Goal: Transaction & Acquisition: Obtain resource

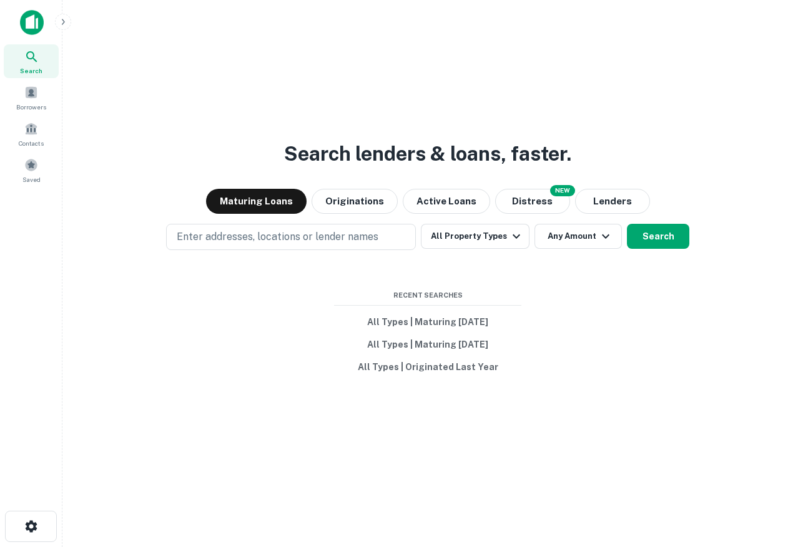
click at [302, 255] on div "Search lenders & loans, faster. Maturing Loans Originations Active Loans NEW Di…" at bounding box center [427, 303] width 711 height 547
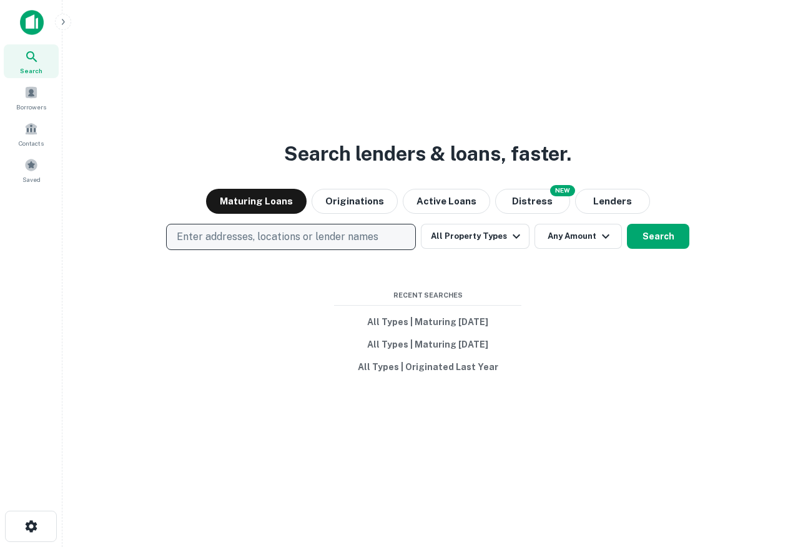
click at [300, 235] on p "Enter addresses, locations or lender names" at bounding box center [278, 236] width 202 height 15
type input "**********"
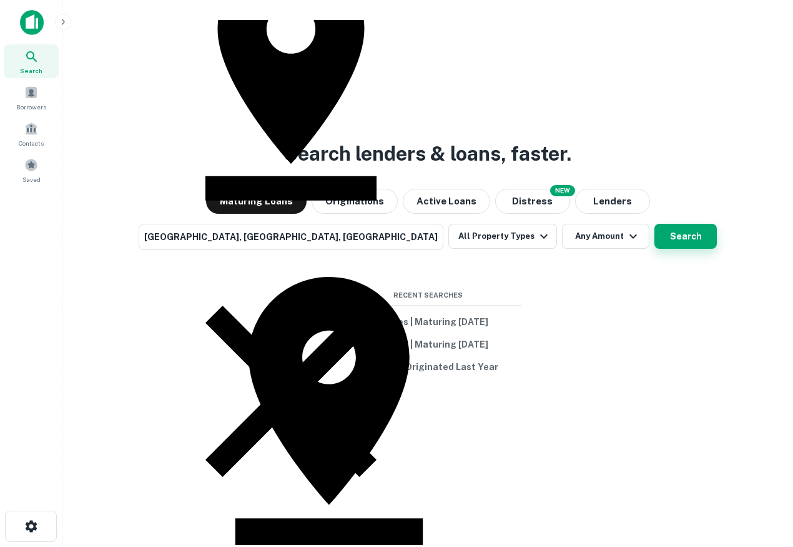
click at [671, 229] on button "Search" at bounding box center [686, 236] width 62 height 25
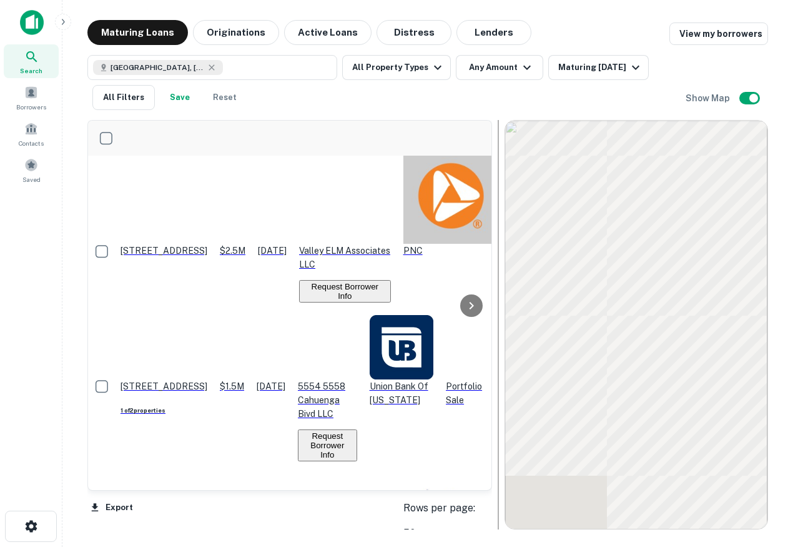
scroll to position [590, 0]
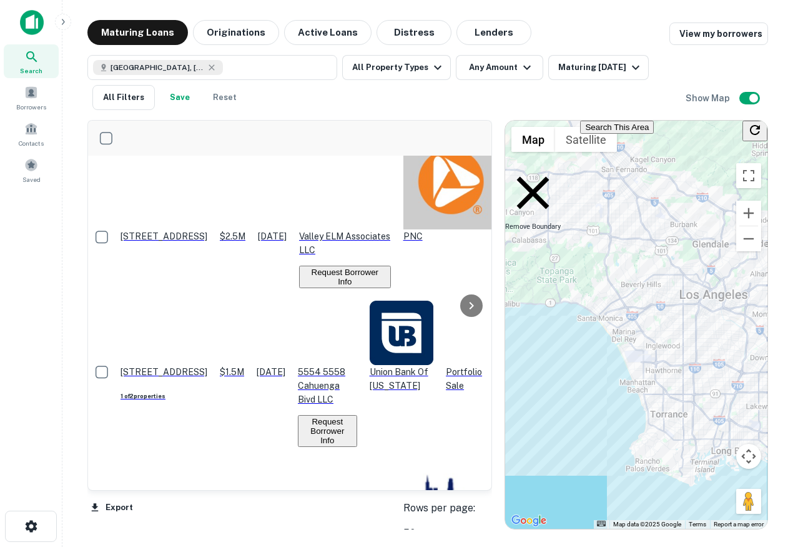
click at [561, 166] on p "Remove Boundary" at bounding box center [533, 198] width 56 height 66
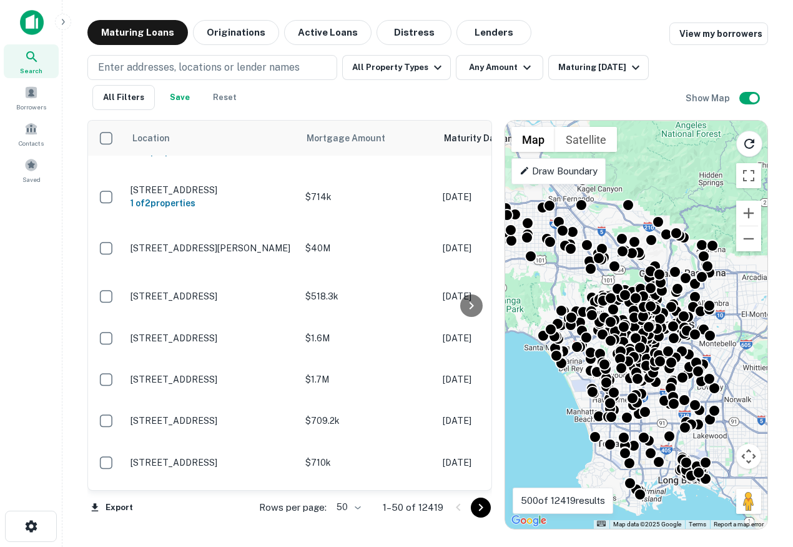
drag, startPoint x: 607, startPoint y: 262, endPoint x: 572, endPoint y: 287, distance: 43.0
click at [572, 287] on div "To activate drag with keyboard, press Alt + Enter. Once in keyboard drag state,…" at bounding box center [636, 325] width 262 height 408
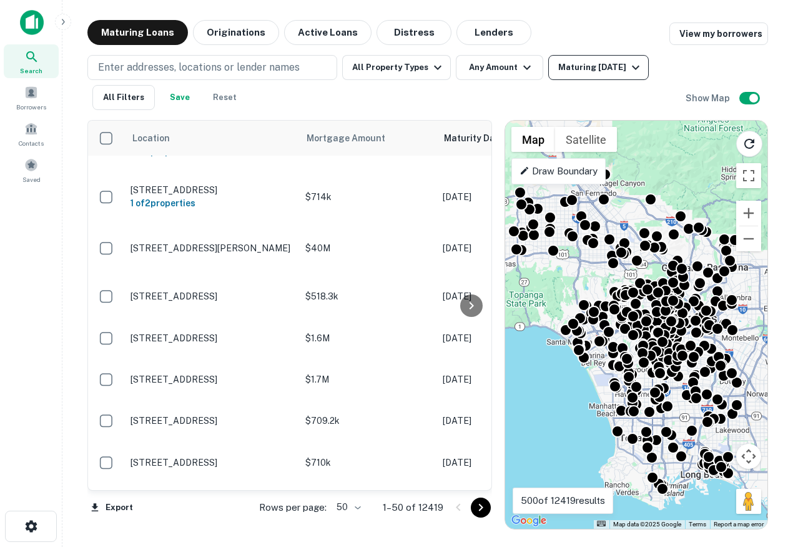
click at [606, 67] on div "Maturing In 1 Year" at bounding box center [600, 67] width 85 height 15
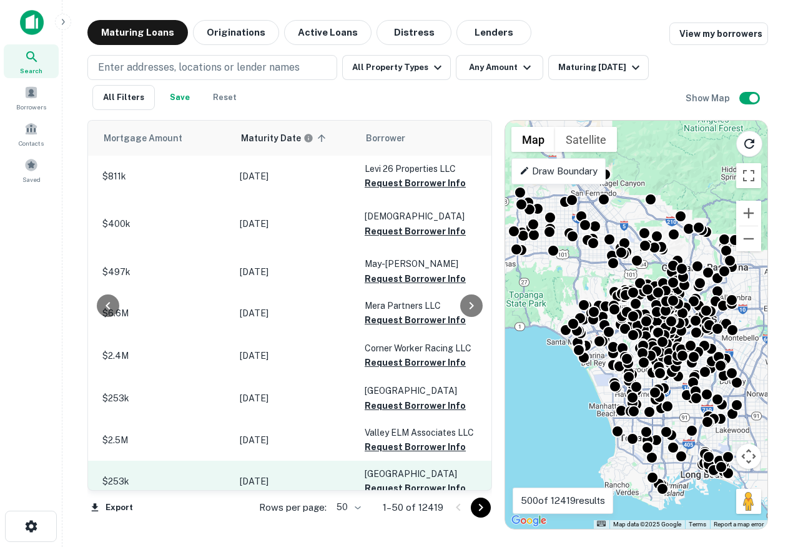
scroll to position [1, 172]
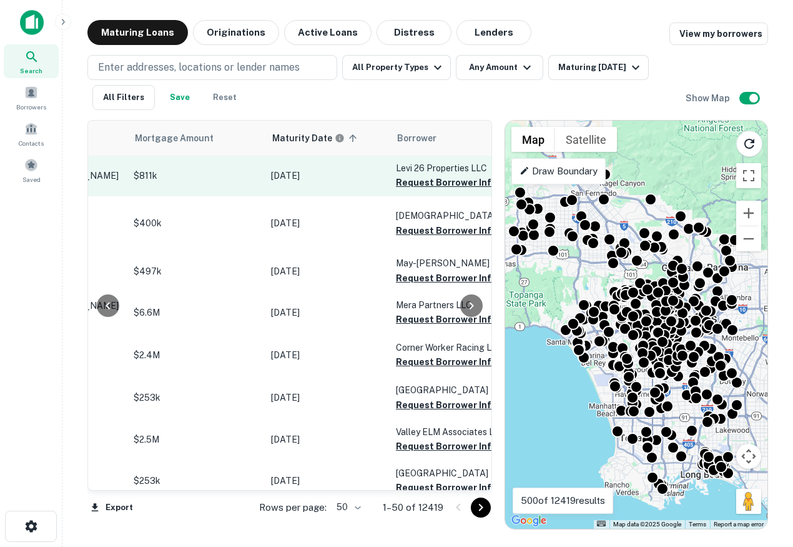
click at [408, 174] on td "Levi 26 Properties LLC Request Borrower Info" at bounding box center [458, 175] width 137 height 41
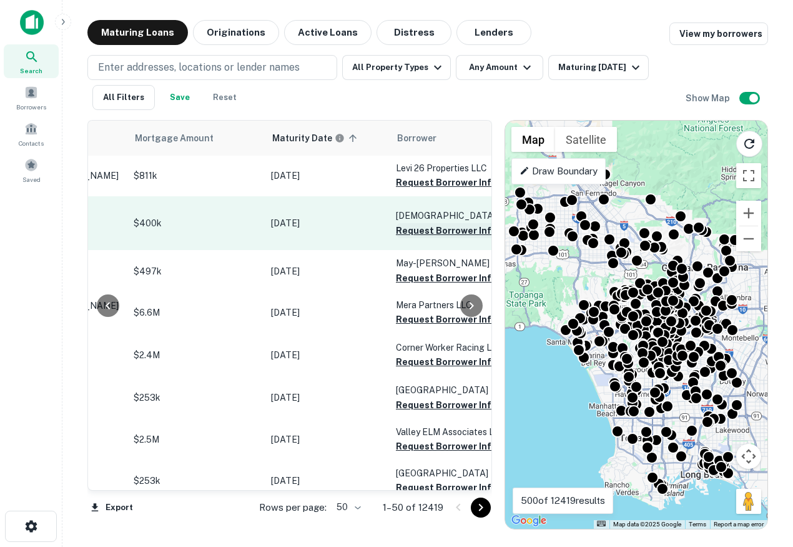
click at [423, 224] on button "Request Borrower Info" at bounding box center [446, 230] width 101 height 15
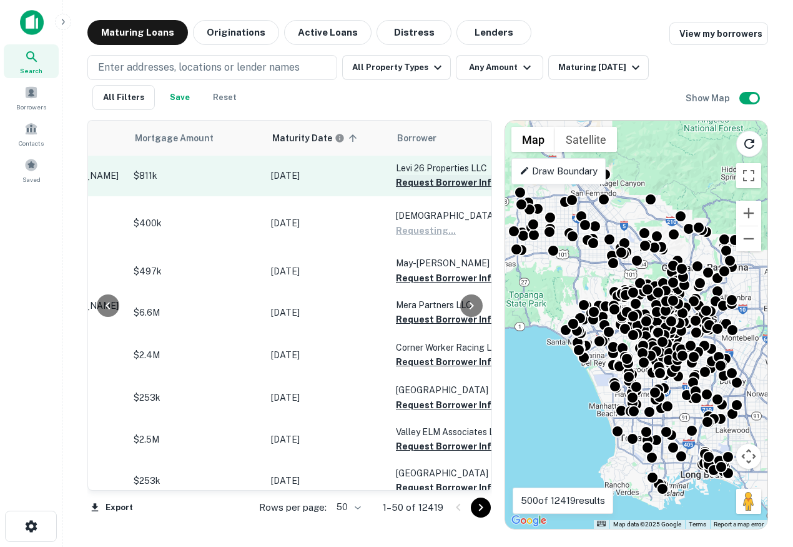
click at [415, 179] on button "Request Borrower Info" at bounding box center [446, 182] width 101 height 15
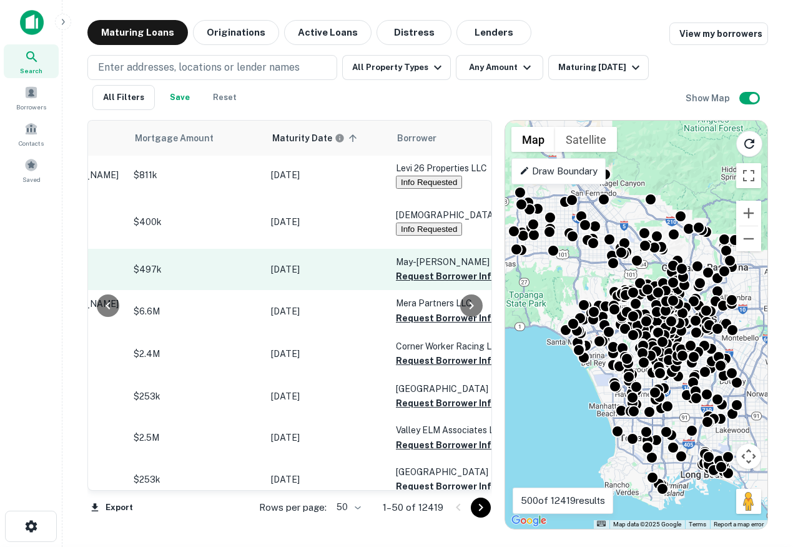
click at [442, 274] on td "May-curry Cynthia N Request Borrower Info" at bounding box center [458, 269] width 137 height 41
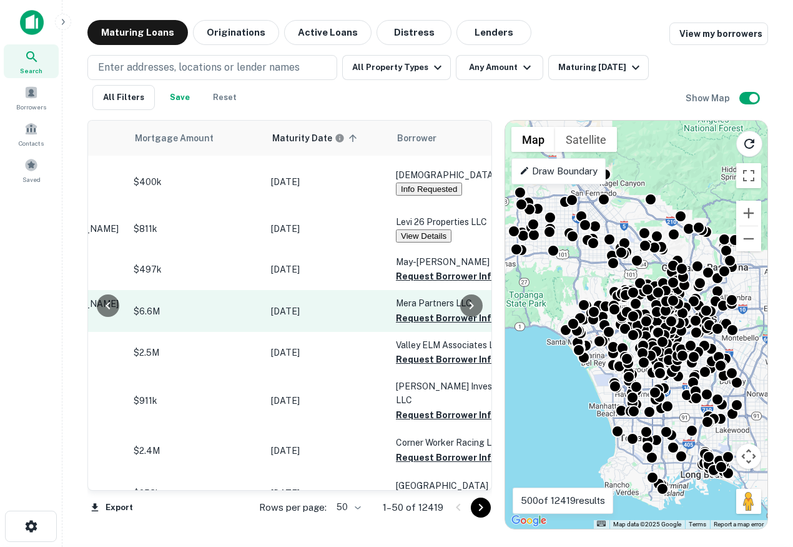
click at [443, 320] on td "Mera Partners LLC Request Borrower Info" at bounding box center [458, 310] width 137 height 41
click at [437, 310] on button "Request Borrower Info" at bounding box center [446, 317] width 101 height 15
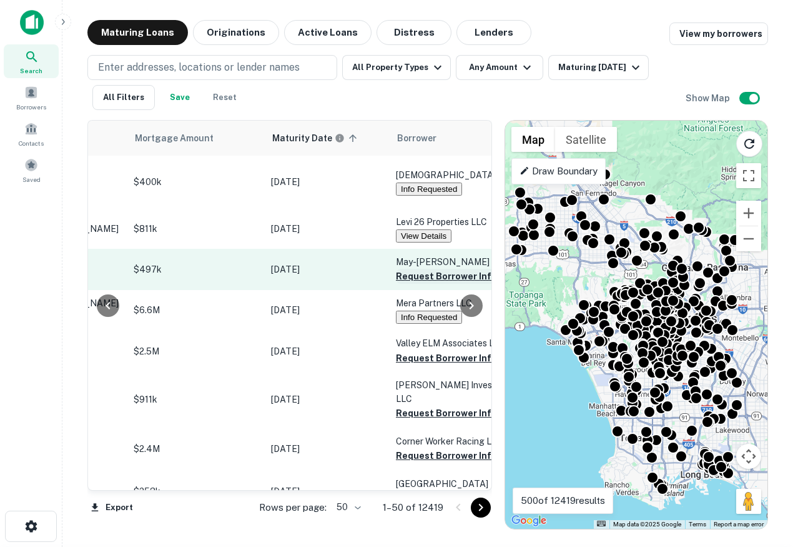
click at [436, 269] on button "Request Borrower Info" at bounding box center [446, 276] width 101 height 15
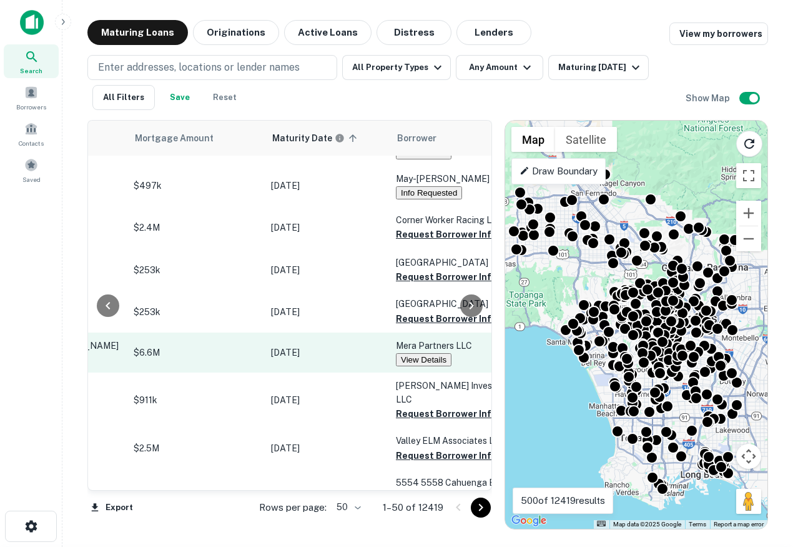
scroll to position [91, 172]
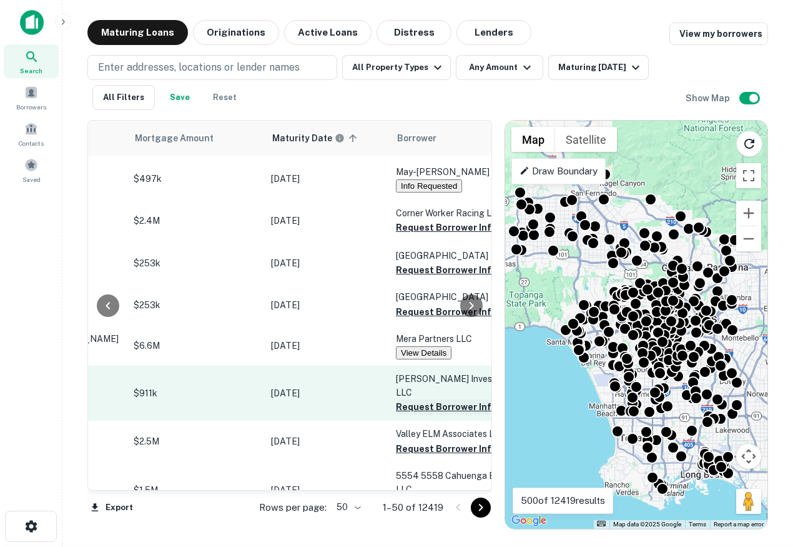
click at [432, 414] on button "Request Borrower Info" at bounding box center [446, 406] width 101 height 15
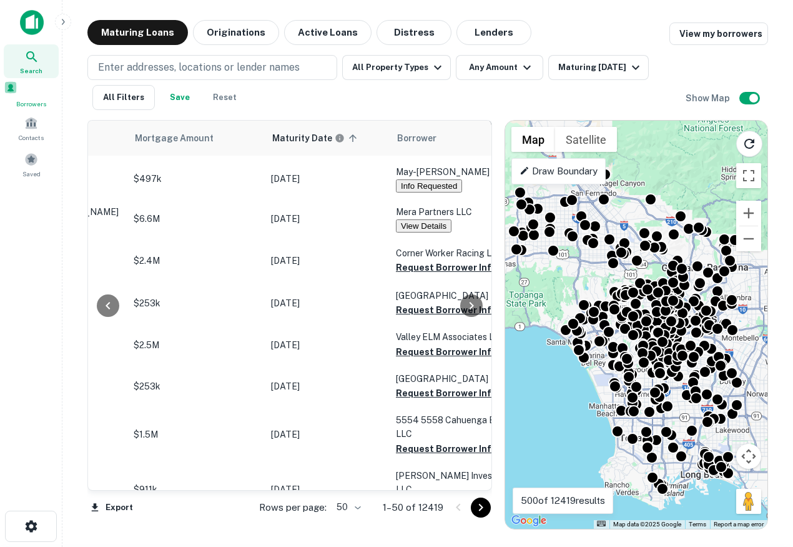
click at [17, 89] on span at bounding box center [11, 88] width 14 height 14
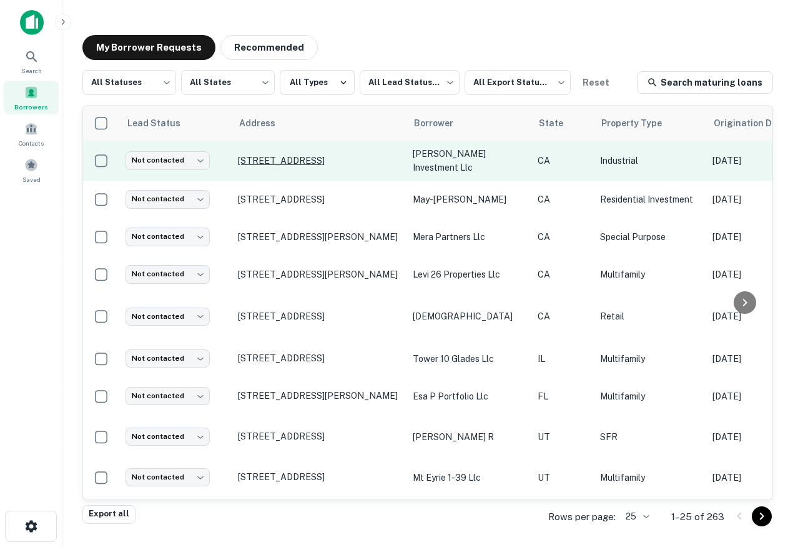
click at [339, 156] on p "11670 Tuxford St Sun Valley, CA 91352" at bounding box center [319, 160] width 162 height 11
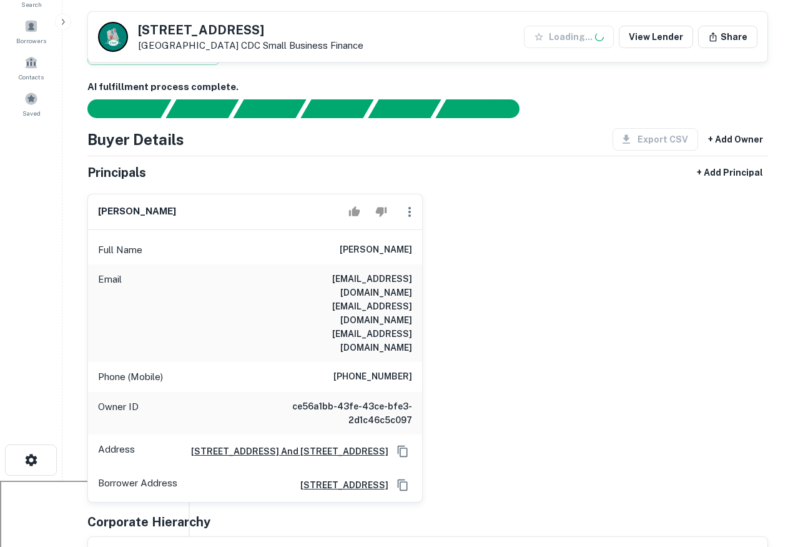
scroll to position [133, 0]
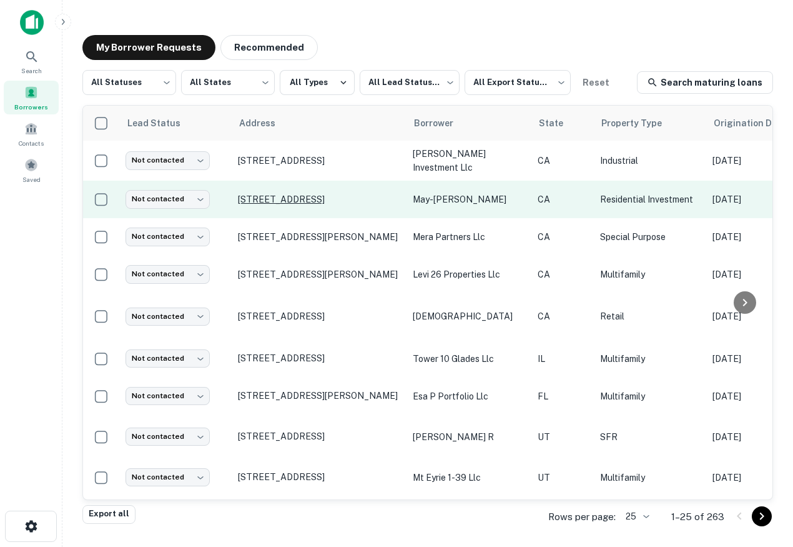
click at [287, 201] on p "1244 E 43rd St Los Angeles, CA 90011" at bounding box center [319, 199] width 162 height 11
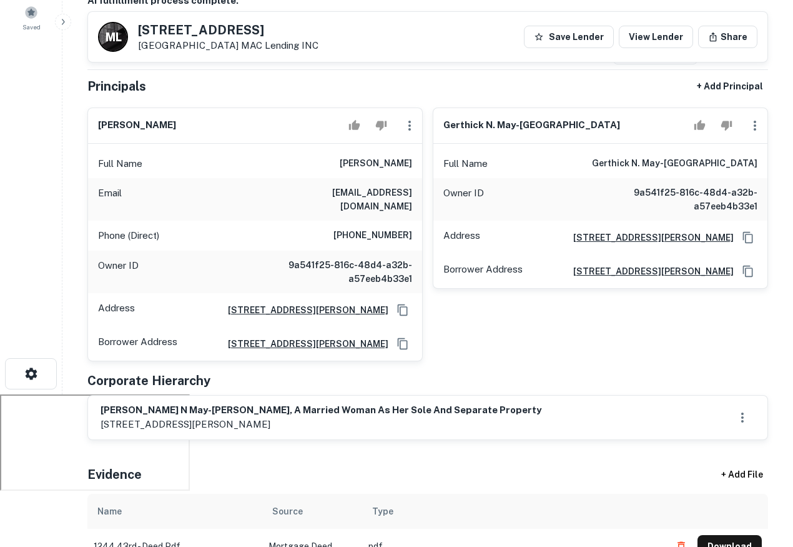
scroll to position [122, 0]
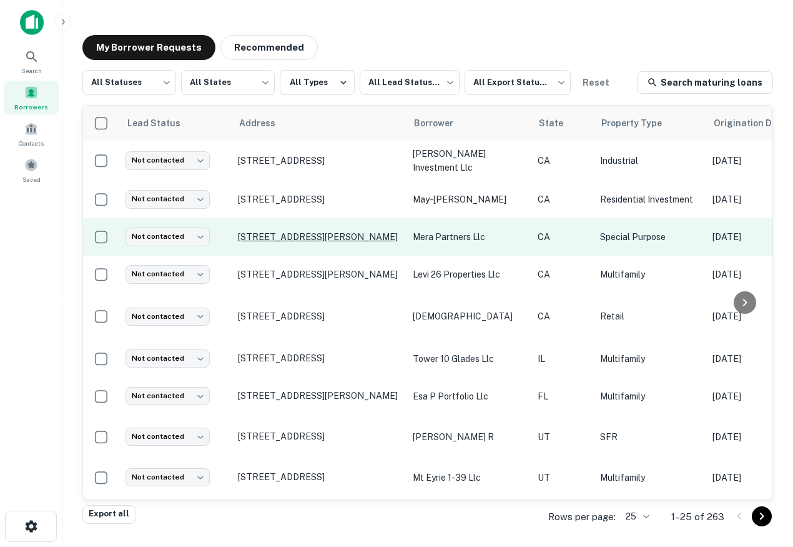
click at [295, 232] on p "6906 S San Pedro St Los Angeles, CA 90003" at bounding box center [319, 236] width 162 height 11
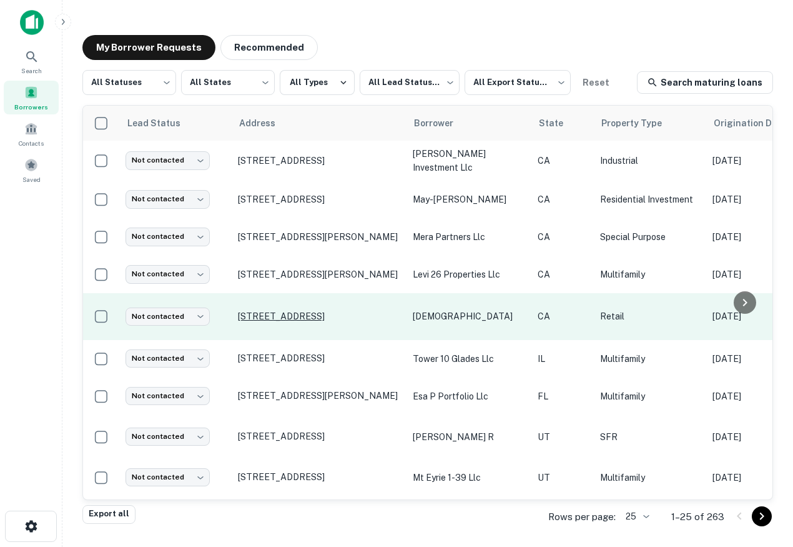
click at [340, 316] on p "958 Lincoln Blvd Santa Monica, CA 90403" at bounding box center [319, 315] width 162 height 11
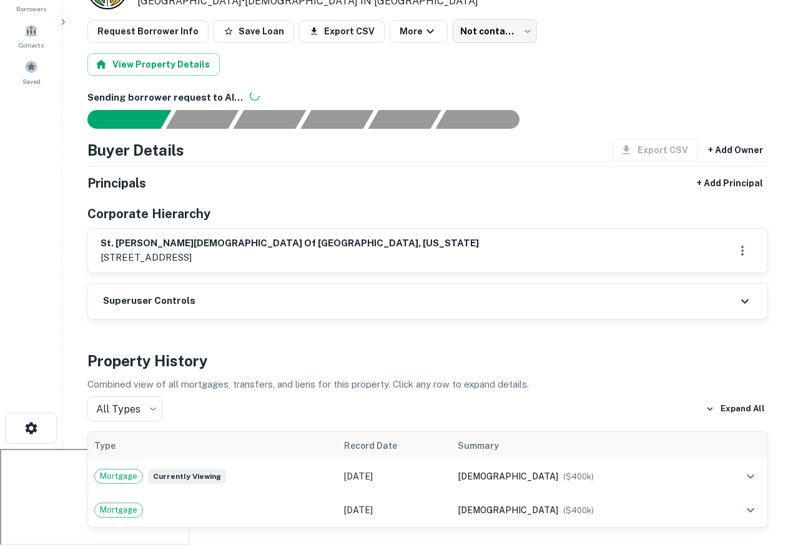
scroll to position [115, 0]
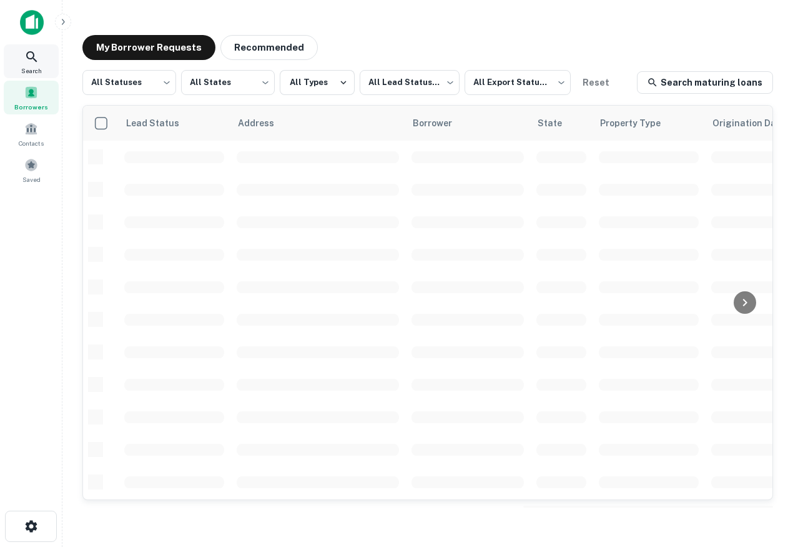
click at [27, 66] on span "Search" at bounding box center [31, 71] width 21 height 10
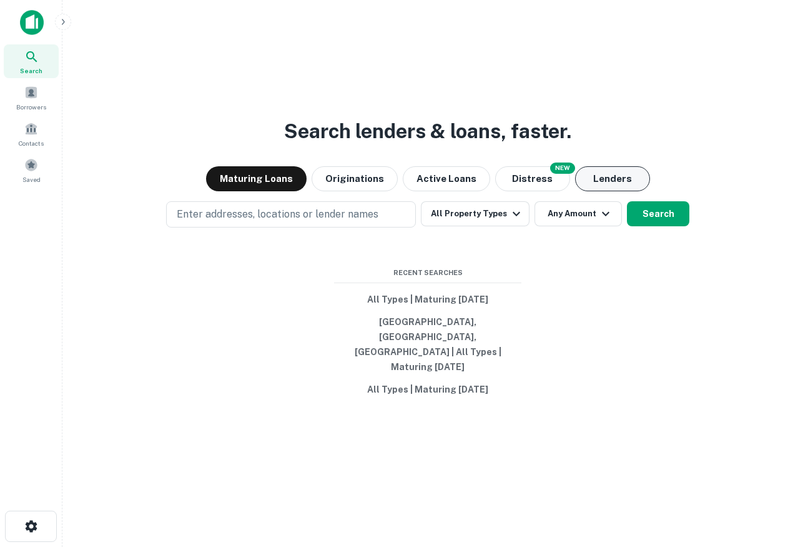
click at [576, 187] on button "Lenders" at bounding box center [612, 178] width 75 height 25
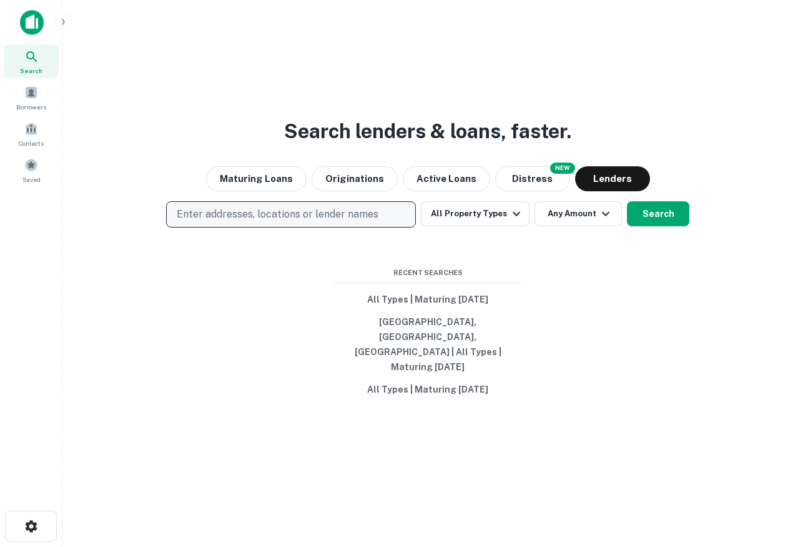
click at [350, 222] on p "Enter addresses, locations or lender names" at bounding box center [278, 214] width 202 height 15
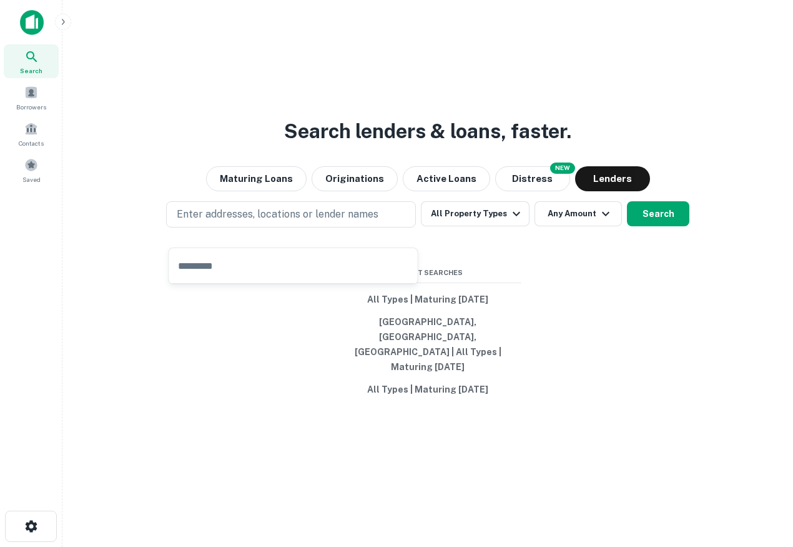
click at [638, 94] on div "Search lenders & loans, faster. Maturing Loans Originations Active Loans NEW Di…" at bounding box center [427, 303] width 711 height 547
click at [570, 145] on h3 "Search lenders & loans, faster." at bounding box center [427, 131] width 287 height 30
click at [225, 191] on button "Maturing Loans" at bounding box center [256, 178] width 101 height 25
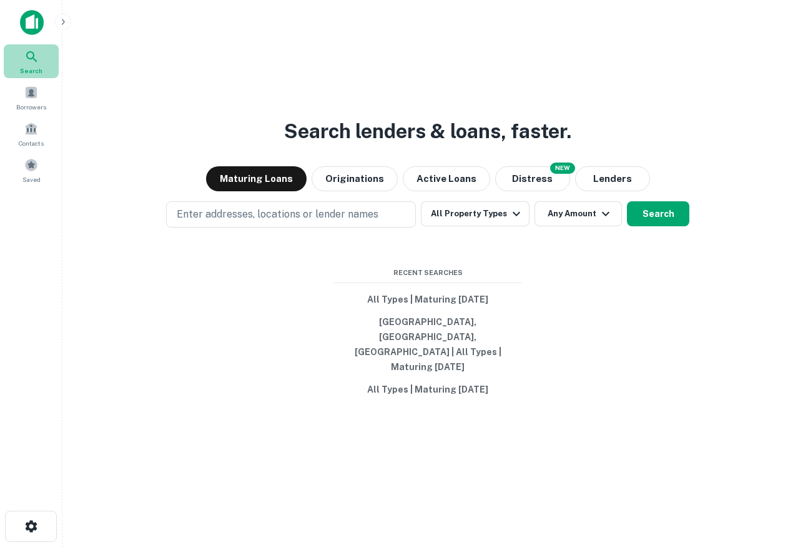
click at [36, 49] on div "Search" at bounding box center [31, 61] width 55 height 34
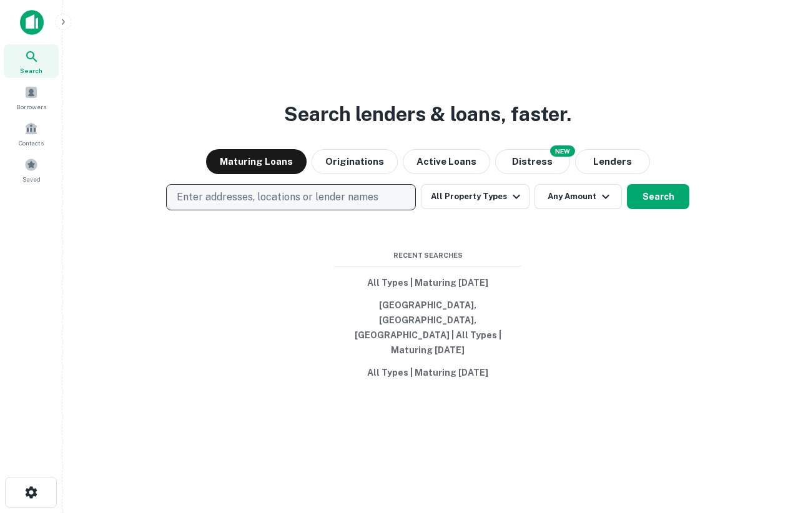
click at [322, 205] on p "Enter addresses, locations or lender names" at bounding box center [278, 197] width 202 height 15
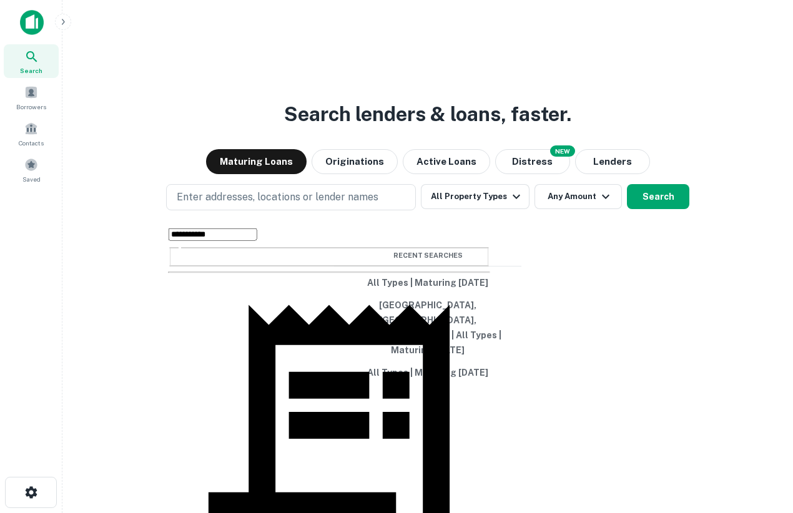
drag, startPoint x: 271, startPoint y: 245, endPoint x: 182, endPoint y: 244, distance: 88.7
click at [182, 241] on input "**********" at bounding box center [213, 235] width 89 height 12
type input "*"
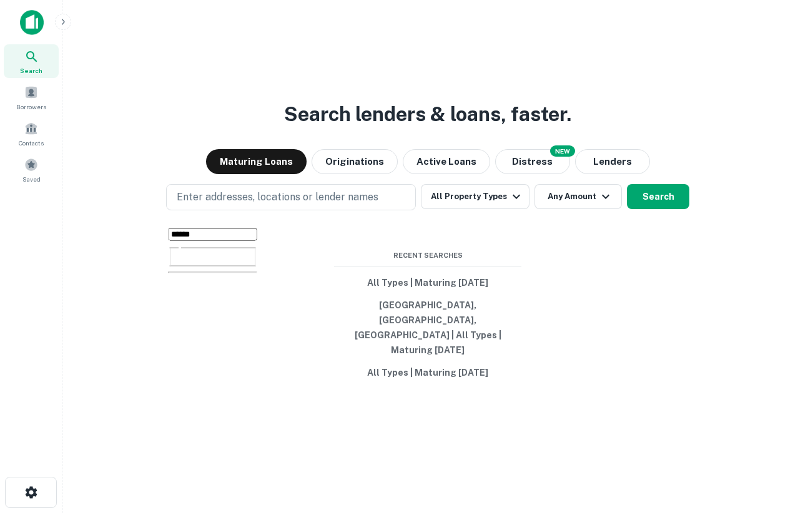
type input "*******"
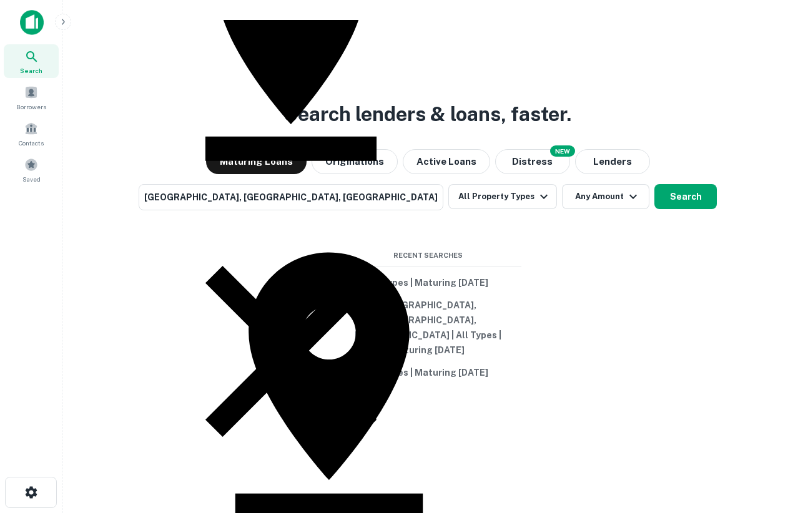
click at [502, 252] on div "Search lenders & loans, faster. Maturing Loans Originations Active Loans NEW Di…" at bounding box center [427, 286] width 711 height 513
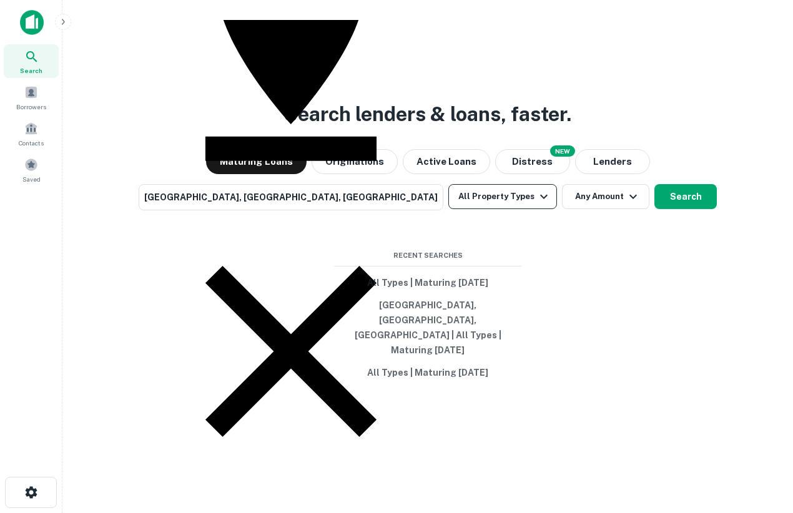
click at [501, 207] on button "All Property Types" at bounding box center [502, 196] width 109 height 25
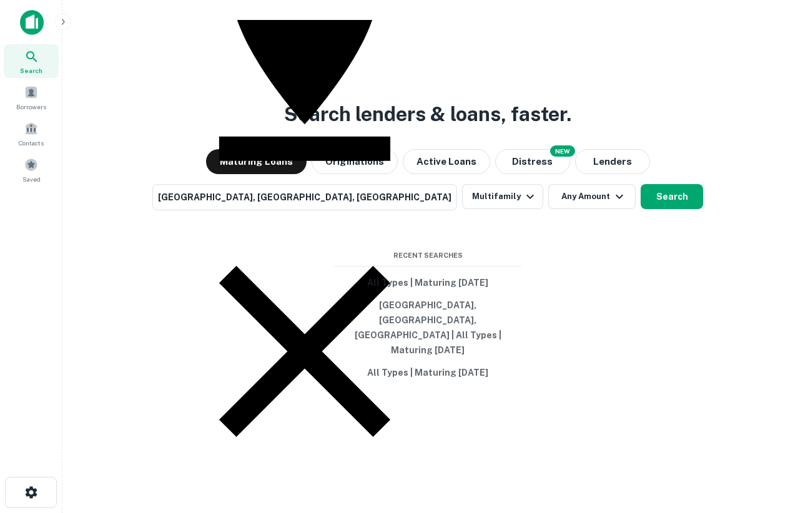
click at [641, 207] on button "Search" at bounding box center [672, 196] width 62 height 25
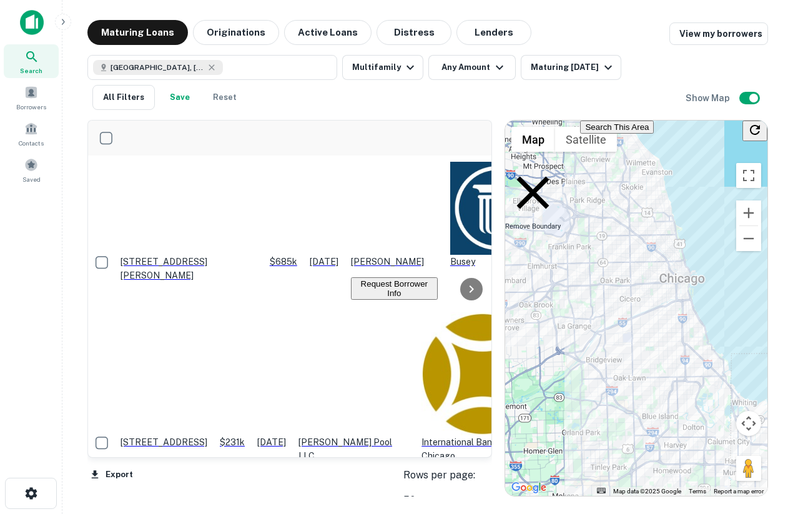
click at [215, 255] on p "[STREET_ADDRESS][PERSON_NAME]" at bounding box center [189, 268] width 137 height 27
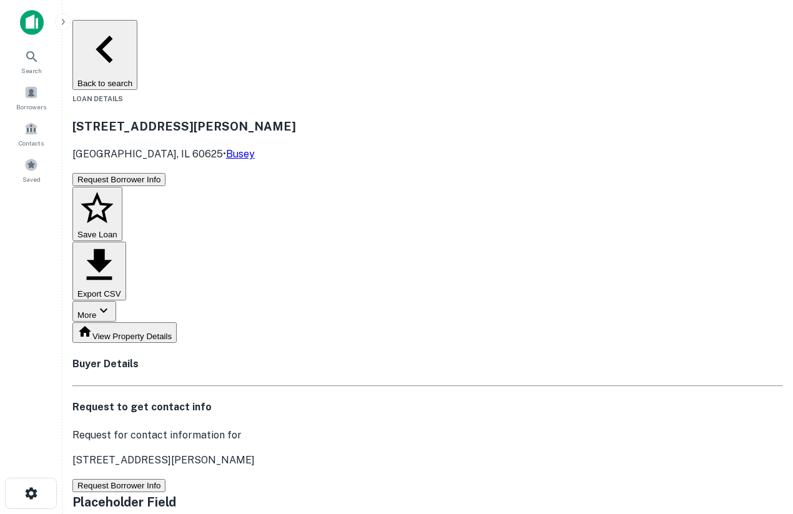
click at [166, 479] on button "Request Borrower Info" at bounding box center [118, 485] width 93 height 13
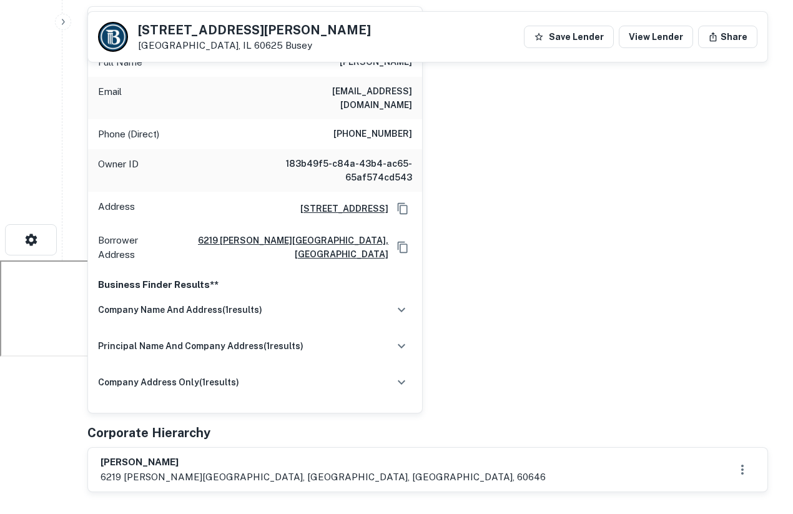
scroll to position [271, 0]
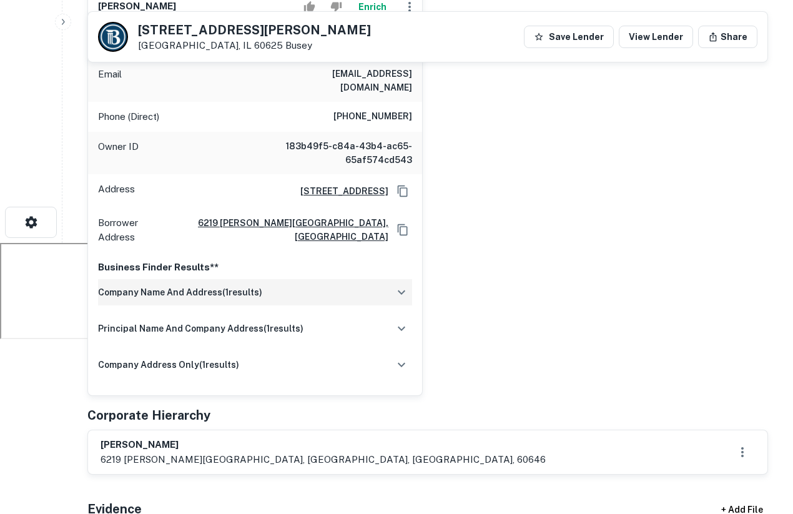
click at [304, 279] on div "company name and address ( 1 results)" at bounding box center [255, 292] width 314 height 26
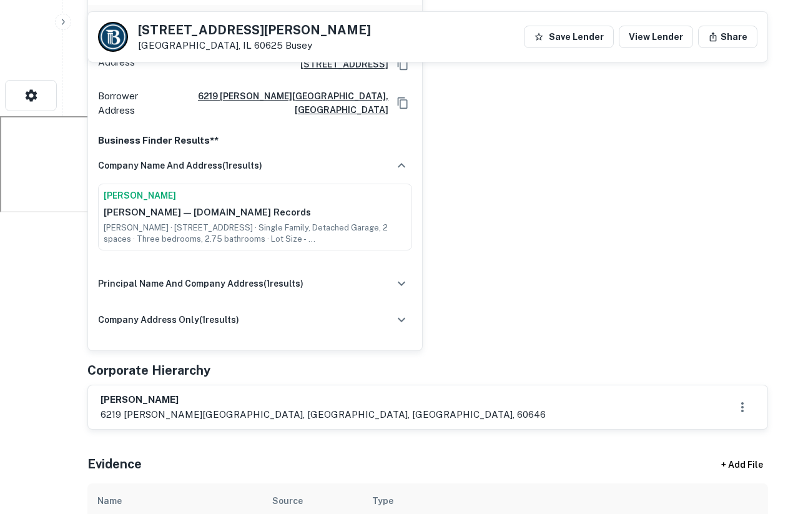
scroll to position [399, 0]
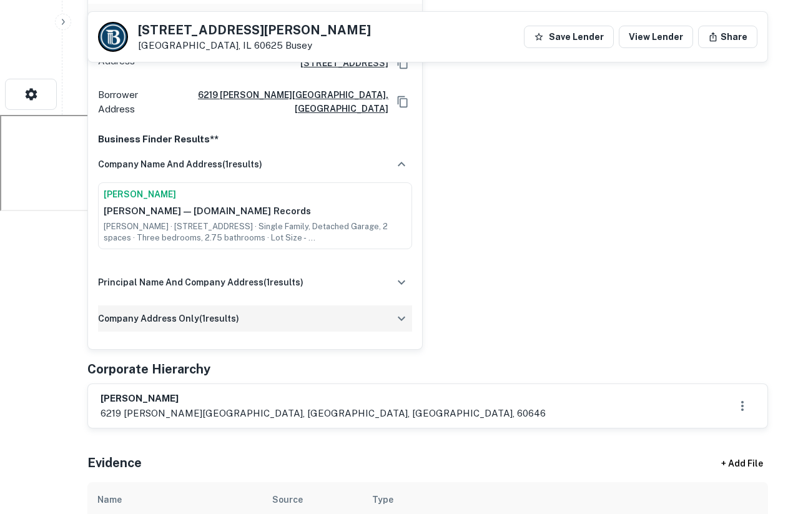
click at [239, 305] on div "company address only ( 1 results)" at bounding box center [255, 318] width 314 height 26
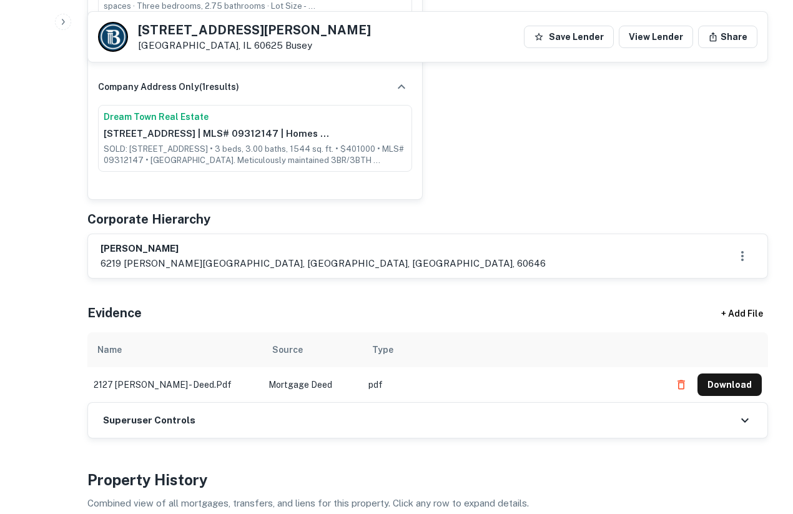
scroll to position [635, 0]
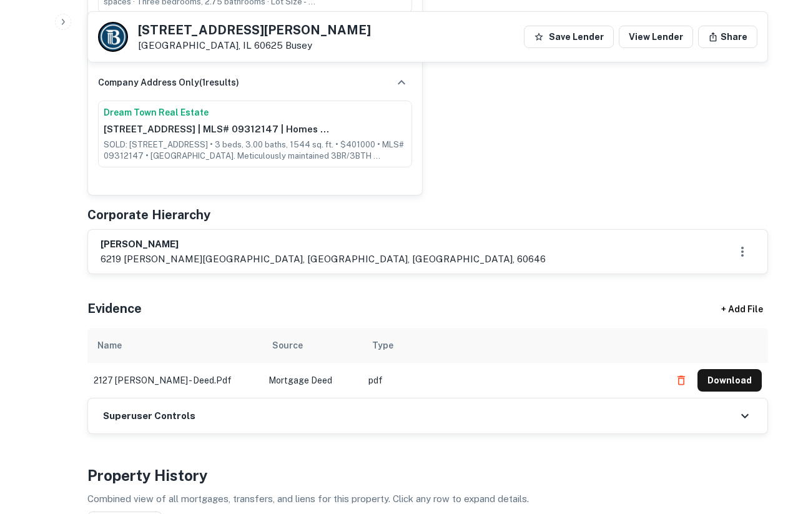
click at [730, 369] on button "Download" at bounding box center [730, 380] width 64 height 22
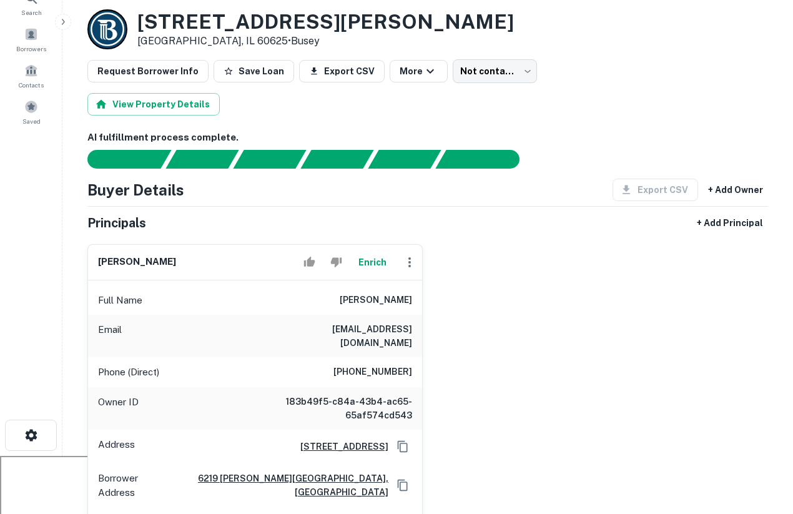
scroll to position [0, 0]
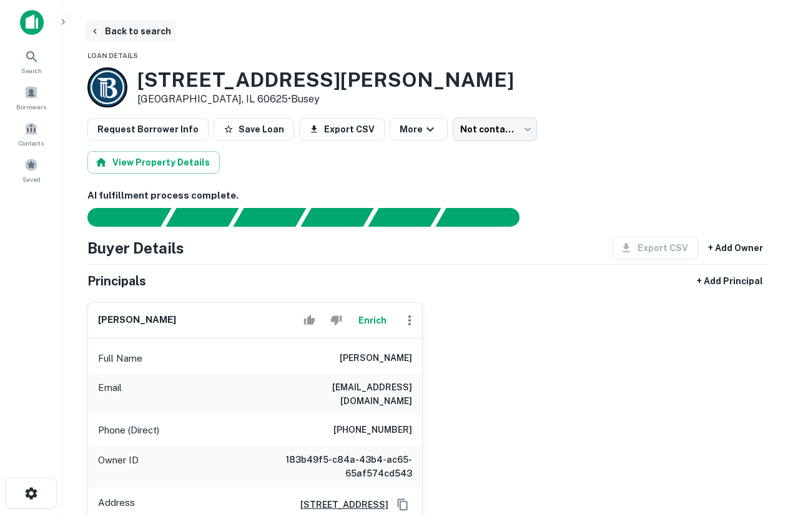
click at [97, 29] on icon "button" at bounding box center [95, 31] width 10 height 10
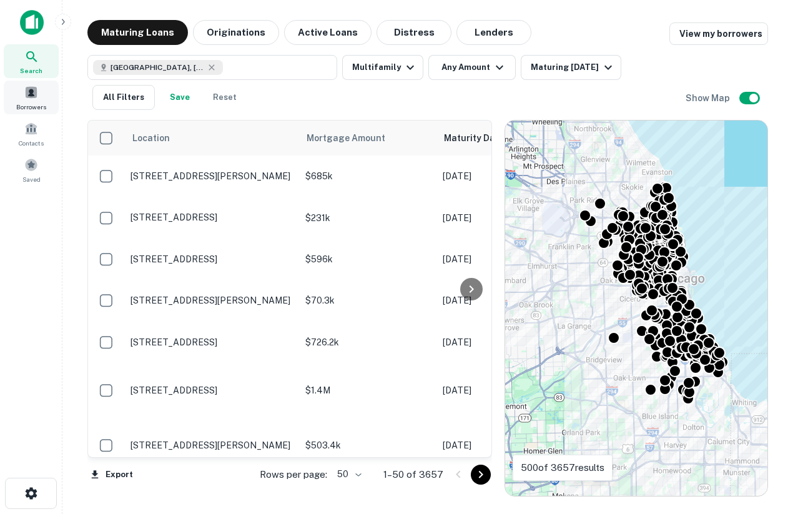
click at [29, 96] on span at bounding box center [31, 93] width 14 height 14
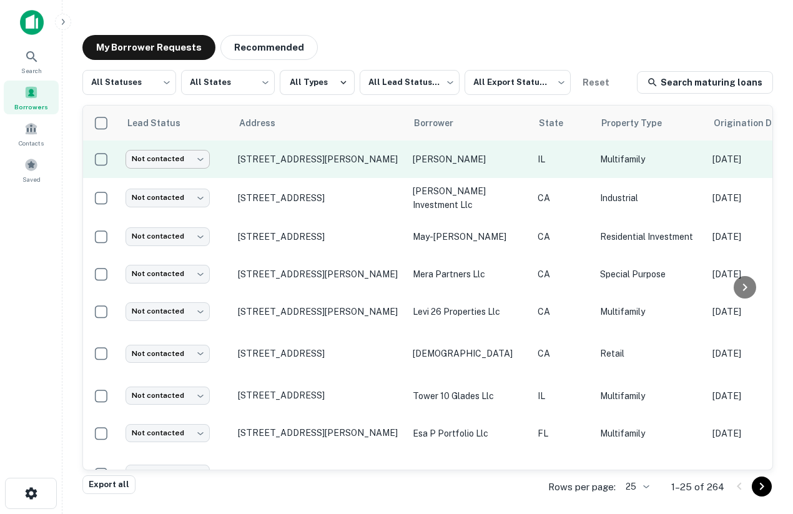
click at [195, 159] on body "Search Borrowers Contacts Saved My Borrower Requests Recommended All Statuses *…" at bounding box center [396, 257] width 793 height 514
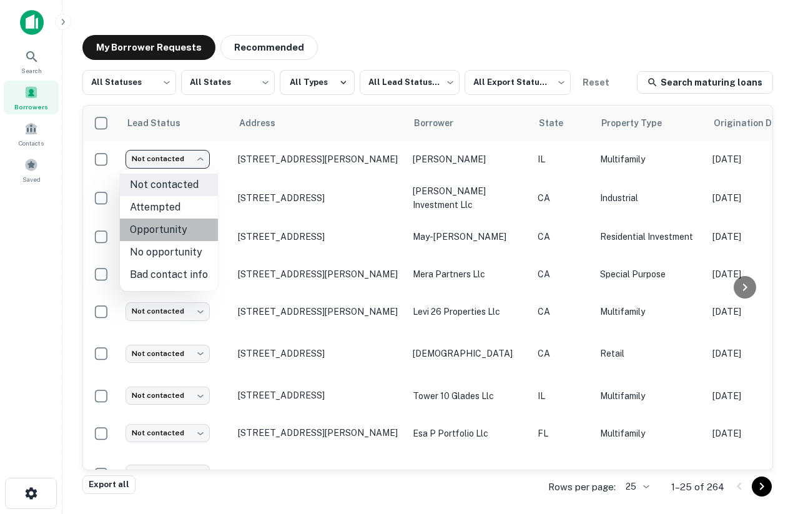
click at [187, 226] on li "Opportunity" at bounding box center [169, 230] width 98 height 22
type input "**********"
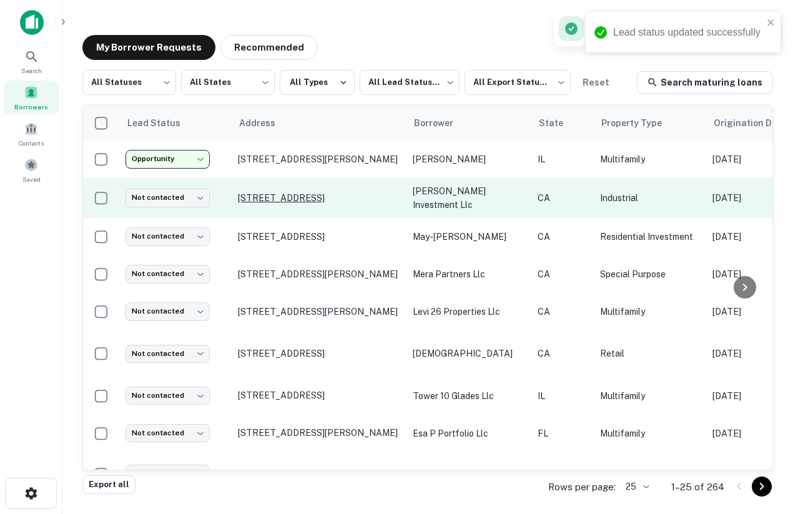
click at [280, 194] on p "11670 Tuxford St Sun Valley, CA 91352" at bounding box center [319, 197] width 162 height 11
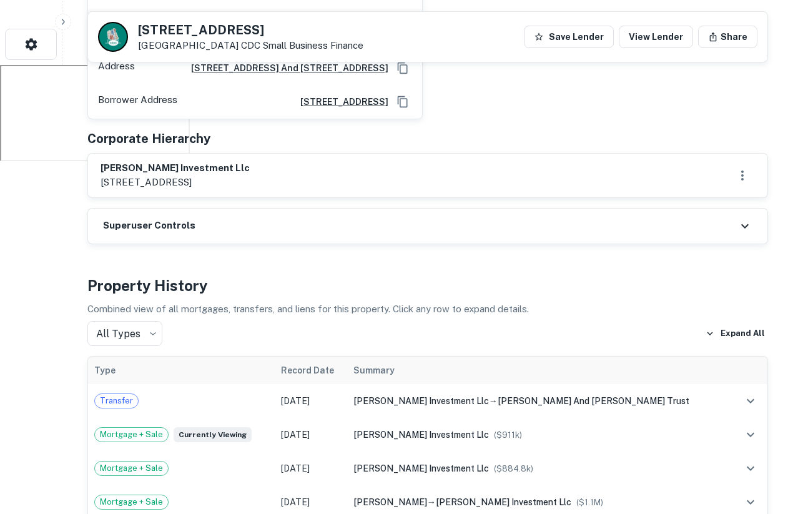
scroll to position [460, 0]
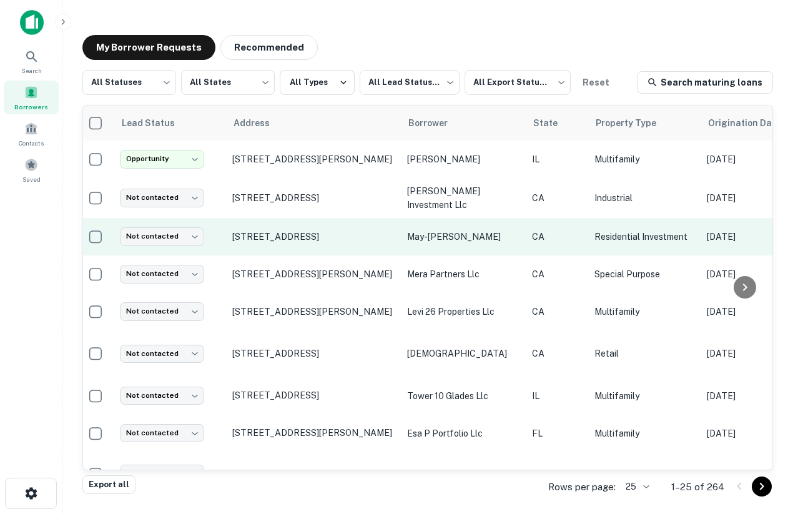
scroll to position [0, 2]
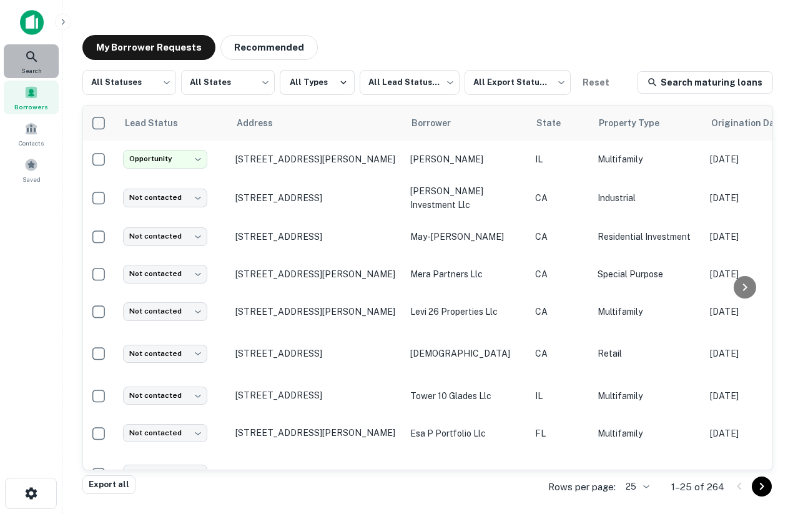
click at [44, 64] on div "Search" at bounding box center [31, 61] width 55 height 34
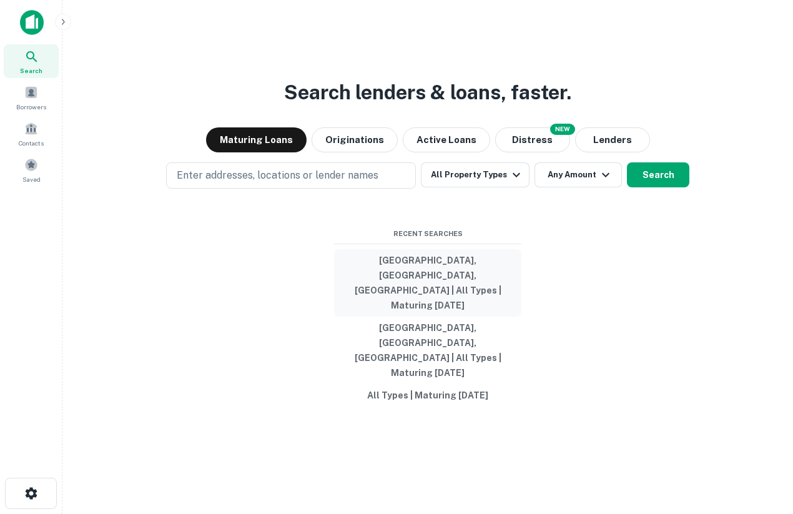
click at [462, 295] on button "[GEOGRAPHIC_DATA], [GEOGRAPHIC_DATA], [GEOGRAPHIC_DATA] | All Types | Maturing …" at bounding box center [427, 282] width 187 height 67
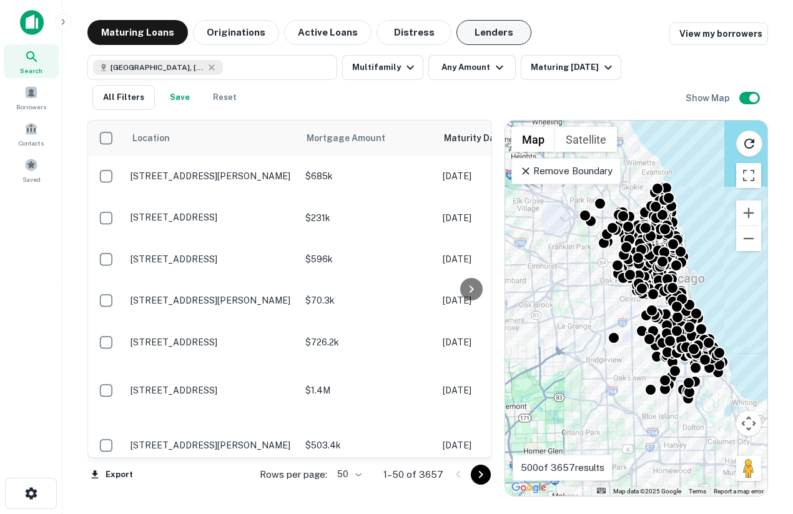
click at [489, 41] on button "Lenders" at bounding box center [494, 32] width 75 height 25
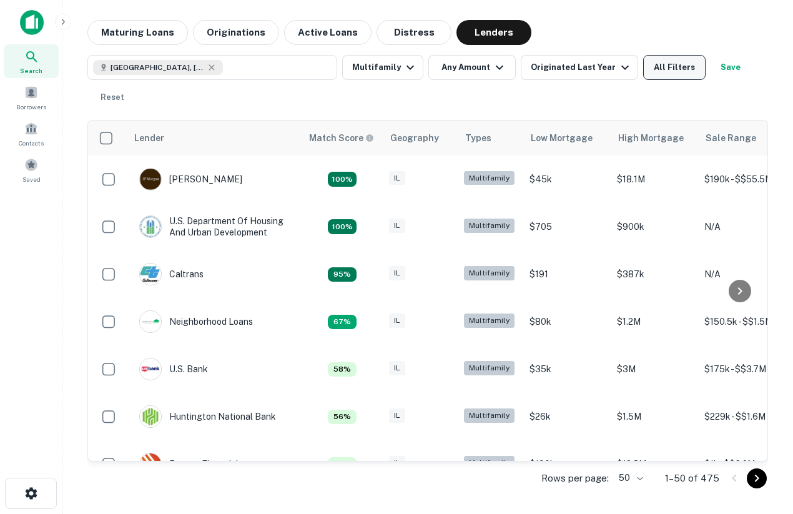
click at [663, 71] on button "All Filters" at bounding box center [674, 67] width 62 height 25
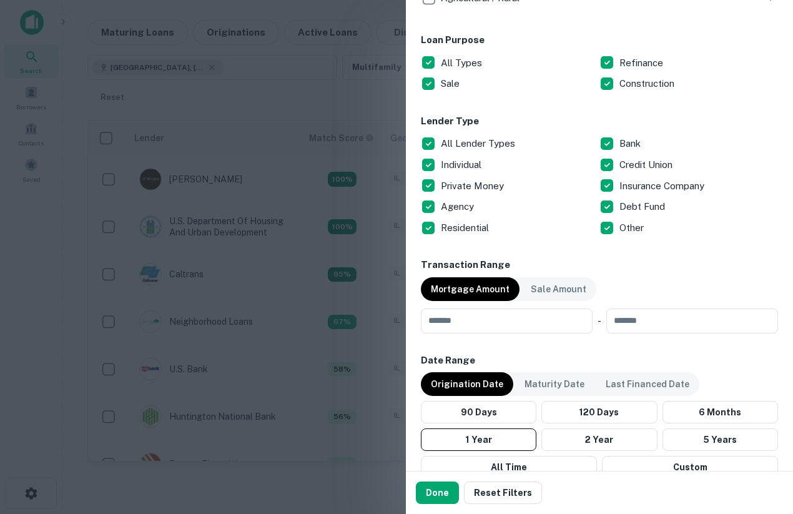
scroll to position [680, 0]
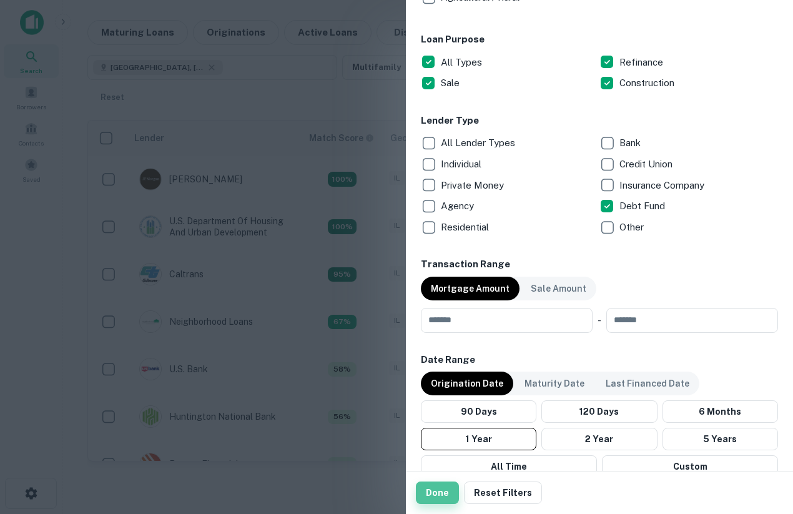
click at [435, 491] on button "Done" at bounding box center [437, 493] width 43 height 22
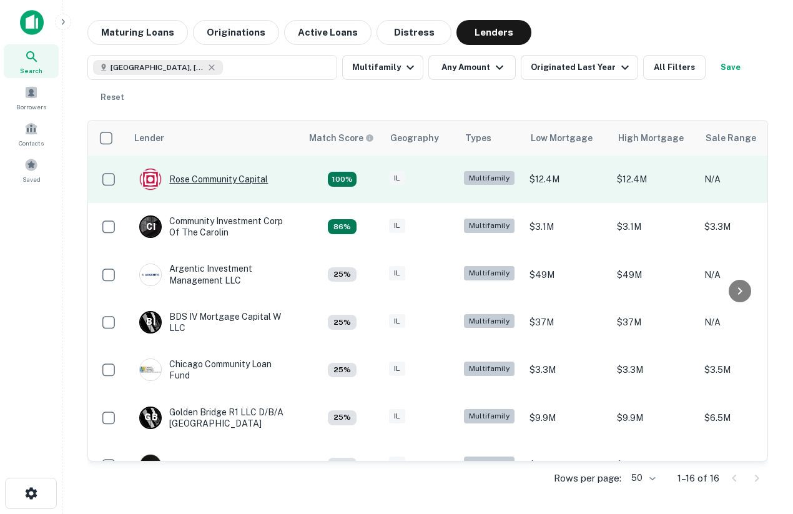
click at [224, 179] on div "Rose Community Capital" at bounding box center [203, 179] width 129 height 22
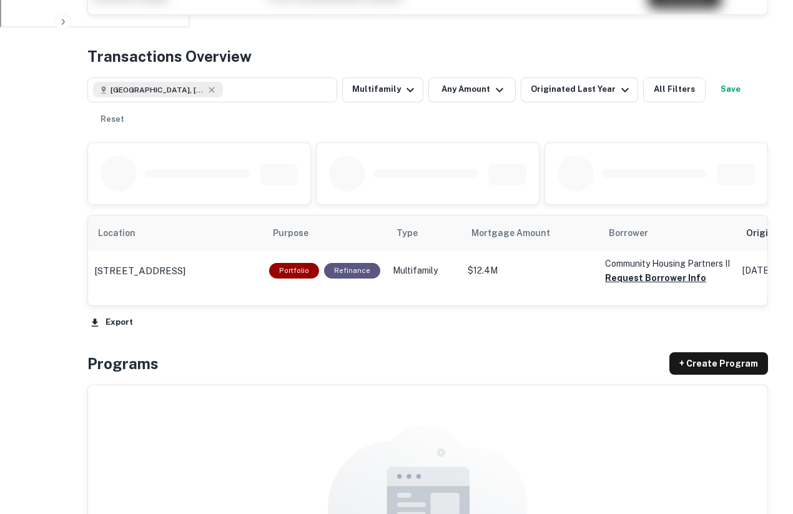
scroll to position [641, 0]
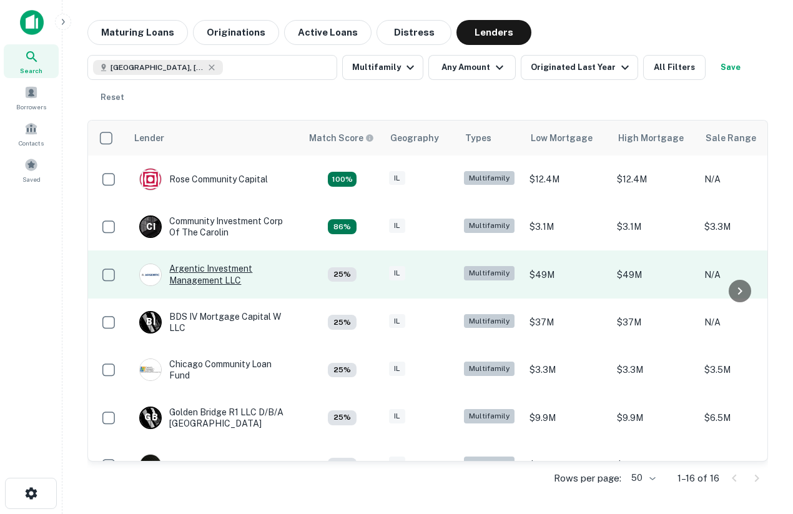
click at [214, 265] on div "Argentic Investment Management LLC" at bounding box center [214, 274] width 150 height 22
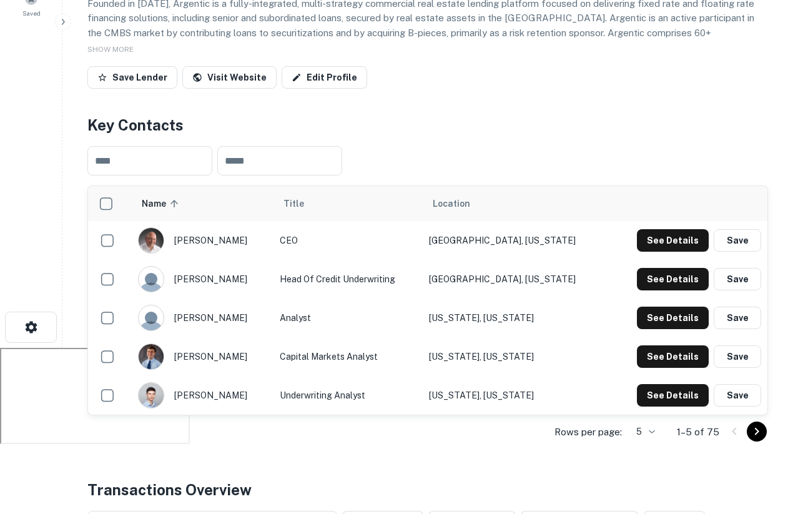
scroll to position [191, 0]
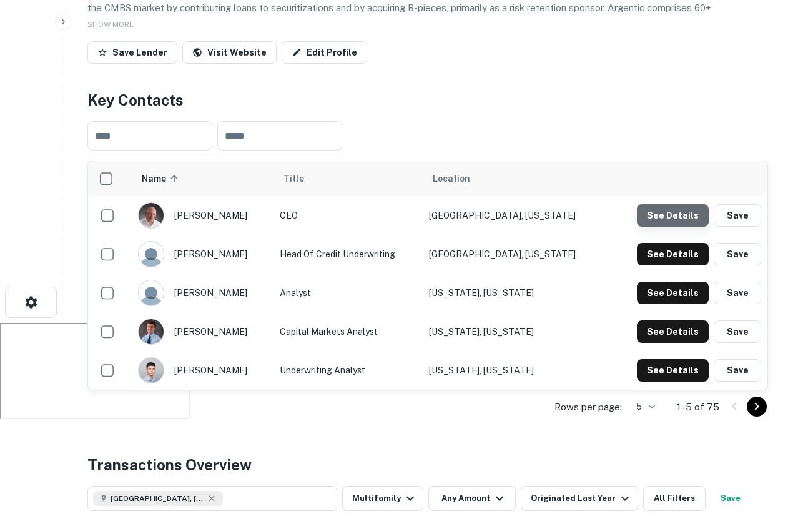
click at [680, 215] on button "See Details" at bounding box center [673, 215] width 72 height 22
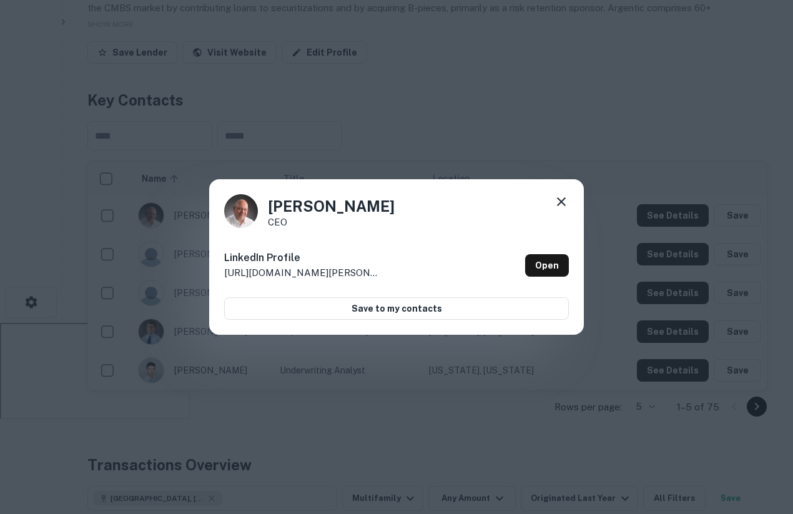
click at [561, 202] on icon at bounding box center [561, 201] width 15 height 15
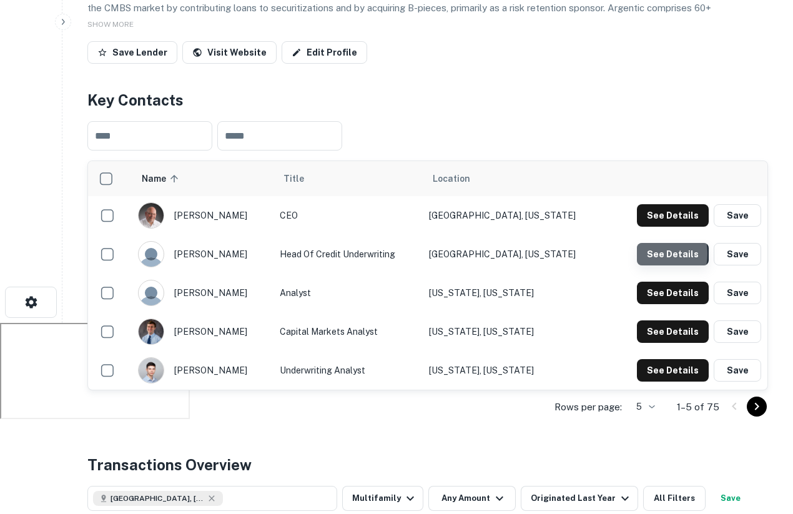
click at [647, 254] on button "See Details" at bounding box center [673, 254] width 72 height 22
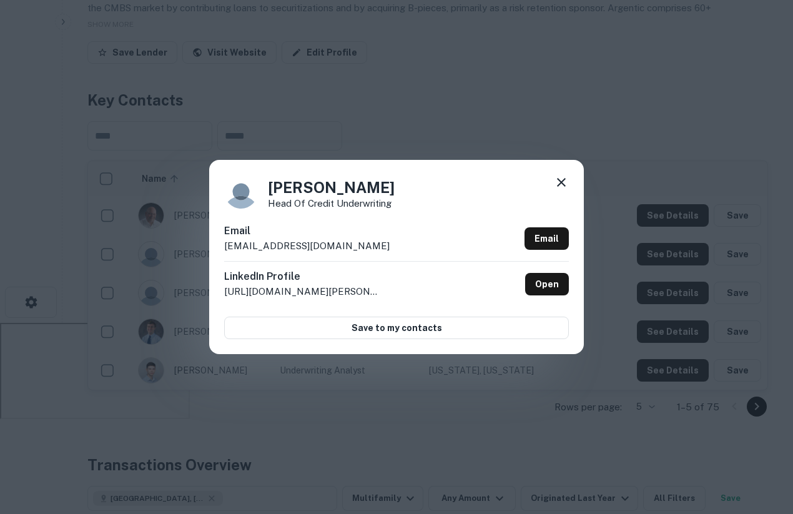
click at [560, 185] on icon at bounding box center [561, 182] width 15 height 15
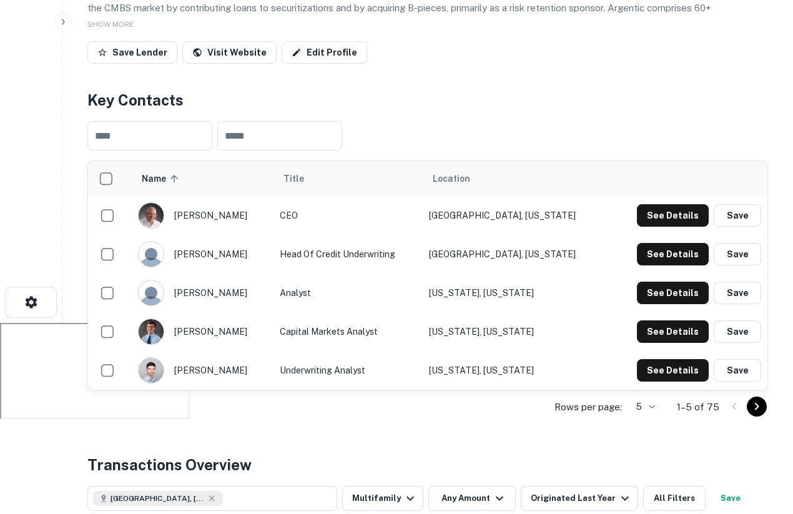
click at [69, 21] on button "button" at bounding box center [63, 22] width 16 height 16
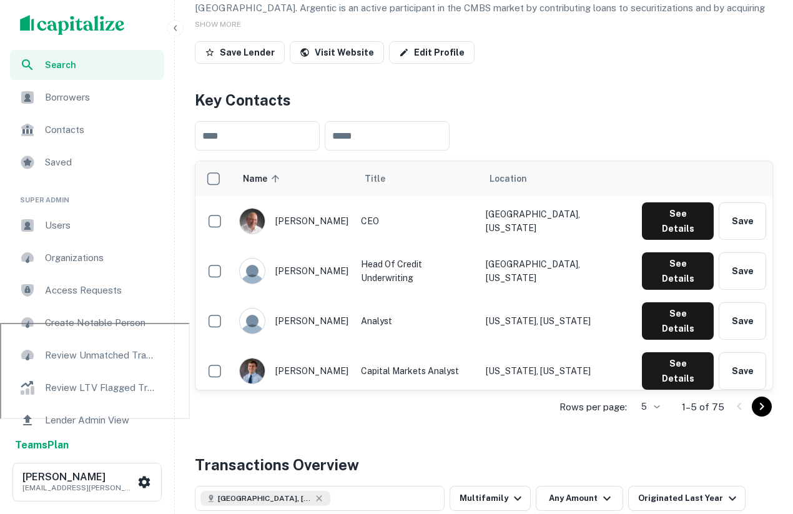
click at [174, 29] on icon "button" at bounding box center [176, 28] width 10 height 10
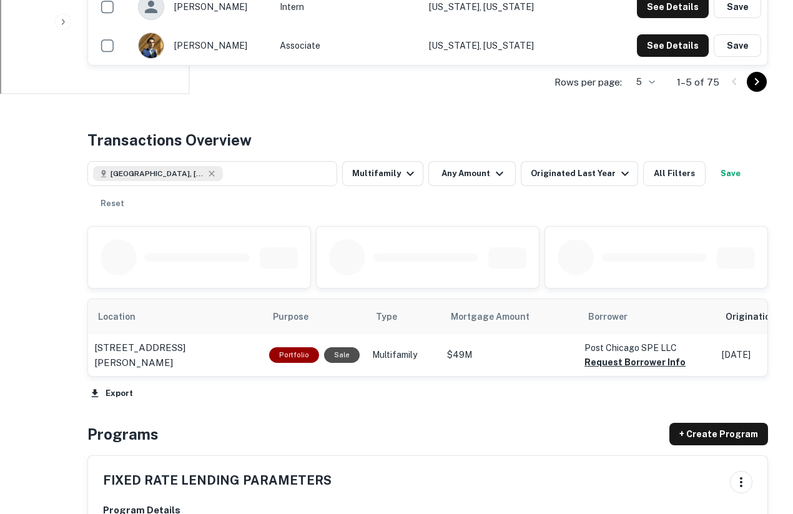
scroll to position [548, 0]
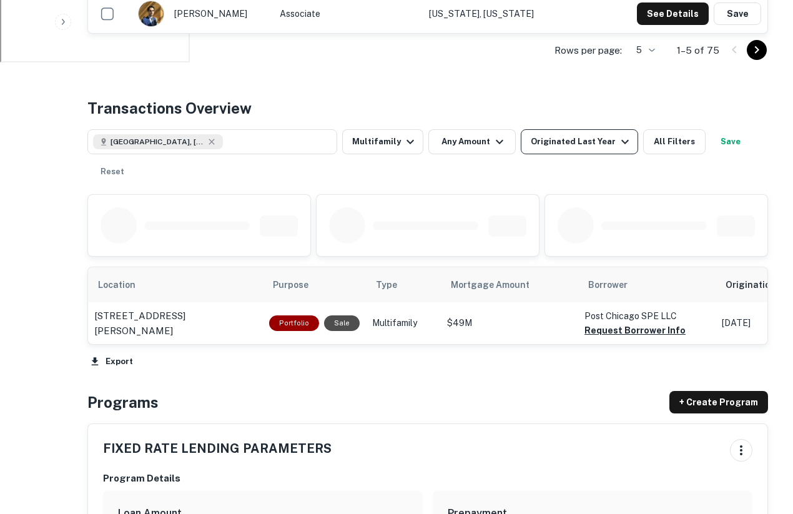
click at [590, 136] on div "Originated Last Year" at bounding box center [582, 141] width 102 height 15
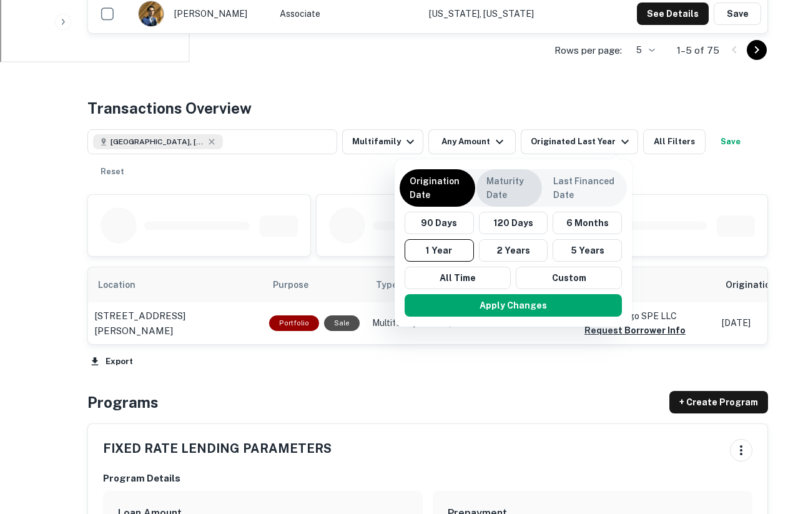
click at [502, 199] on p "Maturity Date" at bounding box center [510, 187] width 46 height 27
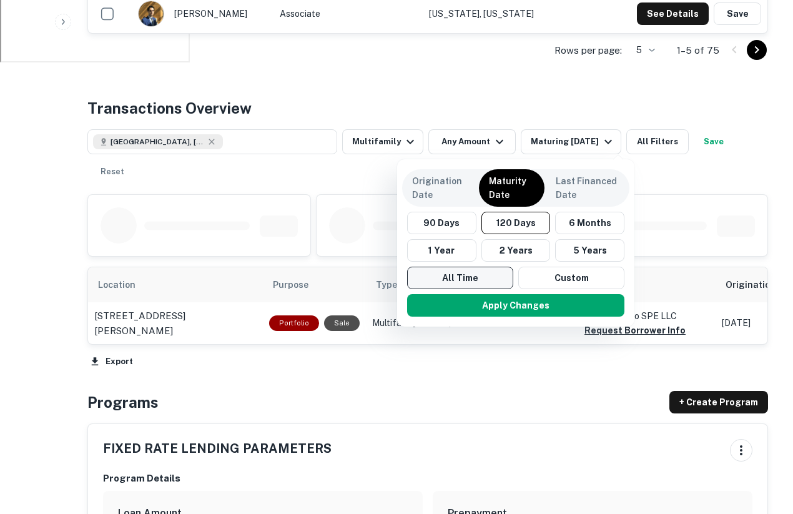
click at [441, 284] on button "All Time" at bounding box center [460, 278] width 106 height 22
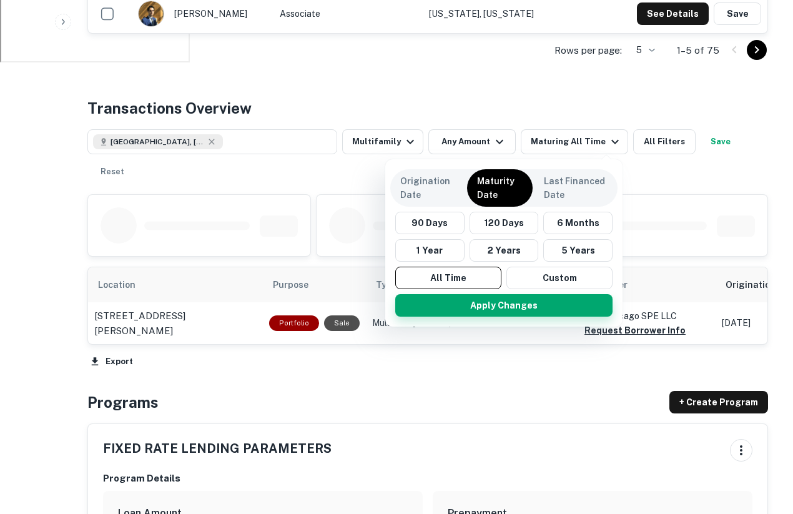
click at [478, 310] on button "Apply Changes" at bounding box center [503, 305] width 217 height 22
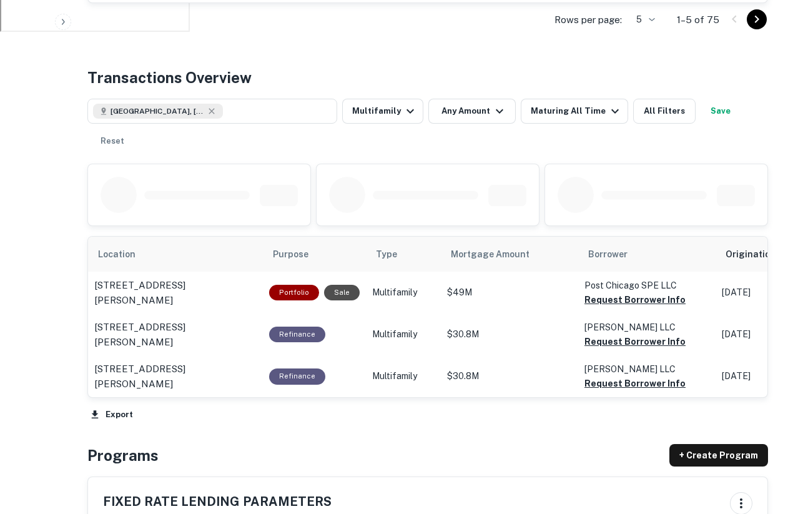
scroll to position [545, 0]
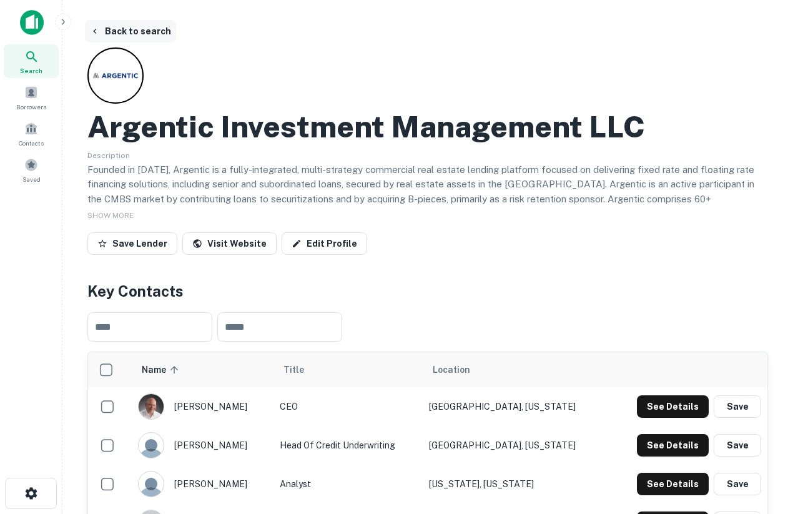
click at [95, 34] on icon "button" at bounding box center [95, 31] width 10 height 10
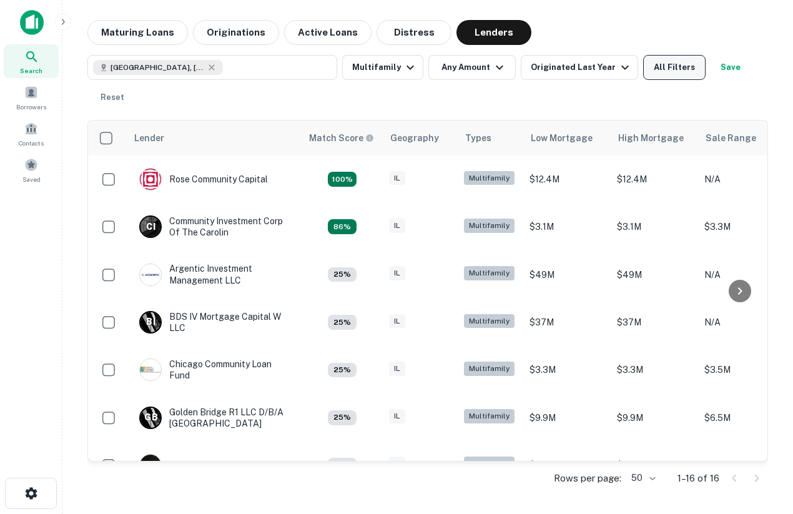
click at [656, 60] on button "All Filters" at bounding box center [674, 67] width 62 height 25
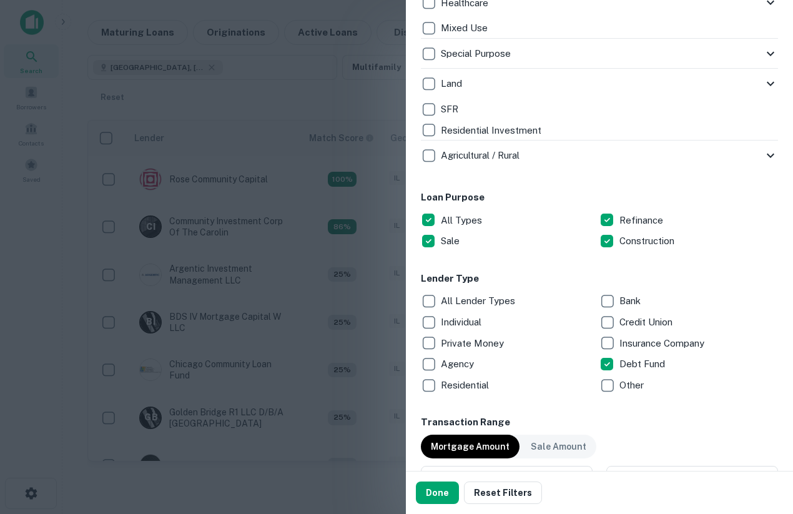
scroll to position [535, 0]
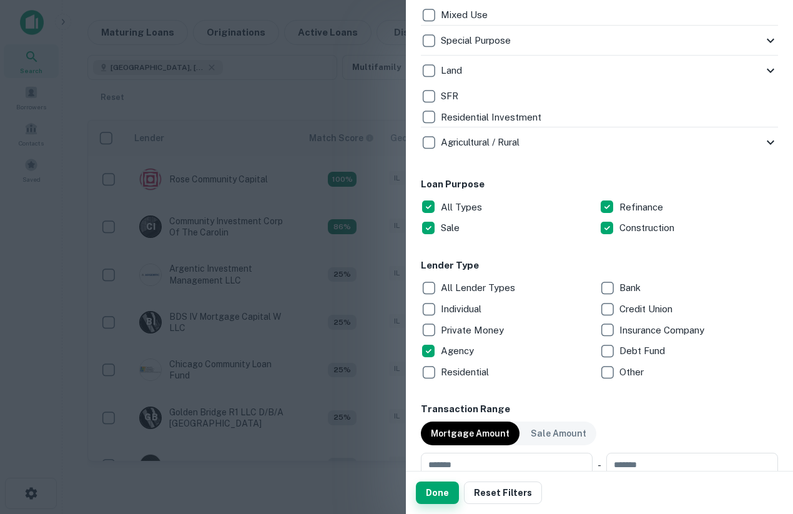
click at [433, 495] on button "Done" at bounding box center [437, 493] width 43 height 22
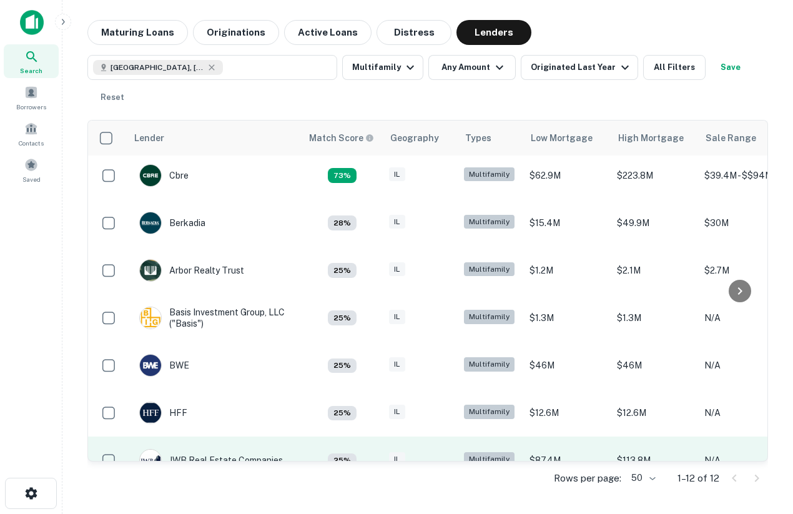
scroll to position [195, 0]
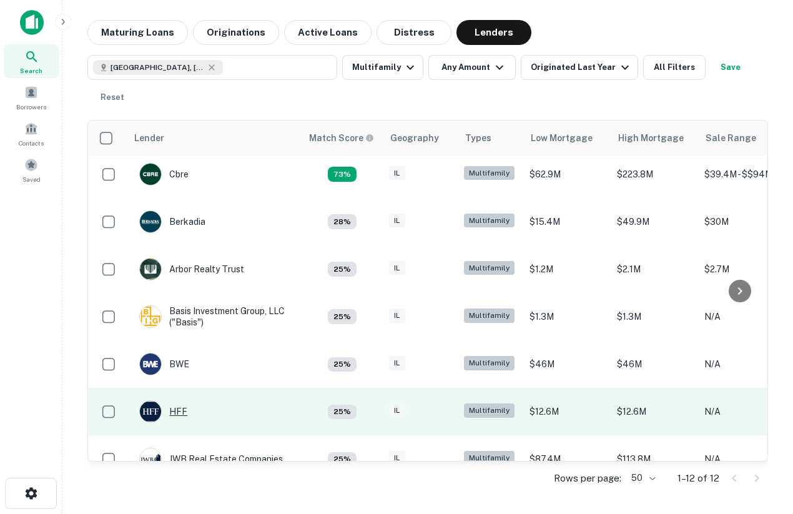
click at [181, 410] on div "HFF" at bounding box center [163, 411] width 48 height 22
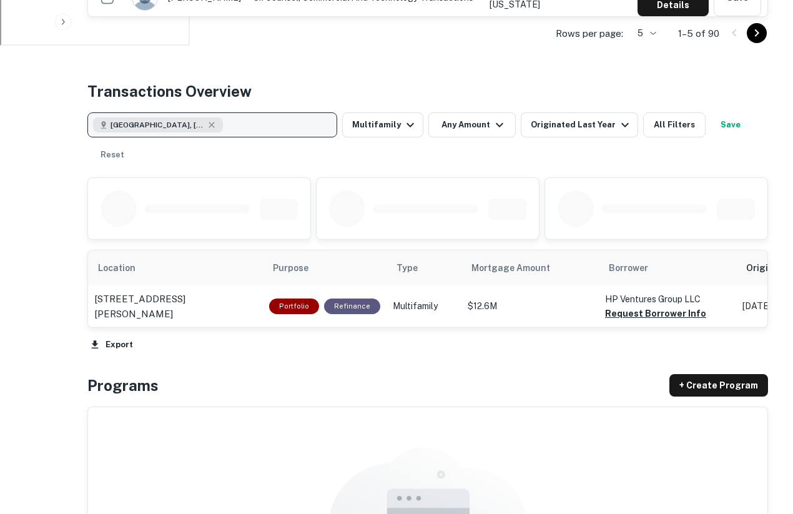
scroll to position [572, 0]
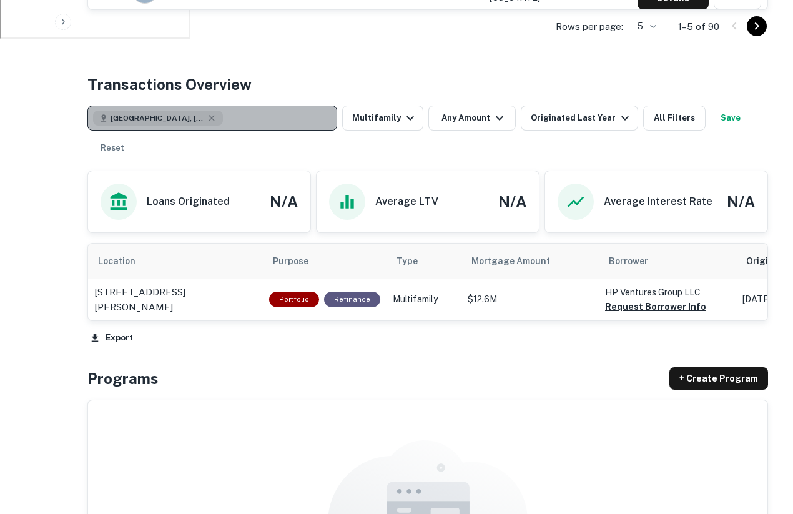
click at [182, 118] on div "[GEOGRAPHIC_DATA], [GEOGRAPHIC_DATA], [GEOGRAPHIC_DATA]" at bounding box center [158, 118] width 130 height 15
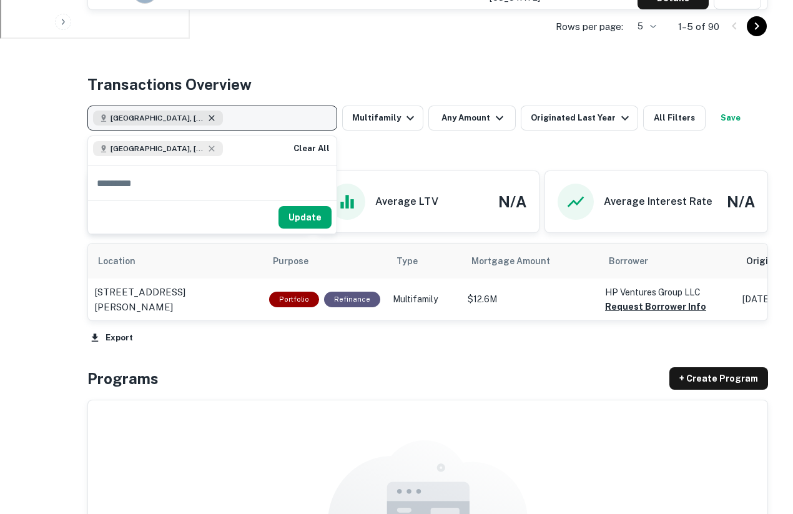
click at [209, 120] on icon "button" at bounding box center [212, 118] width 6 height 6
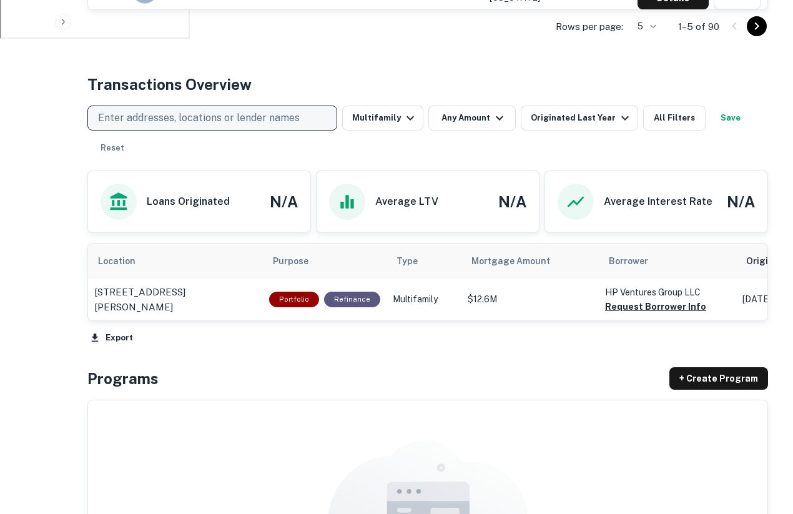
scroll to position [588, 0]
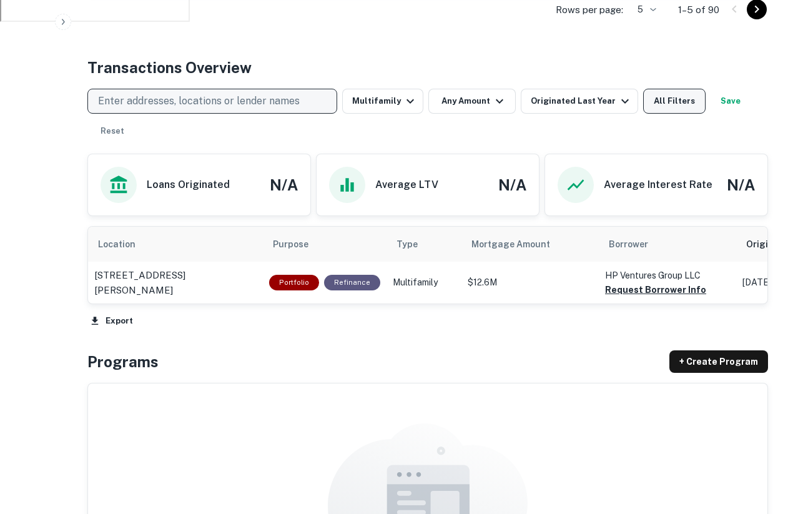
click at [665, 104] on button "All Filters" at bounding box center [674, 101] width 62 height 25
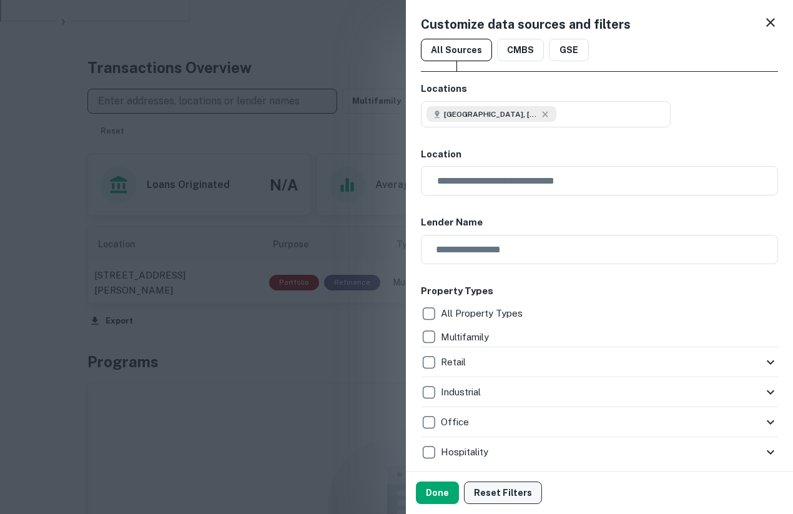
click at [518, 494] on button "Reset Filters" at bounding box center [503, 493] width 78 height 22
click at [445, 490] on button "Done" at bounding box center [437, 493] width 43 height 22
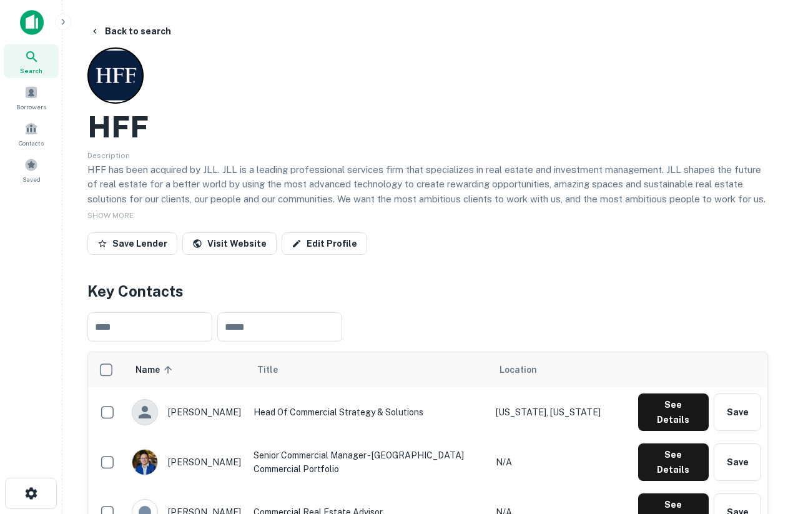
click at [31, 69] on span "Search" at bounding box center [31, 71] width 22 height 10
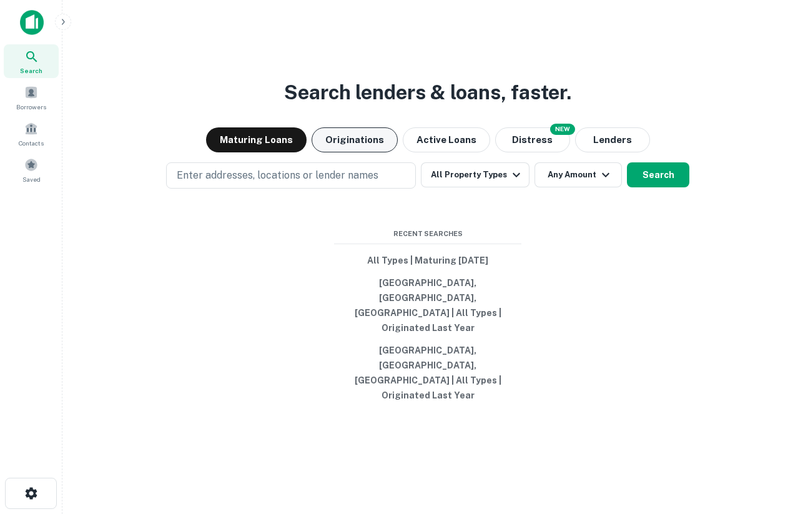
click at [360, 152] on button "Originations" at bounding box center [355, 139] width 86 height 25
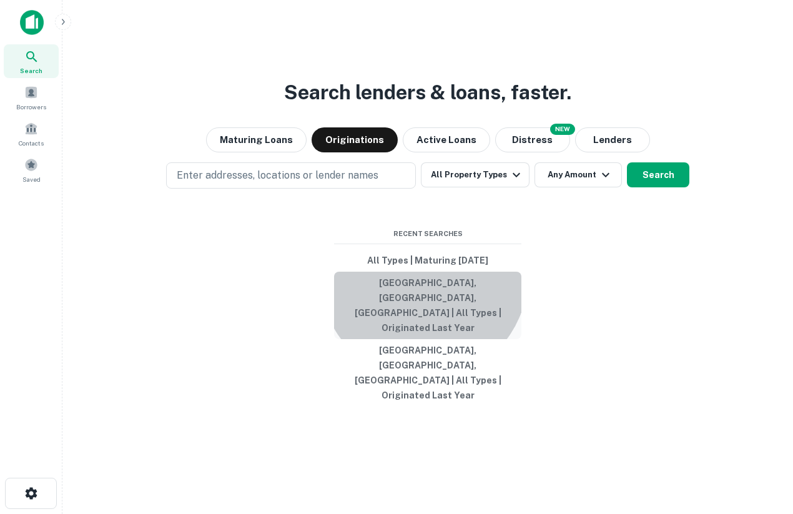
click at [424, 307] on button "[GEOGRAPHIC_DATA], [GEOGRAPHIC_DATA], [GEOGRAPHIC_DATA] | All Types | Originate…" at bounding box center [427, 305] width 187 height 67
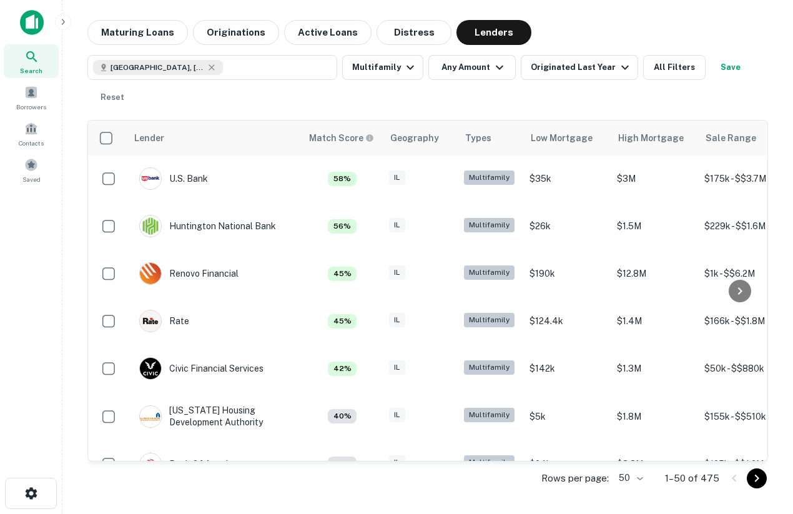
scroll to position [195, 0]
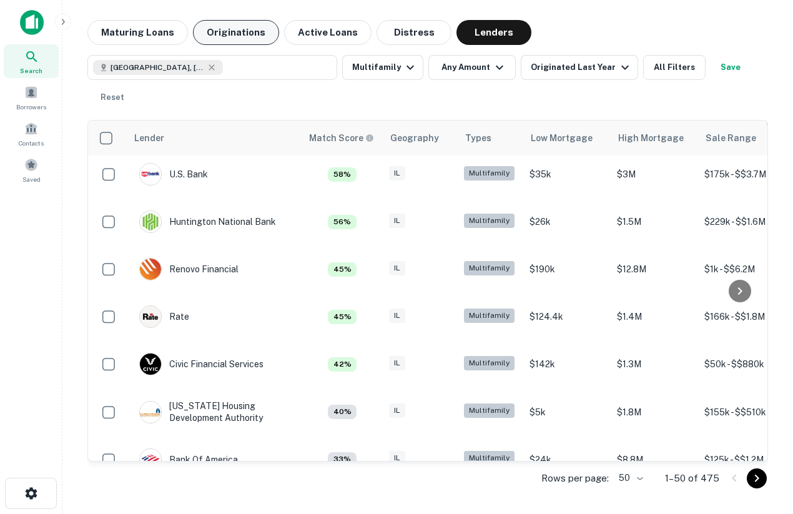
click at [227, 39] on button "Originations" at bounding box center [236, 32] width 86 height 25
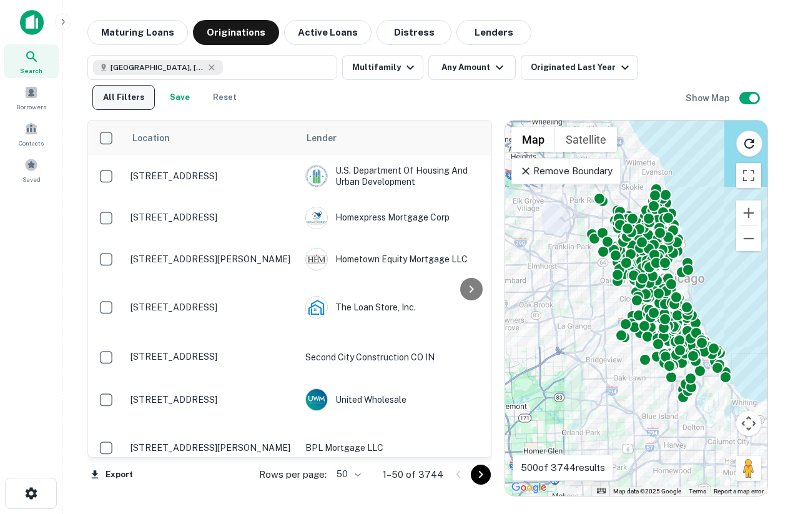
click at [134, 109] on button "All Filters" at bounding box center [123, 97] width 62 height 25
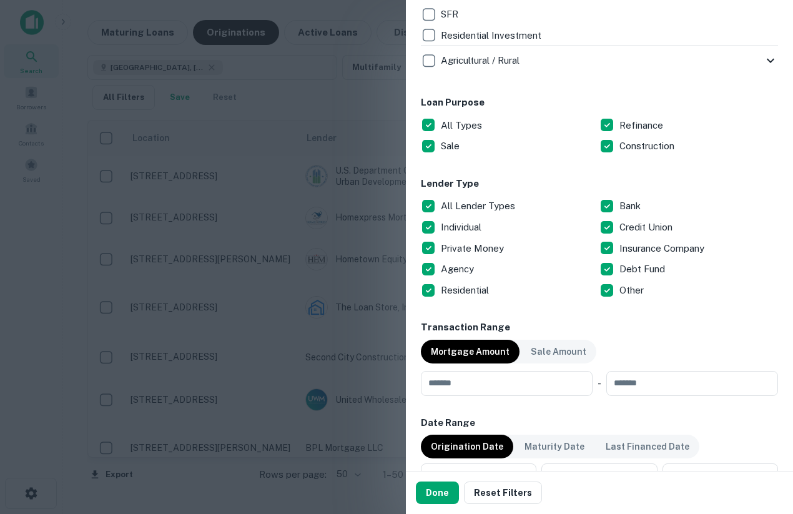
scroll to position [617, 0]
click at [437, 495] on button "Done" at bounding box center [437, 493] width 43 height 22
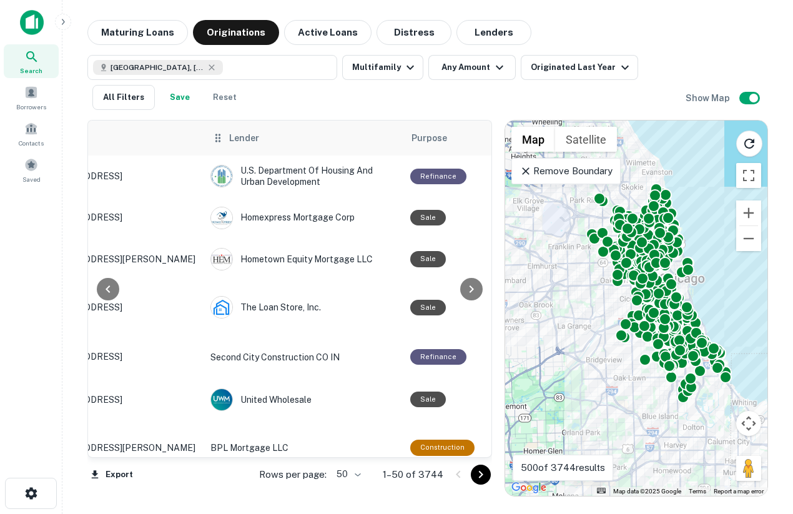
scroll to position [0, 97]
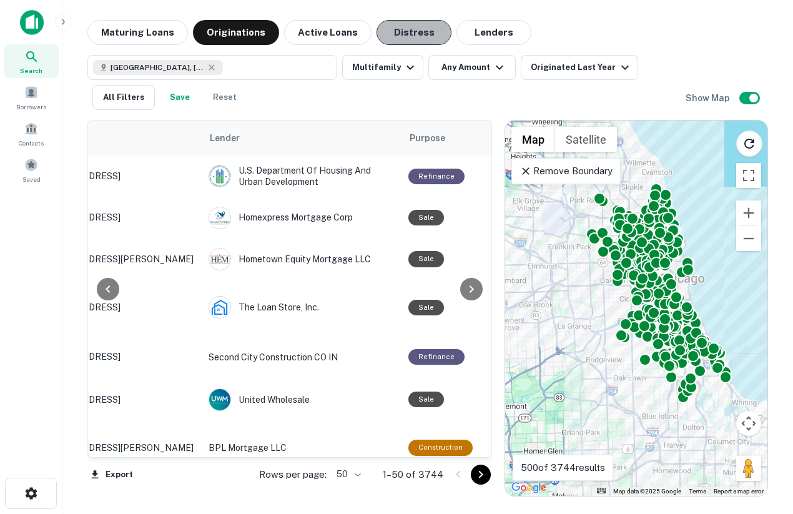
click at [398, 37] on button "Distress" at bounding box center [414, 32] width 75 height 25
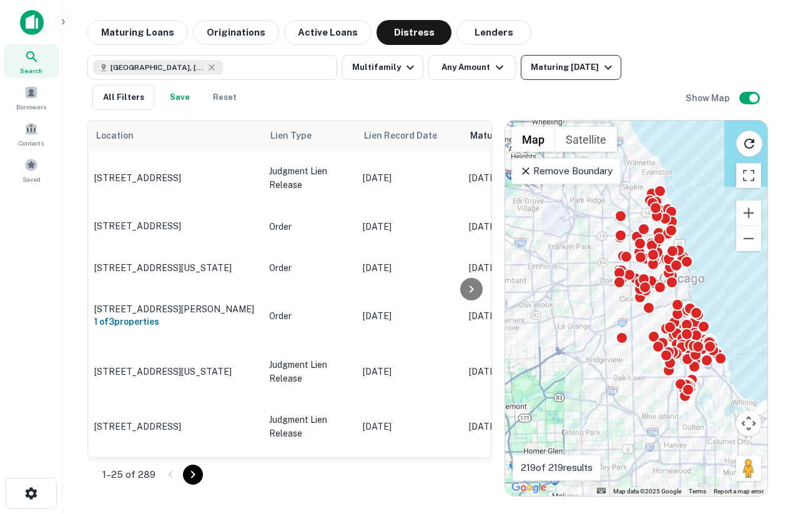
click at [540, 66] on div "Maturing In 1 Year" at bounding box center [573, 67] width 85 height 15
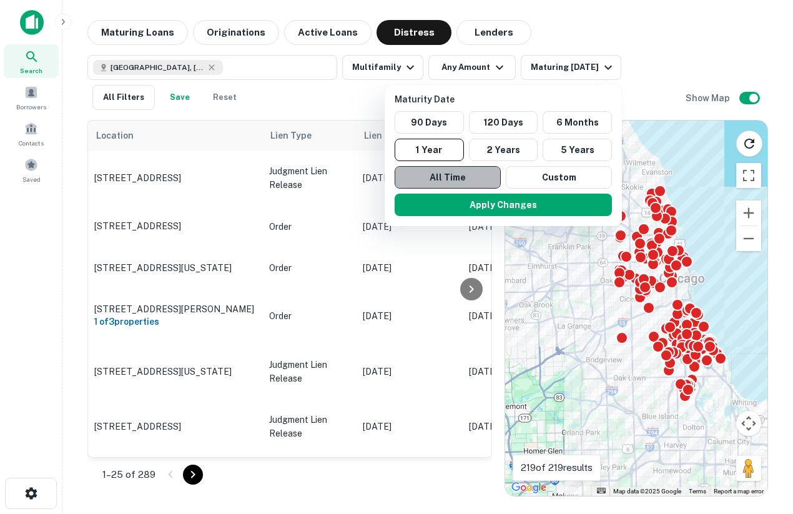
click at [433, 186] on button "All Time" at bounding box center [448, 177] width 106 height 22
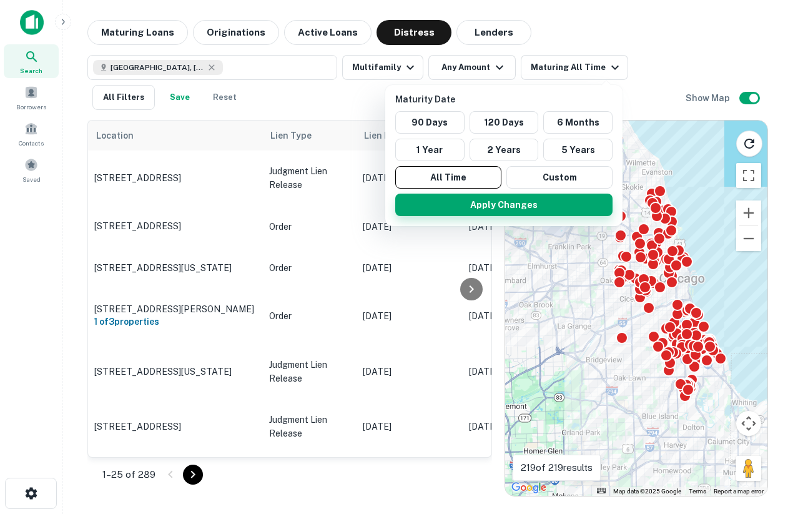
click at [476, 207] on button "Apply Changes" at bounding box center [503, 205] width 217 height 22
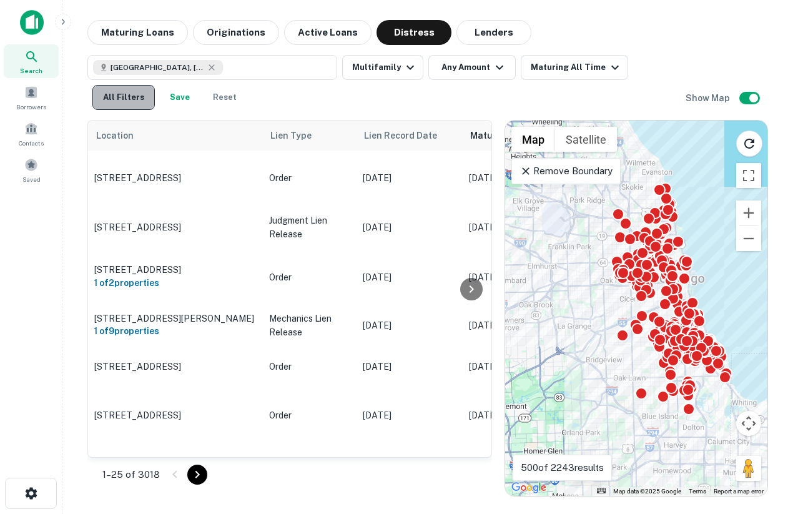
click at [139, 103] on button "All Filters" at bounding box center [123, 97] width 62 height 25
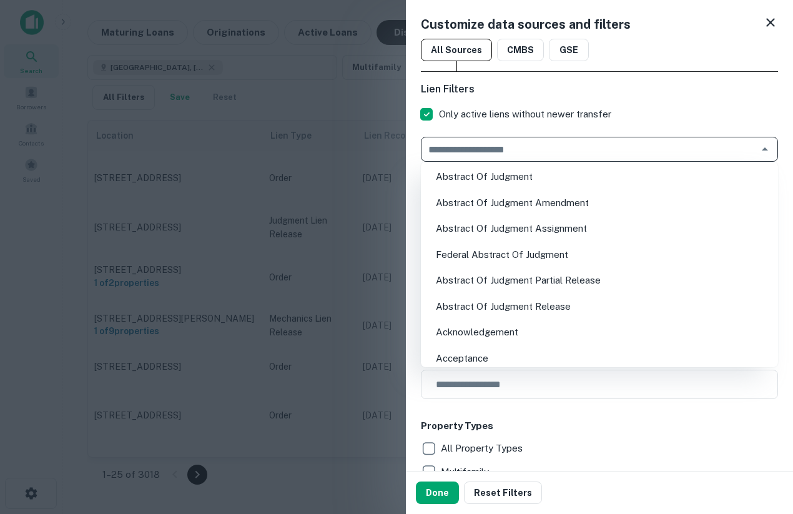
click at [531, 154] on input "text" at bounding box center [589, 149] width 329 height 17
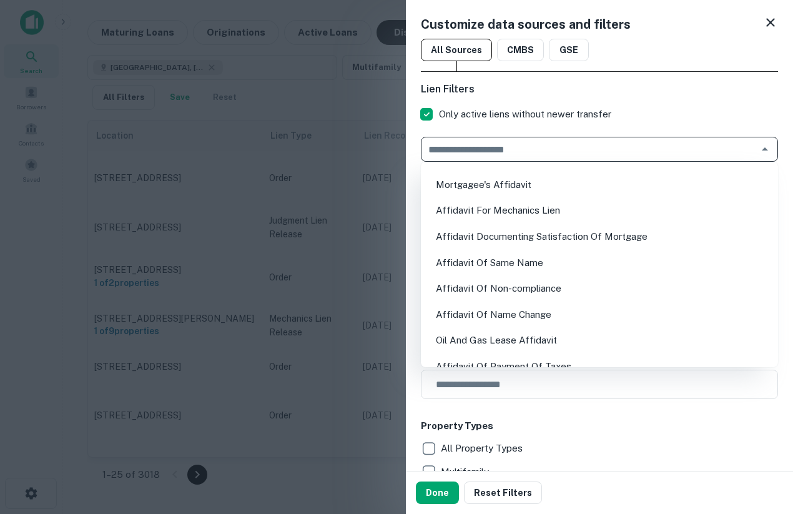
scroll to position [1194, 0]
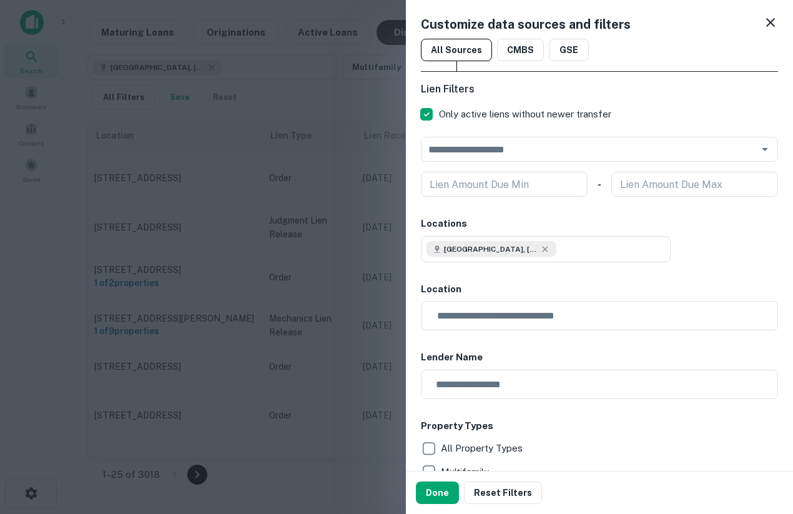
click at [347, 191] on div at bounding box center [396, 257] width 793 height 514
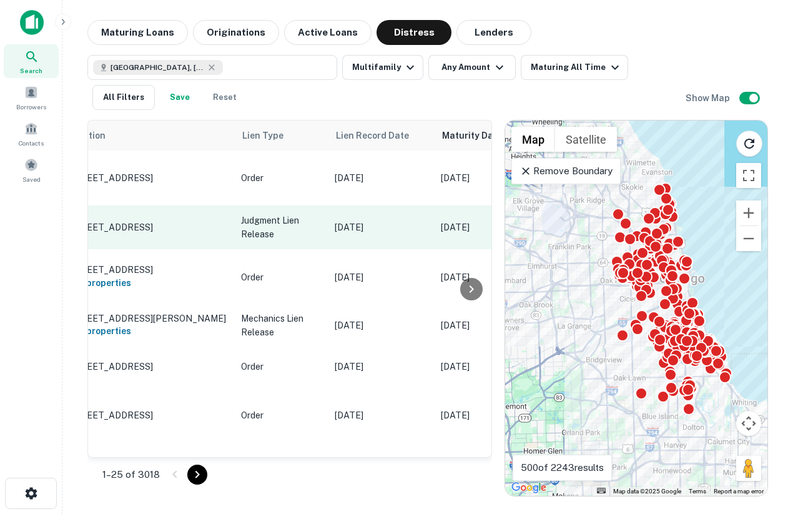
scroll to position [0, 0]
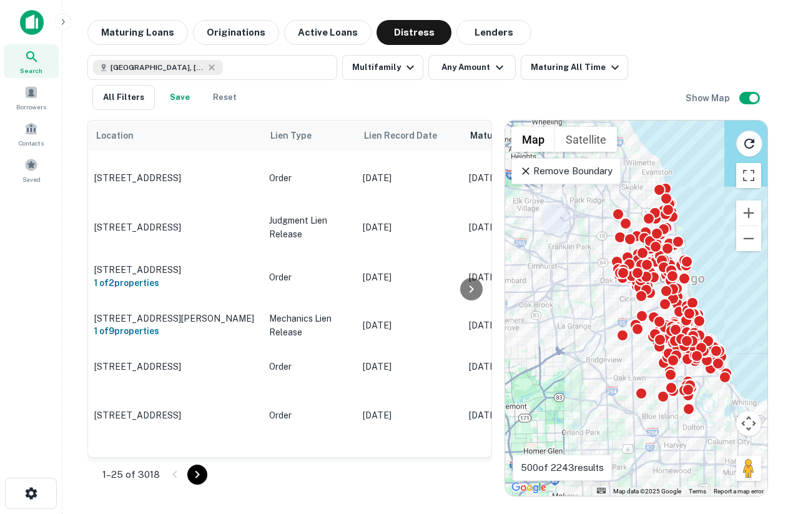
click at [571, 171] on p "Remove Boundary" at bounding box center [566, 171] width 93 height 15
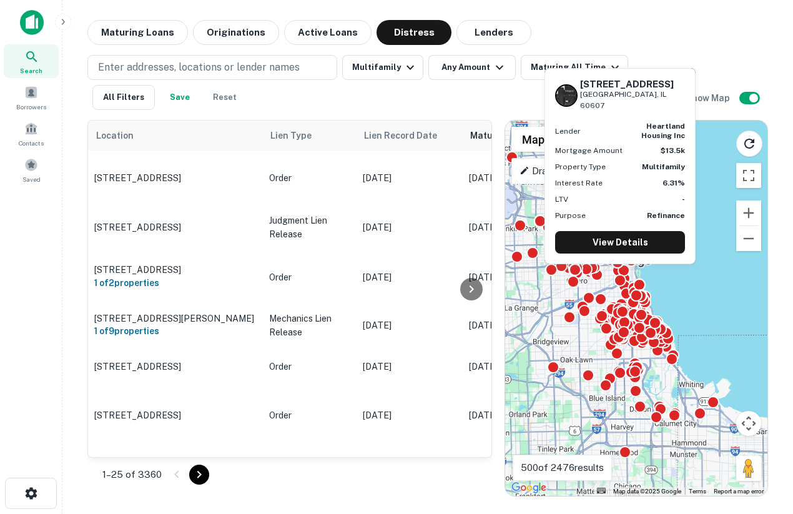
drag, startPoint x: 668, startPoint y: 282, endPoint x: 609, endPoint y: 264, distance: 62.0
click at [609, 264] on body "Search Borrowers Contacts Saved Maturing Loans Originations Active Loans Distre…" at bounding box center [396, 257] width 793 height 514
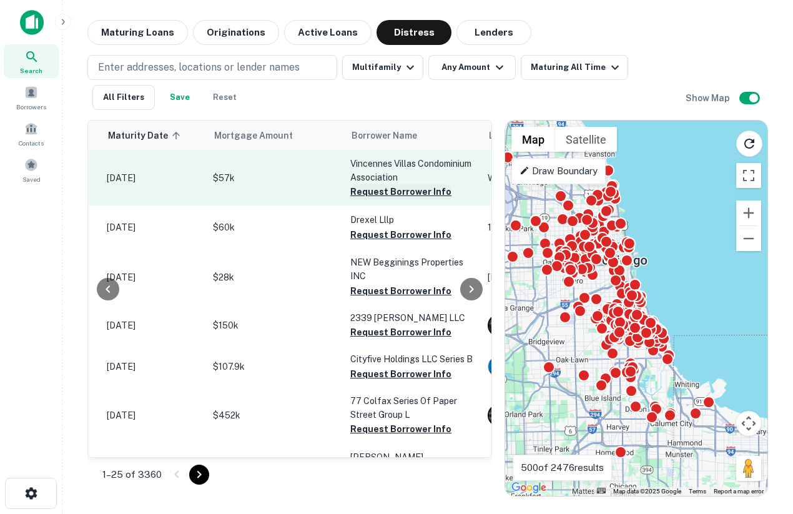
scroll to position [0, 381]
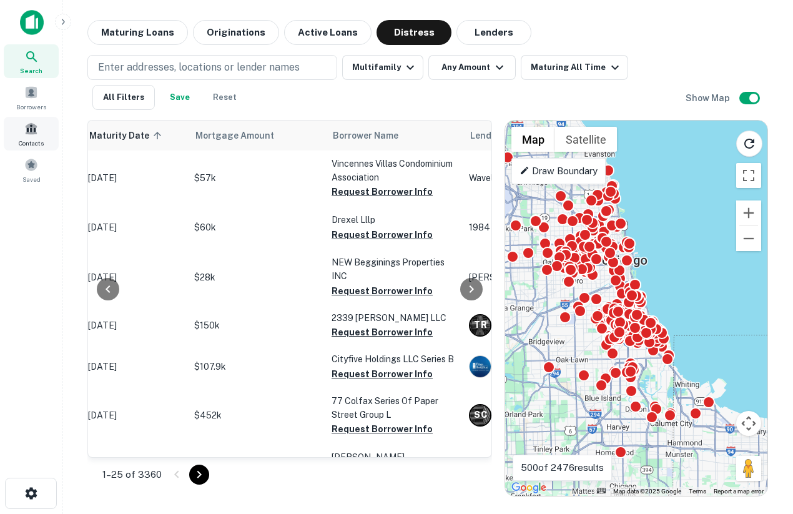
click at [26, 121] on div "Contacts" at bounding box center [31, 134] width 55 height 34
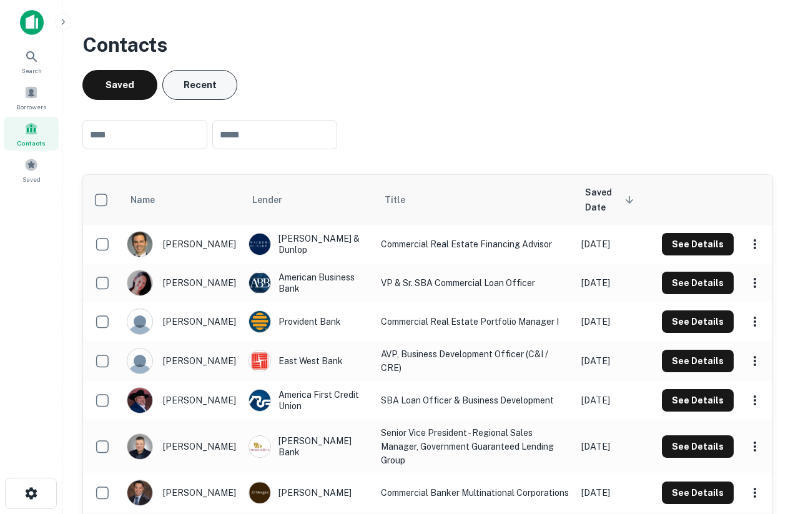
click at [194, 77] on button "Recent" at bounding box center [199, 85] width 75 height 30
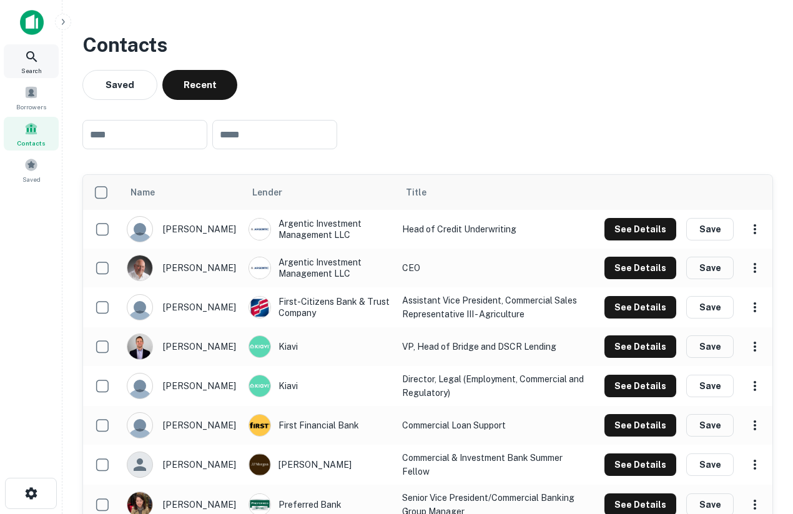
click at [24, 71] on span "Search" at bounding box center [31, 71] width 21 height 10
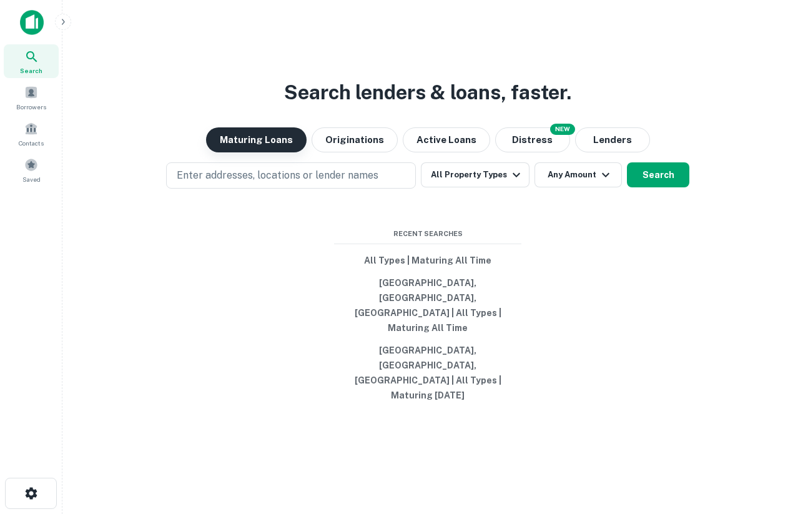
click at [237, 152] on button "Maturing Loans" at bounding box center [256, 139] width 101 height 25
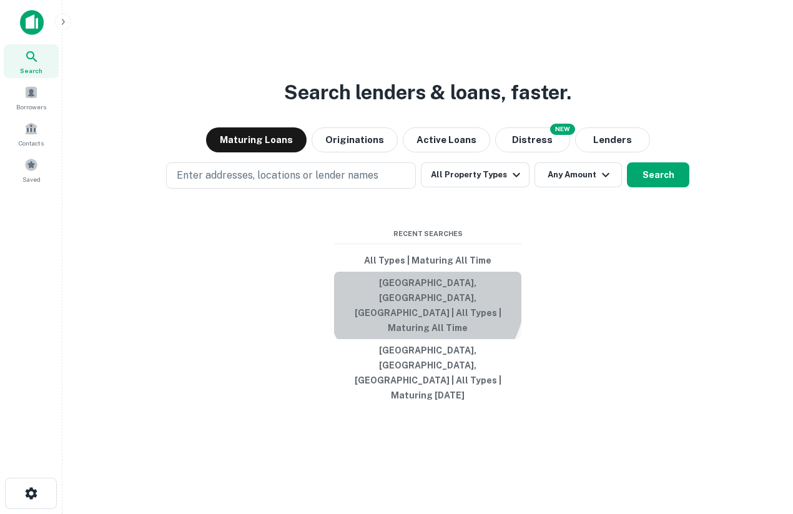
click at [426, 325] on button "[GEOGRAPHIC_DATA], [GEOGRAPHIC_DATA], [GEOGRAPHIC_DATA] | All Types | Maturing …" at bounding box center [427, 305] width 187 height 67
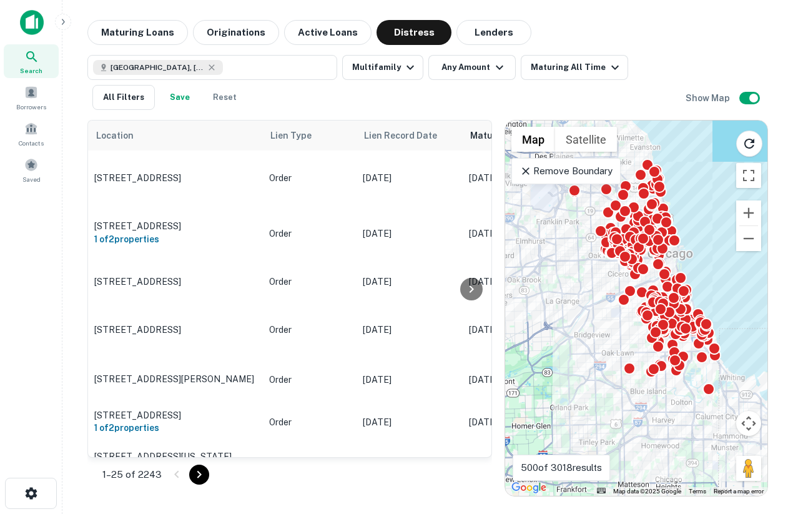
drag, startPoint x: 573, startPoint y: 332, endPoint x: 562, endPoint y: 308, distance: 26.5
click at [562, 307] on div "To activate drag with keyboard, press Alt + Enter. Once in keyboard drag state,…" at bounding box center [636, 308] width 262 height 375
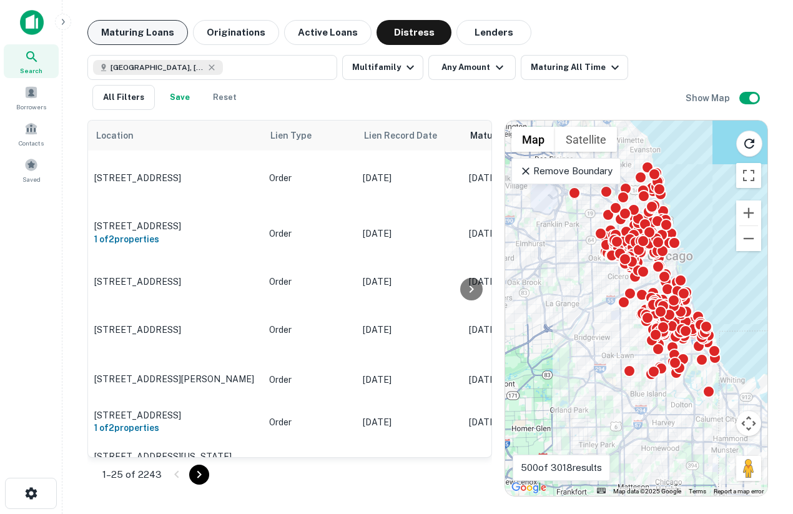
click at [130, 34] on button "Maturing Loans" at bounding box center [137, 32] width 101 height 25
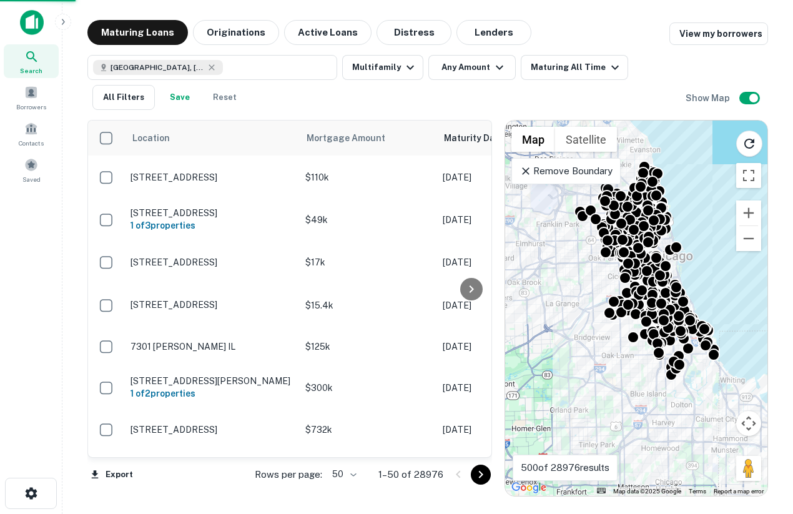
scroll to position [0, 91]
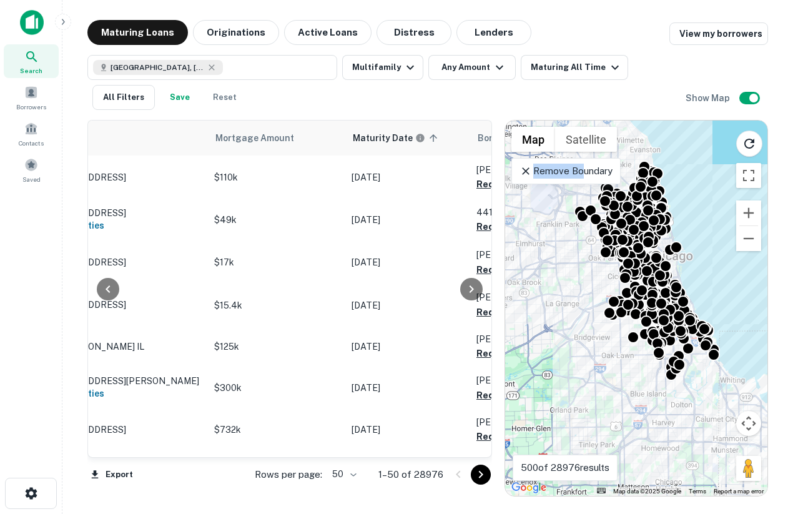
click at [578, 164] on p "Remove Boundary" at bounding box center [566, 171] width 93 height 15
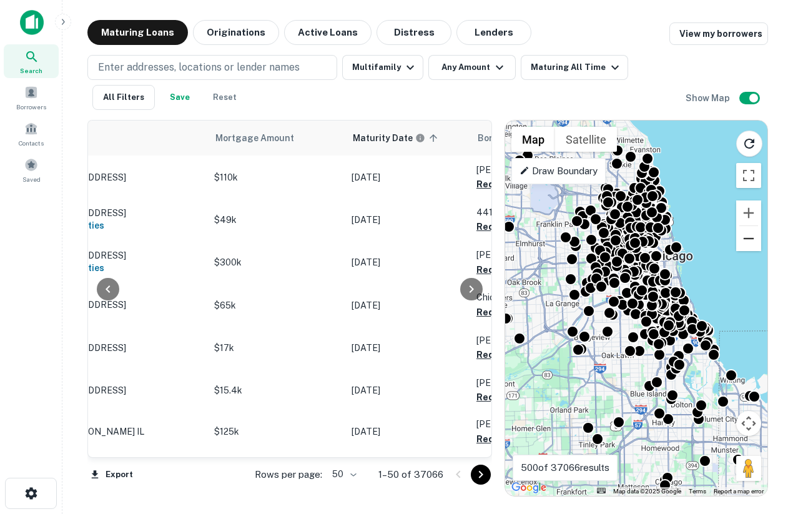
click at [757, 234] on button "Zoom out" at bounding box center [748, 238] width 25 height 25
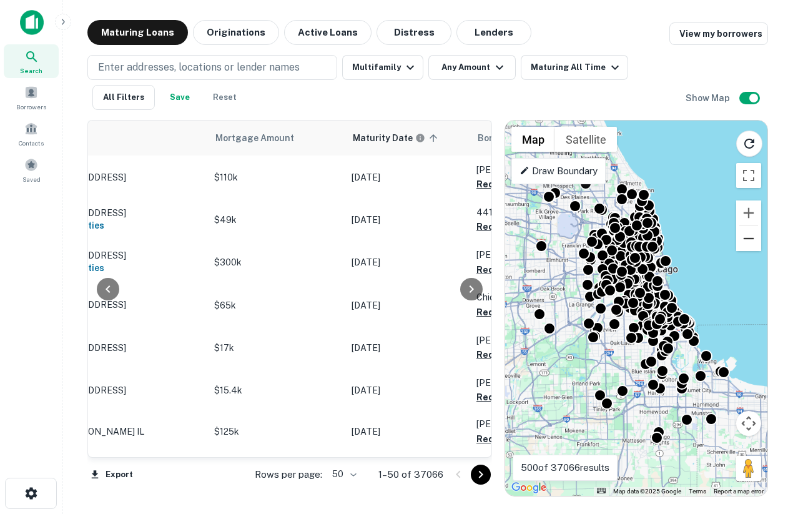
click at [757, 234] on button "Zoom out" at bounding box center [748, 238] width 25 height 25
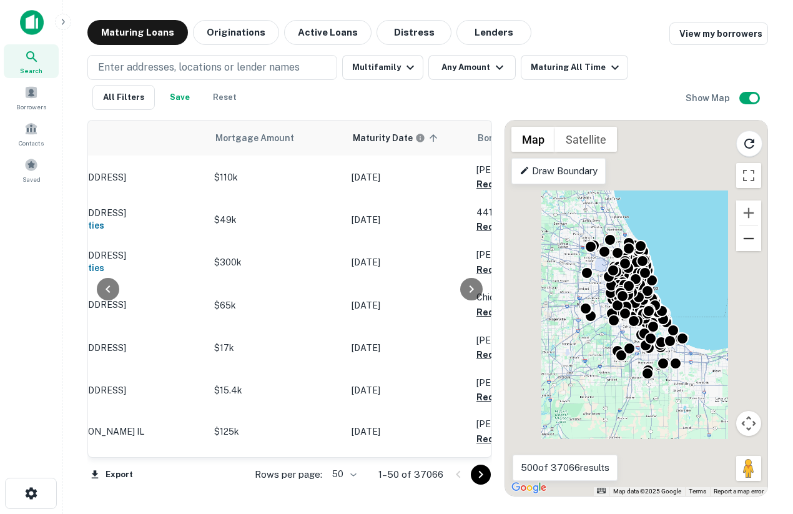
click at [757, 234] on button "Zoom out" at bounding box center [748, 238] width 25 height 25
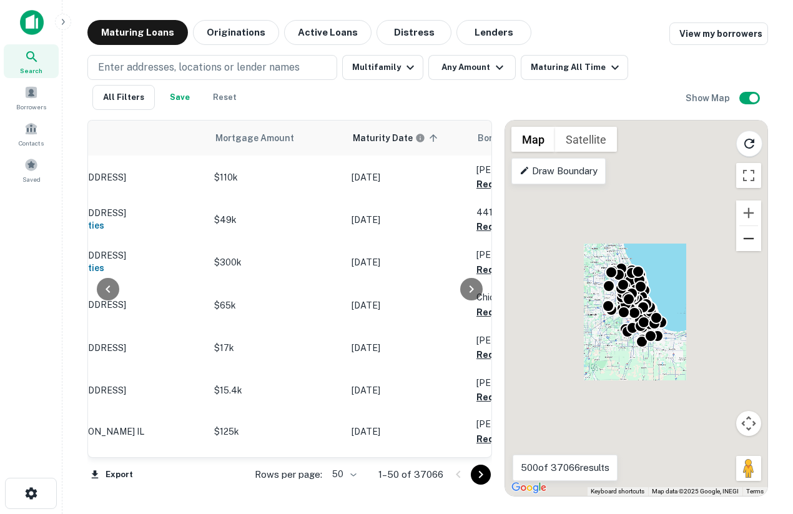
click at [757, 234] on button "Zoom out" at bounding box center [748, 238] width 25 height 25
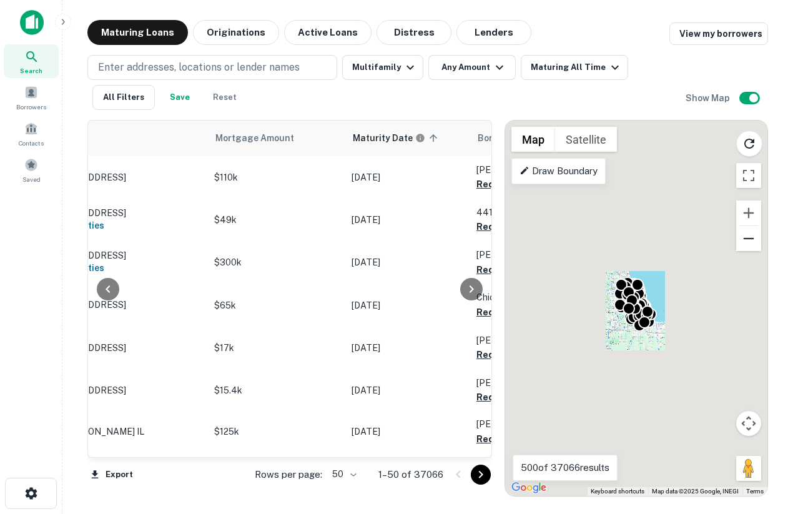
click at [757, 234] on button "Zoom out" at bounding box center [748, 238] width 25 height 25
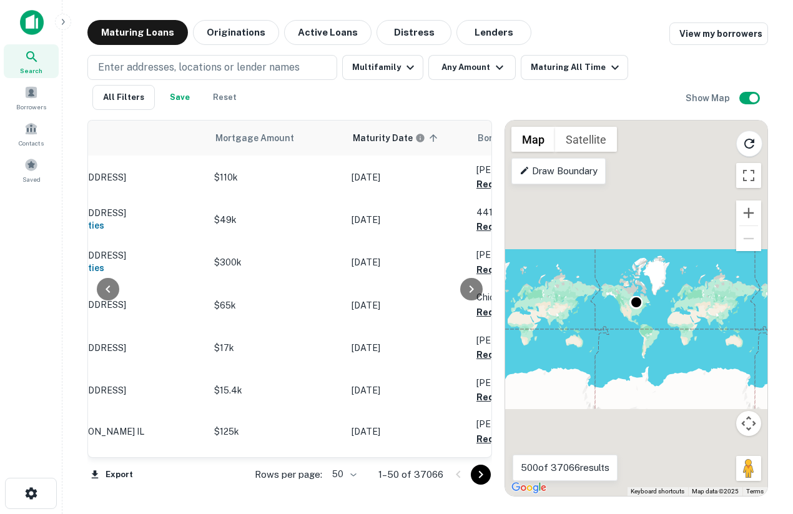
click at [631, 327] on div "To activate drag with keyboard, press Alt + Enter. Once in keyboard drag state,…" at bounding box center [636, 308] width 262 height 375
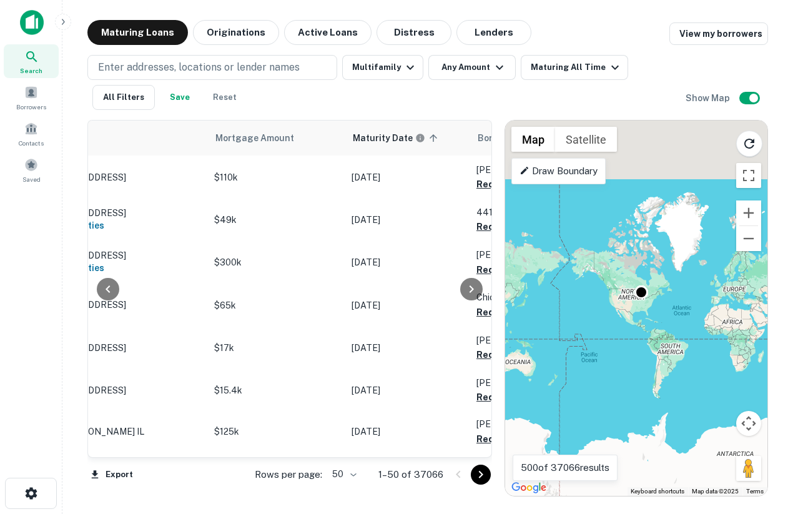
drag, startPoint x: 652, startPoint y: 307, endPoint x: 648, endPoint y: 315, distance: 9.2
click at [650, 317] on div "To activate drag with keyboard, press Alt + Enter. Once in keyboard drag state,…" at bounding box center [636, 308] width 262 height 375
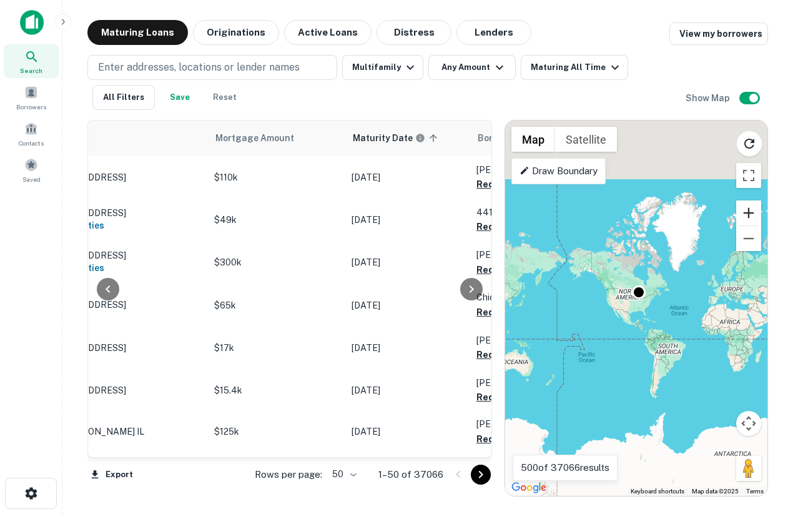
click at [750, 212] on button "Zoom in" at bounding box center [748, 212] width 25 height 25
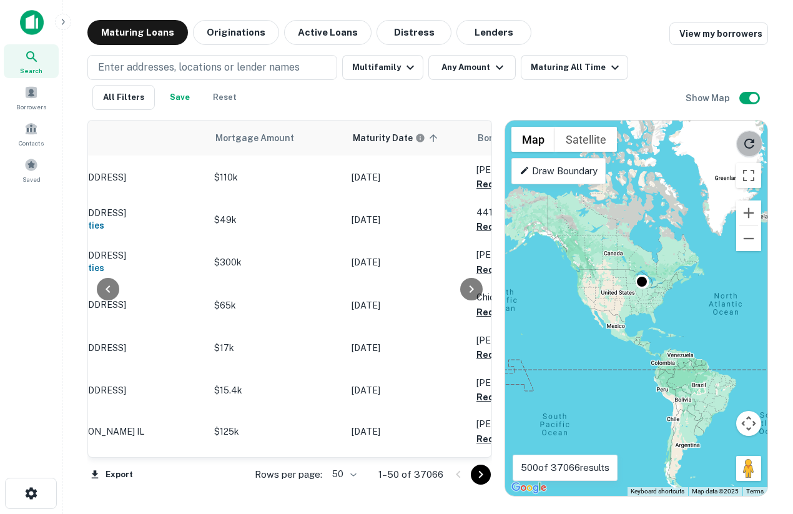
click at [743, 149] on icon "Reload search area" at bounding box center [749, 143] width 15 height 15
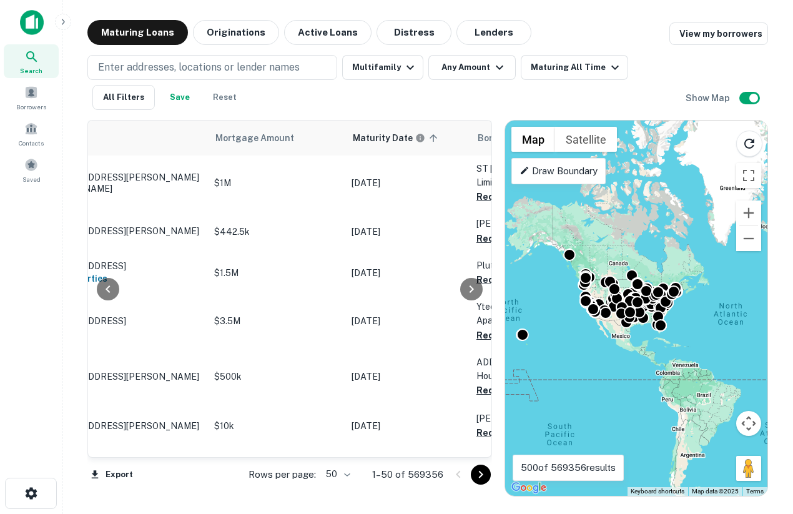
drag, startPoint x: 620, startPoint y: 329, endPoint x: 625, endPoint y: 340, distance: 12.1
click at [625, 340] on div "To activate drag with keyboard, press Alt + Enter. Once in keyboard drag state,…" at bounding box center [636, 308] width 262 height 375
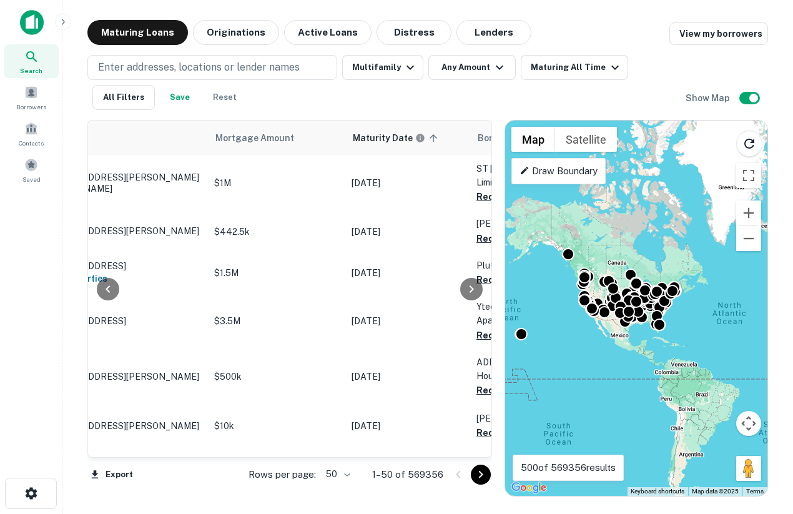
click at [645, 342] on div "To activate drag with keyboard, press Alt + Enter. Once in keyboard drag state,…" at bounding box center [636, 308] width 262 height 375
click at [545, 69] on div "Maturing All Time" at bounding box center [577, 67] width 92 height 15
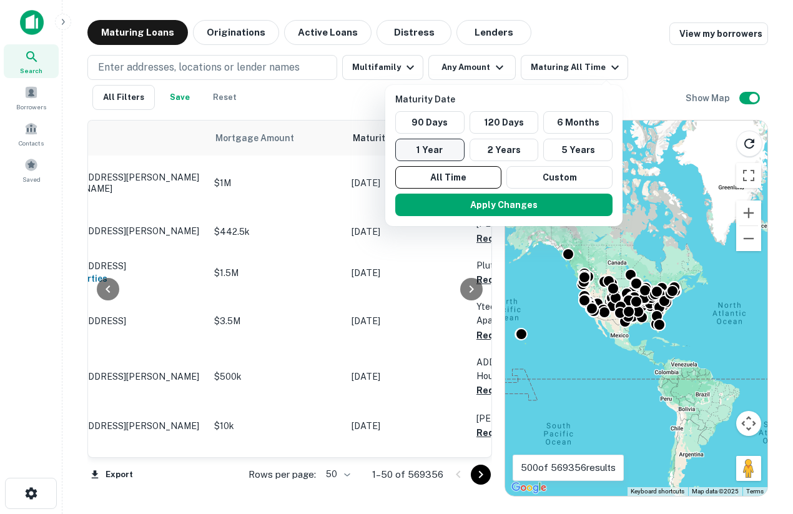
click at [445, 144] on button "1 Year" at bounding box center [429, 150] width 69 height 22
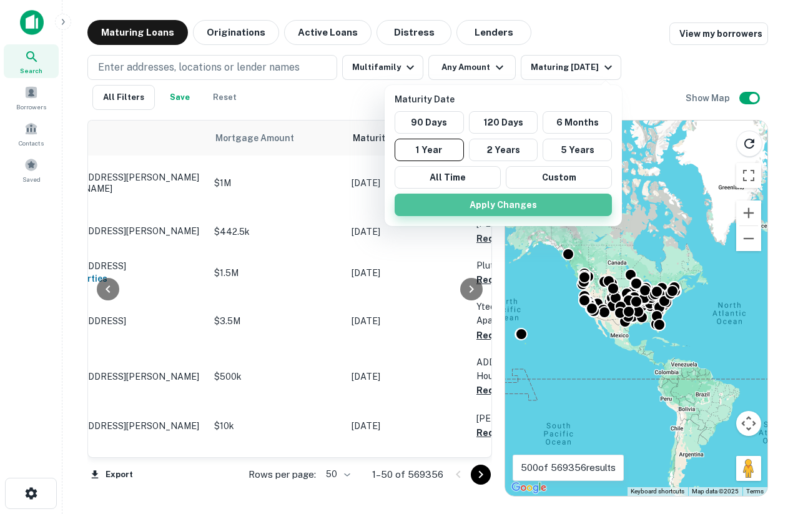
click at [485, 205] on button "Apply Changes" at bounding box center [503, 205] width 217 height 22
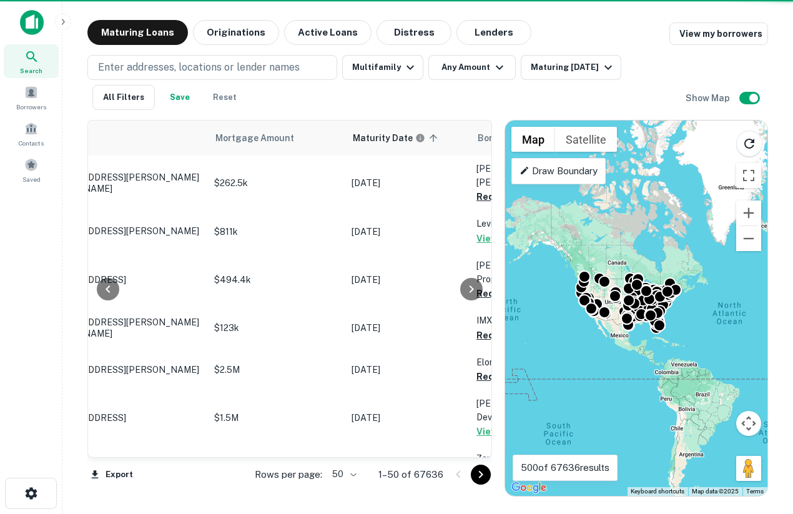
click at [702, 304] on div "To activate drag with keyboard, press Alt + Enter. Once in keyboard drag state,…" at bounding box center [636, 308] width 262 height 375
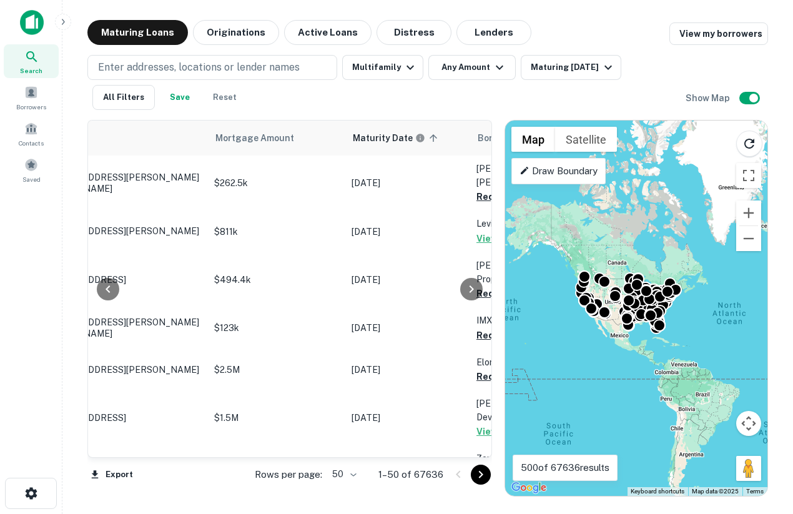
click at [702, 304] on div "To activate drag with keyboard, press Alt + Enter. Once in keyboard drag state,…" at bounding box center [636, 308] width 262 height 375
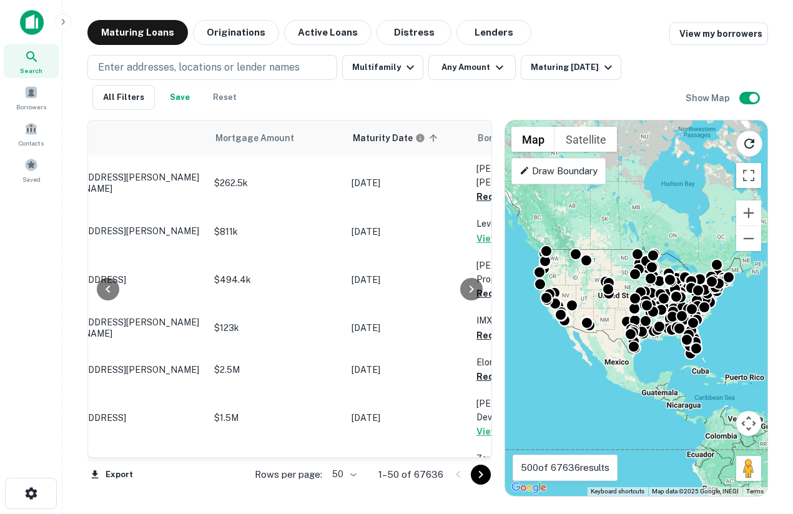
drag, startPoint x: 688, startPoint y: 310, endPoint x: 763, endPoint y: 310, distance: 75.0
click at [763, 310] on div "To activate drag with keyboard, press Alt + Enter. Once in keyboard drag state,…" at bounding box center [636, 308] width 262 height 375
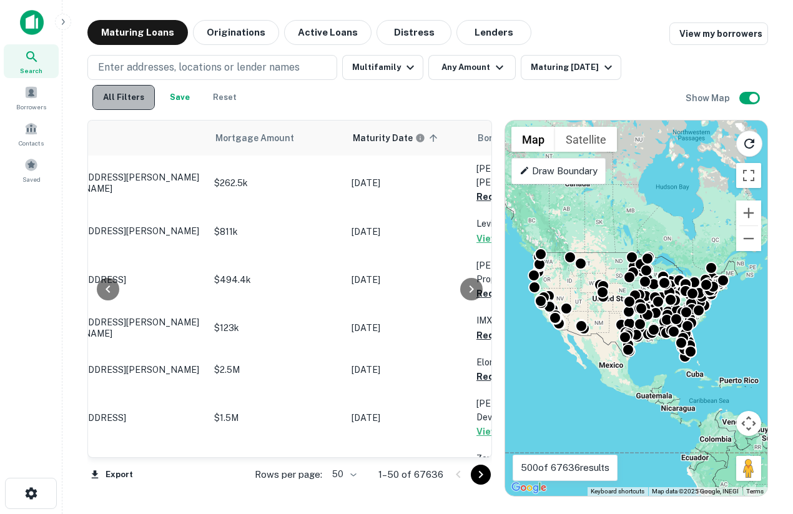
click at [119, 91] on button "All Filters" at bounding box center [123, 97] width 62 height 25
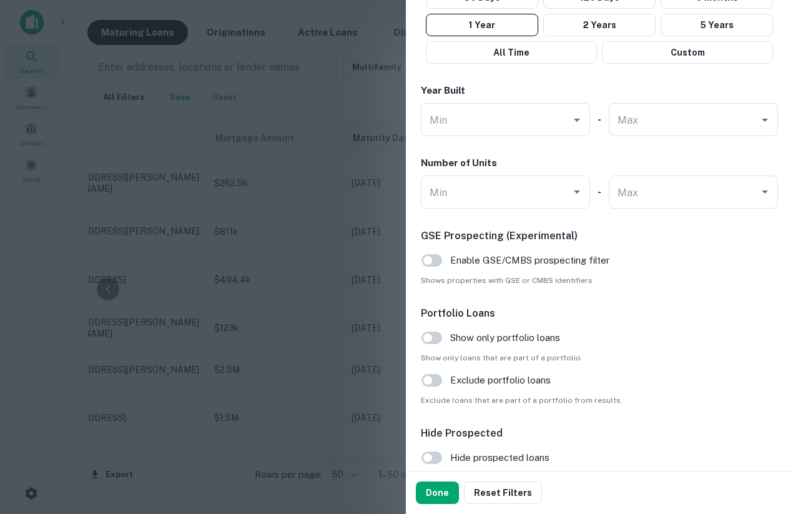
scroll to position [1165, 0]
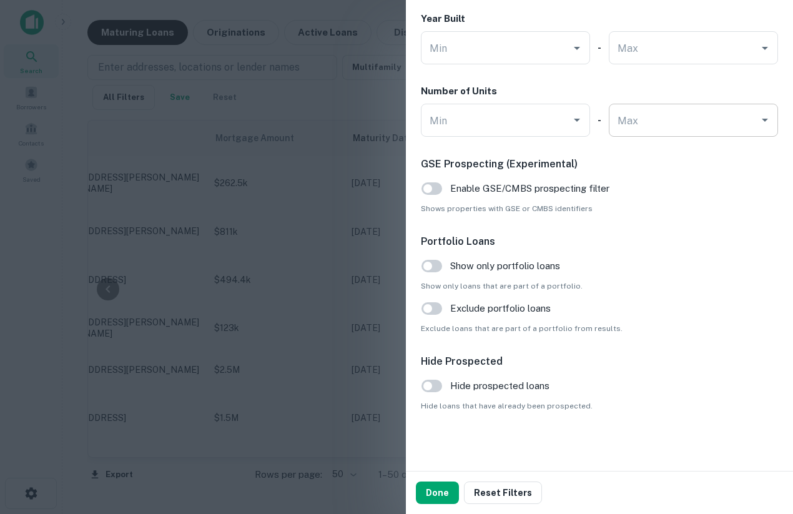
click at [642, 123] on input "Max" at bounding box center [684, 120] width 139 height 22
type input "**"
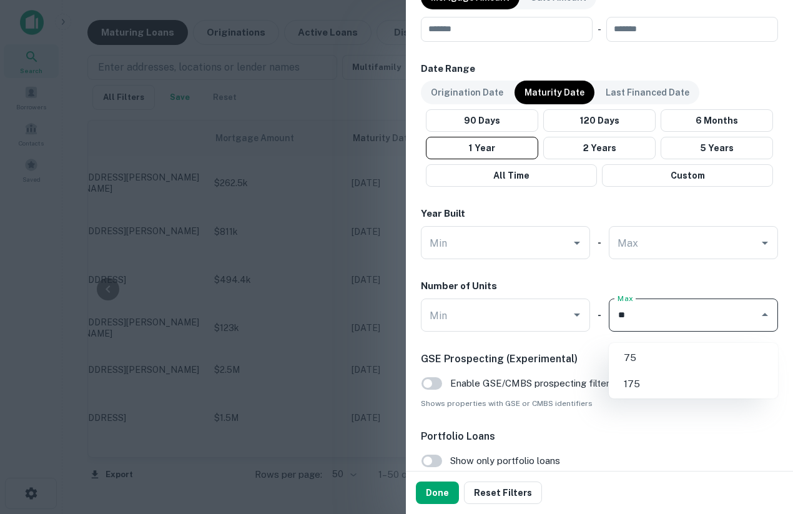
scroll to position [958, 0]
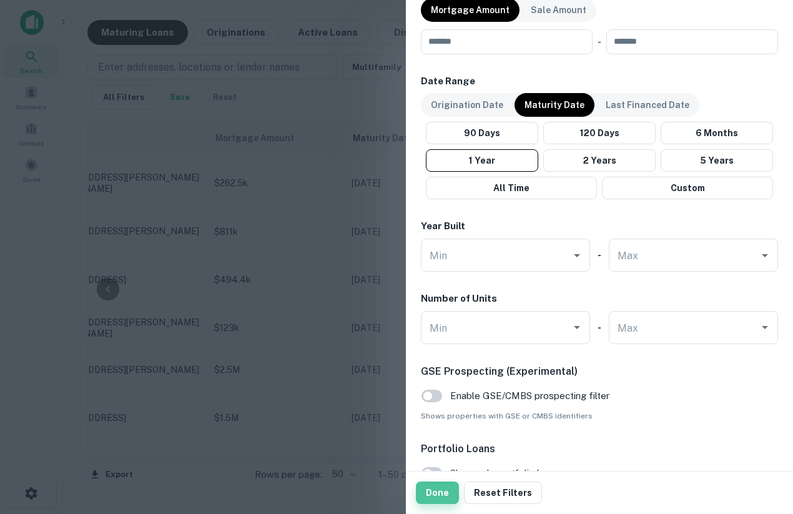
click at [437, 494] on button "Done" at bounding box center [437, 493] width 43 height 22
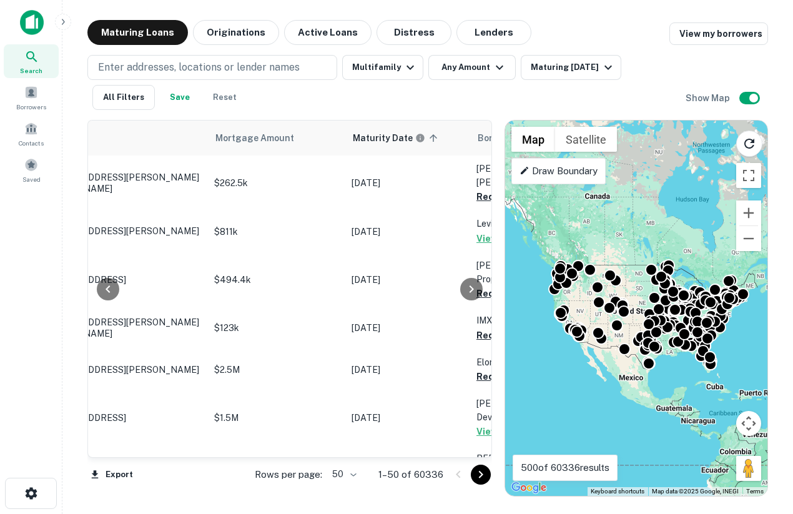
drag, startPoint x: 607, startPoint y: 350, endPoint x: 627, endPoint y: 360, distance: 22.6
click at [627, 360] on div "To activate drag with keyboard, press Alt + Enter. Once in keyboard drag state,…" at bounding box center [636, 308] width 262 height 375
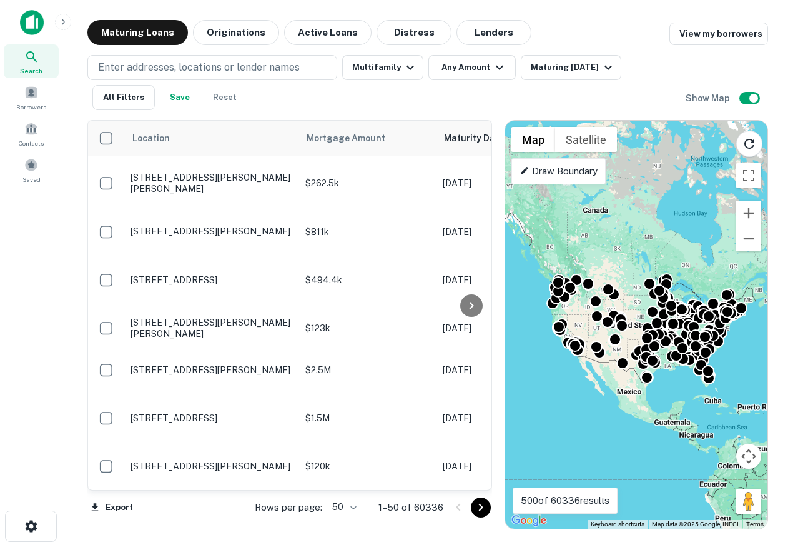
click at [36, 27] on img at bounding box center [32, 22] width 24 height 25
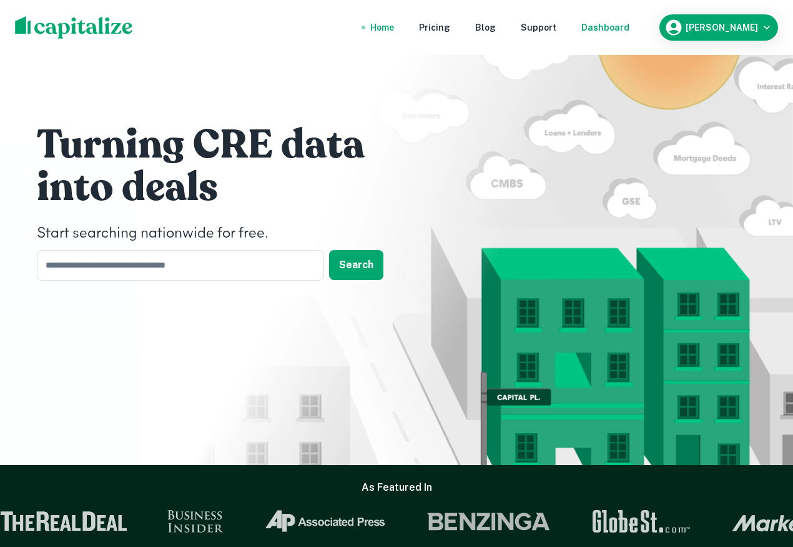
click at [630, 28] on div "Dashboard" at bounding box center [605, 28] width 48 height 14
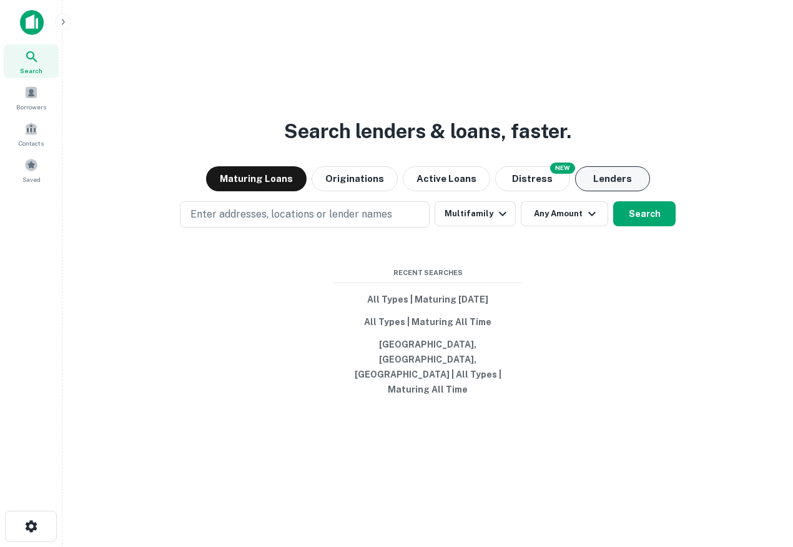
click at [608, 191] on button "Lenders" at bounding box center [612, 178] width 75 height 25
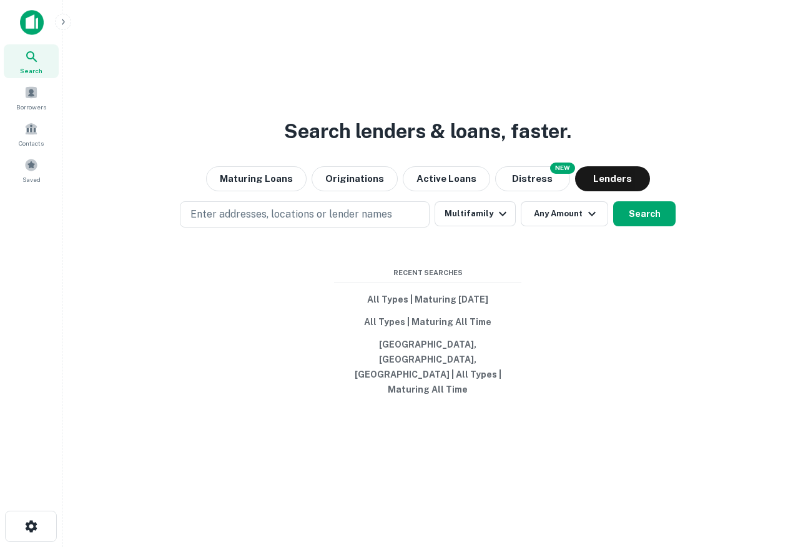
click at [281, 180] on div "Search lenders & loans, faster. Maturing Loans Originations Active Loans NEW Di…" at bounding box center [427, 303] width 711 height 547
click at [294, 190] on button "Maturing Loans" at bounding box center [256, 178] width 101 height 25
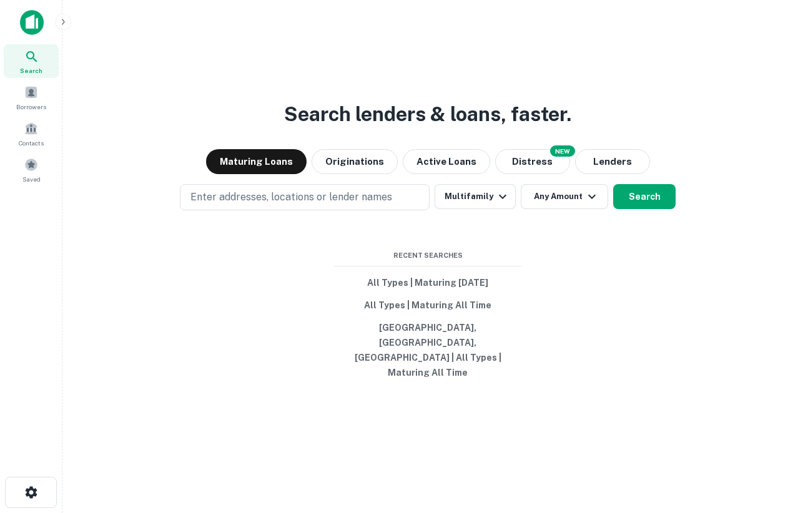
click at [598, 135] on div "Search lenders & loans, faster. Maturing Loans Originations Active Loans NEW Di…" at bounding box center [427, 286] width 711 height 513
click at [327, 79] on div "Search lenders & loans, faster. Maturing Loans Originations Active Loans NEW Di…" at bounding box center [427, 286] width 711 height 513
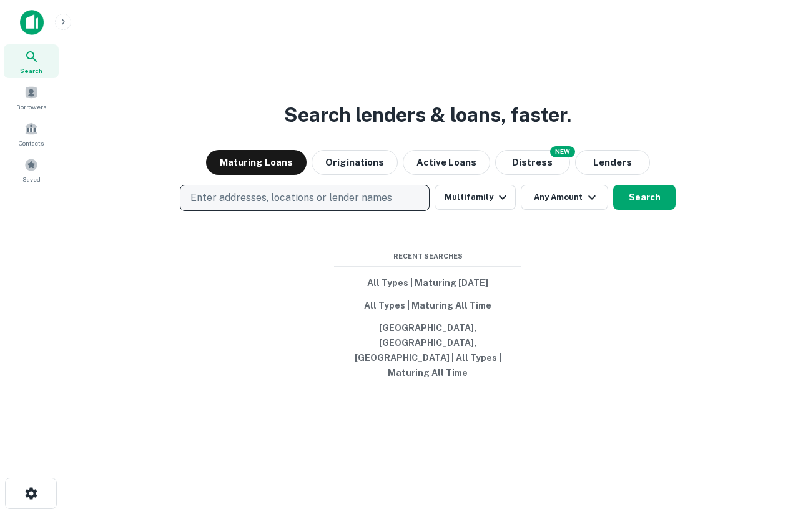
click at [336, 205] on p "Enter addresses, locations or lender names" at bounding box center [292, 198] width 202 height 15
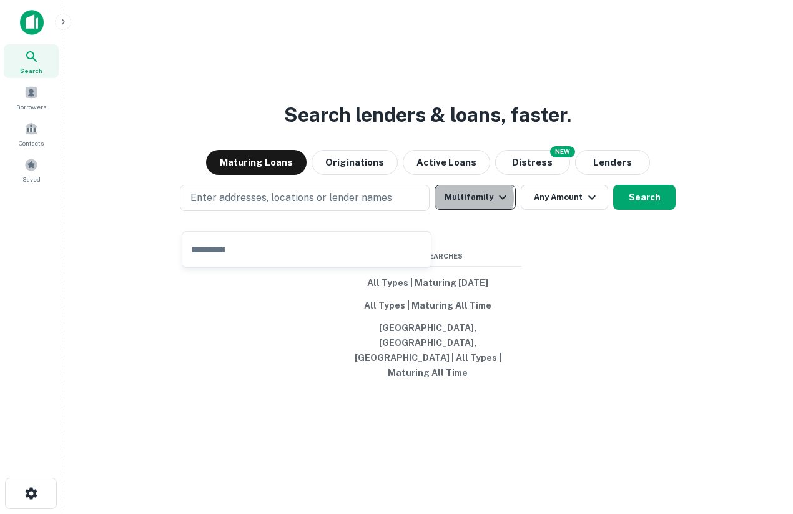
click at [473, 210] on button "Multifamily" at bounding box center [475, 197] width 81 height 25
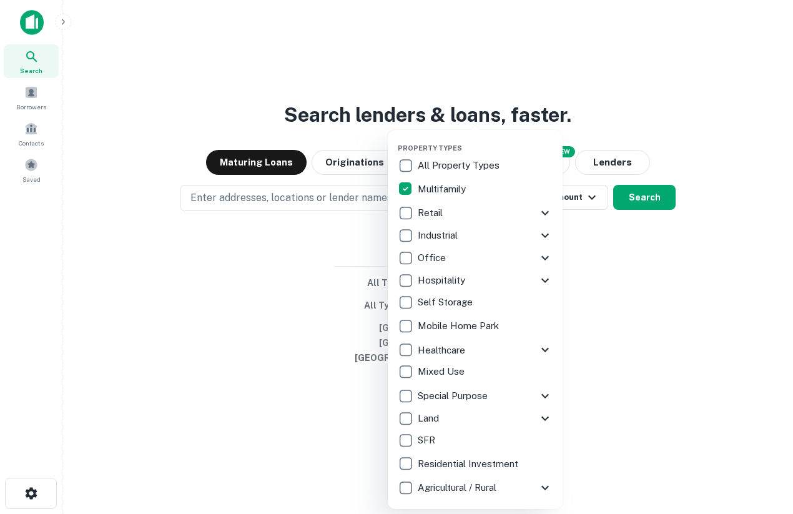
click at [325, 209] on div at bounding box center [396, 257] width 793 height 514
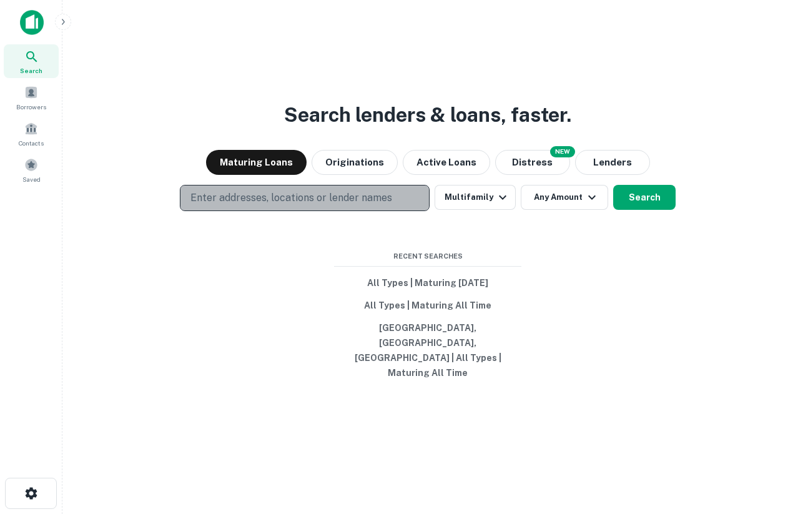
click at [329, 205] on p "Enter addresses, locations or lender names" at bounding box center [292, 198] width 202 height 15
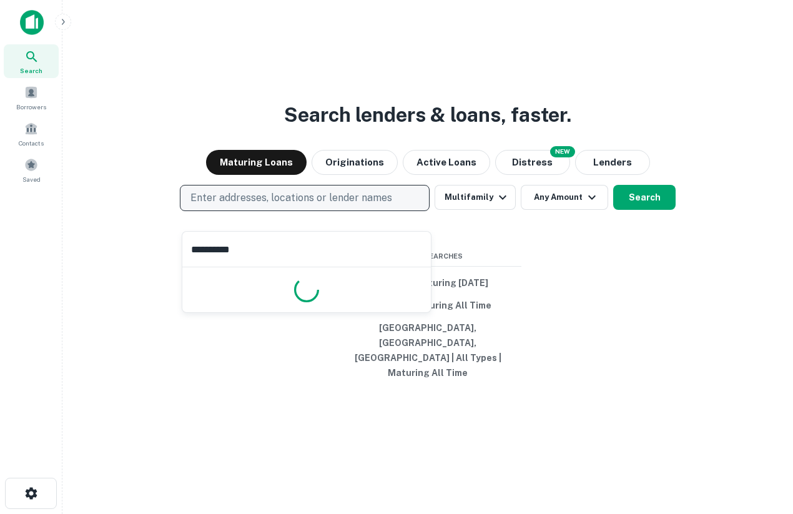
type input "**********"
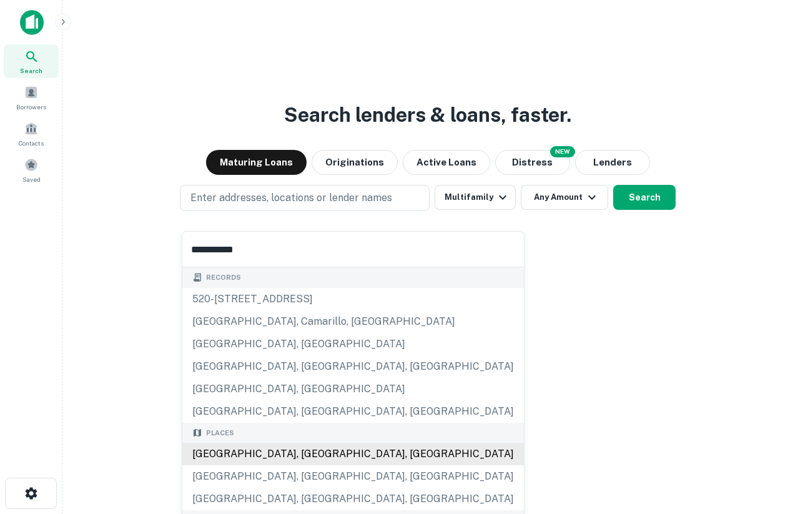
click at [262, 451] on div "Los Angeles, CA, USA" at bounding box center [353, 454] width 342 height 22
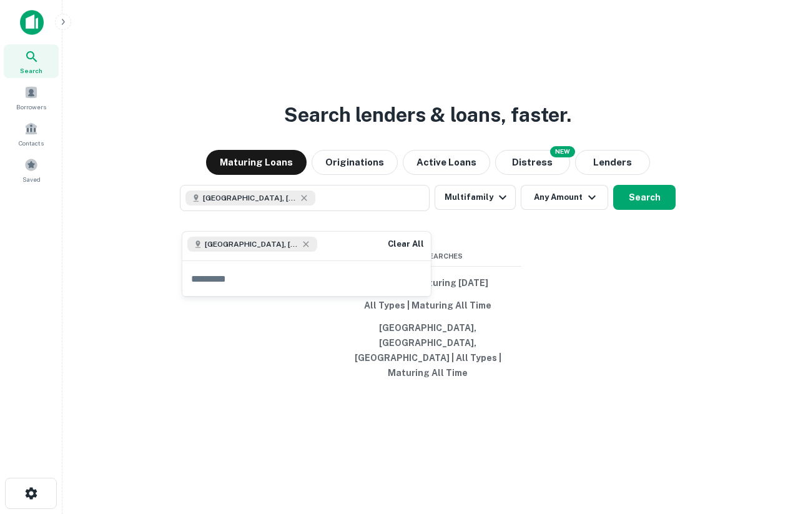
click at [659, 274] on div "Search lenders & loans, faster. Maturing Loans Originations Active Loans NEW Di…" at bounding box center [427, 287] width 711 height 514
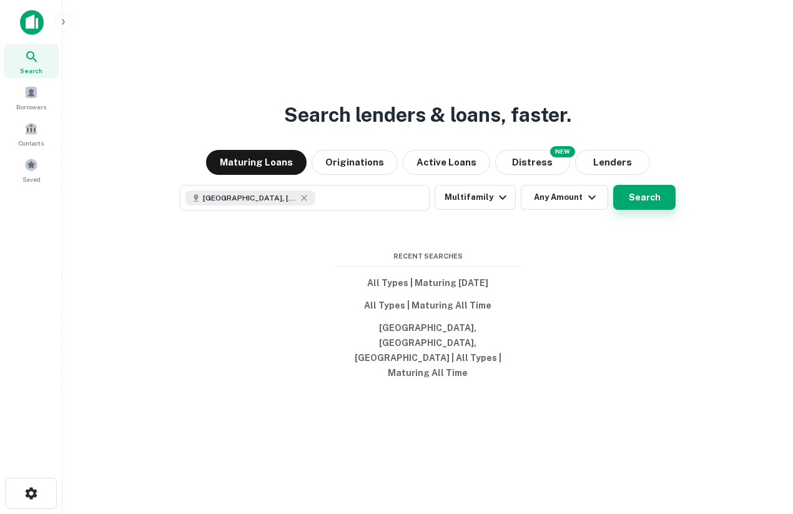
click at [658, 209] on button "Search" at bounding box center [644, 197] width 62 height 25
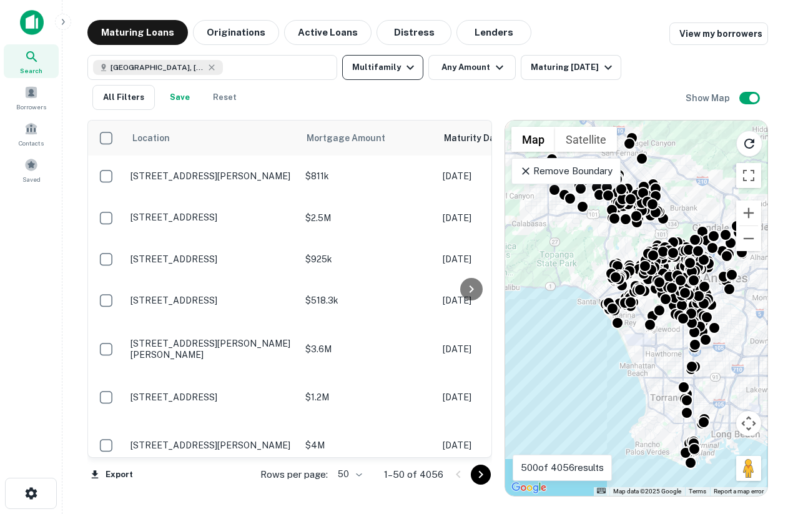
click at [403, 69] on icon "button" at bounding box center [410, 67] width 15 height 15
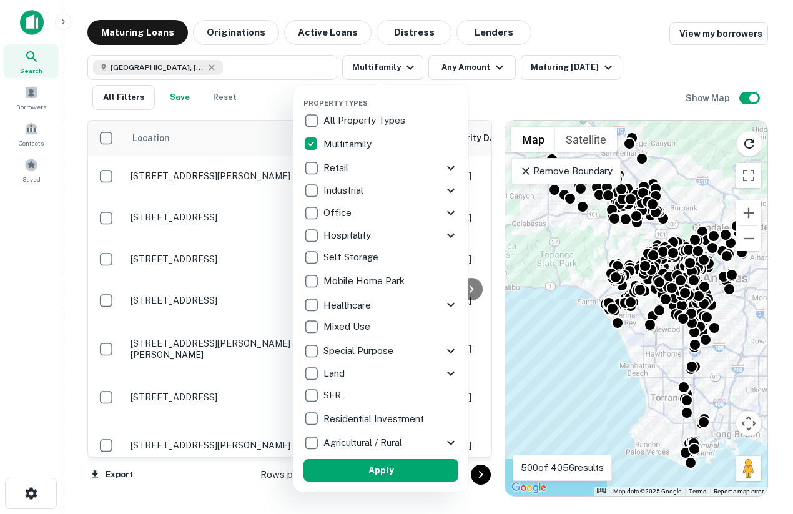
click at [517, 96] on div at bounding box center [396, 257] width 793 height 514
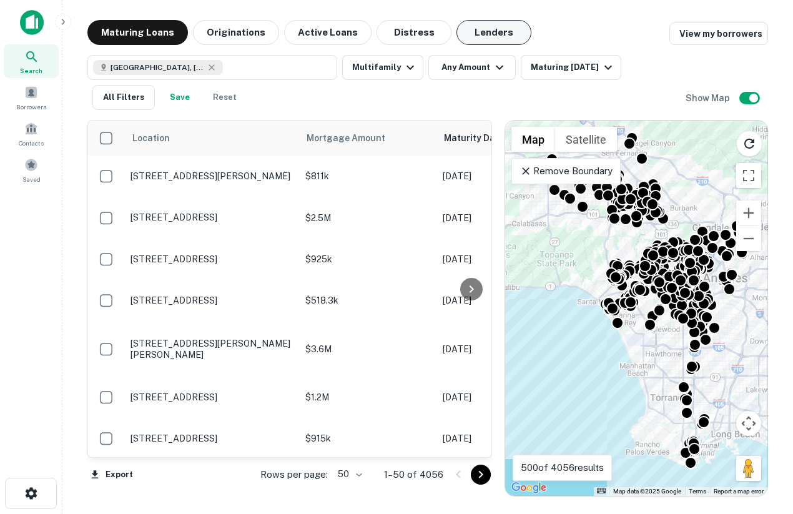
click at [464, 38] on button "Lenders" at bounding box center [494, 32] width 75 height 25
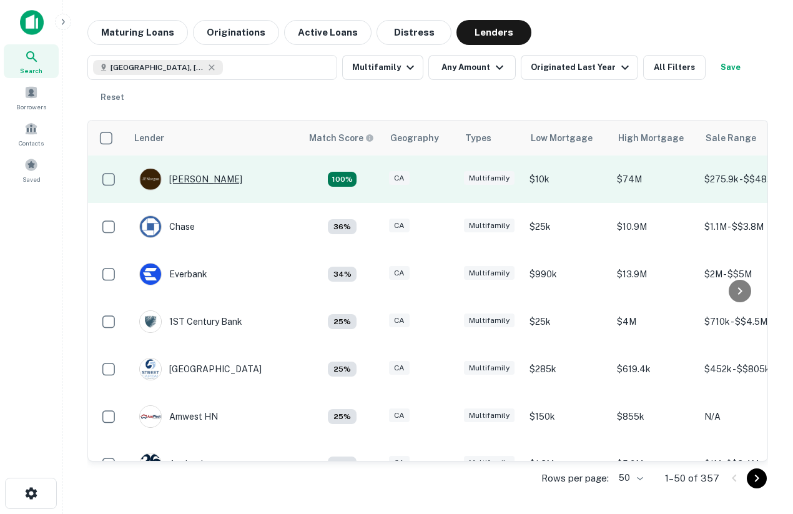
click at [179, 180] on div "J.p. Morgan" at bounding box center [190, 179] width 103 height 22
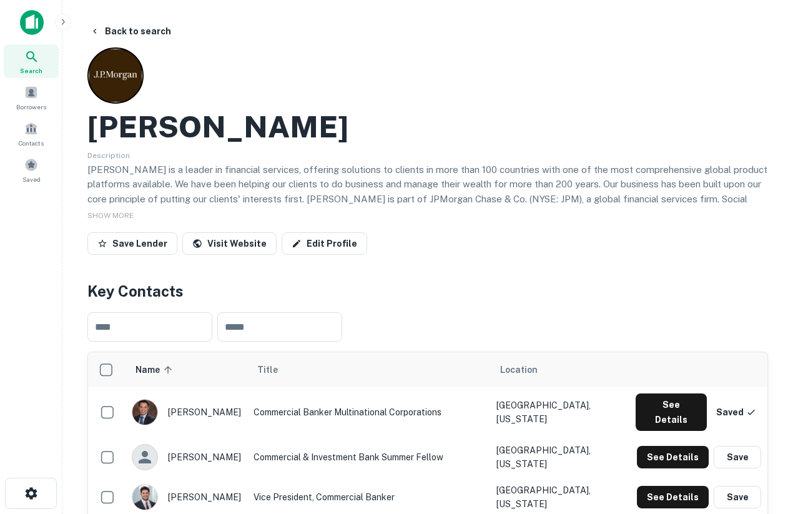
click at [30, 58] on icon at bounding box center [31, 56] width 11 height 11
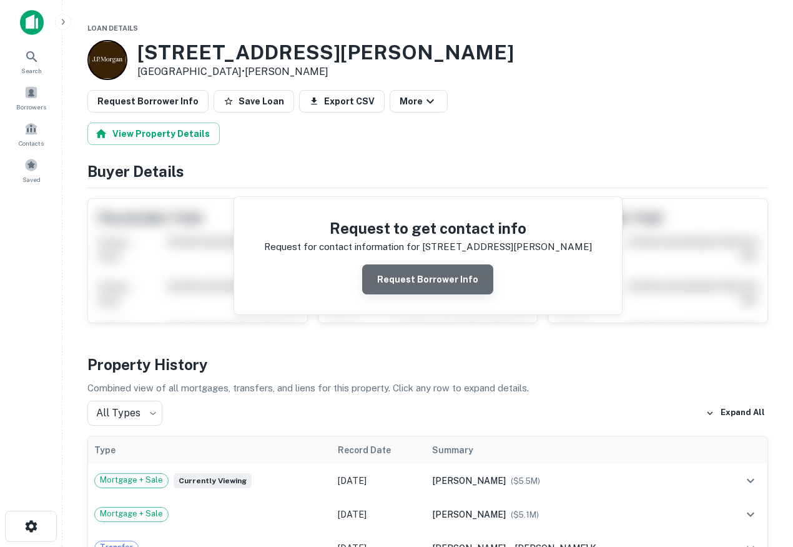
click at [446, 287] on button "Request Borrower Info" at bounding box center [427, 279] width 131 height 30
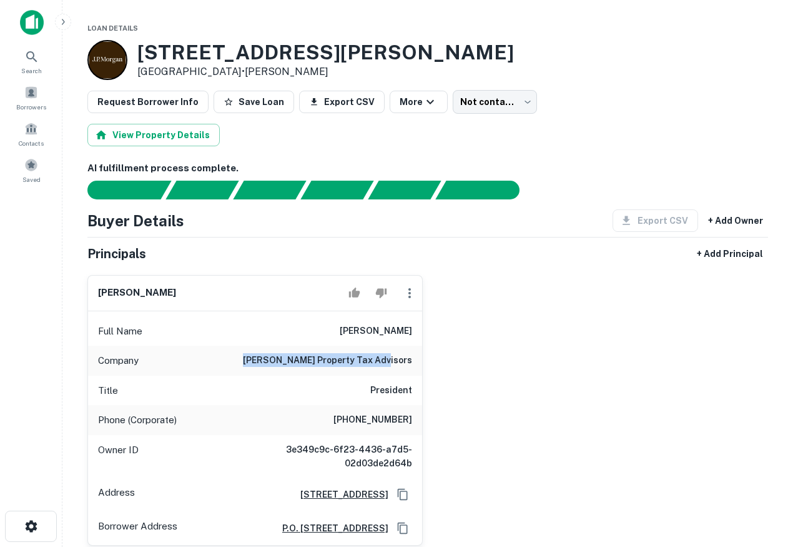
drag, startPoint x: 425, startPoint y: 370, endPoint x: 268, endPoint y: 360, distance: 157.1
click at [268, 360] on div "[PERSON_NAME] Full Name [PERSON_NAME] Company [PERSON_NAME] property tax adviso…" at bounding box center [422, 405] width 691 height 280
click at [490, 364] on div "[PERSON_NAME] Full Name [PERSON_NAME] Company [PERSON_NAME] property tax adviso…" at bounding box center [422, 405] width 691 height 280
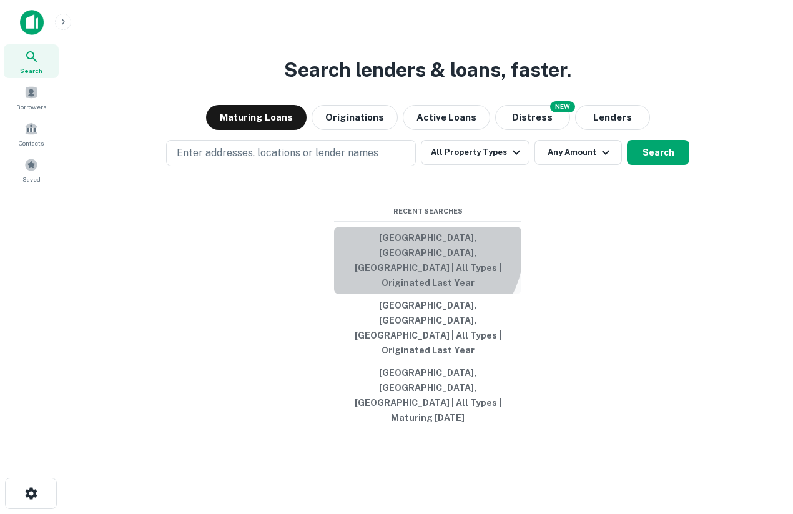
click at [420, 292] on button "[GEOGRAPHIC_DATA], [GEOGRAPHIC_DATA], [GEOGRAPHIC_DATA] | All Types | Originate…" at bounding box center [427, 260] width 187 height 67
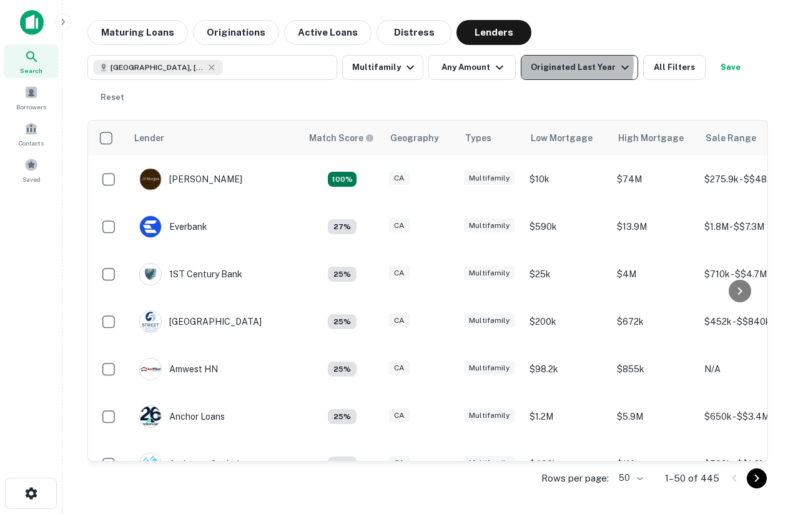
click at [550, 64] on div "Originated Last Year" at bounding box center [582, 67] width 102 height 15
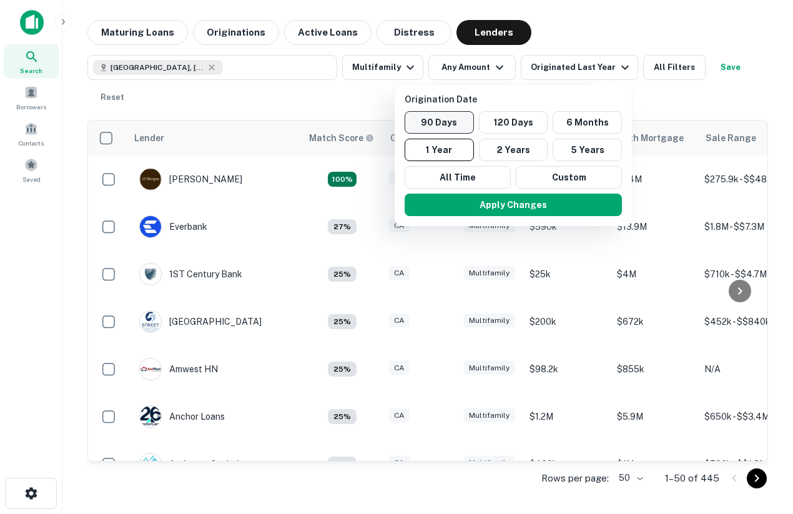
click at [457, 121] on button "90 Days" at bounding box center [439, 122] width 69 height 22
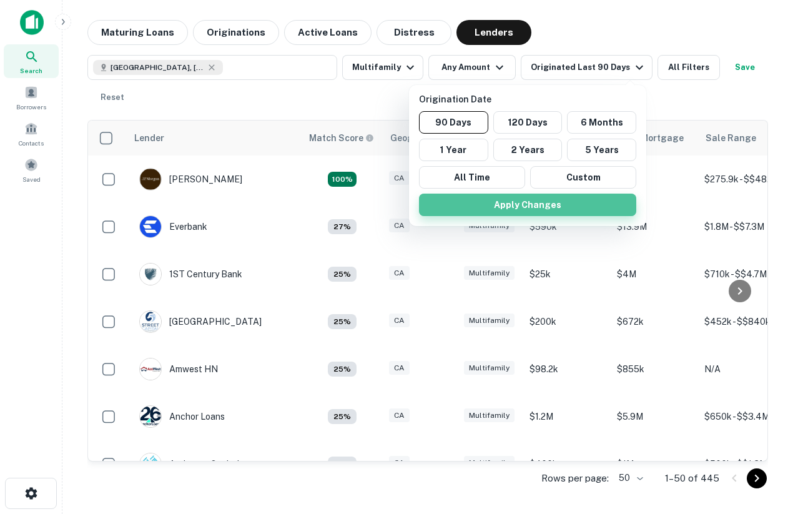
click at [487, 205] on button "Apply Changes" at bounding box center [527, 205] width 217 height 22
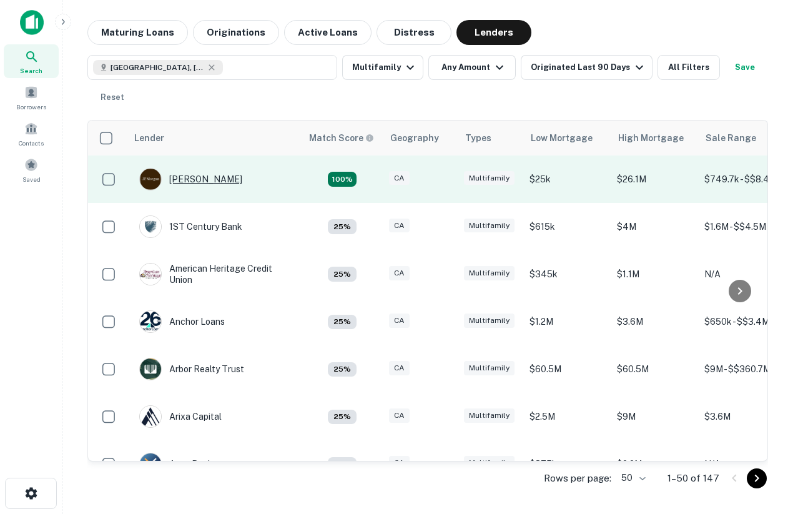
click at [184, 179] on div "[PERSON_NAME]" at bounding box center [190, 179] width 103 height 22
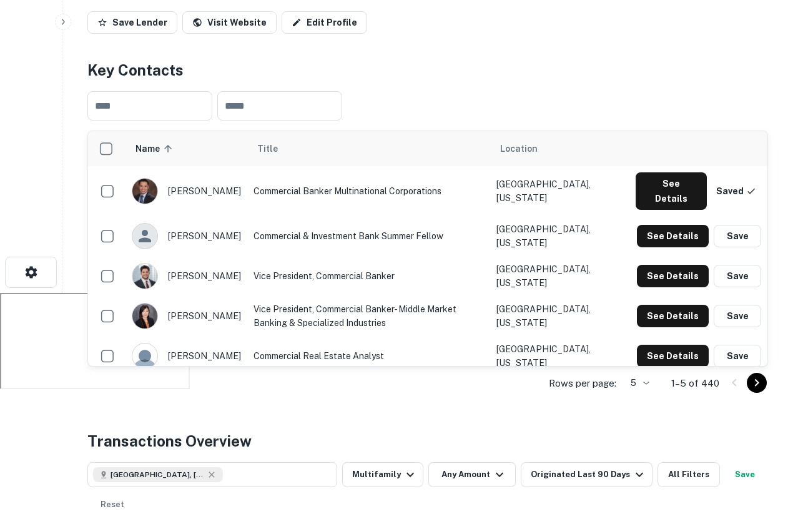
scroll to position [222, 0]
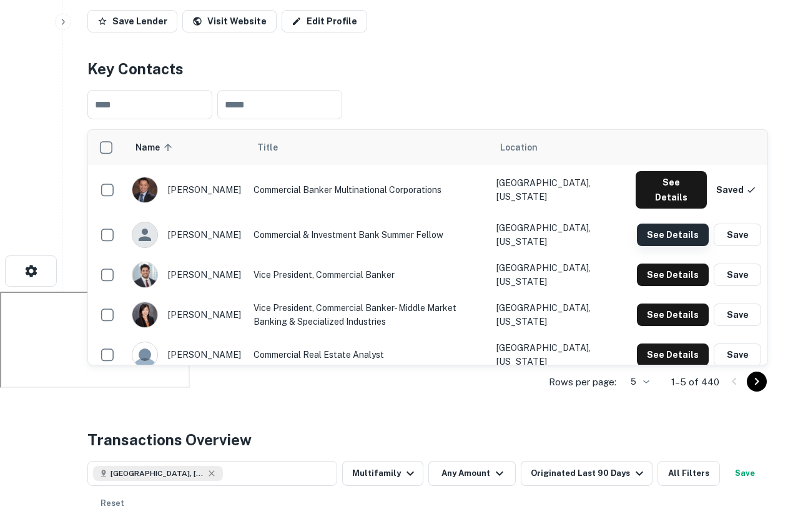
click at [688, 225] on button "See Details" at bounding box center [673, 235] width 72 height 22
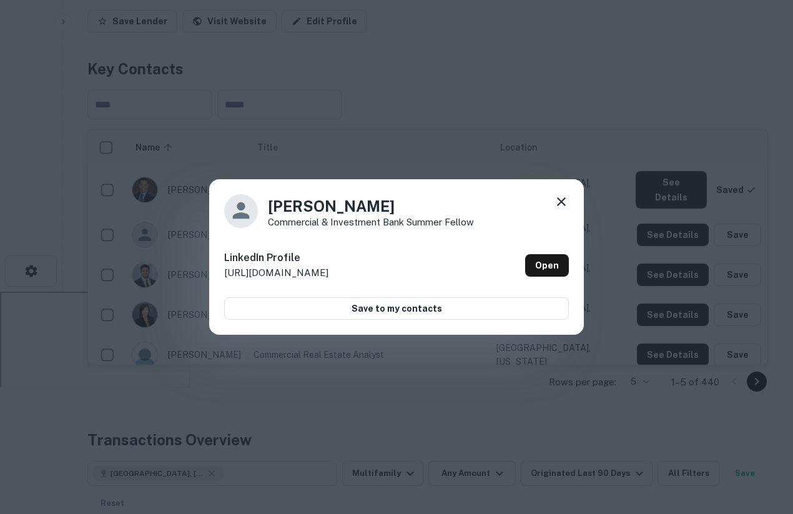
click at [560, 198] on icon at bounding box center [561, 201] width 15 height 15
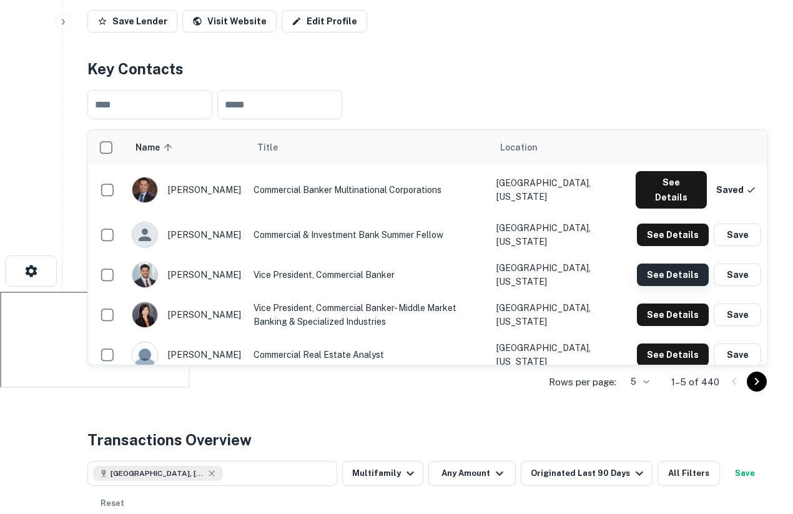
click at [649, 264] on button "See Details" at bounding box center [673, 275] width 72 height 22
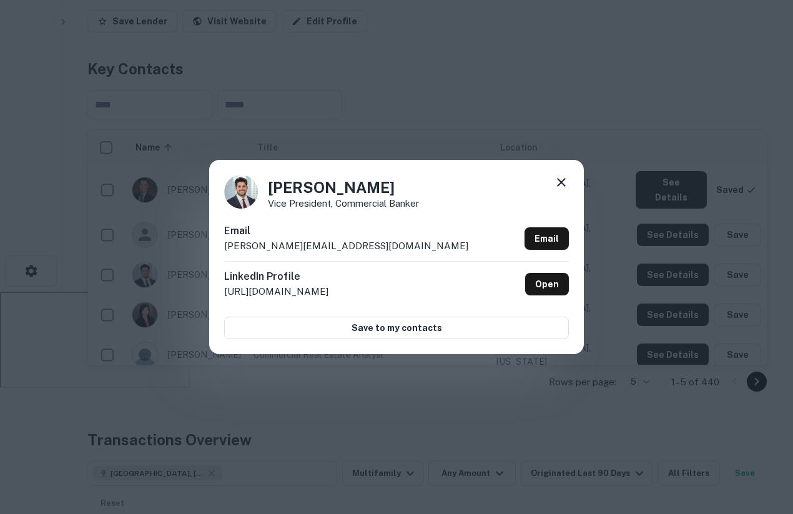
click at [560, 181] on icon at bounding box center [561, 182] width 9 height 9
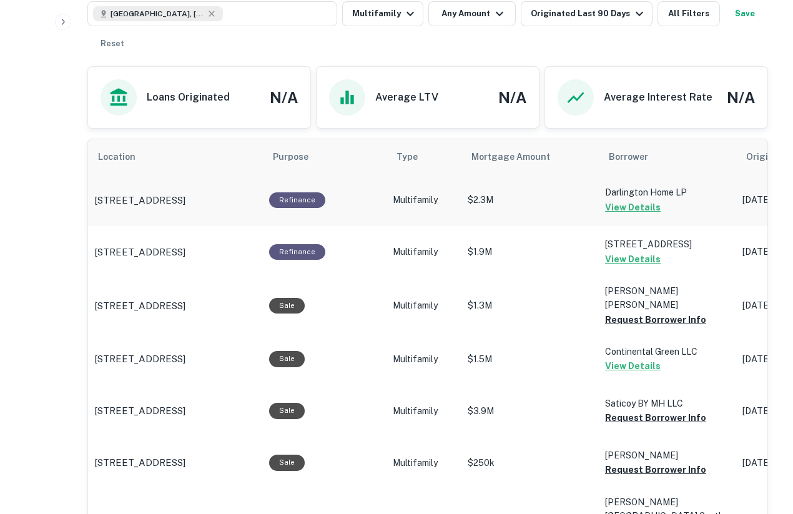
scroll to position [685, 0]
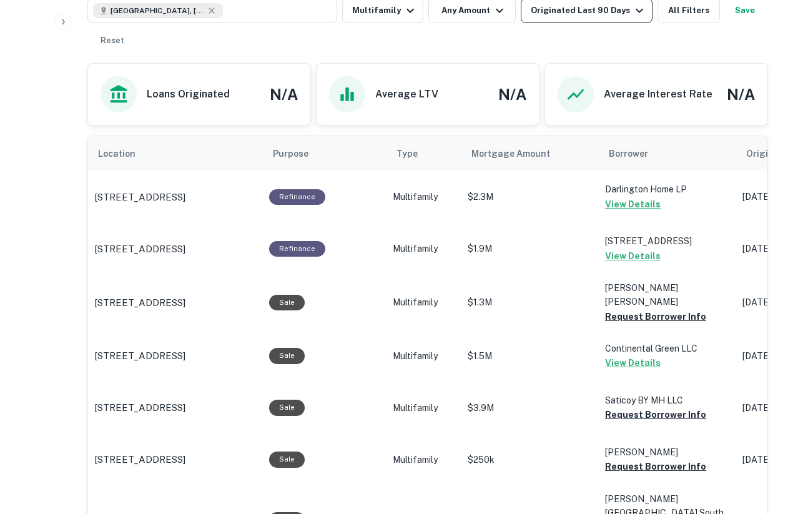
click at [583, 5] on div "Originated Last 90 Days" at bounding box center [589, 10] width 116 height 15
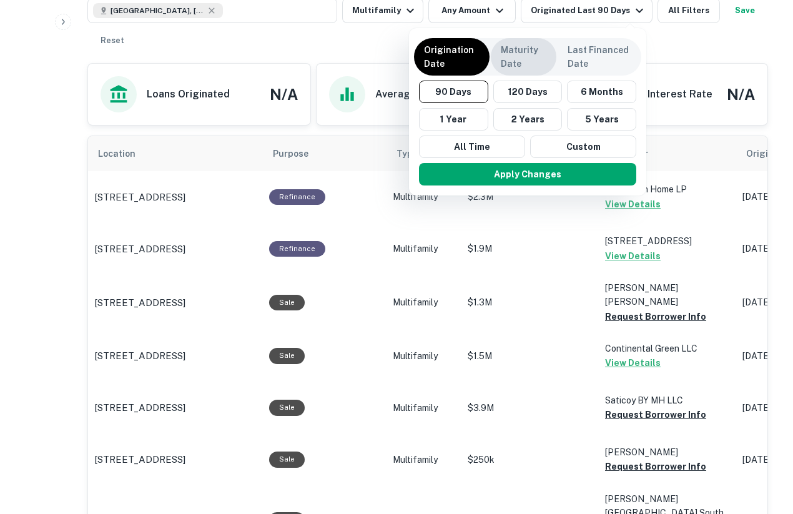
click at [518, 67] on p "Maturity Date" at bounding box center [524, 56] width 46 height 27
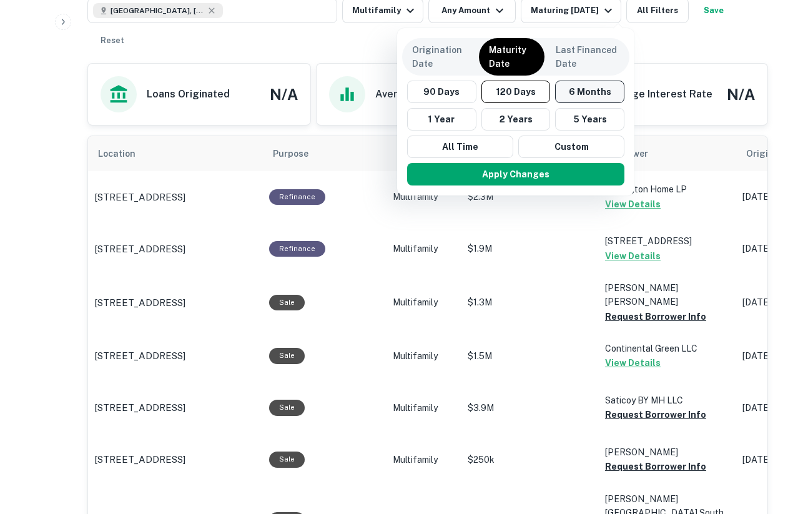
click at [579, 98] on button "6 Months" at bounding box center [589, 92] width 69 height 22
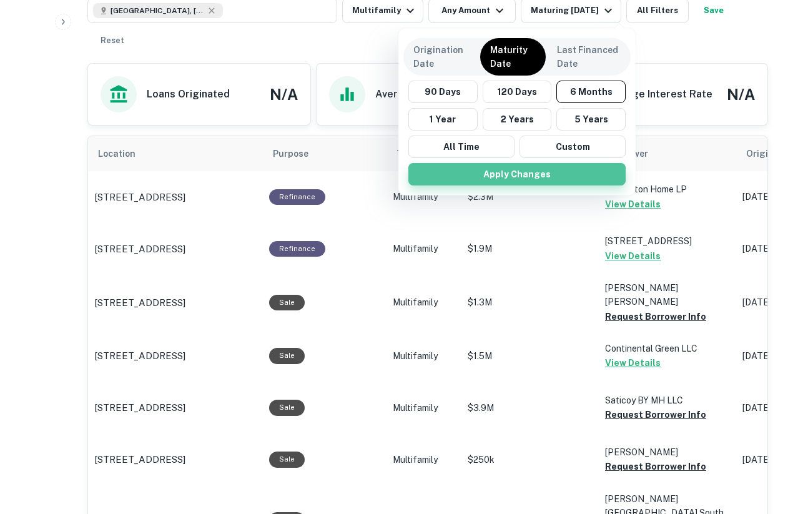
click at [557, 166] on button "Apply Changes" at bounding box center [516, 174] width 217 height 22
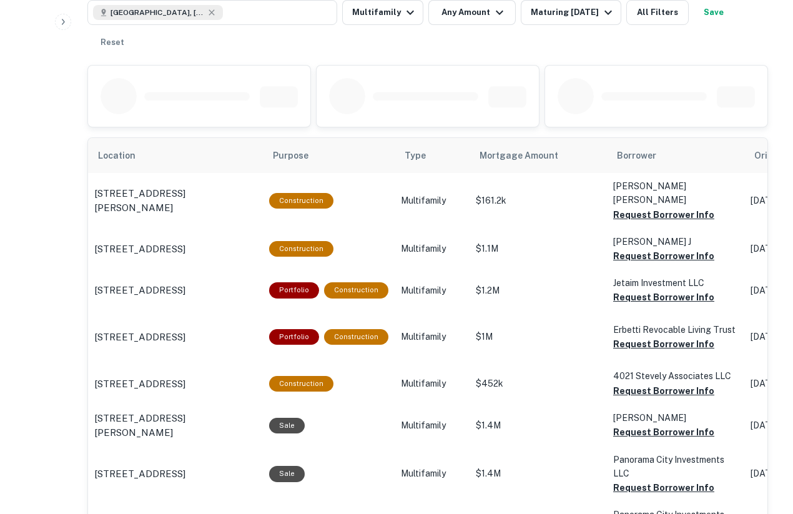
scroll to position [776, 0]
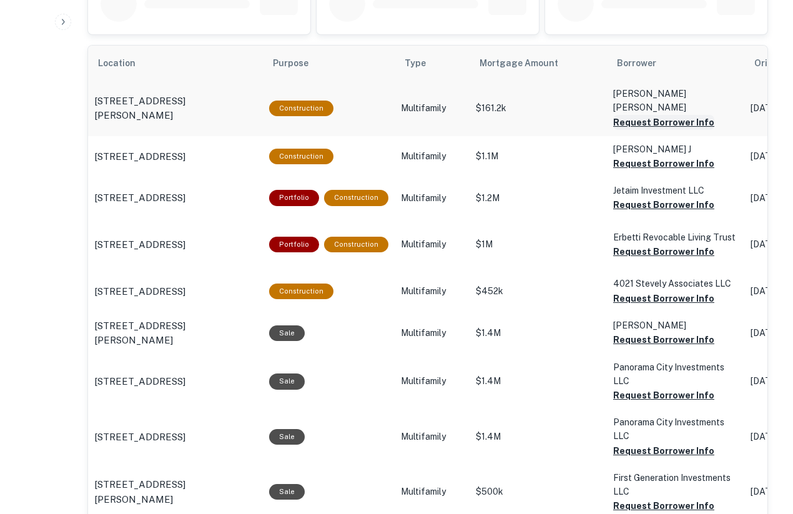
click at [621, 115] on button "Request Borrower Info" at bounding box center [663, 122] width 101 height 15
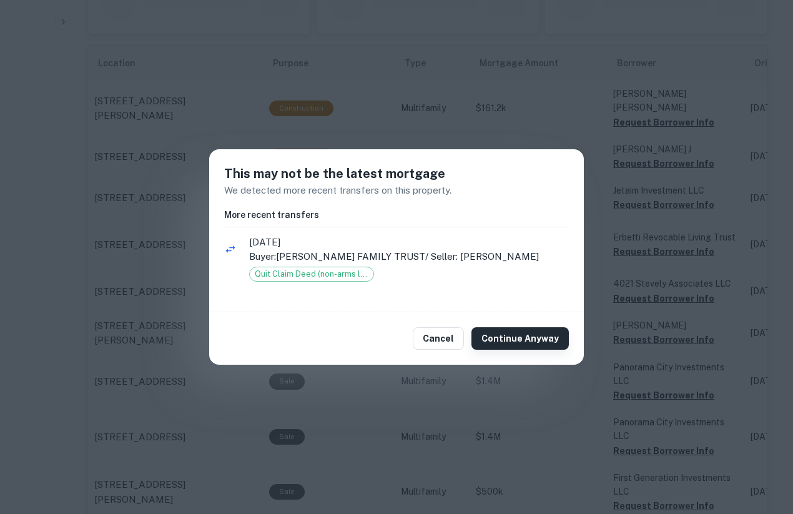
click at [538, 350] on button "Continue Anyway" at bounding box center [520, 338] width 97 height 22
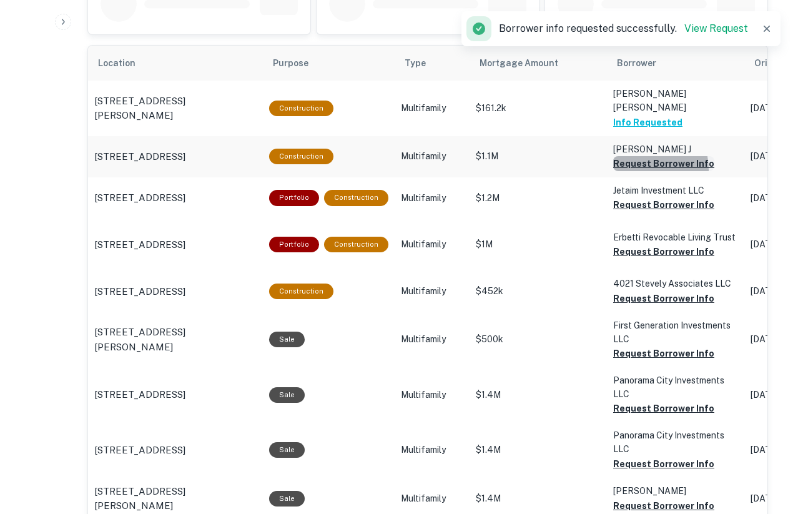
click at [630, 157] on button "Request Borrower Info" at bounding box center [663, 163] width 101 height 15
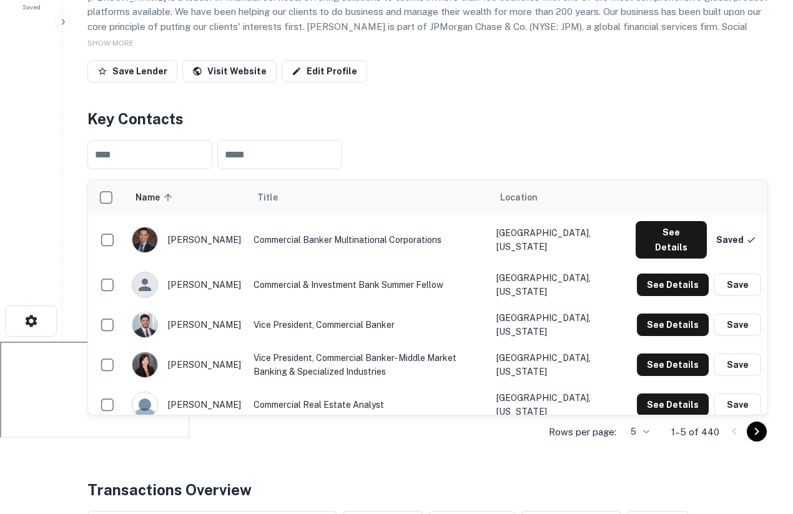
scroll to position [179, 0]
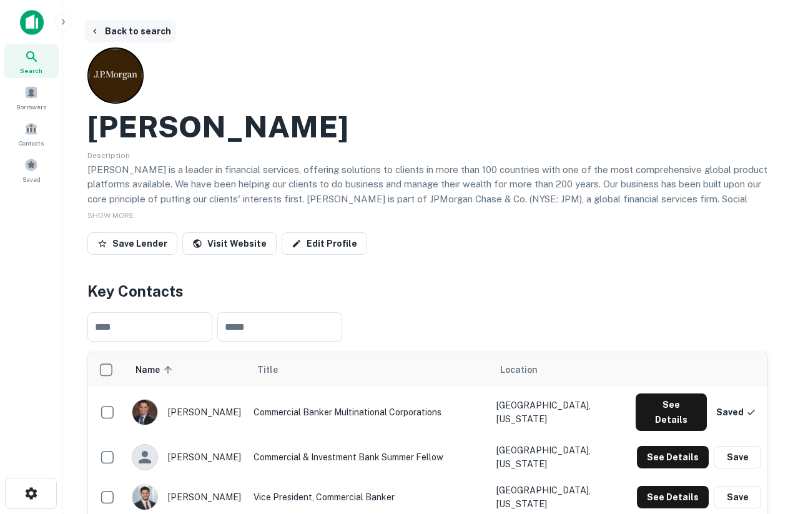
click at [135, 38] on button "Back to search" at bounding box center [130, 31] width 91 height 22
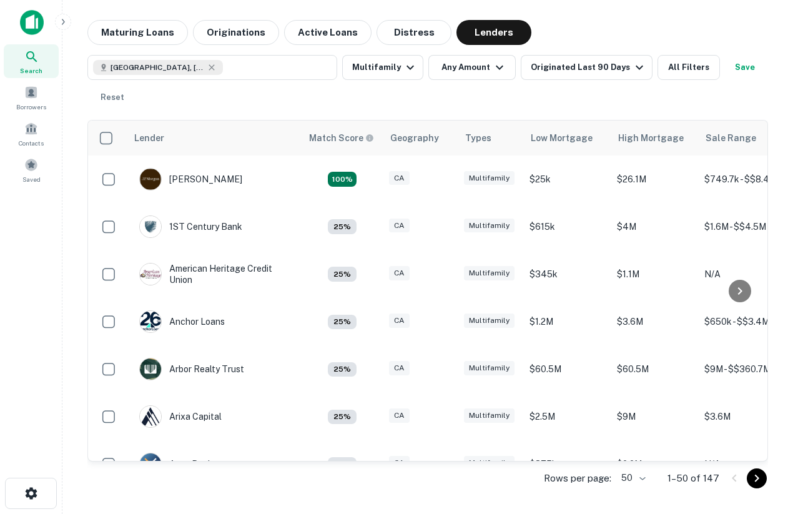
click at [30, 44] on div "Search" at bounding box center [31, 61] width 55 height 34
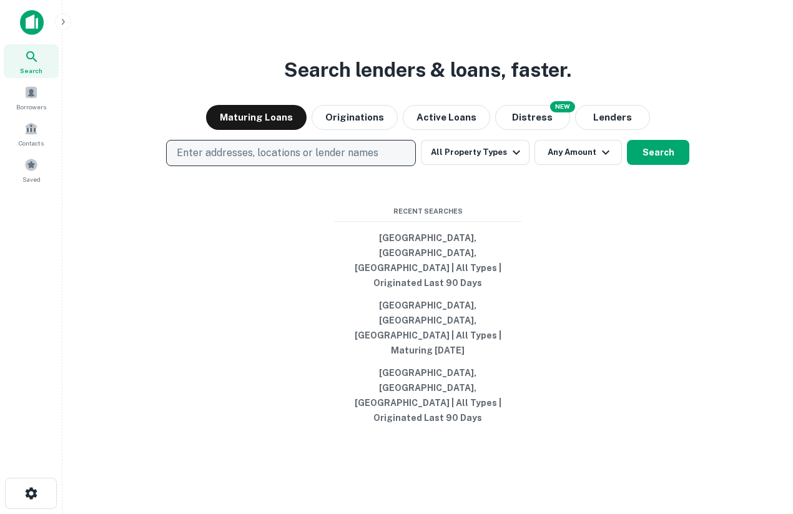
click at [254, 161] on p "Enter addresses, locations or lender names" at bounding box center [278, 153] width 202 height 15
click at [300, 166] on button "Enter addresses, locations or lender names" at bounding box center [291, 153] width 250 height 26
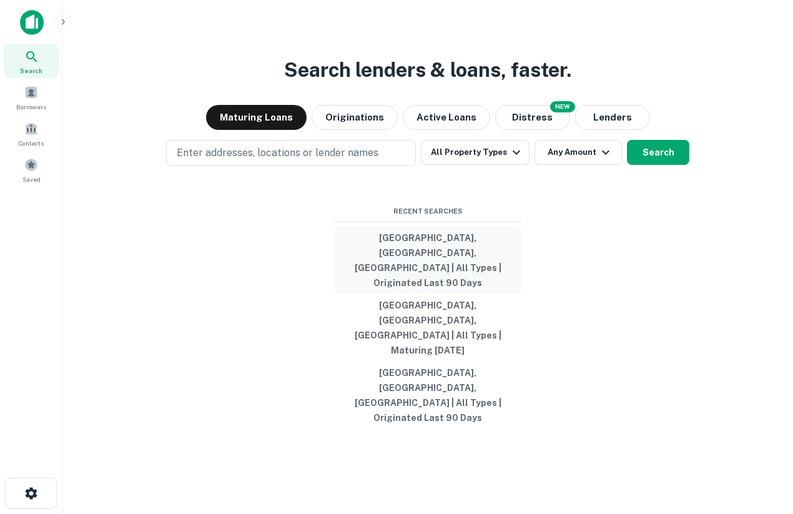
click at [403, 279] on button "[GEOGRAPHIC_DATA], [GEOGRAPHIC_DATA], [GEOGRAPHIC_DATA] | All Types | Originate…" at bounding box center [427, 260] width 187 height 67
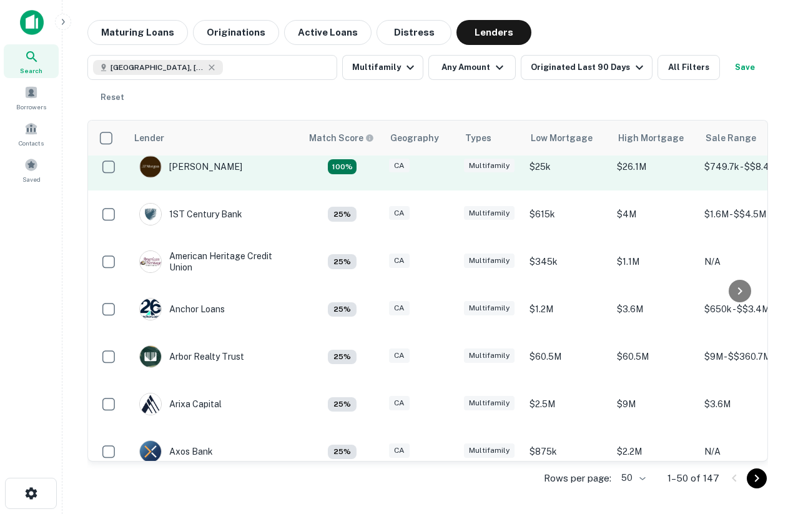
scroll to position [16, 0]
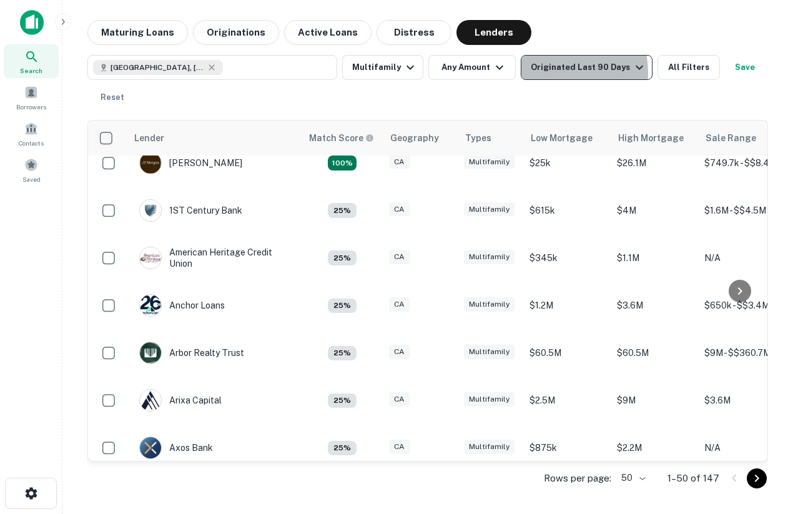
click at [557, 72] on div "Originated Last 90 Days" at bounding box center [589, 67] width 116 height 15
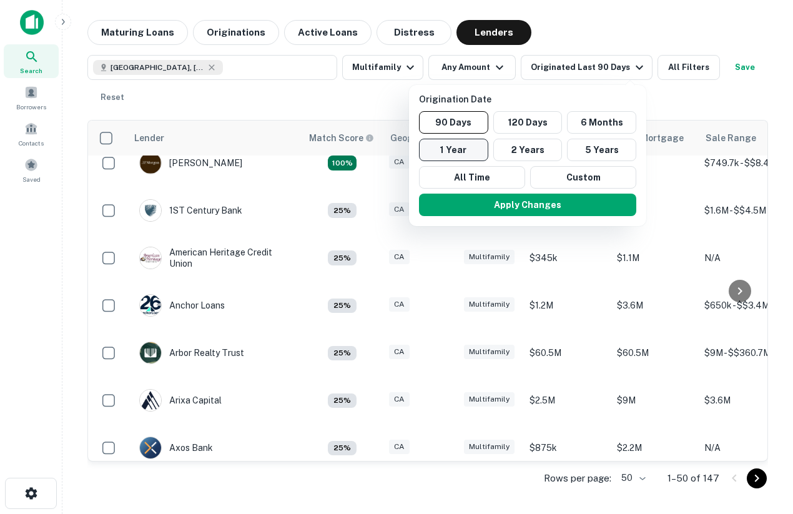
click at [462, 144] on button "1 Year" at bounding box center [453, 150] width 69 height 22
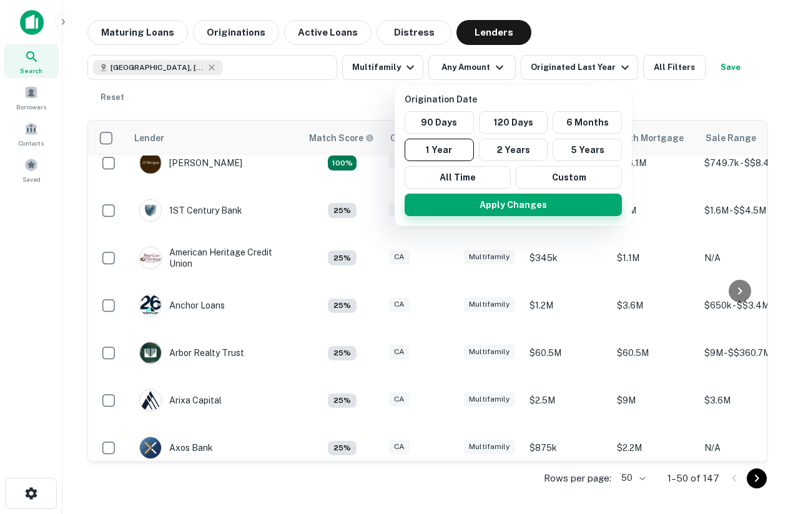
click at [497, 199] on button "Apply Changes" at bounding box center [513, 205] width 217 height 22
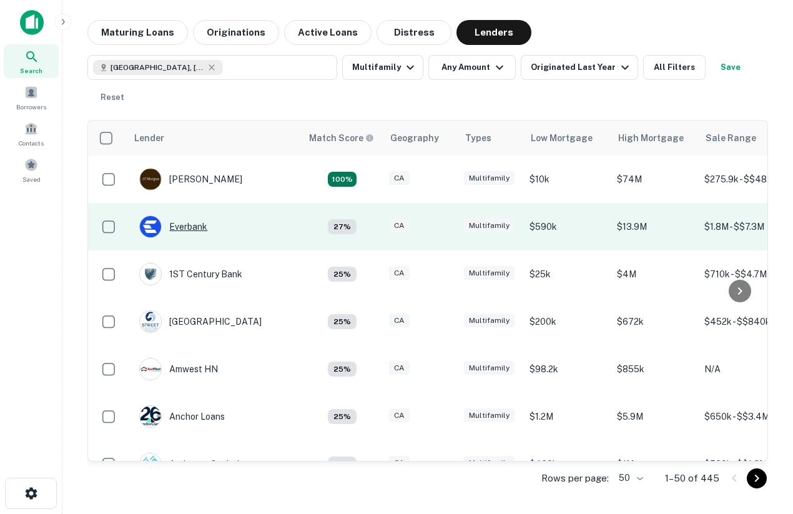
click at [181, 230] on div "Everbank" at bounding box center [173, 226] width 68 height 22
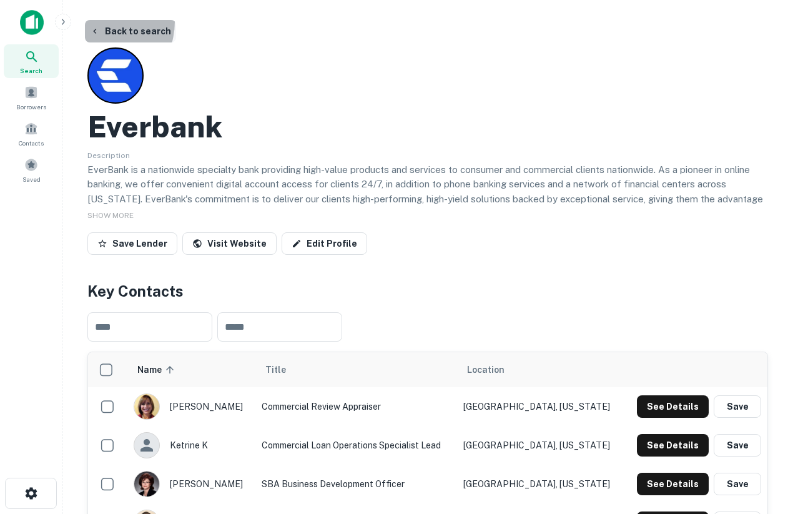
click at [95, 22] on button "Back to search" at bounding box center [130, 31] width 91 height 22
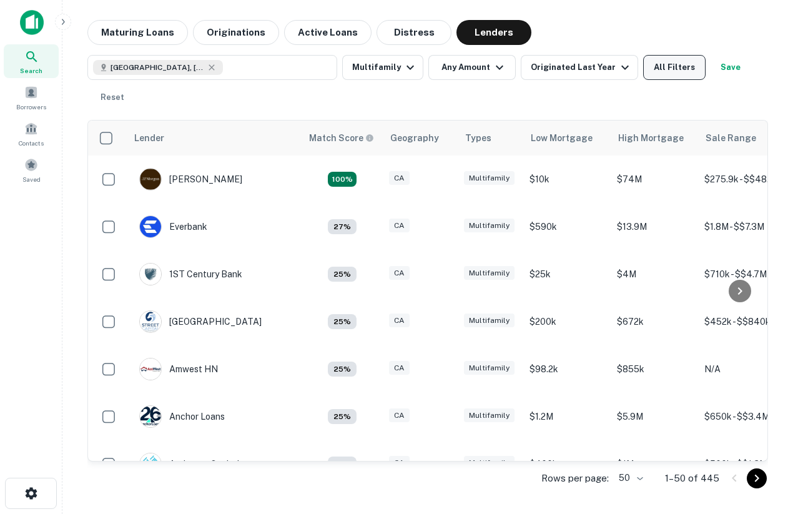
click at [651, 72] on button "All Filters" at bounding box center [674, 67] width 62 height 25
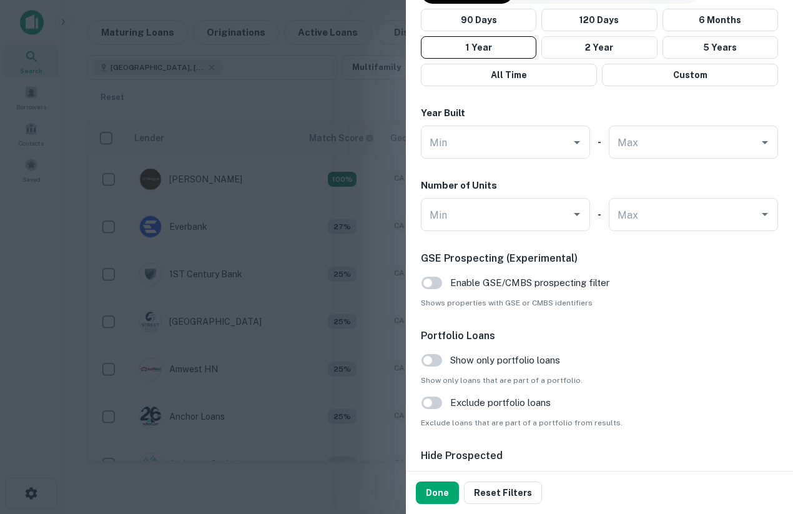
scroll to position [1068, 0]
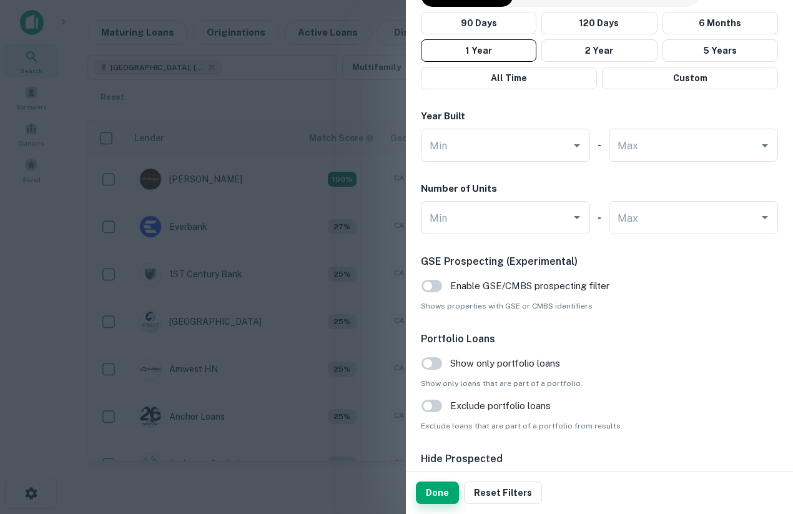
click at [437, 488] on button "Done" at bounding box center [437, 493] width 43 height 22
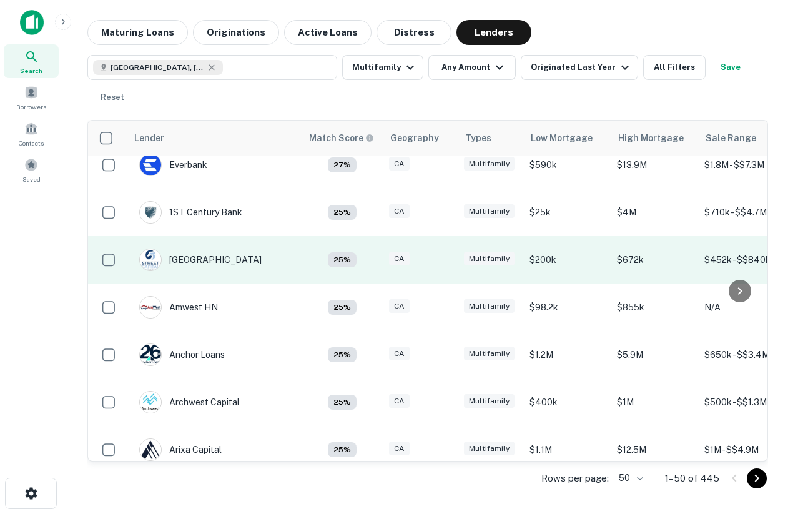
scroll to position [0, 0]
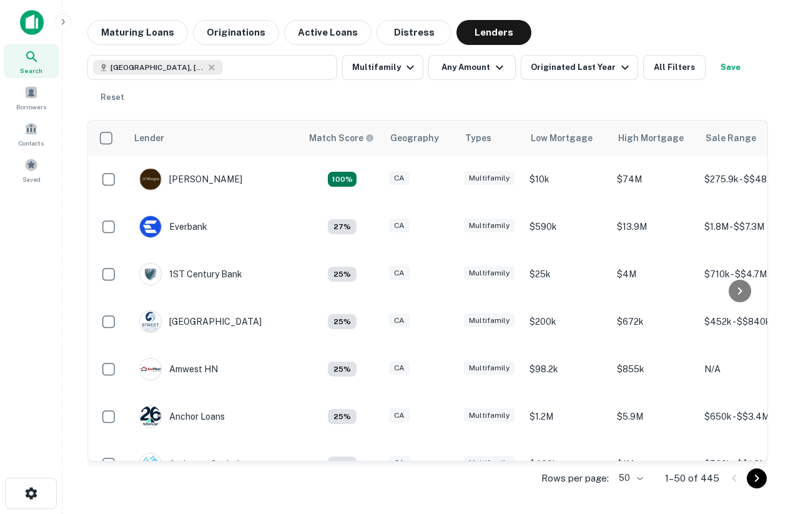
drag, startPoint x: 118, startPoint y: 42, endPoint x: 153, endPoint y: 100, distance: 67.8
click at [153, 100] on div "Maturing Loans Originations Active Loans Distress Lenders Los Angeles, CA, USA …" at bounding box center [427, 258] width 681 height 477
click at [145, 34] on button "Maturing Loans" at bounding box center [137, 32] width 101 height 25
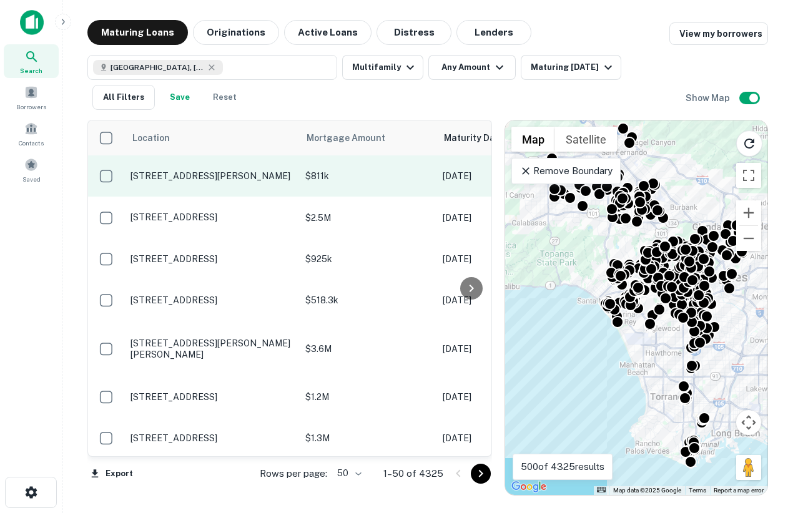
click at [202, 171] on p "[STREET_ADDRESS][PERSON_NAME]" at bounding box center [212, 176] width 162 height 11
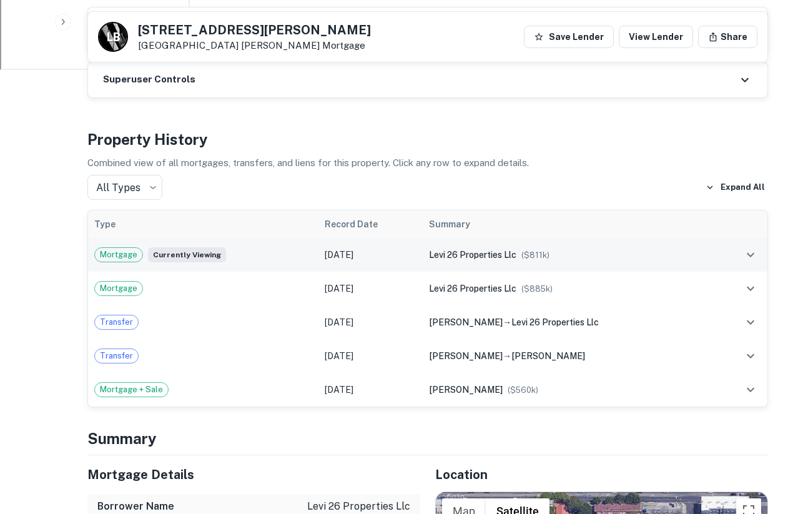
scroll to position [561, 0]
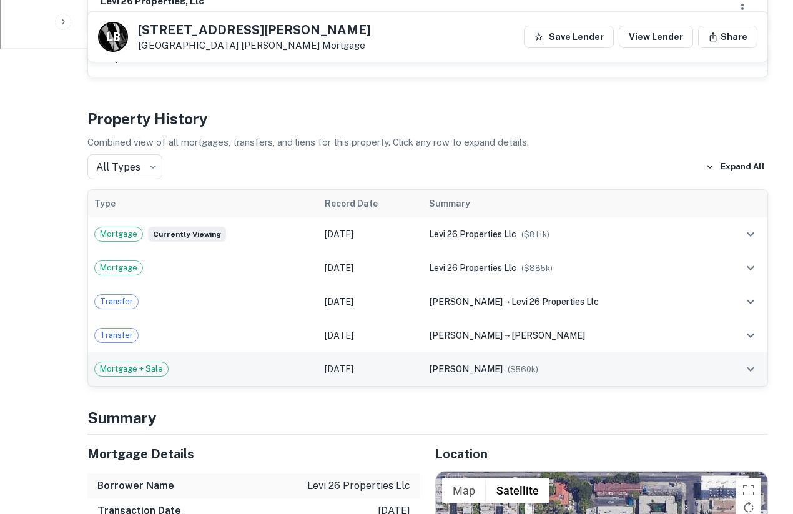
click at [568, 362] on div "kim youn ae ($ 560k )" at bounding box center [568, 369] width 279 height 14
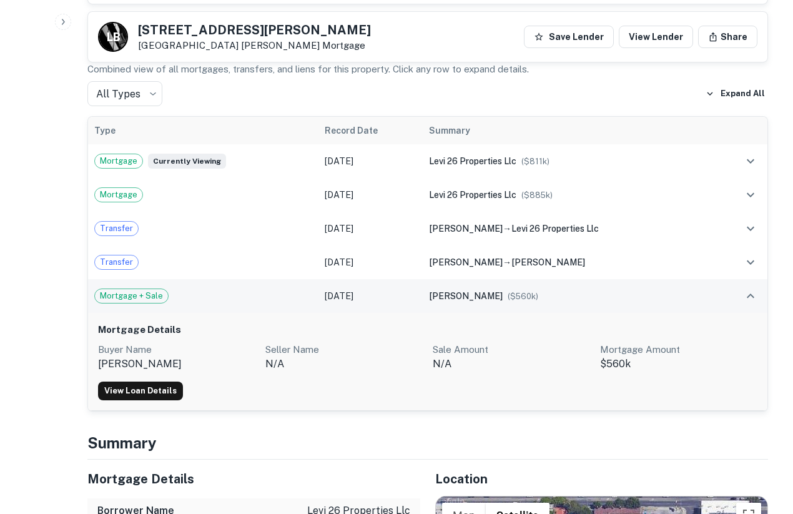
scroll to position [573, 0]
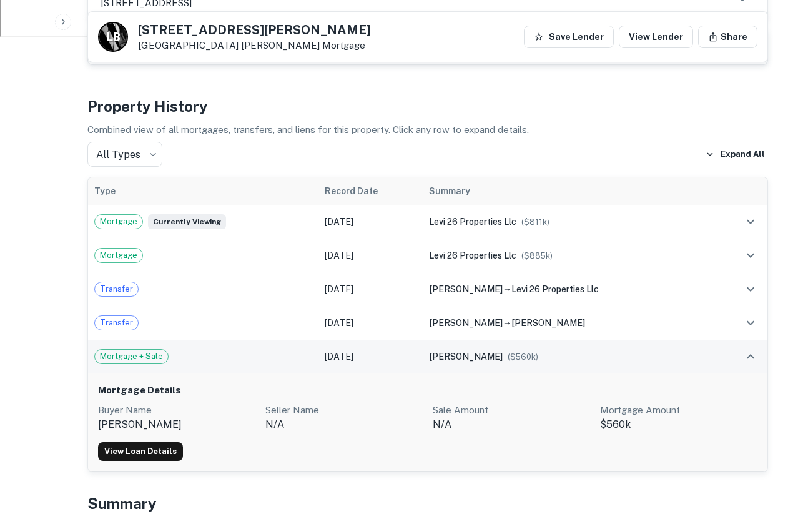
click at [562, 352] on td "kim youn ae ($ 560k )" at bounding box center [568, 357] width 291 height 34
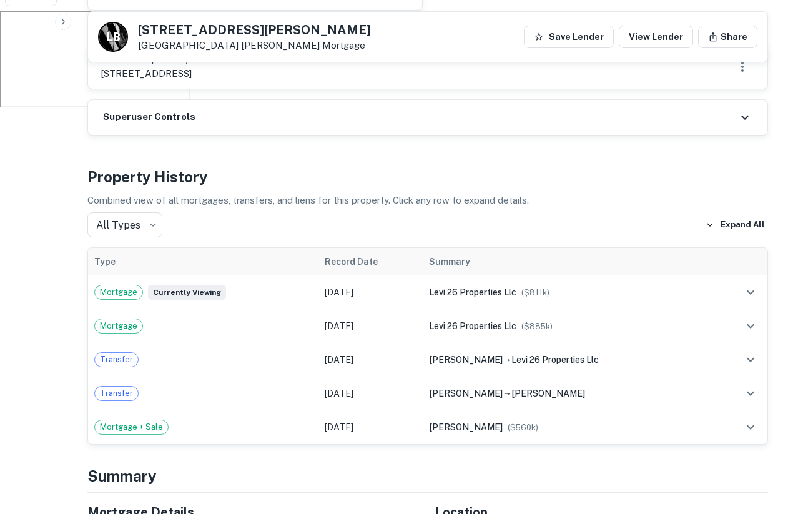
scroll to position [510, 0]
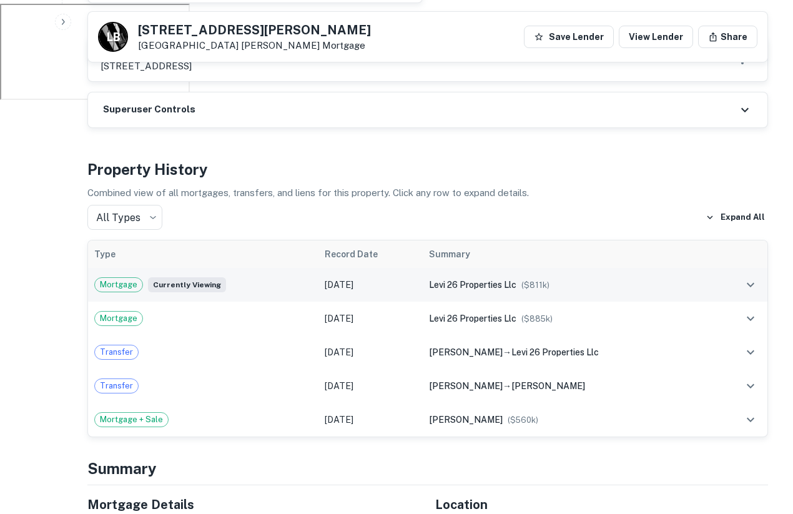
click at [532, 280] on span "($ 811k )" at bounding box center [536, 284] width 28 height 9
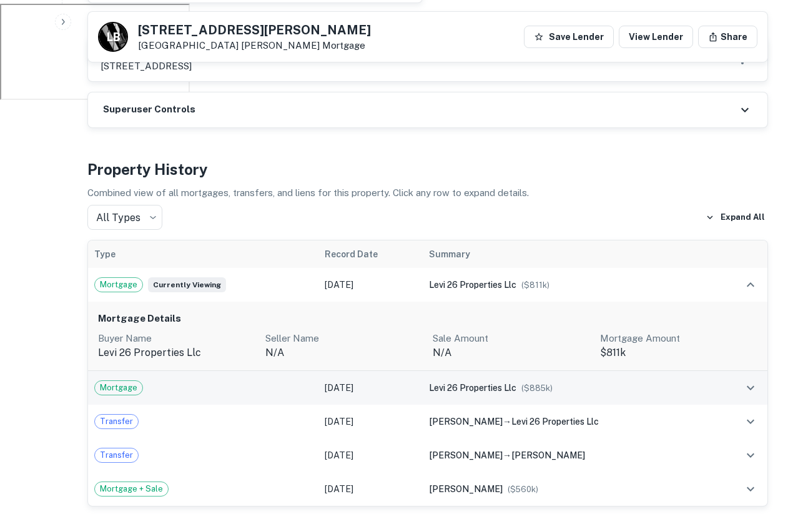
click at [488, 383] on span "levi 26 properties llc" at bounding box center [472, 388] width 87 height 10
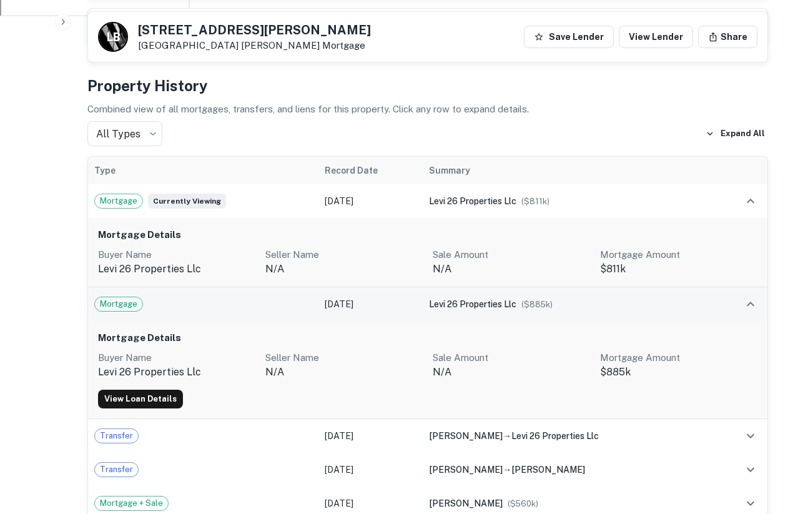
scroll to position [595, 0]
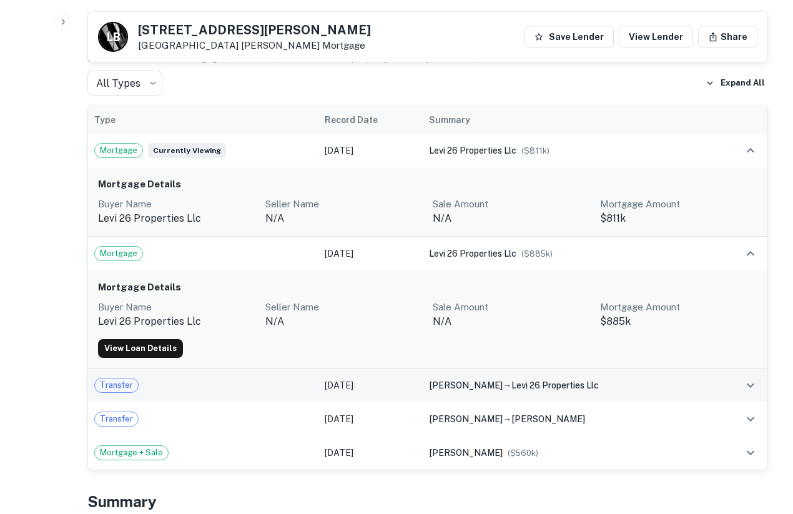
click at [589, 380] on span "levi 26 properties llc" at bounding box center [555, 385] width 87 height 10
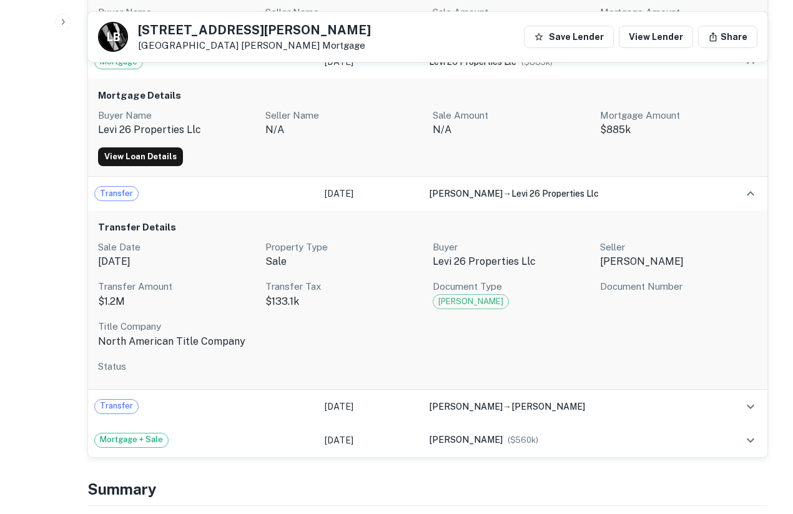
scroll to position [862, 0]
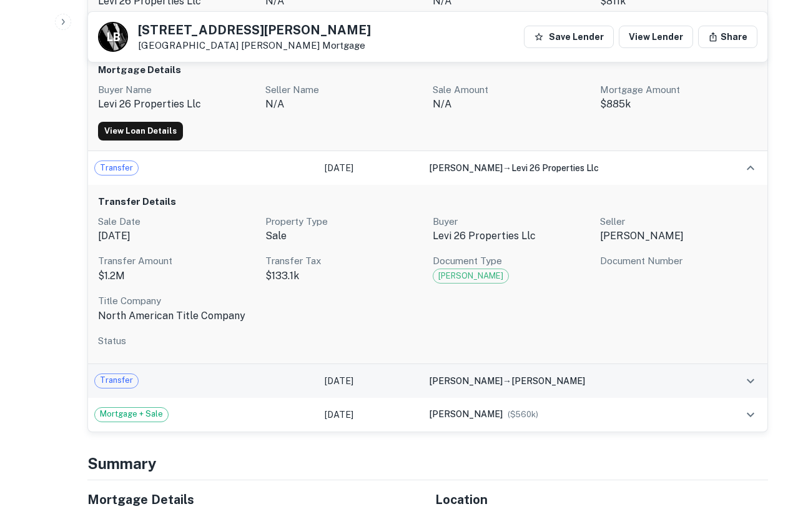
click at [492, 374] on div "kim young ae → kim young ae" at bounding box center [568, 381] width 279 height 14
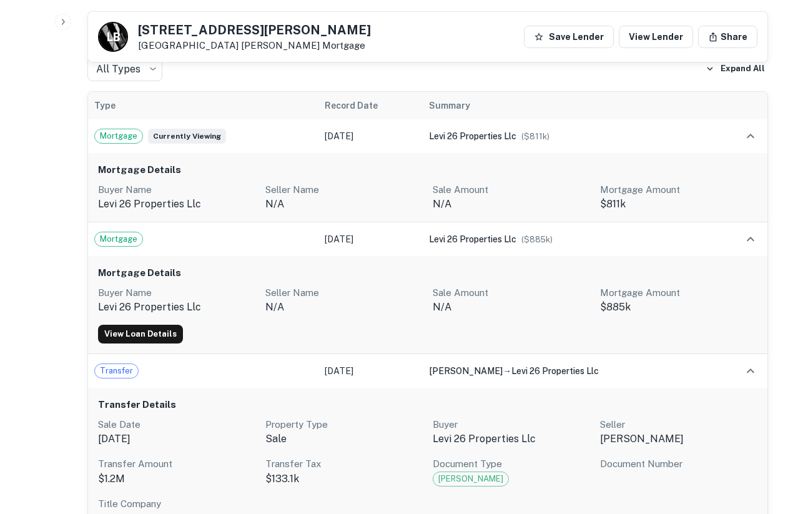
scroll to position [576, 0]
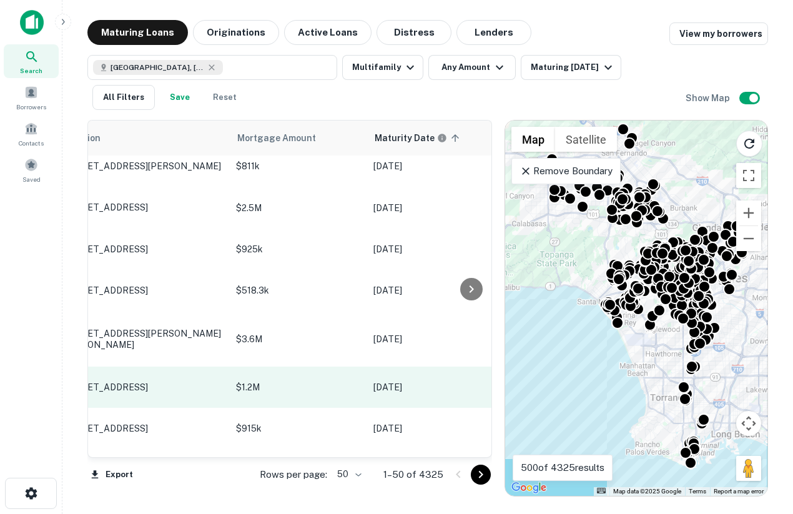
scroll to position [10, 0]
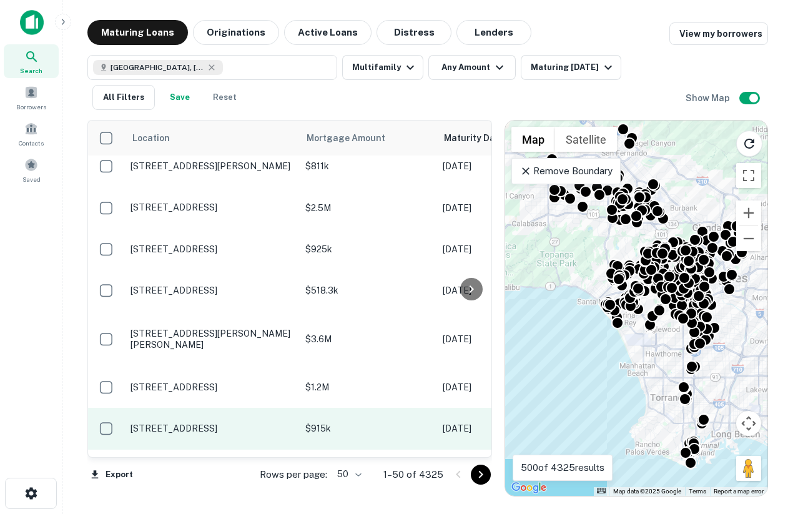
click at [201, 426] on p "1242 Yosemite Dr Los Angeles, CA 90041" at bounding box center [212, 428] width 162 height 11
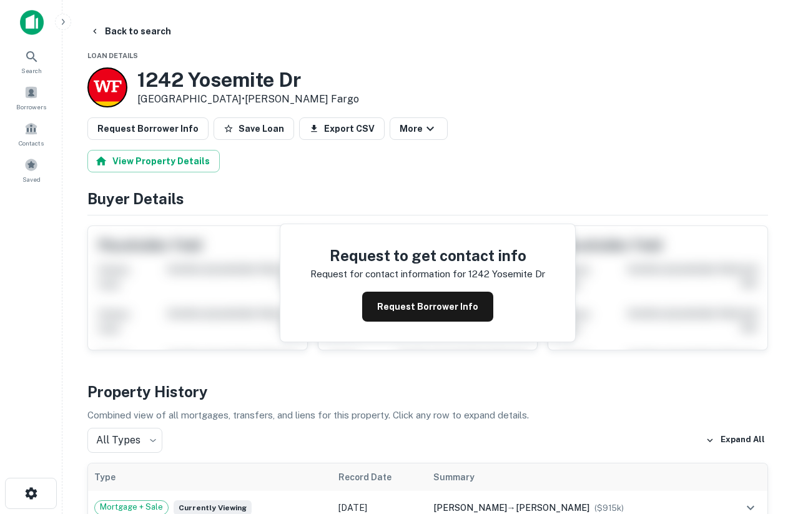
scroll to position [30, 0]
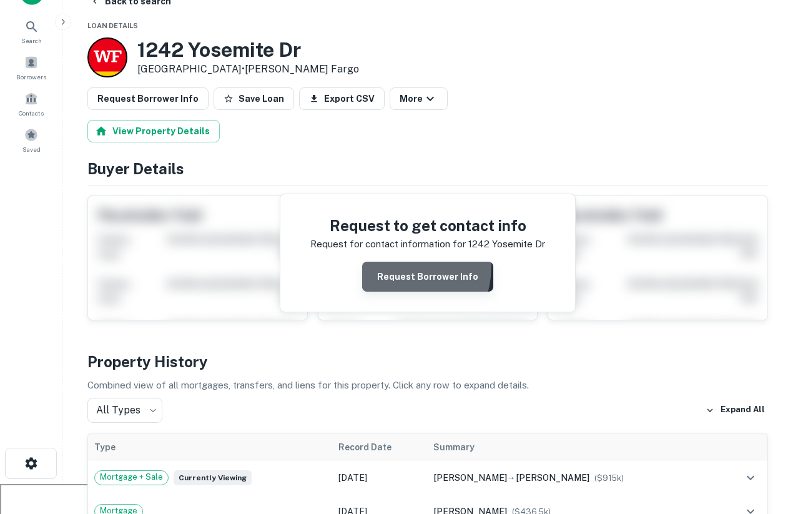
click at [398, 267] on button "Request Borrower Info" at bounding box center [427, 277] width 131 height 30
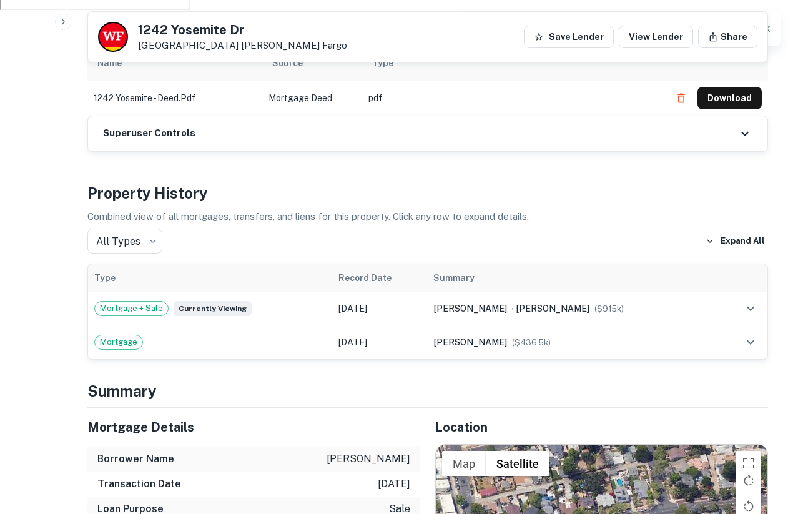
scroll to position [605, 0]
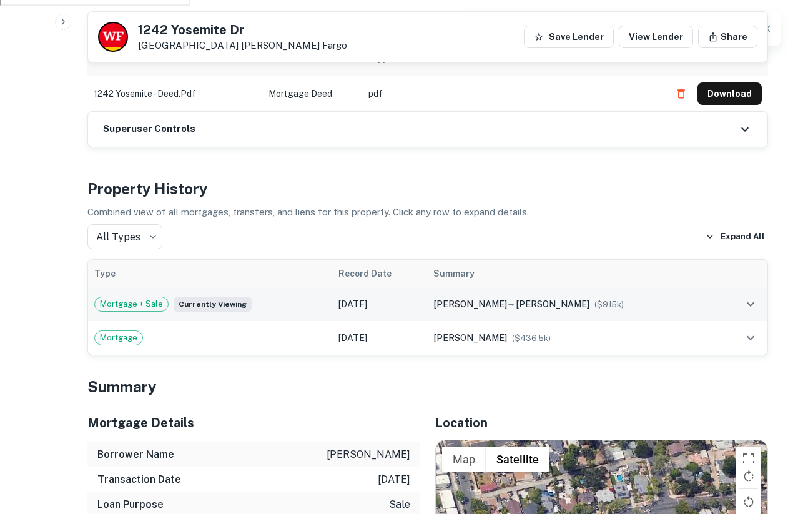
click at [554, 299] on span "hirsch valerie" at bounding box center [553, 304] width 74 height 10
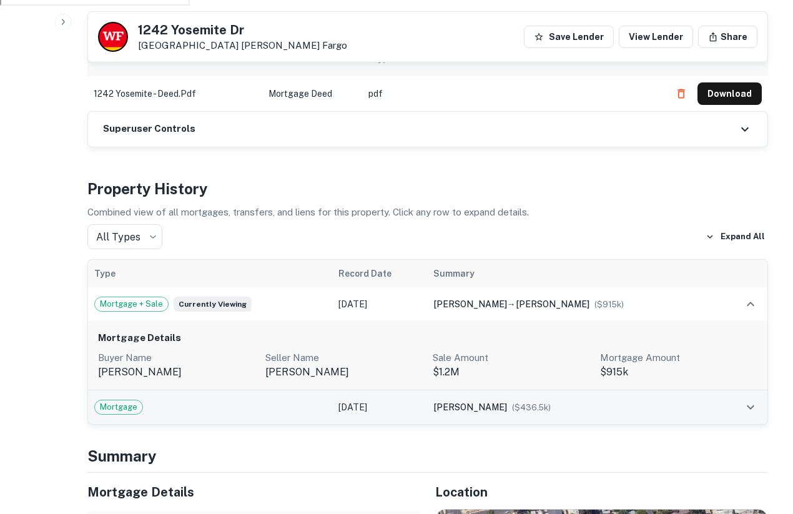
click at [487, 400] on div "cho debbie y ($ 436.5k )" at bounding box center [573, 407] width 280 height 14
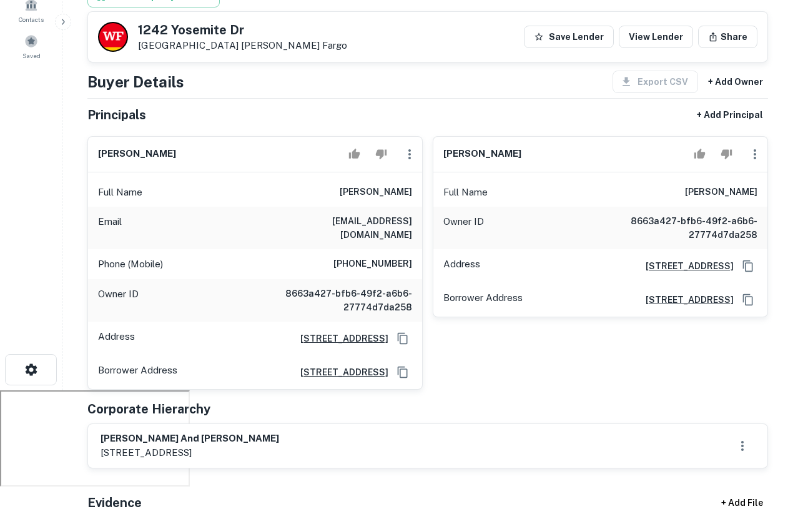
scroll to position [109, 0]
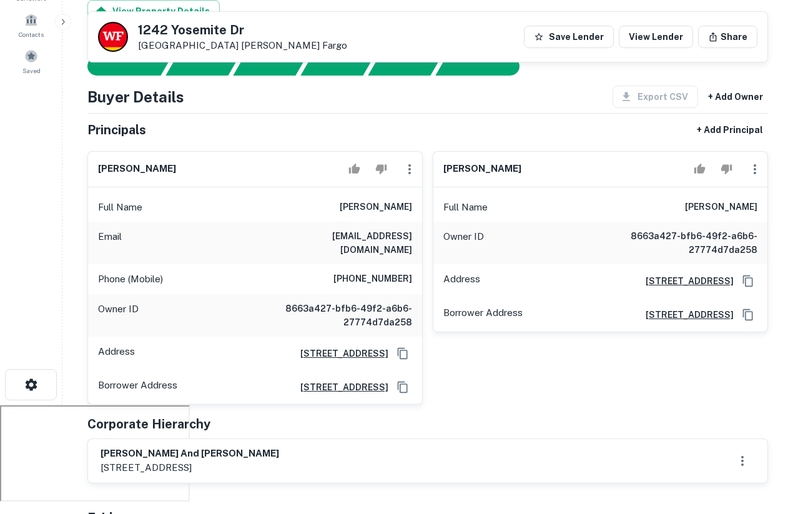
click at [387, 207] on h6 "jonathan i hirsch" at bounding box center [376, 207] width 72 height 15
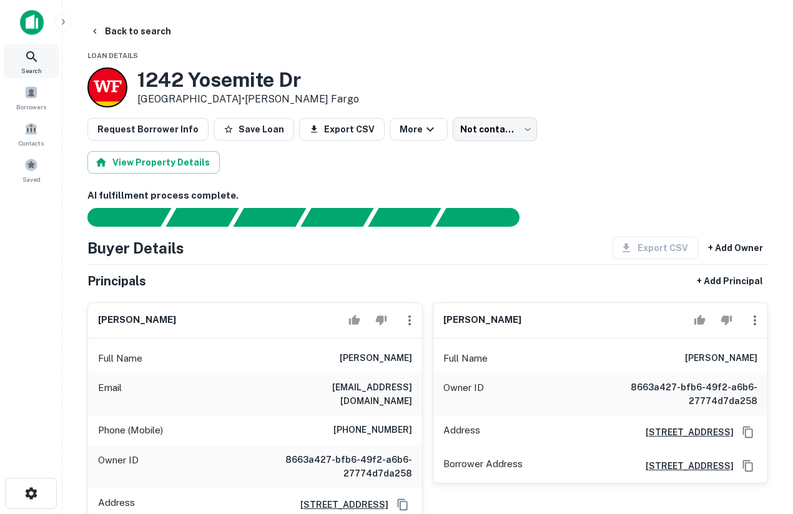
click at [28, 62] on icon at bounding box center [31, 56] width 15 height 15
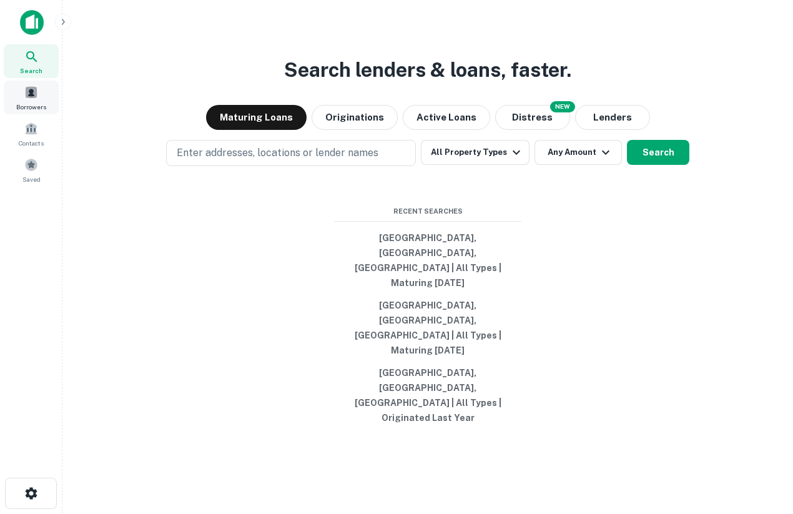
click at [34, 106] on span "Borrowers" at bounding box center [31, 107] width 30 height 10
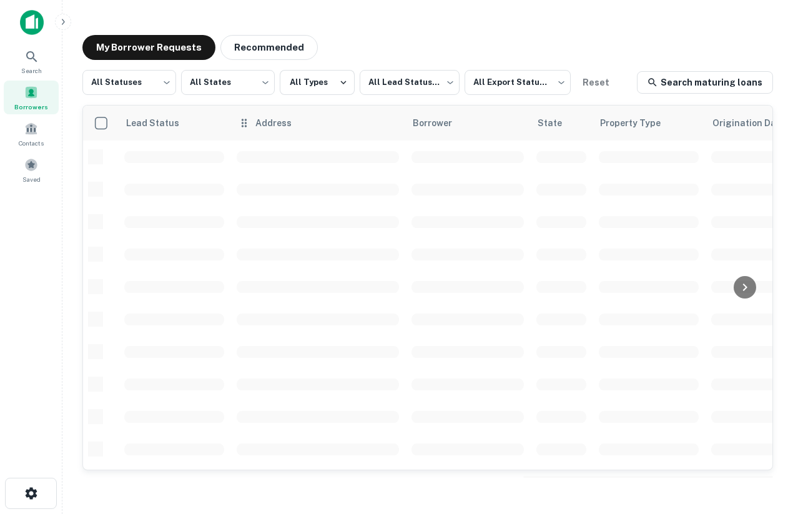
scroll to position [10, 0]
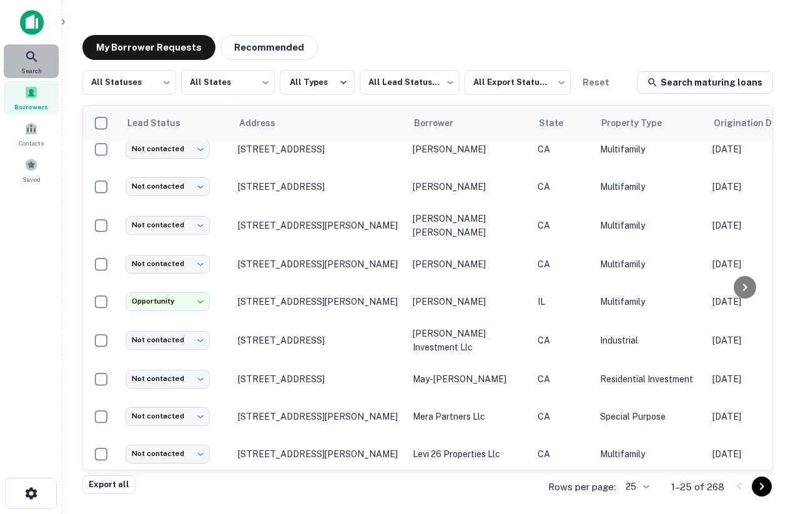
click at [26, 60] on icon at bounding box center [31, 56] width 15 height 15
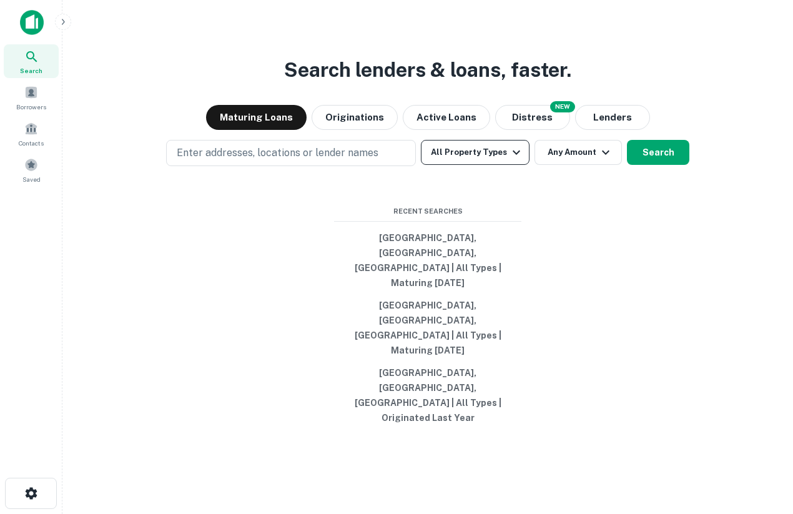
click at [501, 165] on button "All Property Types" at bounding box center [475, 152] width 109 height 25
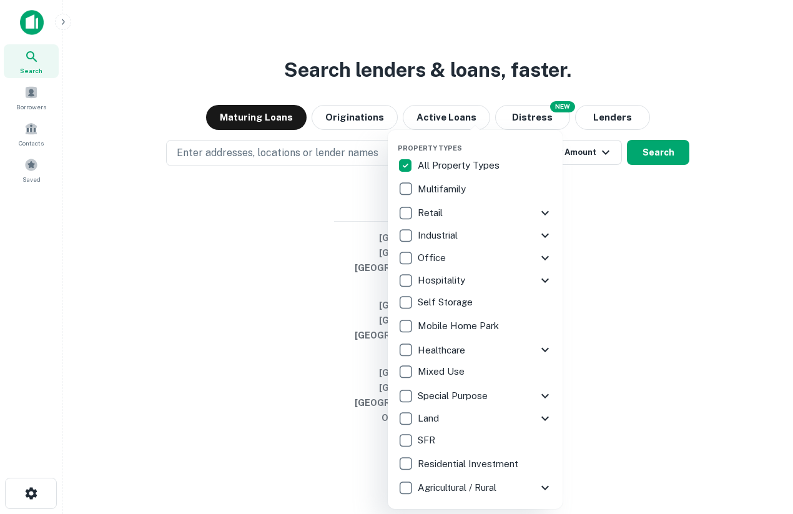
click at [545, 396] on icon at bounding box center [545, 395] width 15 height 15
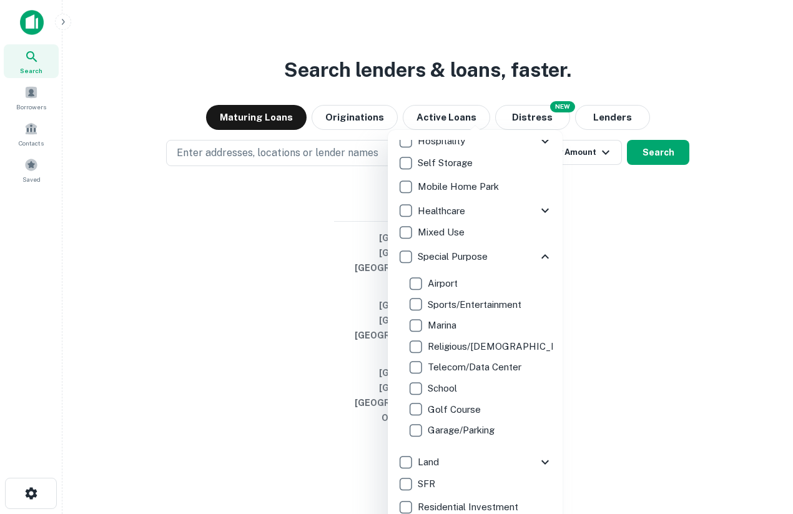
scroll to position [142, 0]
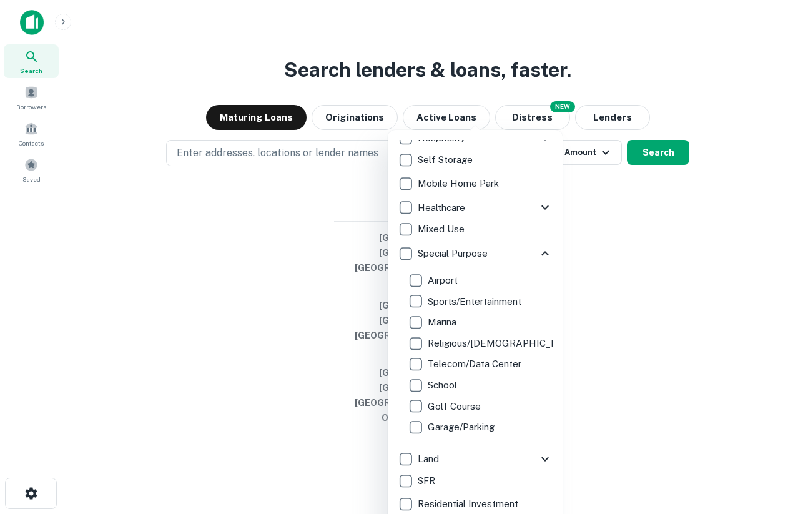
click at [546, 458] on icon at bounding box center [545, 459] width 7 height 4
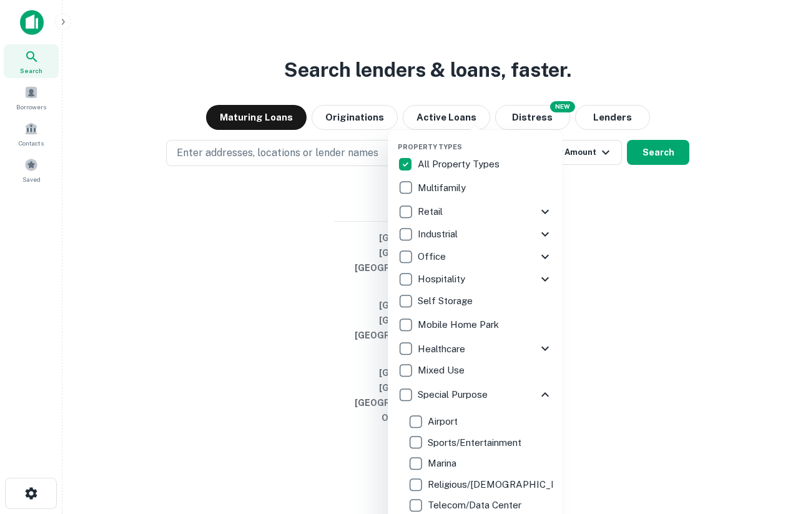
scroll to position [0, 0]
click at [545, 213] on icon at bounding box center [545, 212] width 15 height 15
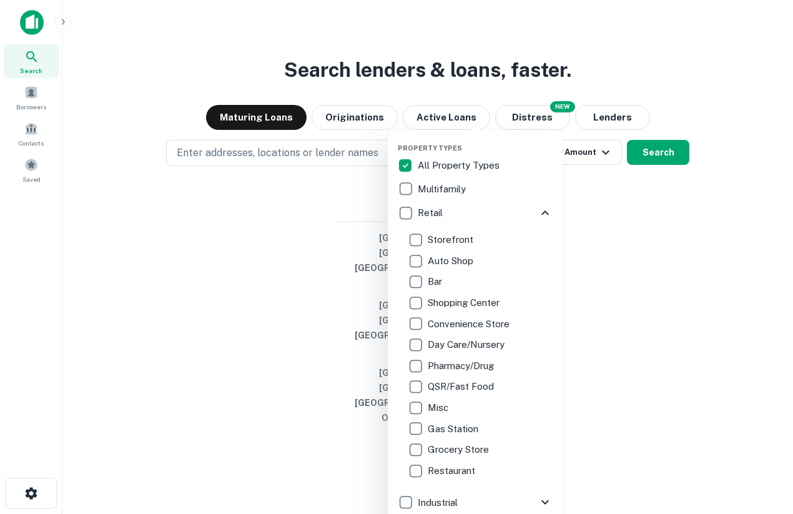
click at [546, 214] on icon at bounding box center [545, 212] width 15 height 15
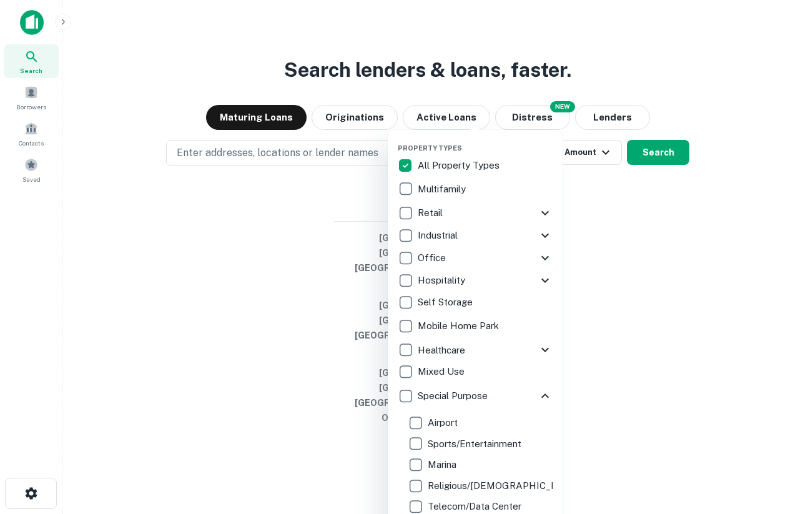
click at [583, 71] on div at bounding box center [396, 257] width 793 height 514
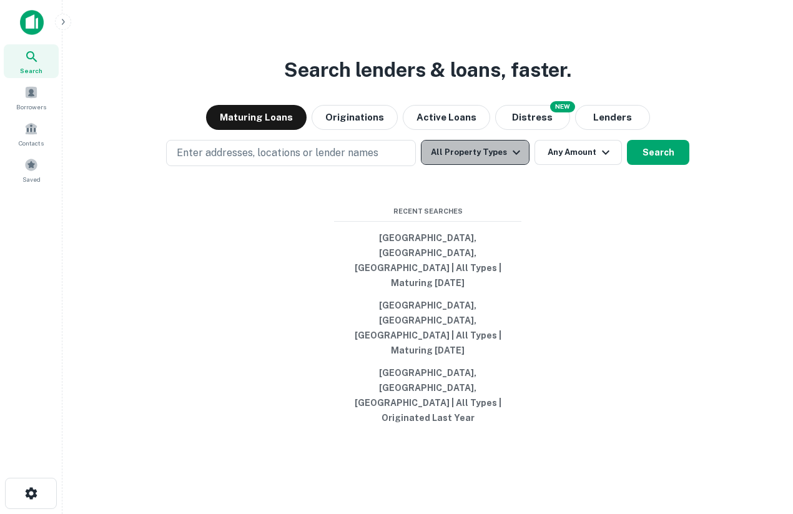
click at [505, 165] on button "All Property Types" at bounding box center [475, 152] width 109 height 25
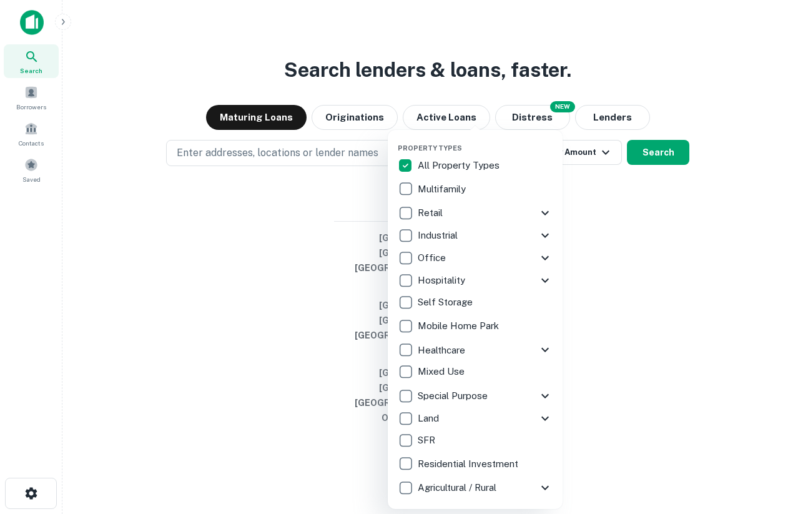
click at [315, 196] on div at bounding box center [396, 257] width 793 height 514
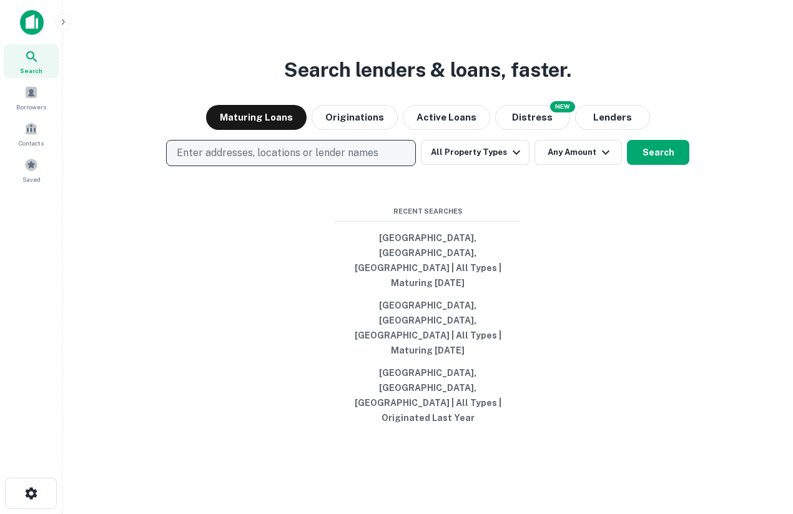
click at [323, 161] on p "Enter addresses, locations or lender names" at bounding box center [278, 153] width 202 height 15
type input "*"
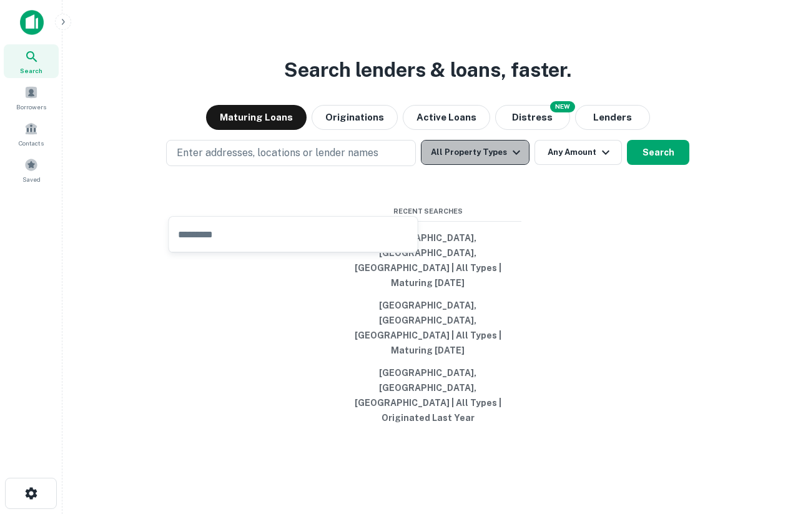
click at [508, 165] on button "All Property Types" at bounding box center [475, 152] width 109 height 25
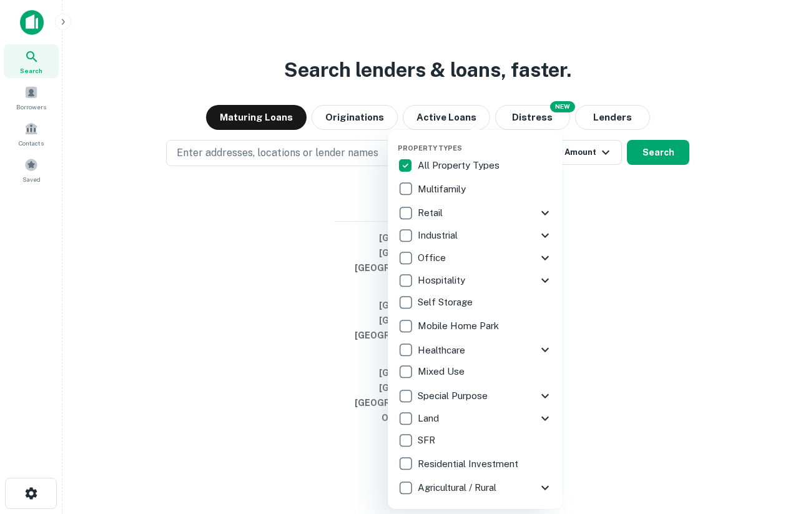
click at [544, 214] on icon at bounding box center [545, 213] width 7 height 4
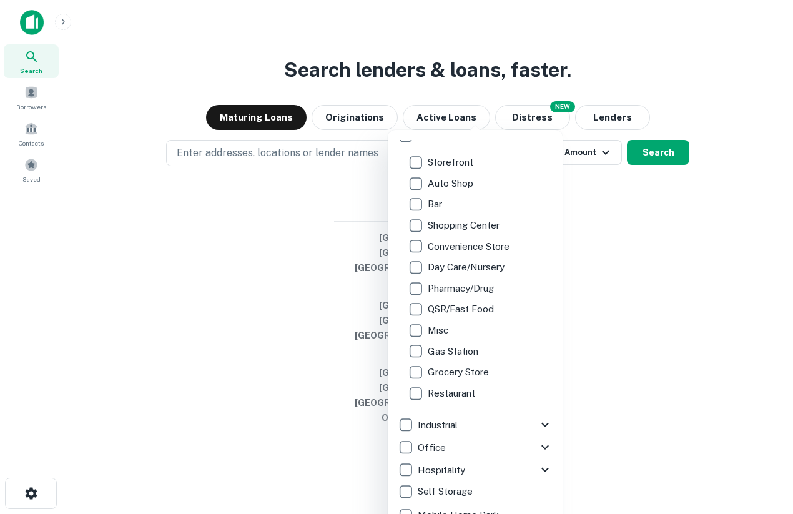
scroll to position [80, 0]
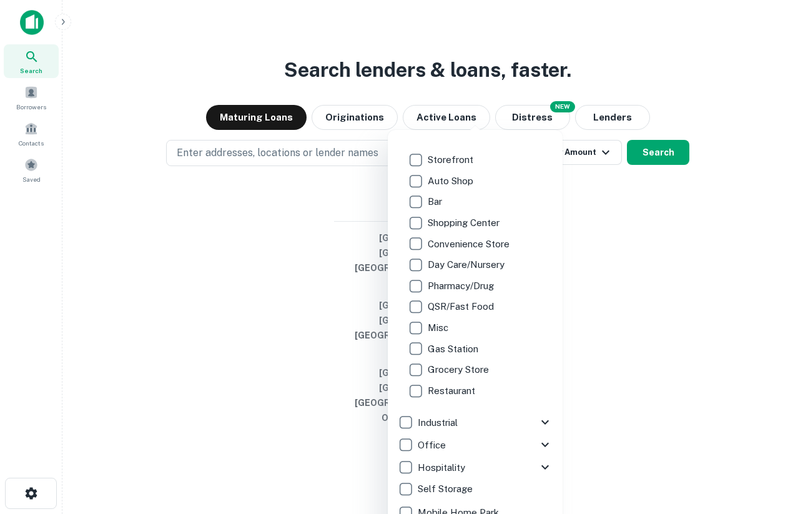
click at [535, 423] on div "Industrial" at bounding box center [468, 422] width 140 height 21
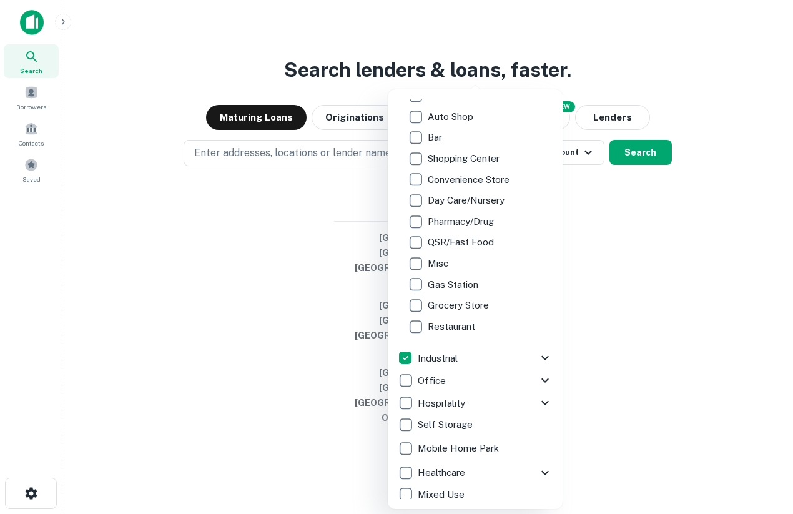
scroll to position [103, 0]
click at [537, 379] on div "Office" at bounding box center [468, 381] width 140 height 21
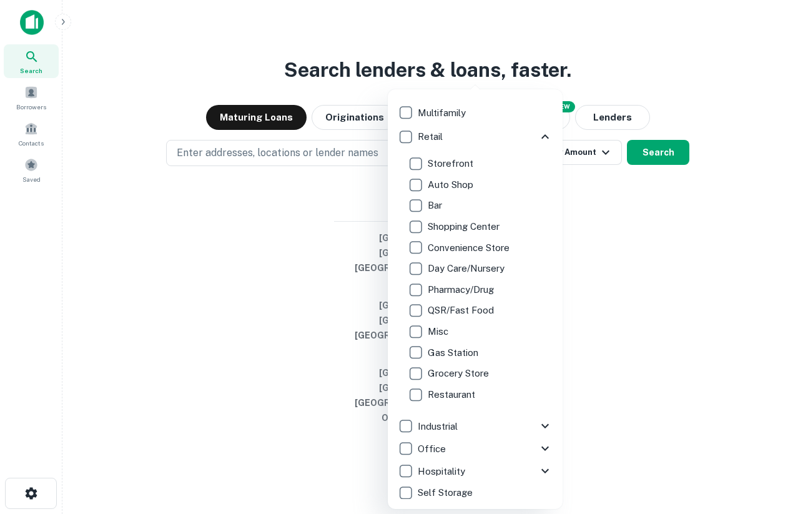
scroll to position [0, 0]
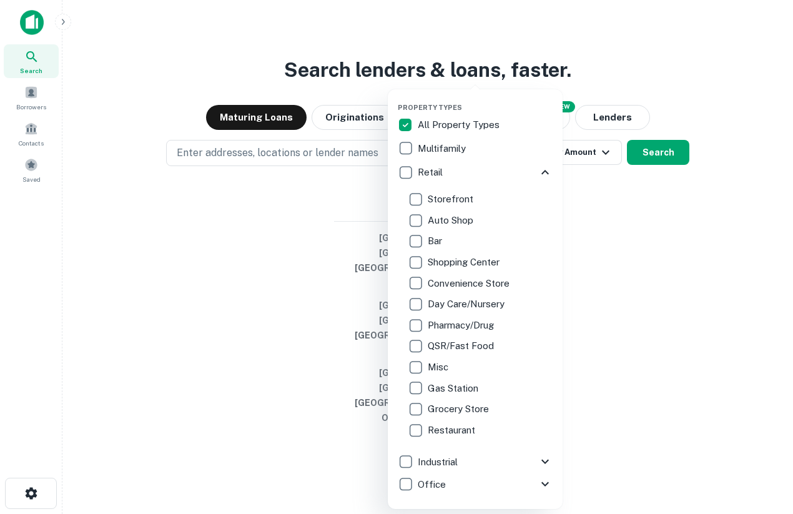
click at [545, 173] on icon at bounding box center [545, 172] width 15 height 15
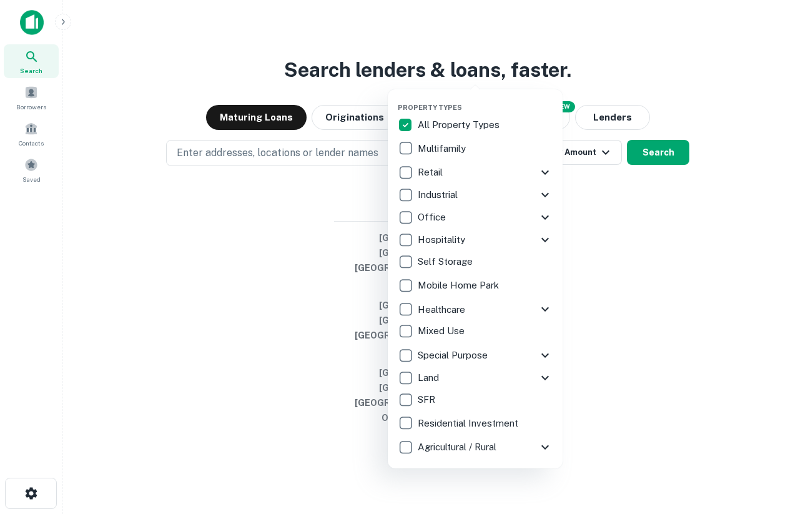
click at [637, 430] on div at bounding box center [396, 257] width 793 height 514
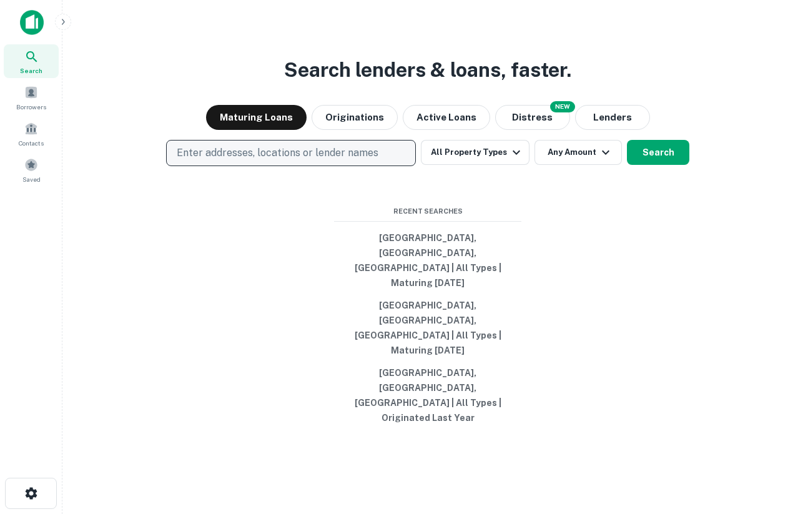
click at [330, 161] on p "Enter addresses, locations or lender names" at bounding box center [278, 153] width 202 height 15
type input "**********"
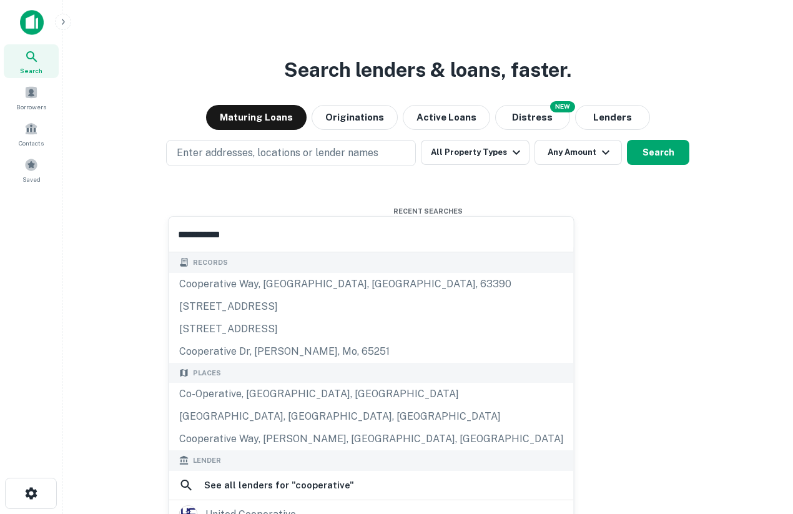
drag, startPoint x: 262, startPoint y: 233, endPoint x: 86, endPoint y: 233, distance: 176.1
click at [86, 233] on body "**********" at bounding box center [396, 257] width 793 height 514
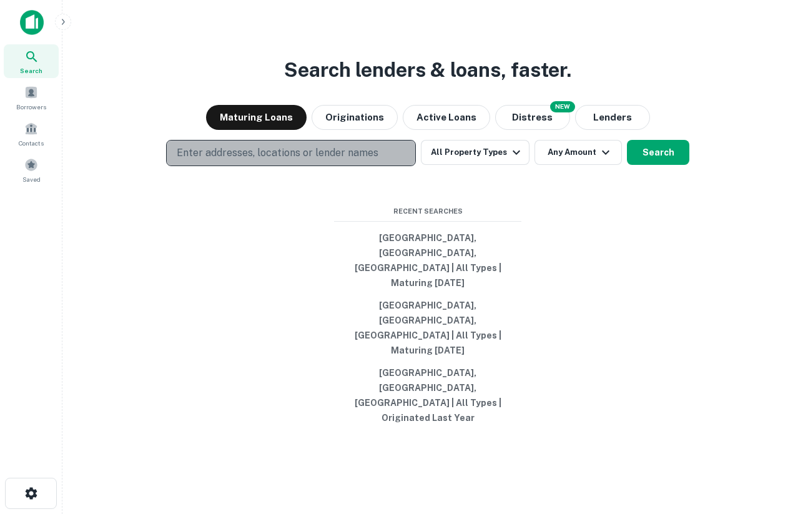
click at [289, 161] on p "Enter addresses, locations or lender names" at bounding box center [278, 153] width 202 height 15
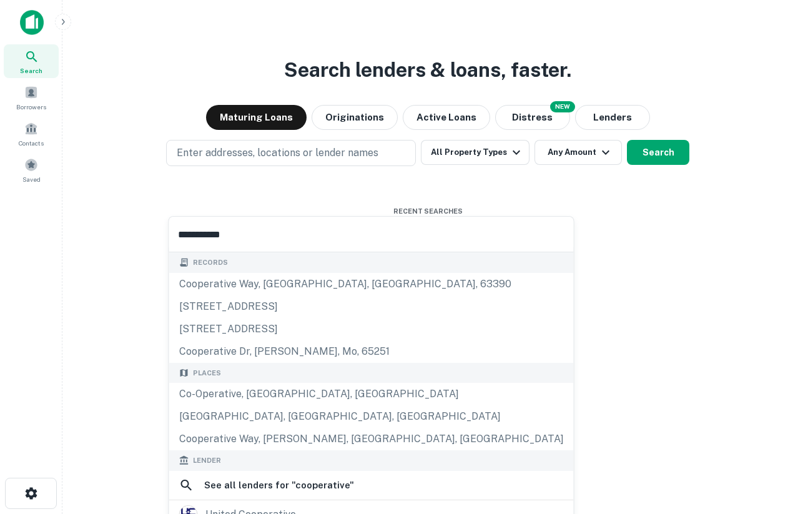
click at [396, 42] on div "Search lenders & loans, faster. Maturing Loans Originations Active Loans NEW Di…" at bounding box center [427, 287] width 711 height 514
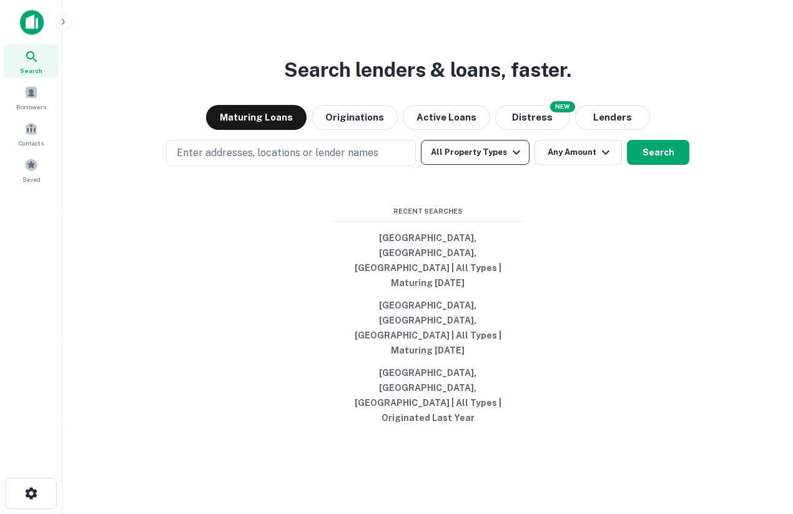
click at [519, 160] on icon "button" at bounding box center [516, 152] width 15 height 15
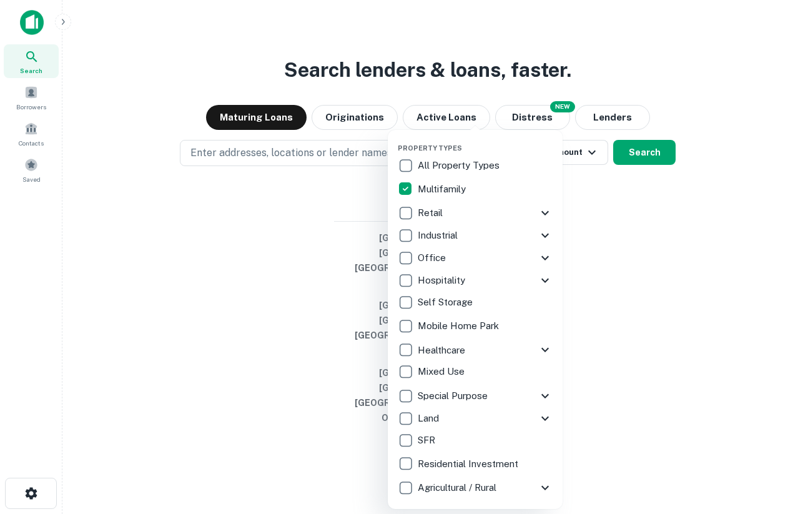
click at [545, 217] on icon at bounding box center [545, 212] width 15 height 15
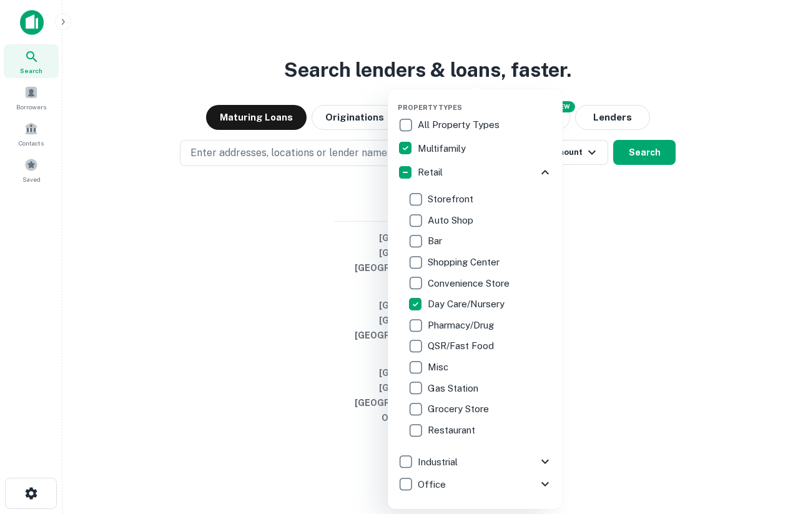
scroll to position [1, 0]
click at [586, 301] on div at bounding box center [396, 257] width 793 height 514
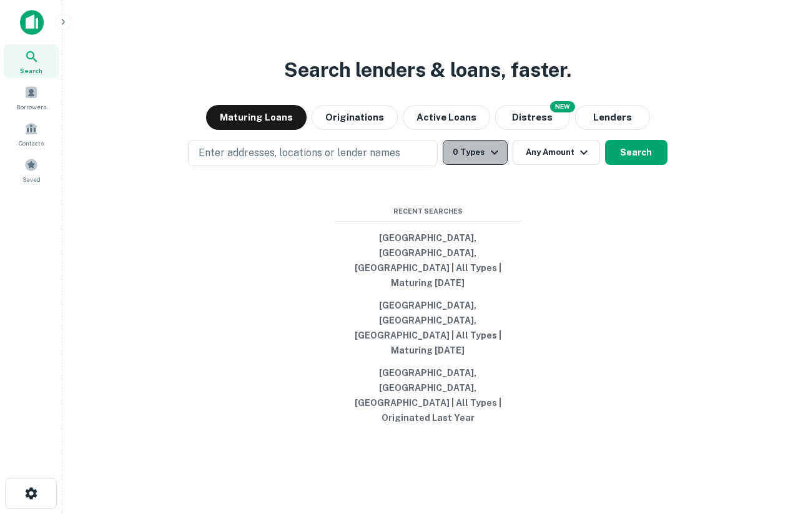
click at [475, 165] on button "0 Types" at bounding box center [475, 152] width 64 height 25
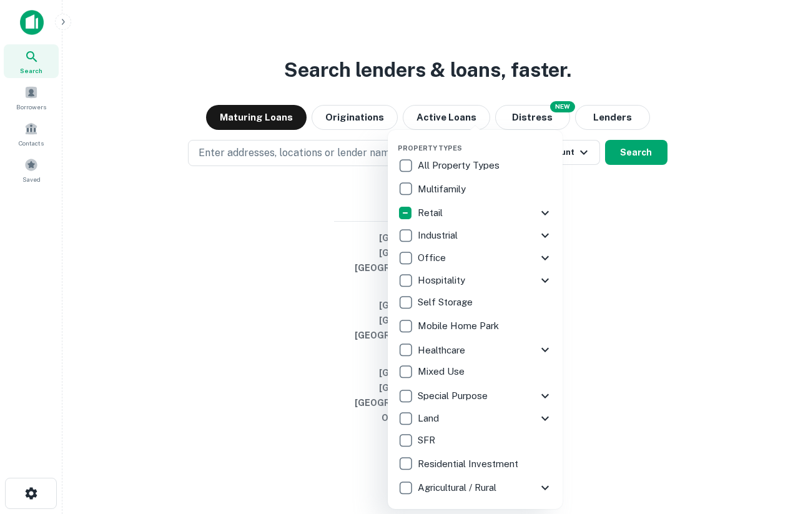
click at [544, 213] on icon at bounding box center [545, 213] width 7 height 4
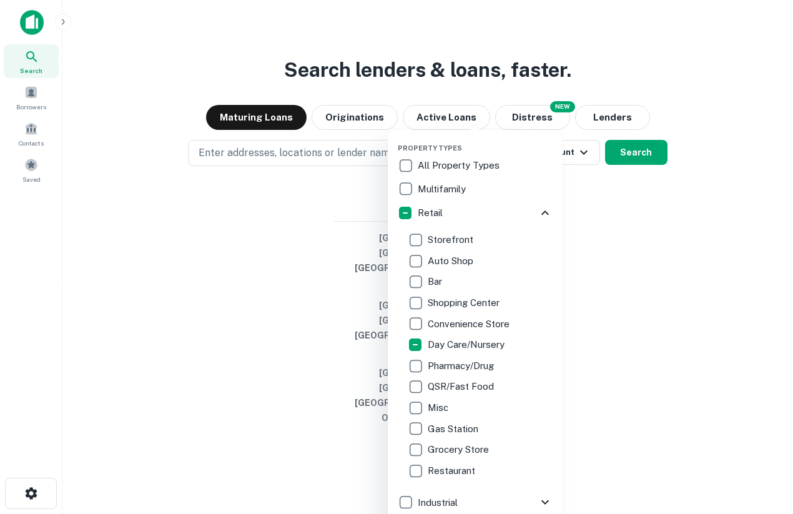
click at [613, 327] on div at bounding box center [396, 257] width 793 height 514
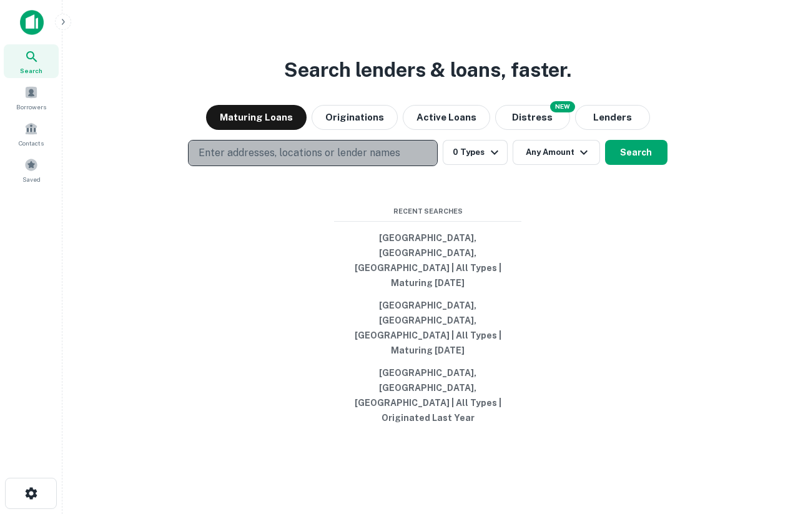
click at [351, 161] on p "Enter addresses, locations or lender names" at bounding box center [300, 153] width 202 height 15
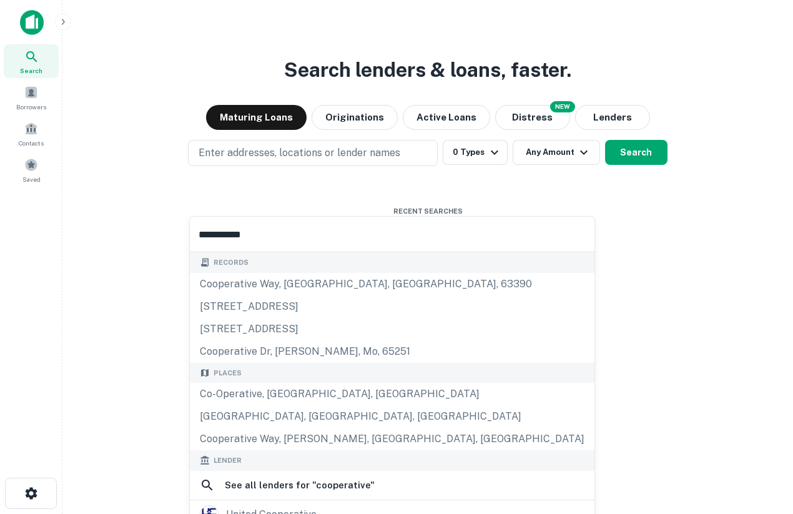
drag, startPoint x: 276, startPoint y: 238, endPoint x: 77, endPoint y: 229, distance: 198.8
click at [76, 238] on body "**********" at bounding box center [396, 257] width 793 height 514
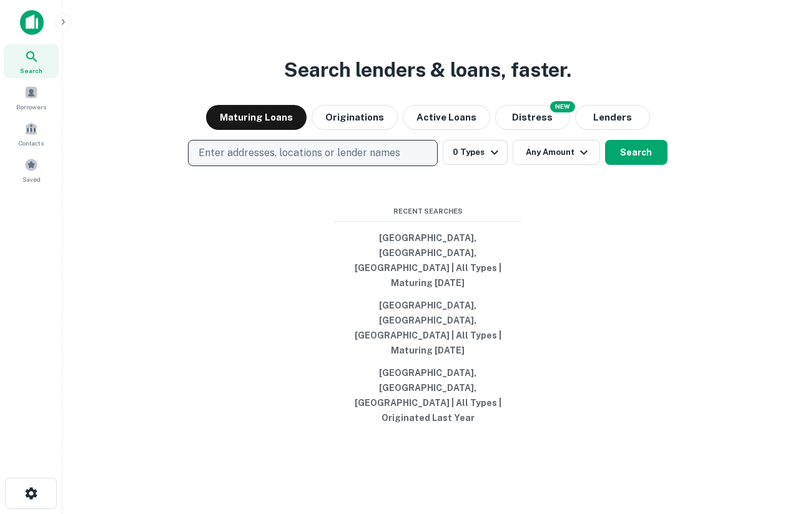
click at [220, 166] on button "Enter addresses, locations or lender names" at bounding box center [313, 153] width 250 height 26
type input "**********"
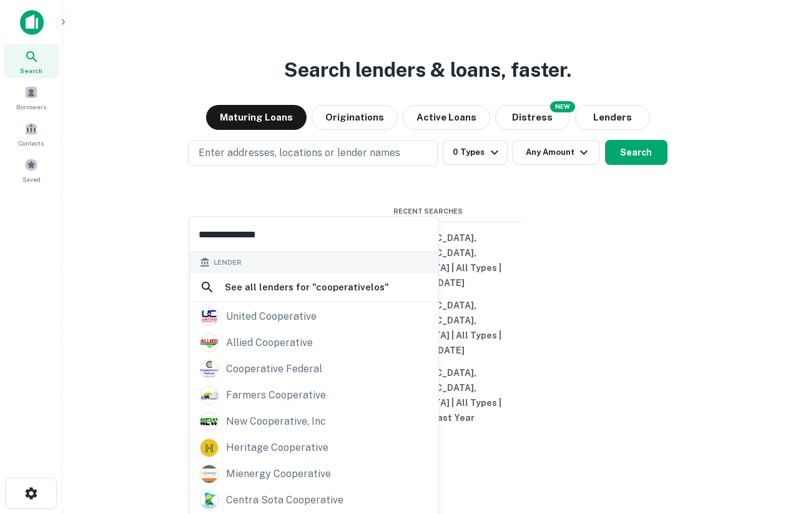
drag, startPoint x: 300, startPoint y: 243, endPoint x: 171, endPoint y: 243, distance: 128.7
click at [171, 243] on body "**********" at bounding box center [396, 257] width 793 height 514
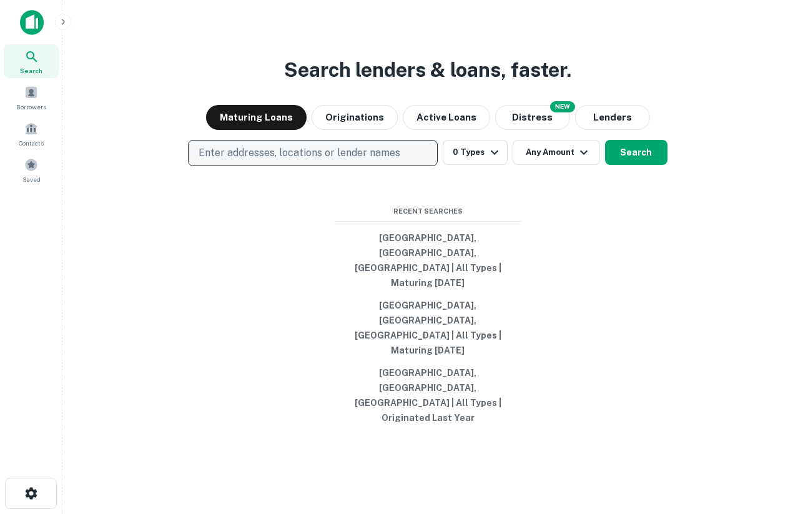
click at [267, 161] on p "Enter addresses, locations or lender names" at bounding box center [300, 153] width 202 height 15
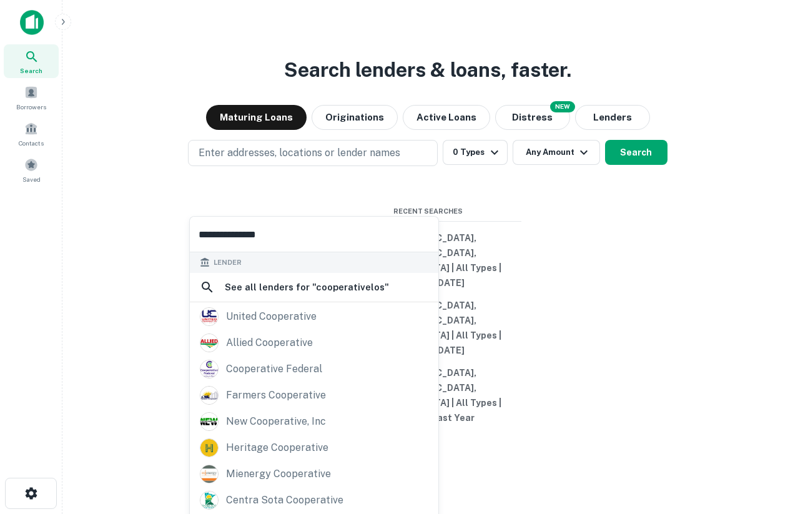
click at [246, 225] on input "**********" at bounding box center [314, 234] width 249 height 35
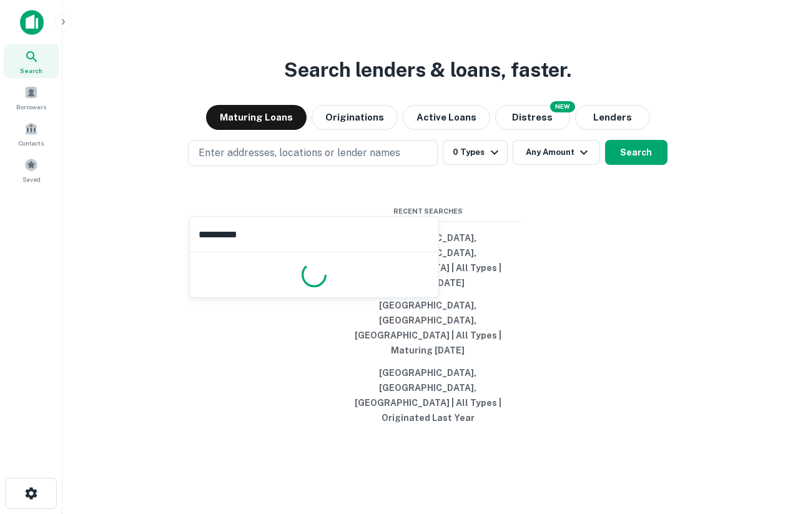
type input "**********"
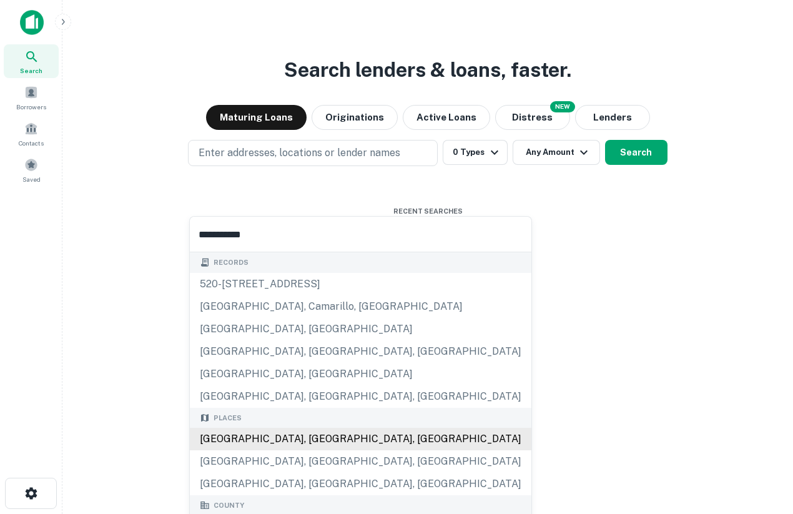
click at [249, 442] on div "[GEOGRAPHIC_DATA], [GEOGRAPHIC_DATA], [GEOGRAPHIC_DATA]" at bounding box center [361, 439] width 342 height 22
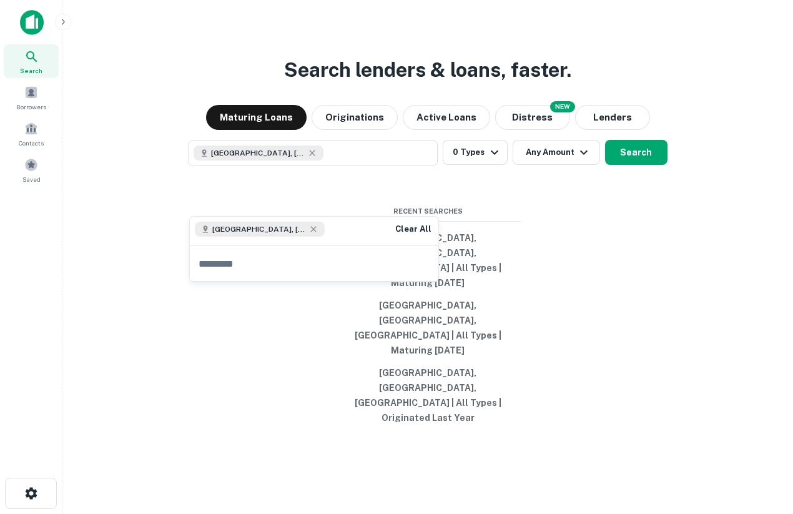
click at [630, 249] on div "Search lenders & loans, faster. Maturing Loans Originations Active Loans NEW Di…" at bounding box center [427, 287] width 711 height 514
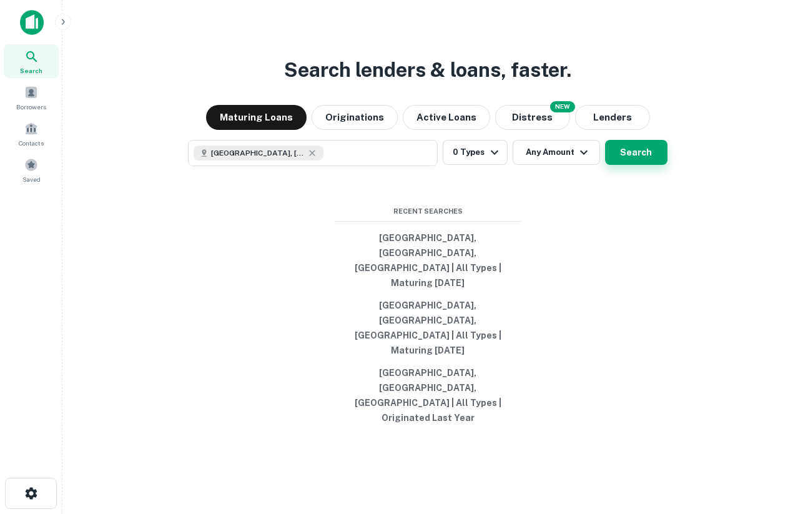
click at [641, 165] on button "Search" at bounding box center [636, 152] width 62 height 25
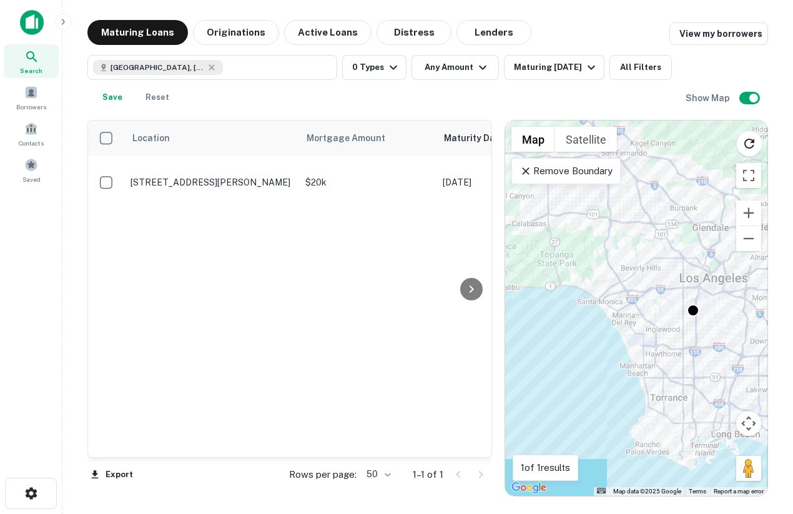
click at [374, 81] on div "[GEOGRAPHIC_DATA], [GEOGRAPHIC_DATA], [GEOGRAPHIC_DATA] 0 Types Any Amount Matu…" at bounding box center [386, 82] width 598 height 55
click at [375, 74] on button "0 Types" at bounding box center [374, 67] width 64 height 25
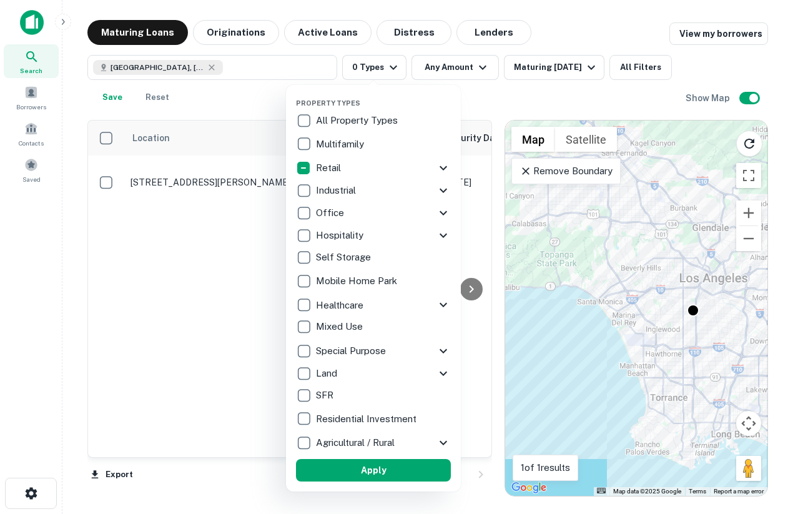
click at [446, 166] on icon at bounding box center [443, 168] width 7 height 4
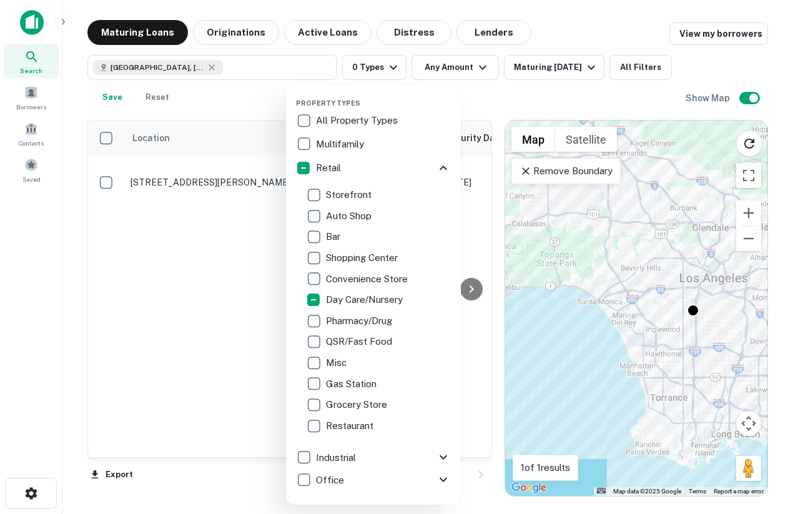
drag, startPoint x: 271, startPoint y: 213, endPoint x: 541, endPoint y: 72, distance: 304.5
click at [271, 213] on div at bounding box center [396, 257] width 793 height 514
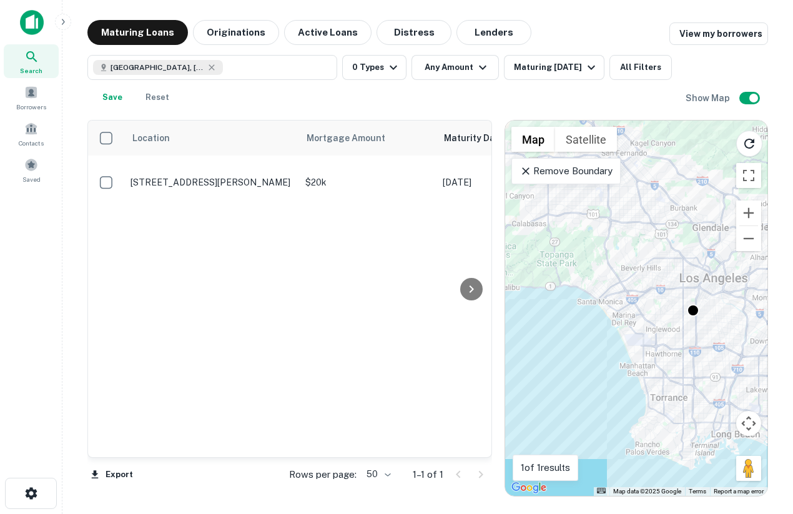
click at [541, 72] on div "Maturing [DATE]" at bounding box center [556, 67] width 85 height 15
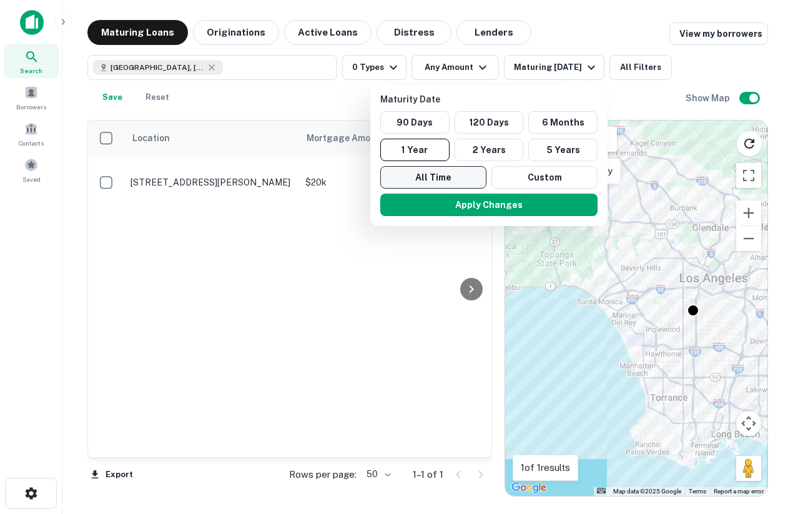
click at [440, 174] on button "All Time" at bounding box center [433, 177] width 106 height 22
click at [452, 192] on div "Apply Changes" at bounding box center [489, 205] width 227 height 32
click at [465, 205] on button "Apply Changes" at bounding box center [489, 205] width 217 height 22
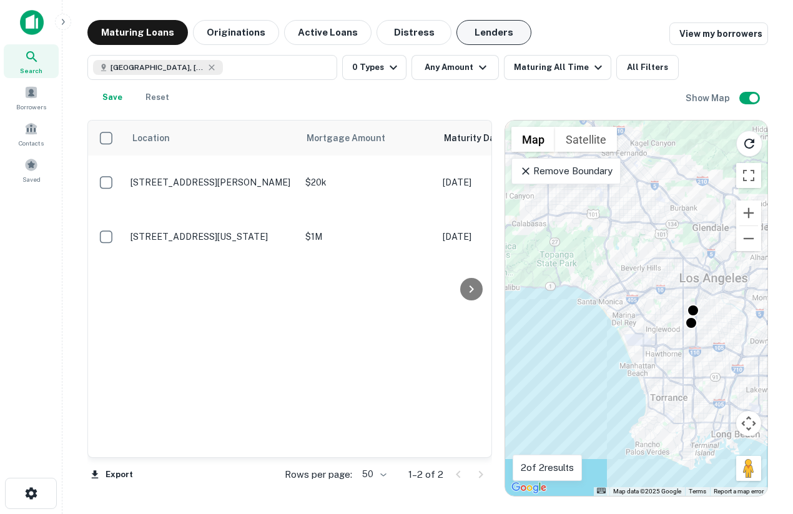
click at [472, 27] on button "Lenders" at bounding box center [494, 32] width 75 height 25
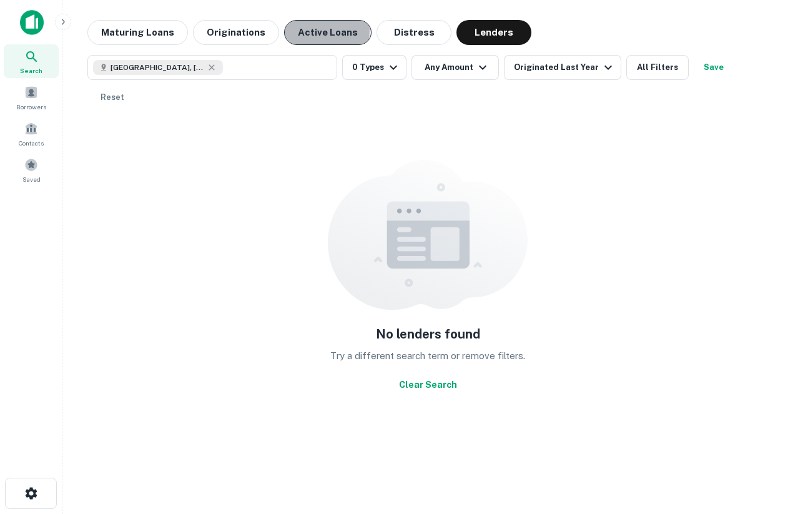
drag, startPoint x: 292, startPoint y: 31, endPoint x: 331, endPoint y: 34, distance: 38.9
click at [292, 31] on button "Active Loans" at bounding box center [327, 32] width 87 height 25
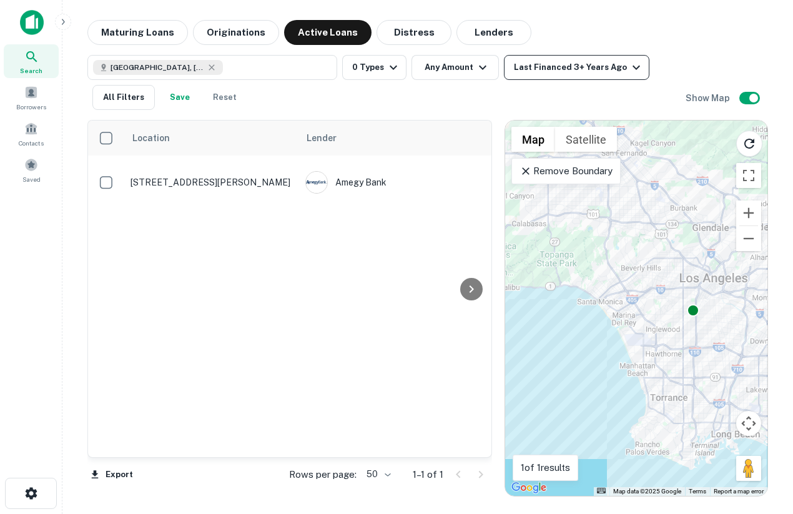
click at [551, 74] on div "Last Financed 3+ Years Ago" at bounding box center [579, 67] width 130 height 15
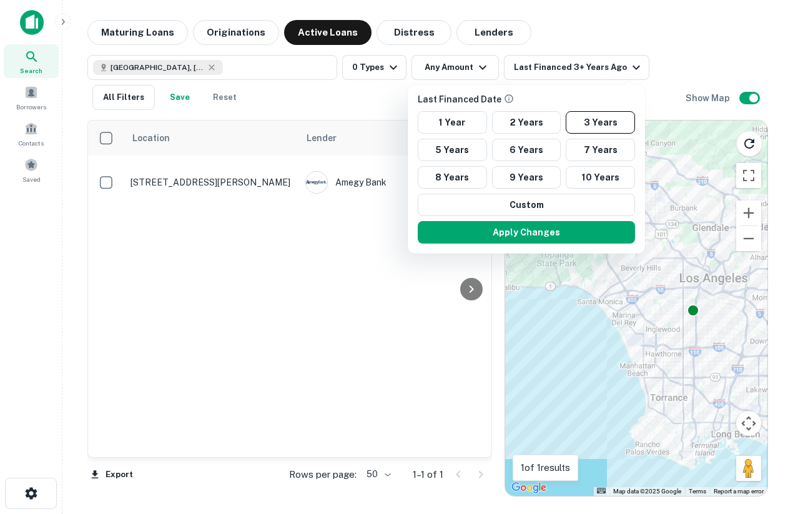
click at [283, 108] on div at bounding box center [396, 257] width 793 height 514
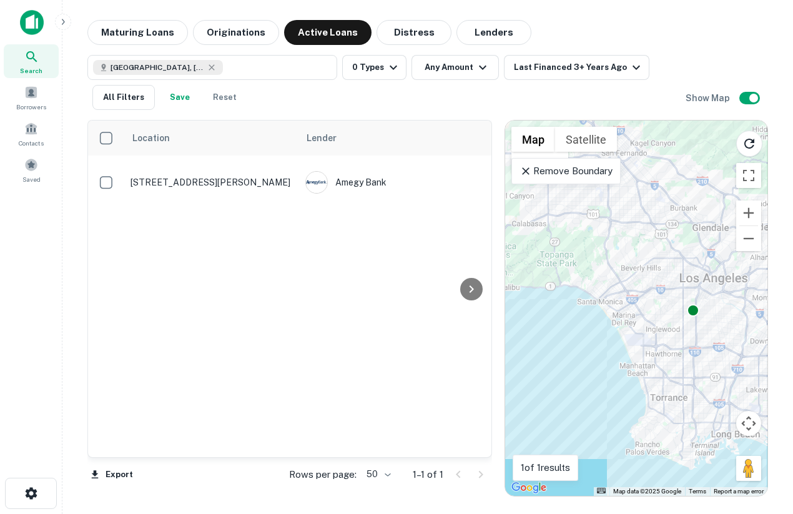
click at [586, 172] on p "Remove Boundary" at bounding box center [566, 171] width 93 height 15
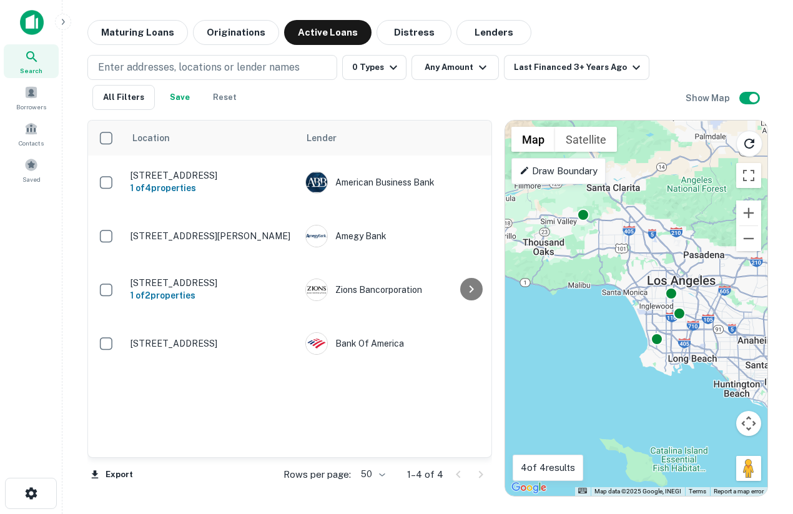
drag, startPoint x: 675, startPoint y: 299, endPoint x: 662, endPoint y: 299, distance: 13.1
click at [662, 299] on div "To navigate, press the arrow keys. To activate drag with keyboard, press Alt + …" at bounding box center [636, 308] width 262 height 375
click at [678, 336] on div "To activate drag with keyboard, press Alt + Enter. Once in keyboard drag state,…" at bounding box center [636, 308] width 262 height 375
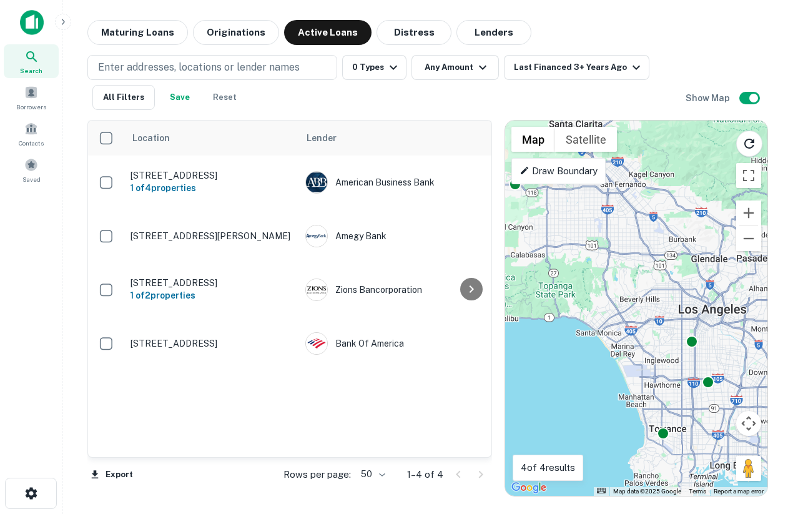
drag, startPoint x: 678, startPoint y: 336, endPoint x: 706, endPoint y: 422, distance: 90.5
click at [706, 422] on div "To activate drag with keyboard, press Alt + Enter. Once in keyboard drag state,…" at bounding box center [636, 308] width 262 height 375
click at [220, 94] on button "Reset" at bounding box center [225, 97] width 40 height 25
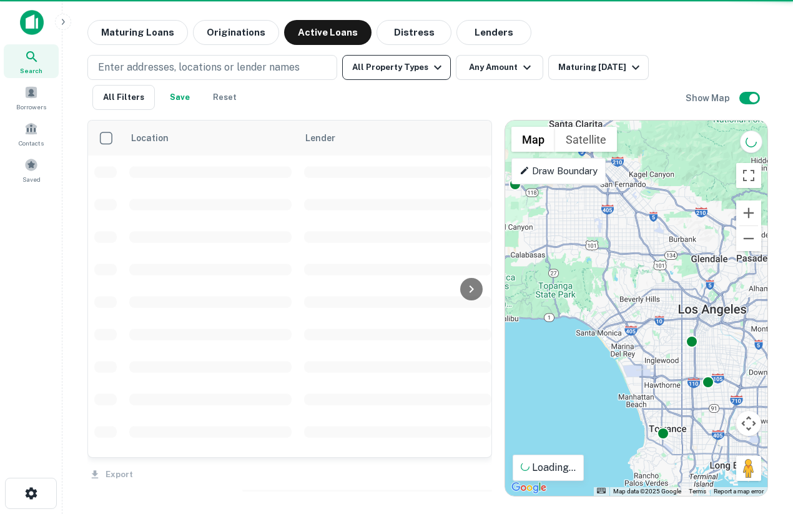
click at [422, 76] on button "All Property Types" at bounding box center [396, 67] width 109 height 25
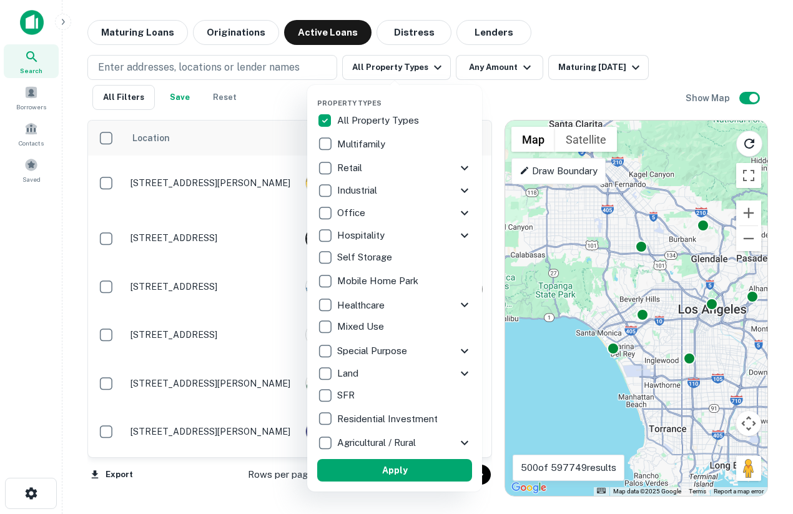
click at [475, 166] on div "Property Types All Property Types Multifamily Retail Storefront Auto Shop Bar S…" at bounding box center [394, 288] width 175 height 407
click at [468, 166] on icon at bounding box center [464, 168] width 15 height 15
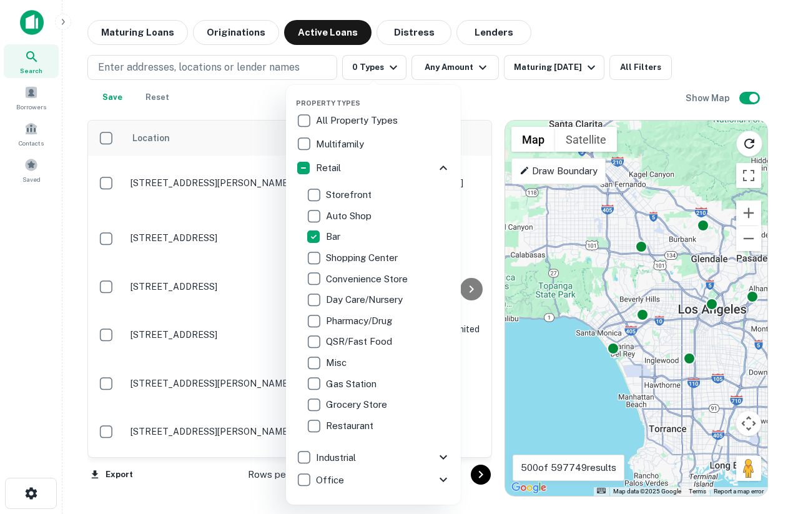
click at [477, 127] on div at bounding box center [396, 257] width 793 height 514
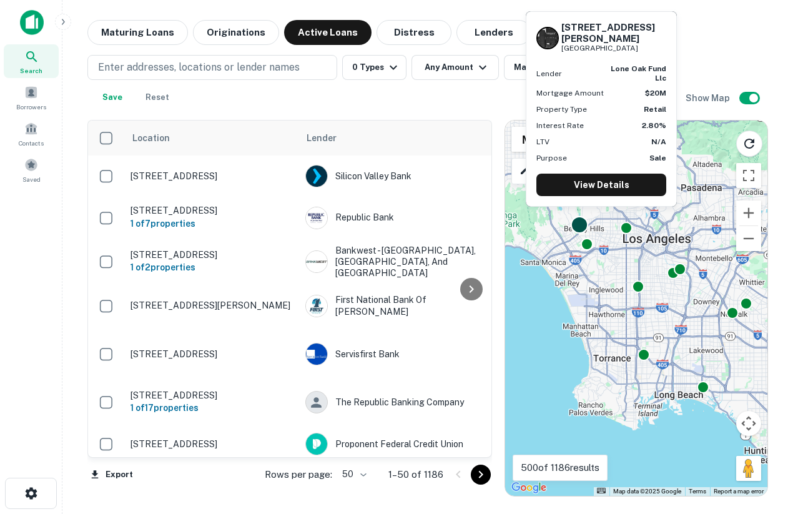
drag, startPoint x: 641, startPoint y: 299, endPoint x: 572, endPoint y: 229, distance: 98.9
click at [572, 229] on div at bounding box center [580, 225] width 16 height 16
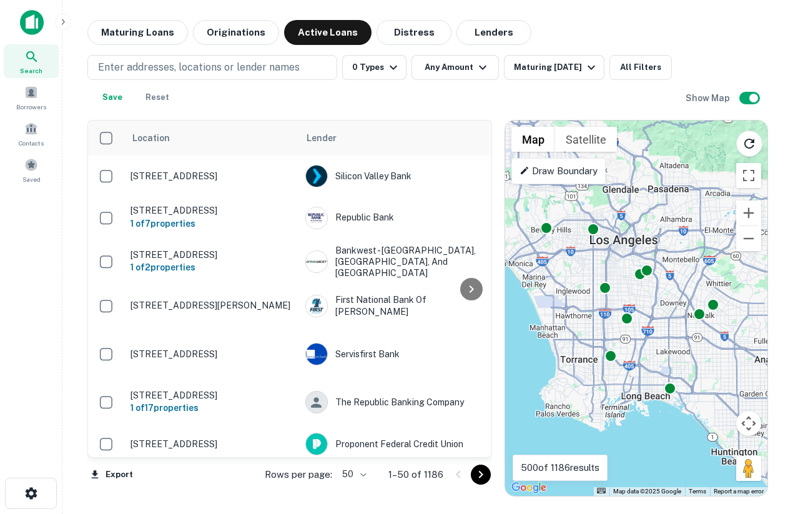
drag, startPoint x: 683, startPoint y: 337, endPoint x: 666, endPoint y: 340, distance: 17.7
click at [666, 340] on div "To activate drag with keyboard, press Alt + Enter. Once in keyboard drag state,…" at bounding box center [636, 308] width 262 height 375
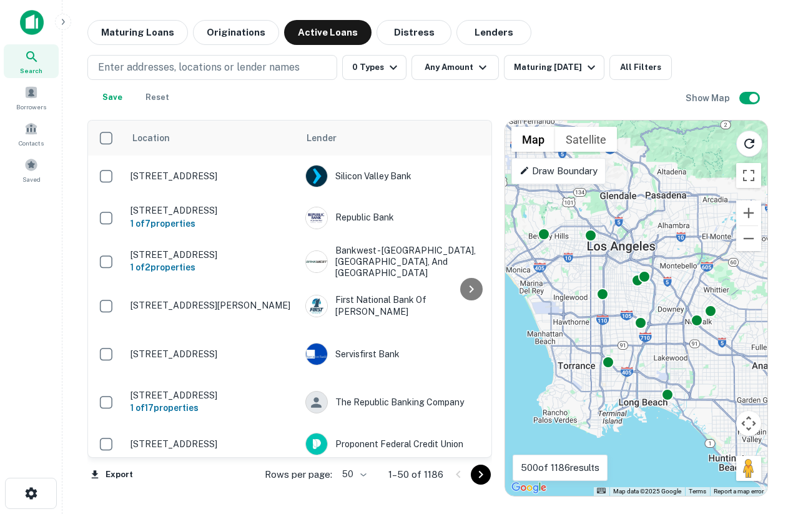
drag, startPoint x: 666, startPoint y: 340, endPoint x: 661, endPoint y: 348, distance: 9.5
click at [661, 349] on div "To activate drag with keyboard, press Alt + Enter. Once in keyboard drag state,…" at bounding box center [636, 308] width 262 height 375
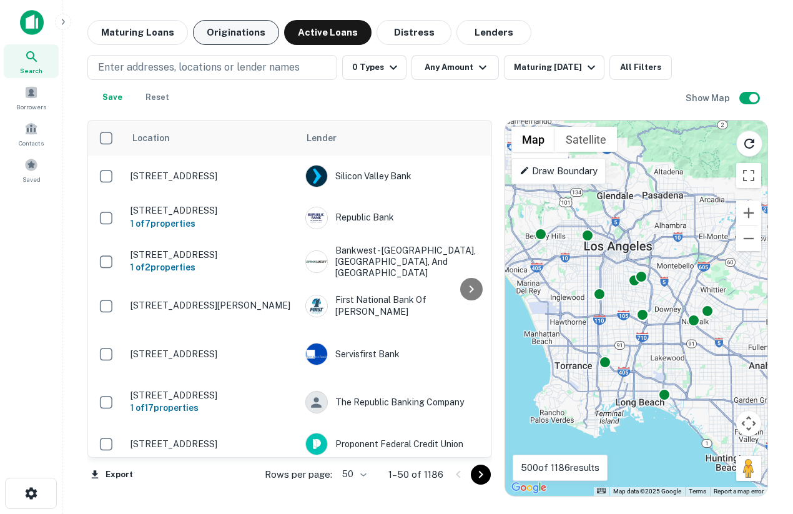
click at [244, 36] on button "Originations" at bounding box center [236, 32] width 86 height 25
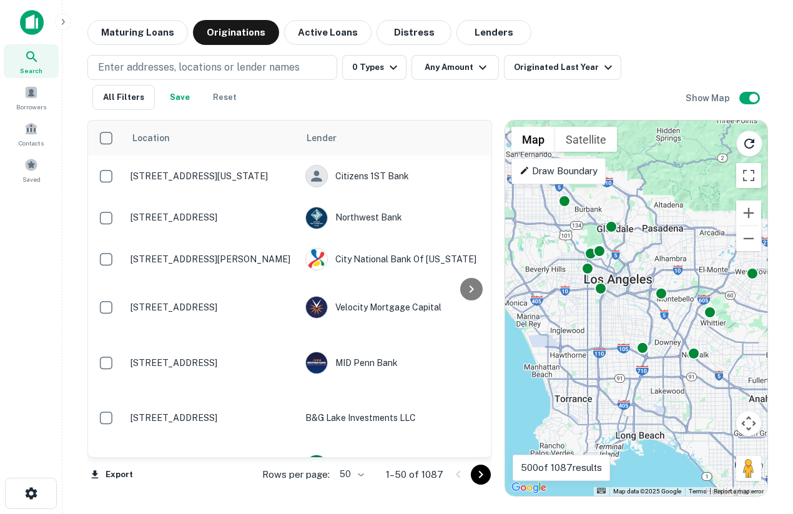
drag, startPoint x: 566, startPoint y: 242, endPoint x: 562, endPoint y: 291, distance: 49.5
click at [562, 291] on div "To activate drag with keyboard, press Alt + Enter. Once in keyboard drag state,…" at bounding box center [636, 308] width 262 height 375
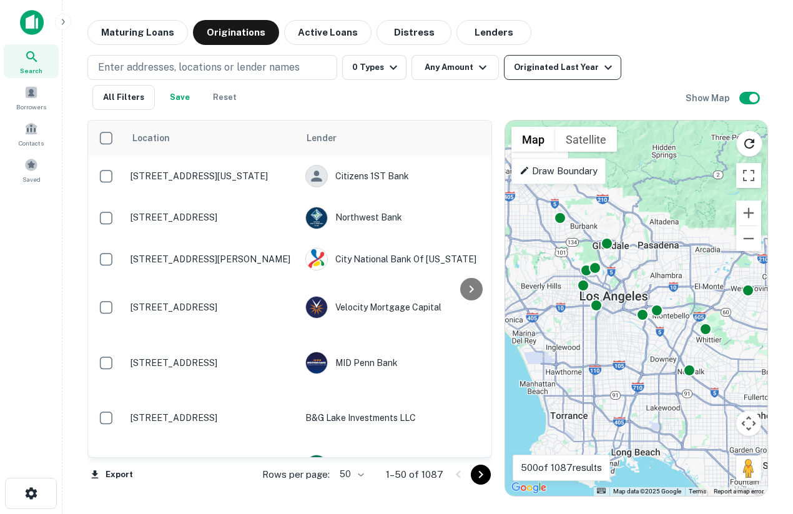
click at [543, 61] on div "Originated Last Year" at bounding box center [565, 67] width 102 height 15
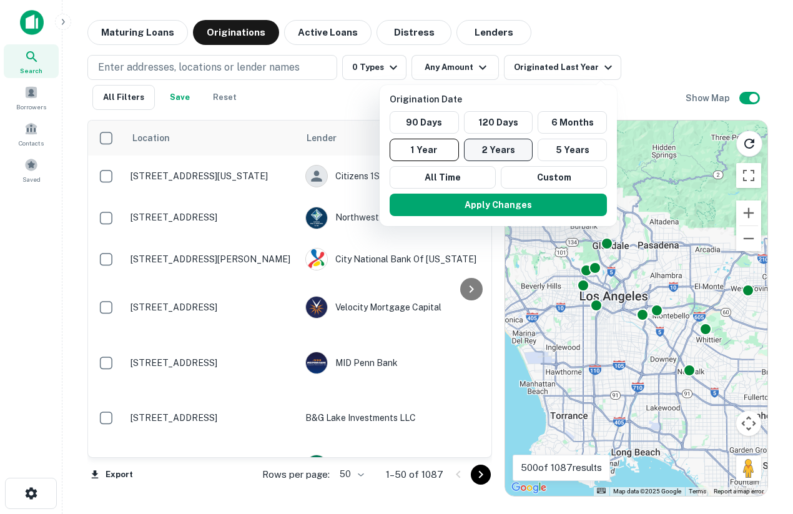
click at [518, 149] on button "2 Years" at bounding box center [498, 150] width 69 height 22
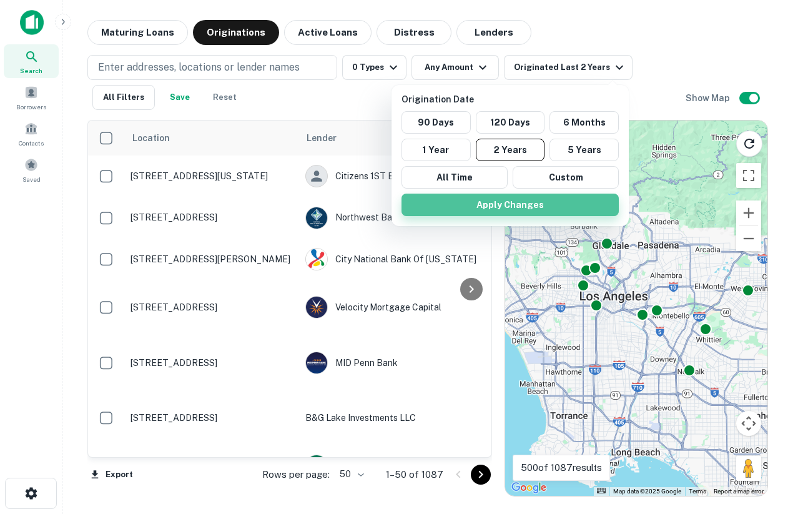
click at [517, 215] on button "Apply Changes" at bounding box center [510, 205] width 217 height 22
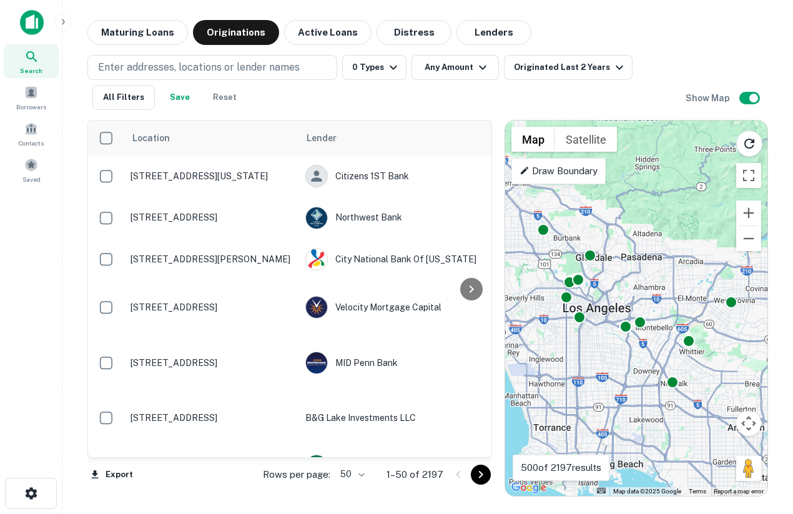
drag, startPoint x: 670, startPoint y: 373, endPoint x: 651, endPoint y: 384, distance: 21.3
click at [651, 385] on div "To activate drag with keyboard, press Alt + Enter. Once in keyboard drag state,…" at bounding box center [636, 308] width 262 height 375
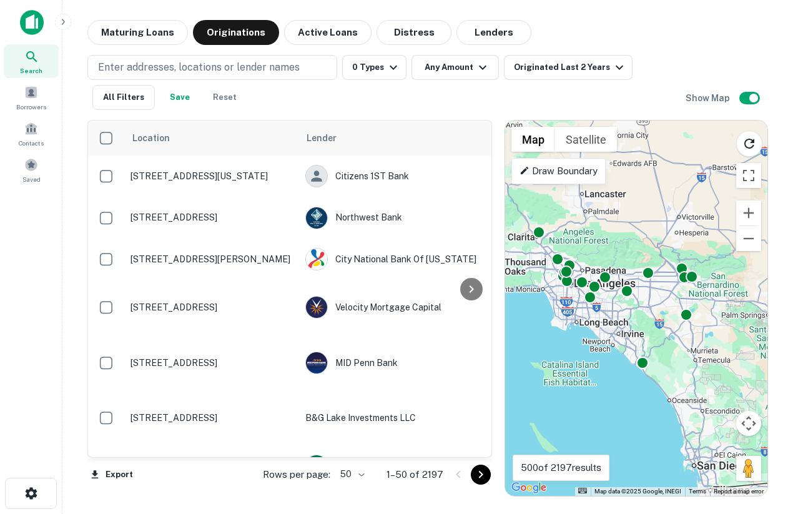
drag, startPoint x: 606, startPoint y: 272, endPoint x: 604, endPoint y: 346, distance: 74.3
click at [604, 347] on div "To activate drag with keyboard, press Alt + Enter. Once in keyboard drag state,…" at bounding box center [636, 308] width 262 height 375
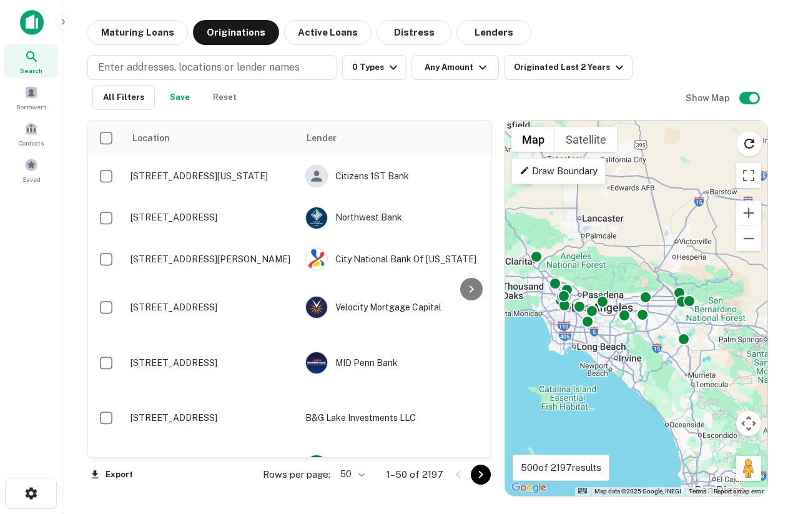
click at [581, 176] on p "Draw Boundary" at bounding box center [559, 171] width 78 height 15
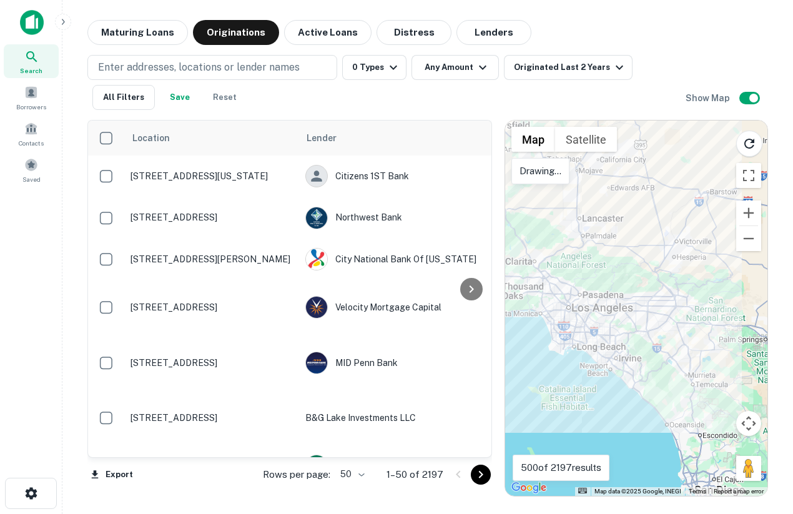
click at [583, 177] on div at bounding box center [636, 308] width 262 height 375
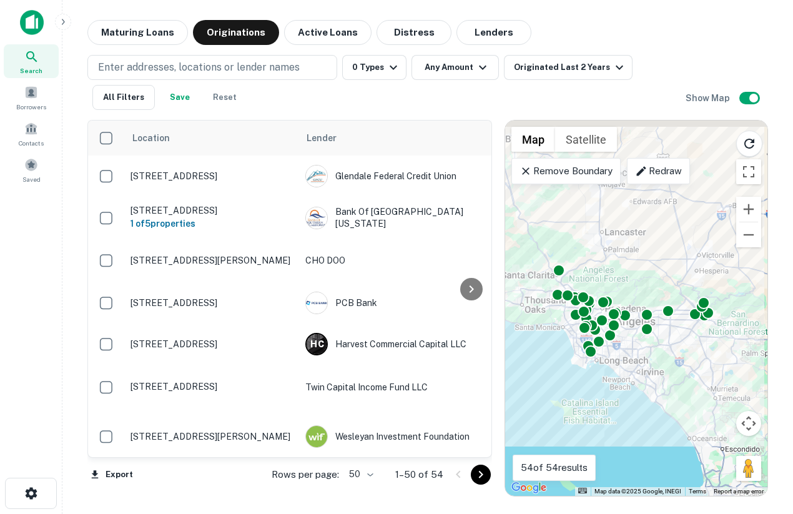
drag, startPoint x: 602, startPoint y: 366, endPoint x: 628, endPoint y: 385, distance: 31.7
click at [628, 385] on div "To activate drag with keyboard, press Alt + Enter. Once in keyboard drag state,…" at bounding box center [636, 308] width 262 height 375
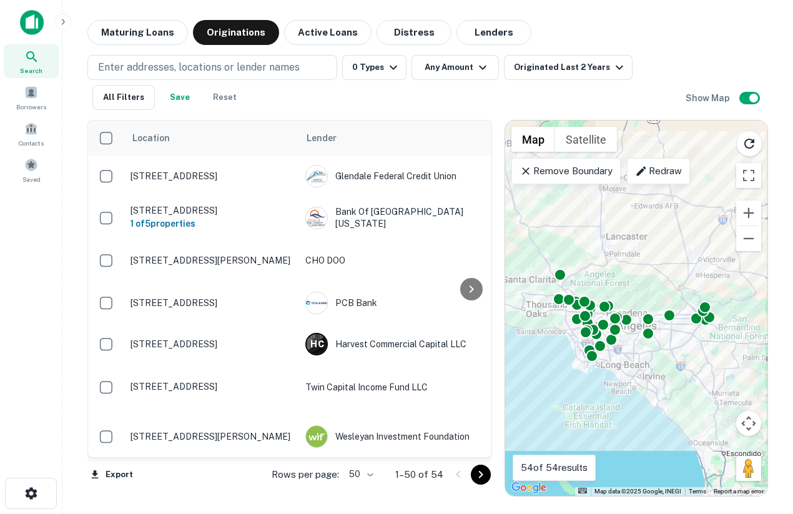
click at [650, 406] on div "To activate drag with keyboard, press Alt + Enter. Once in keyboard drag state,…" at bounding box center [636, 308] width 262 height 375
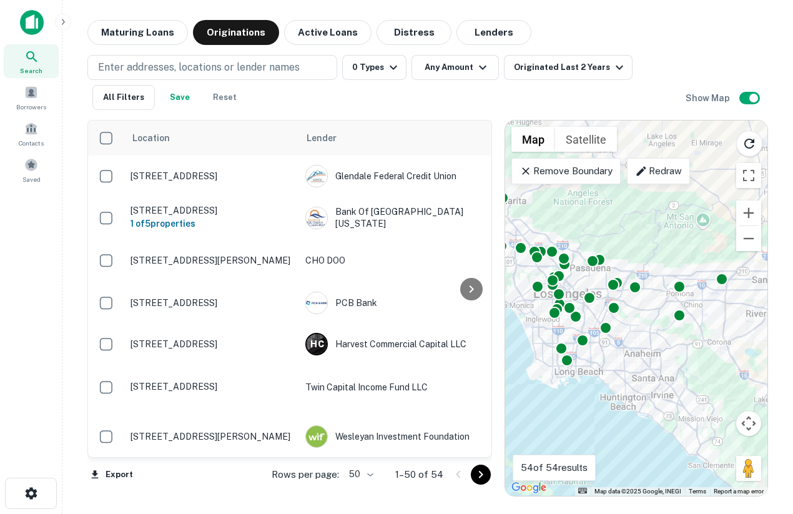
drag, startPoint x: 626, startPoint y: 350, endPoint x: 659, endPoint y: 398, distance: 57.5
click at [659, 398] on div "To activate drag with keyboard, press Alt + Enter. Once in keyboard drag state,…" at bounding box center [636, 308] width 262 height 375
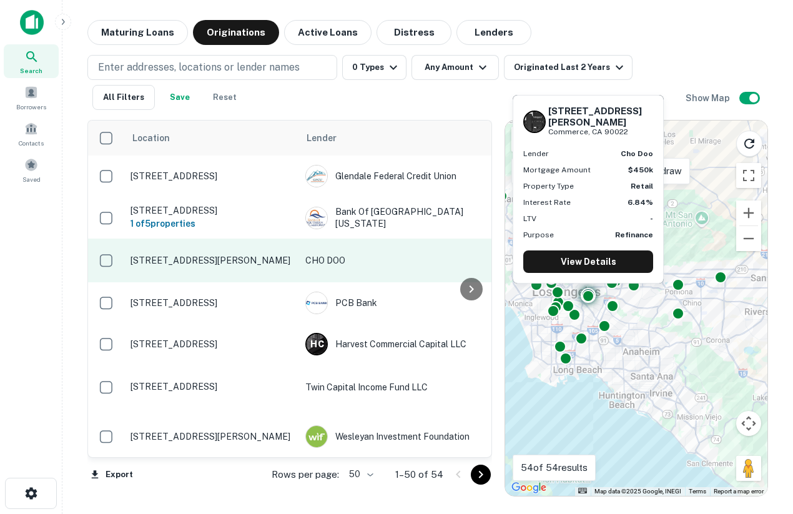
scroll to position [0, 11]
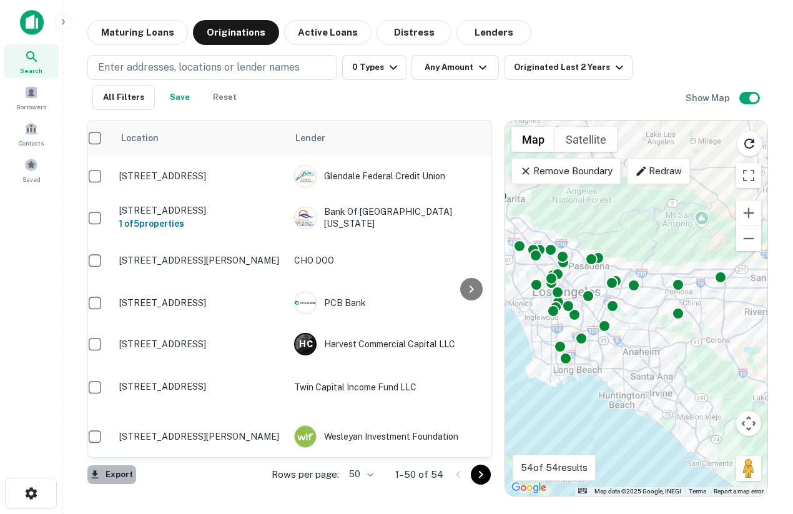
click at [113, 476] on button "Export" at bounding box center [111, 474] width 49 height 19
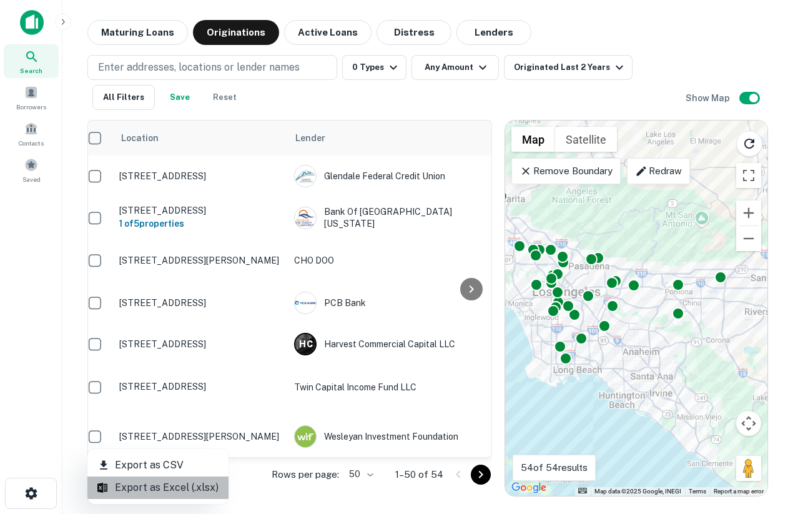
click at [199, 494] on li "Export as Excel (.xlsx)" at bounding box center [157, 488] width 141 height 22
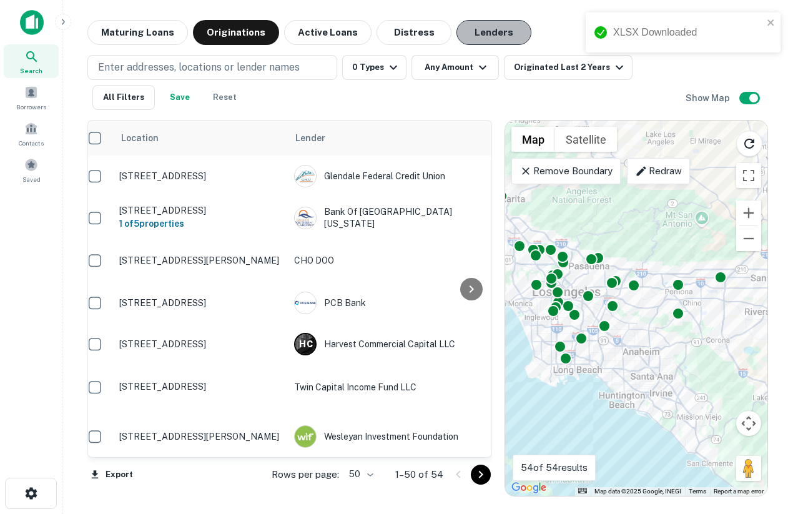
click at [465, 34] on button "Lenders" at bounding box center [494, 32] width 75 height 25
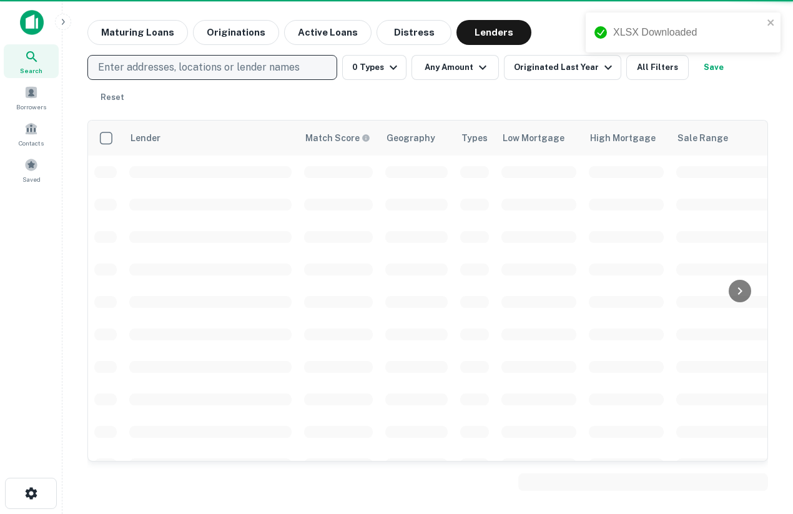
click at [295, 69] on p "Enter addresses, locations or lender names" at bounding box center [199, 67] width 202 height 15
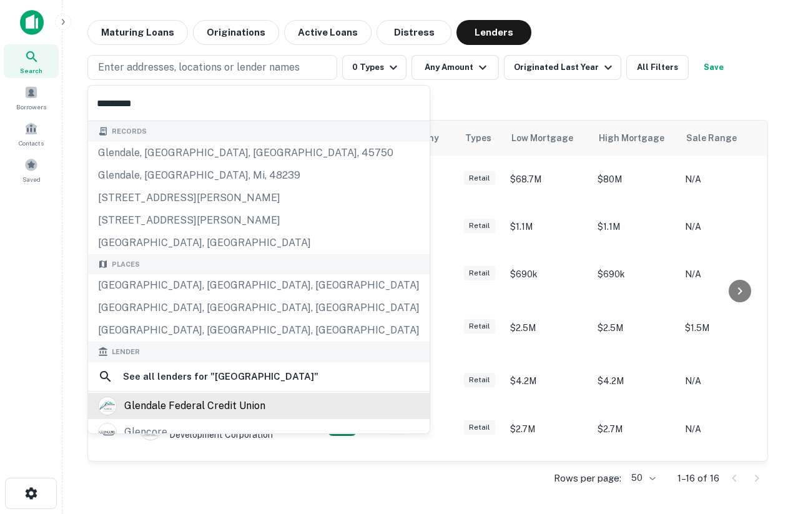
type input "********"
click at [210, 397] on div "glendale federal credit union" at bounding box center [194, 406] width 141 height 19
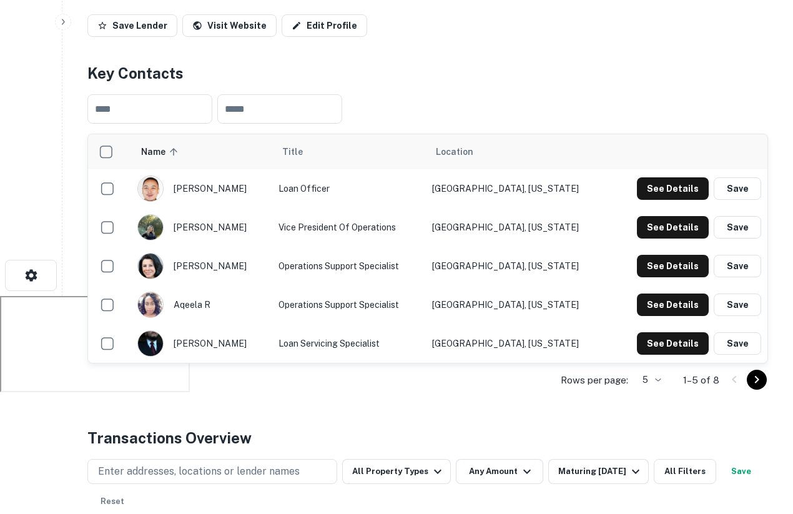
scroll to position [211, 0]
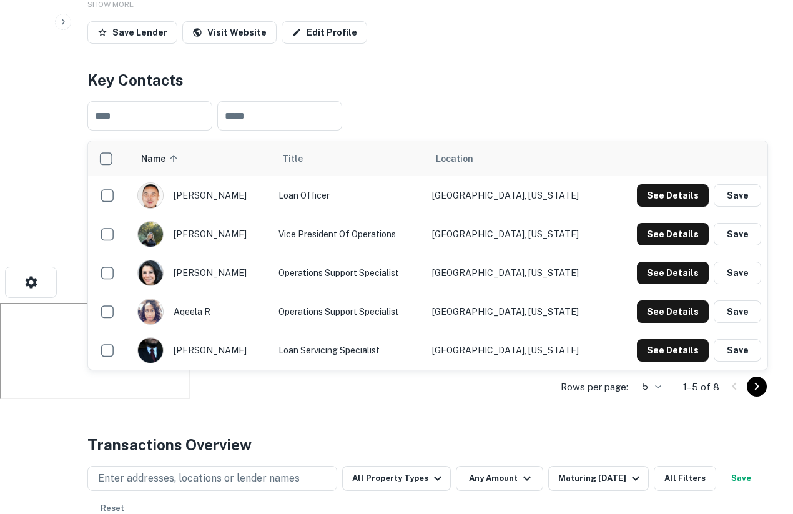
click at [758, 392] on icon "Go to next page" at bounding box center [757, 386] width 15 height 15
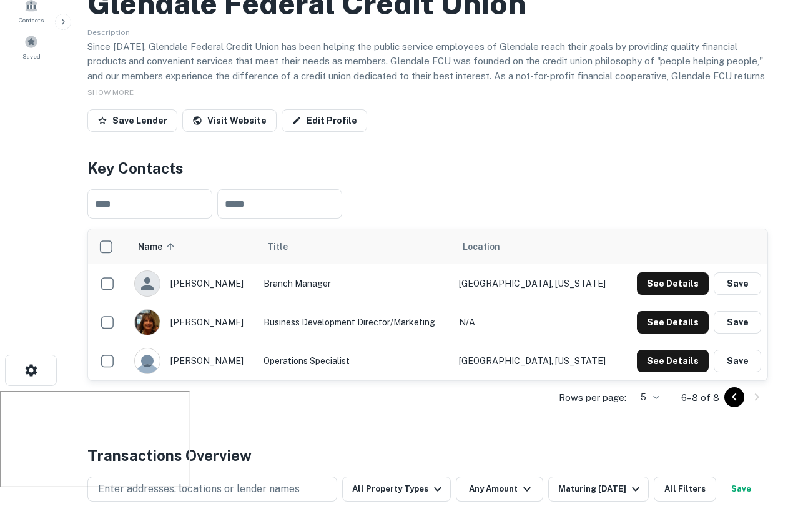
scroll to position [121, 0]
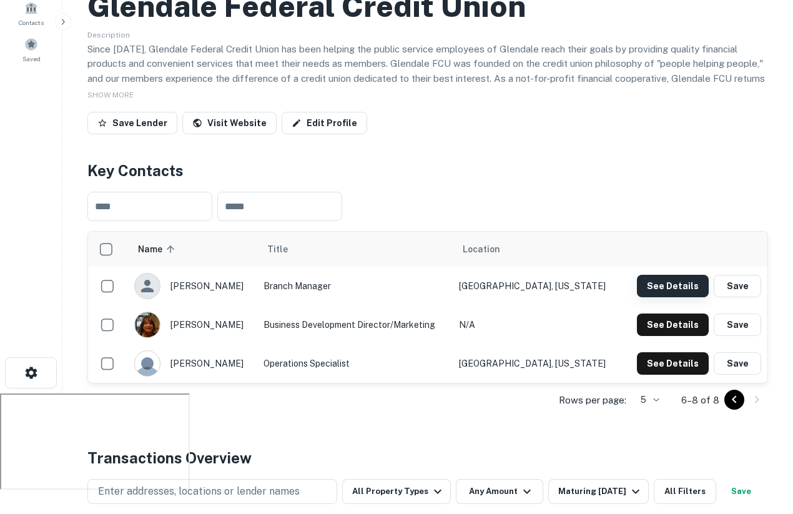
click at [665, 287] on button "See Details" at bounding box center [673, 286] width 72 height 22
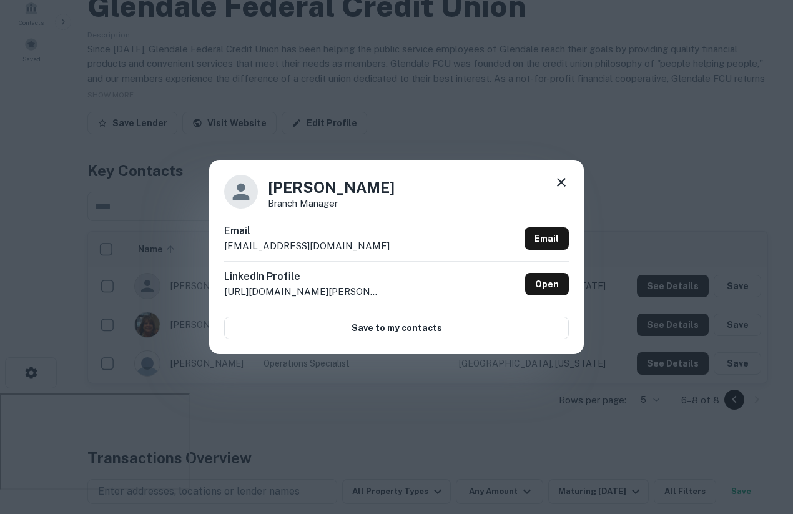
click at [558, 181] on icon at bounding box center [561, 182] width 15 height 15
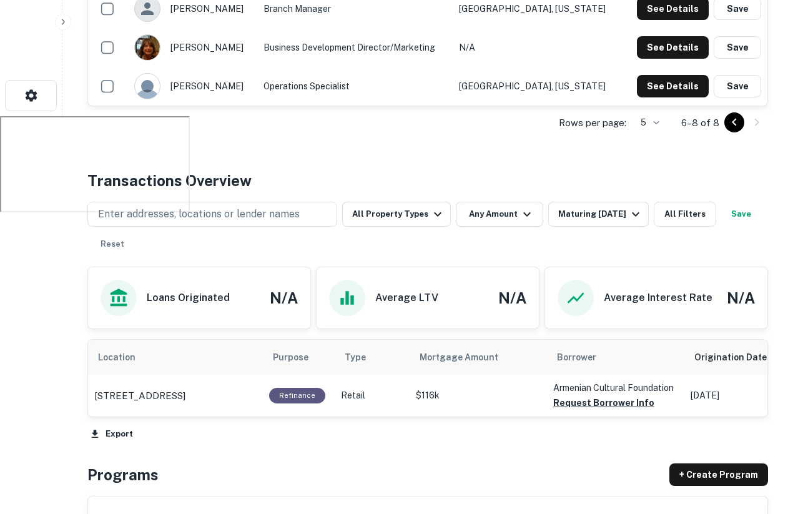
scroll to position [402, 0]
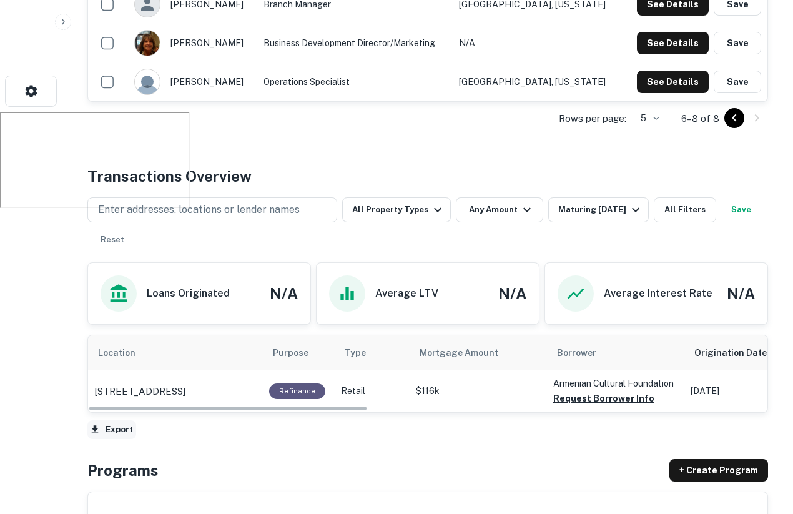
click at [118, 427] on button "Export" at bounding box center [111, 429] width 49 height 19
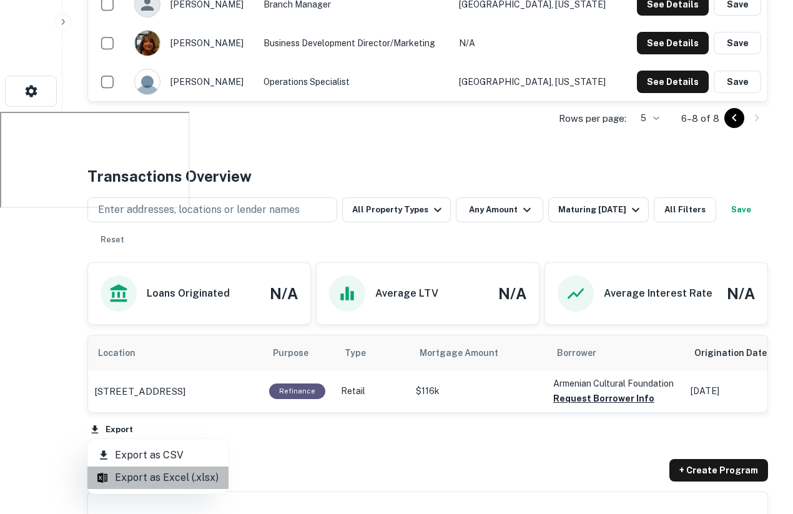
click at [179, 483] on li "Export as Excel (.xlsx)" at bounding box center [157, 478] width 141 height 22
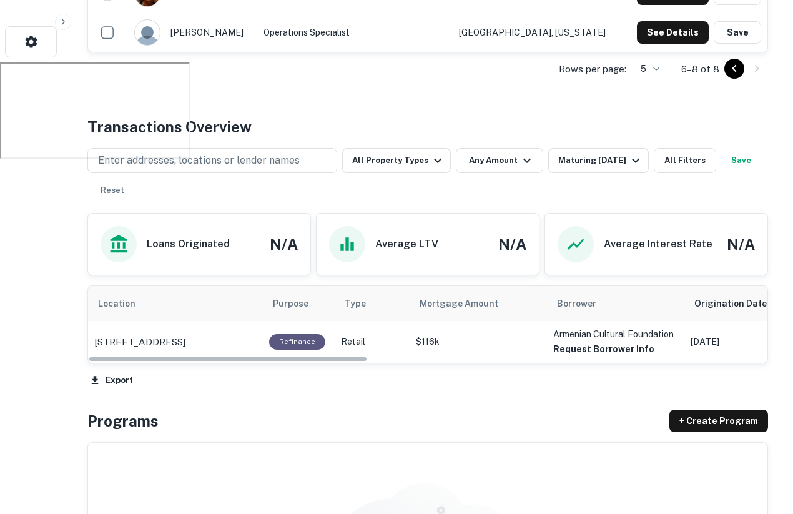
scroll to position [443, 0]
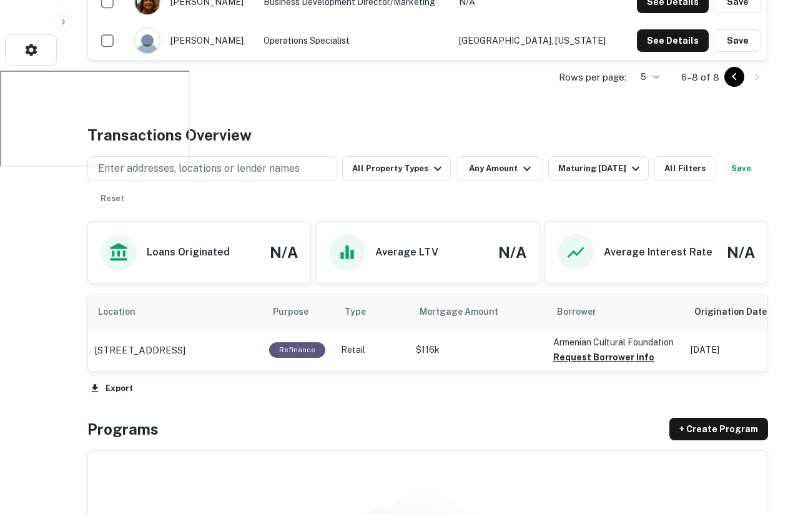
click at [735, 72] on icon "Go to previous page" at bounding box center [734, 76] width 15 height 15
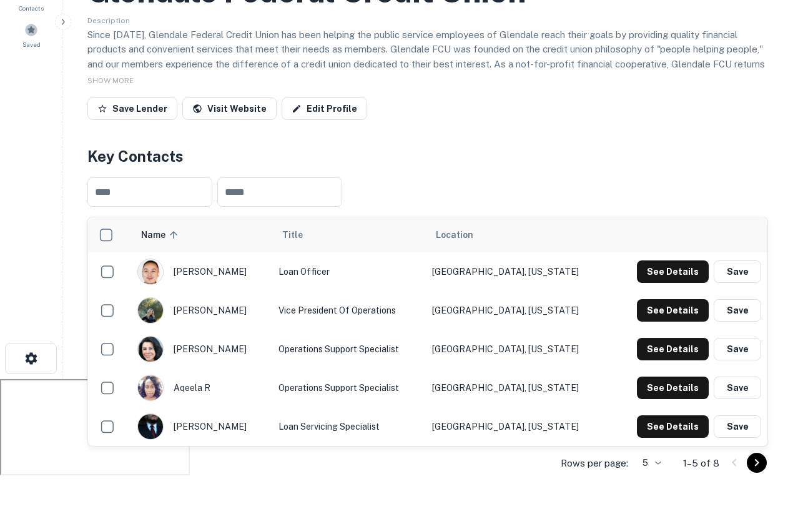
scroll to position [51, 0]
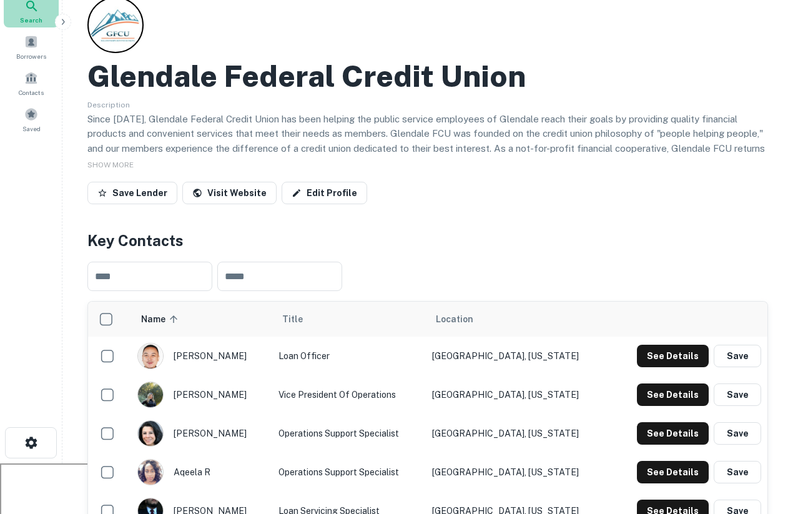
click at [41, 21] on span "Search" at bounding box center [31, 20] width 22 height 10
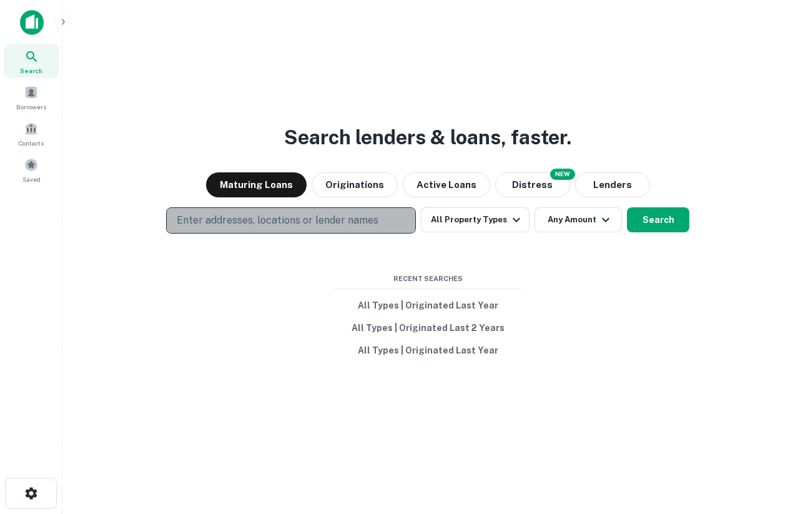
click at [287, 214] on p "Enter addresses, locations or lender names" at bounding box center [278, 220] width 202 height 15
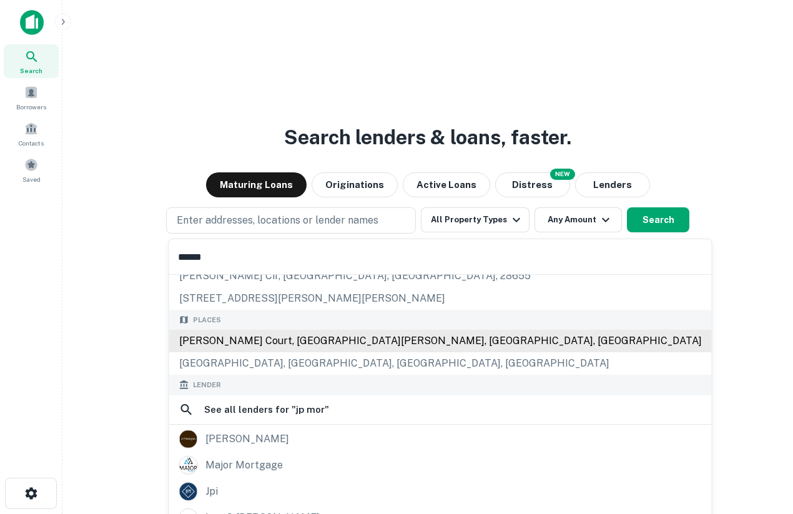
scroll to position [112, 0]
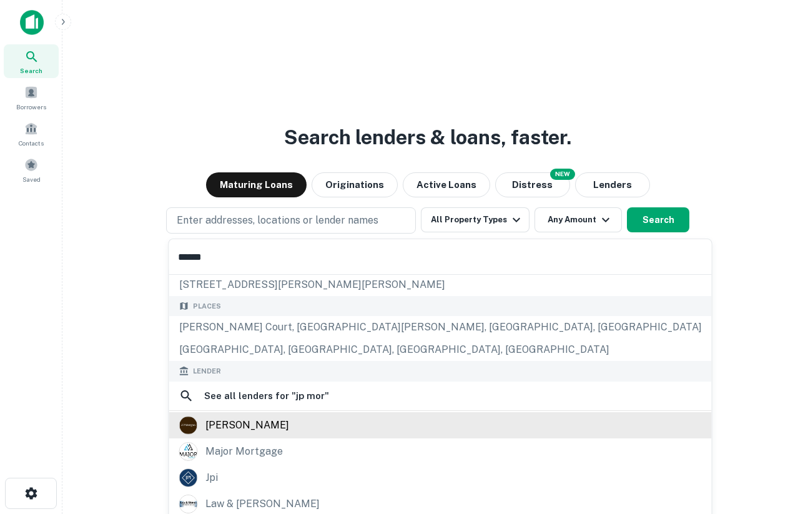
type input "******"
click at [283, 423] on div "[PERSON_NAME]" at bounding box center [440, 425] width 523 height 19
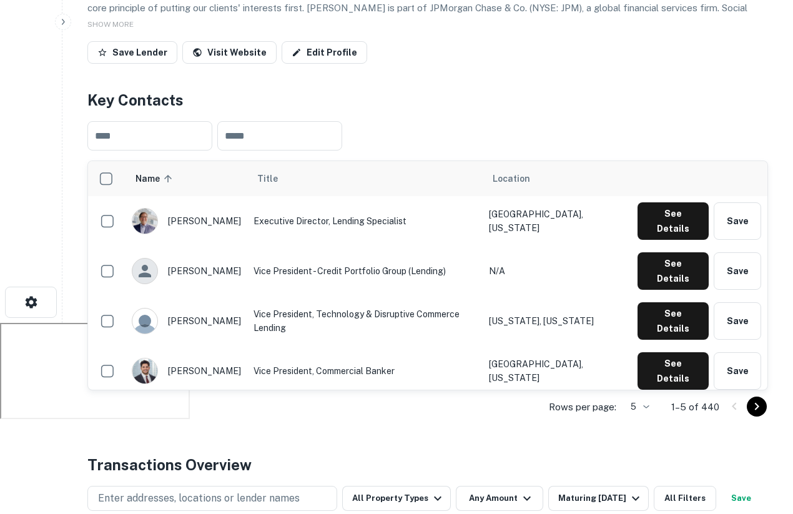
scroll to position [265, 0]
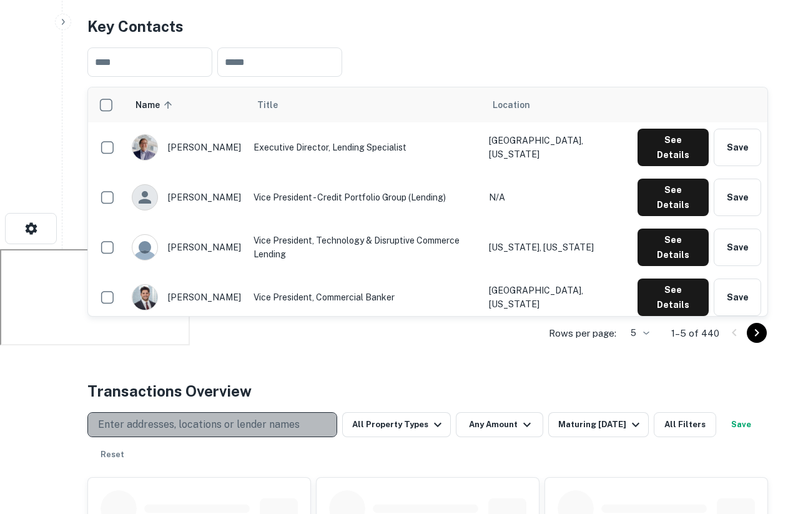
click at [257, 415] on button "Enter addresses, locations or lender names" at bounding box center [212, 424] width 250 height 25
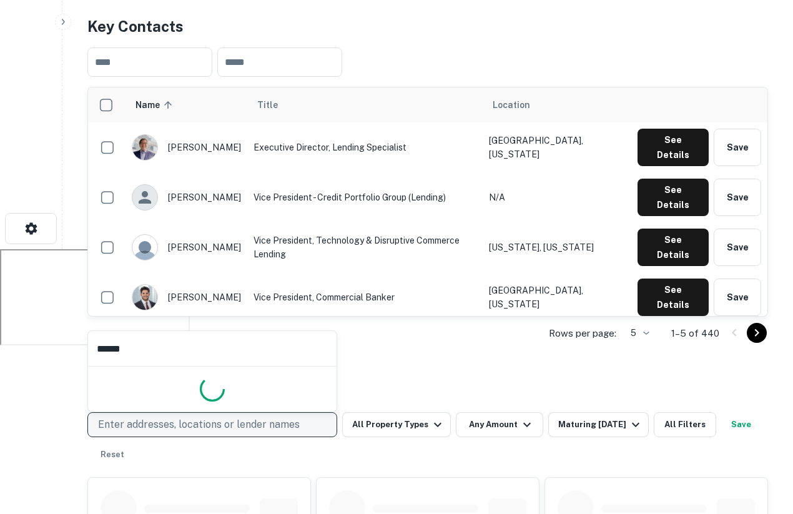
type input "*******"
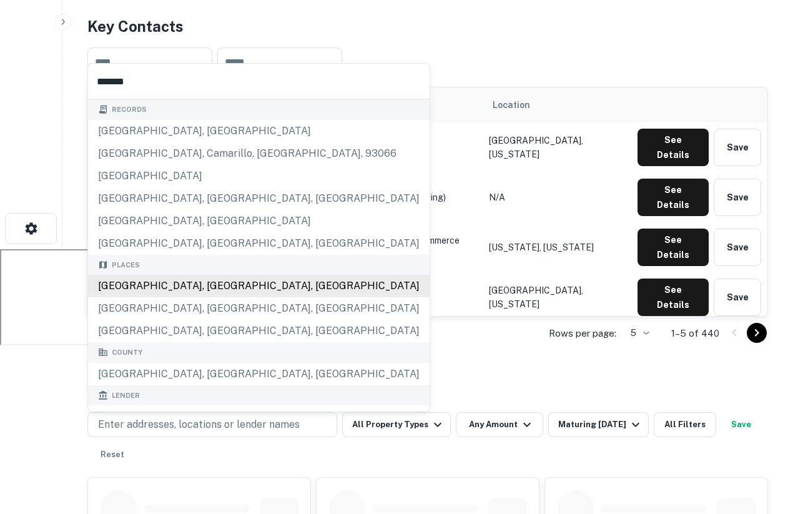
click at [193, 285] on div "[GEOGRAPHIC_DATA], [GEOGRAPHIC_DATA], [GEOGRAPHIC_DATA]" at bounding box center [259, 286] width 342 height 22
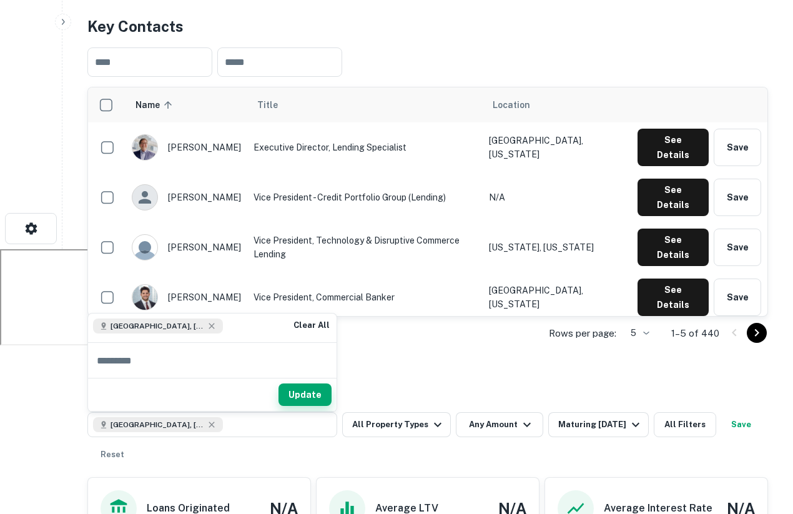
click at [308, 393] on button "Update" at bounding box center [305, 394] width 53 height 22
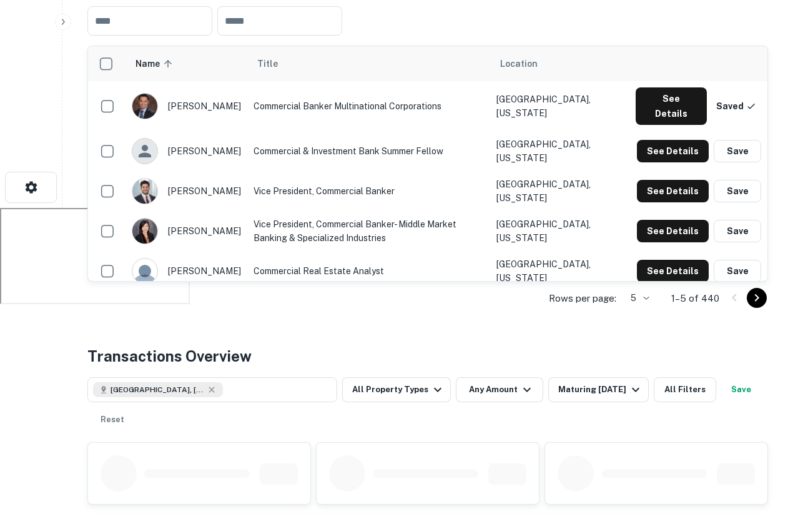
scroll to position [309, 0]
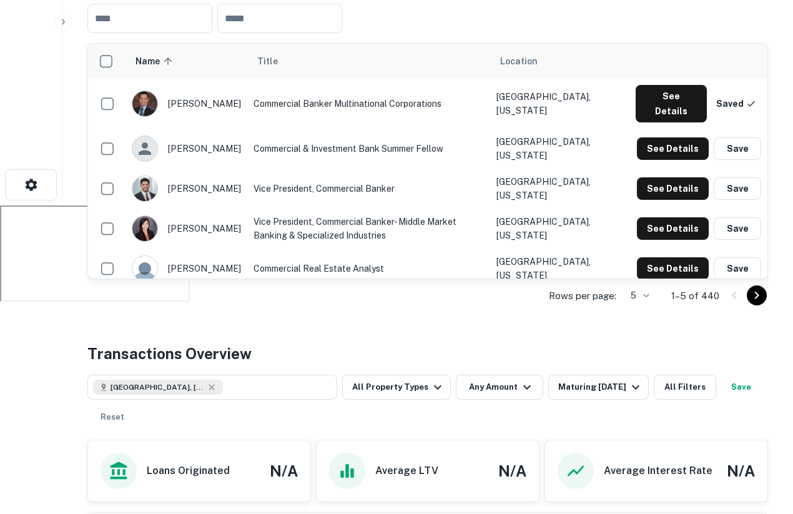
click at [757, 297] on icon "Go to next page" at bounding box center [757, 295] width 4 height 7
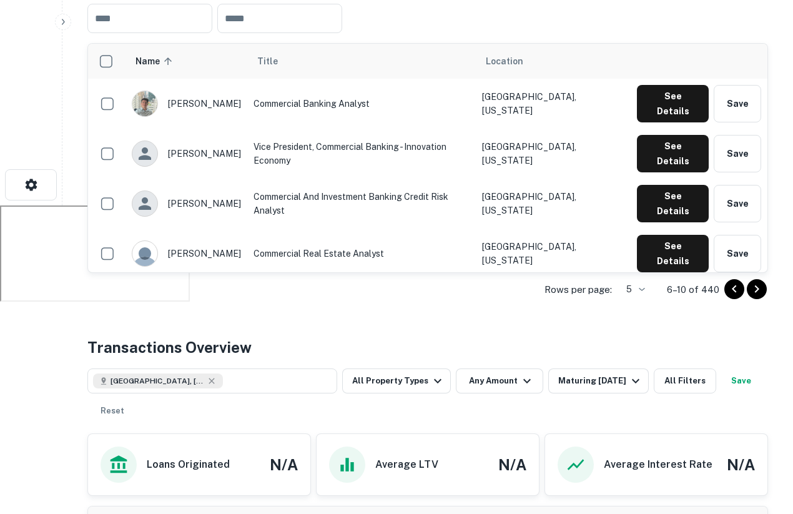
click at [760, 294] on icon "Go to next page" at bounding box center [757, 289] width 15 height 15
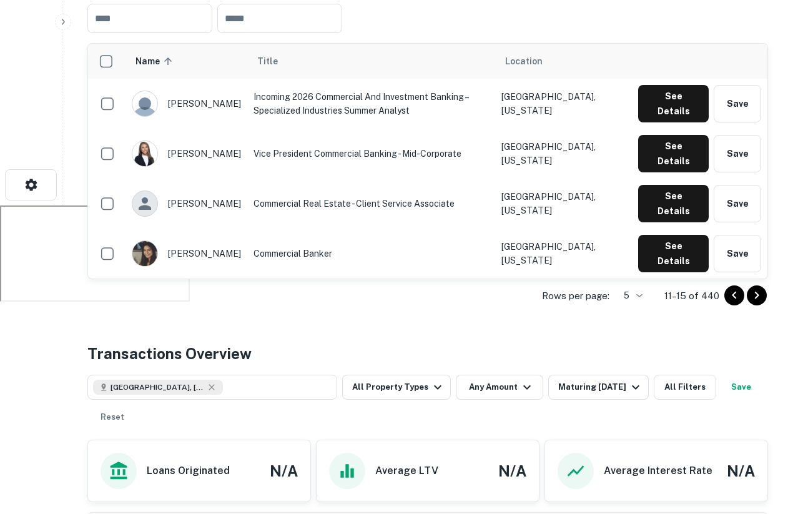
click at [741, 295] on icon "Go to previous page" at bounding box center [734, 295] width 15 height 15
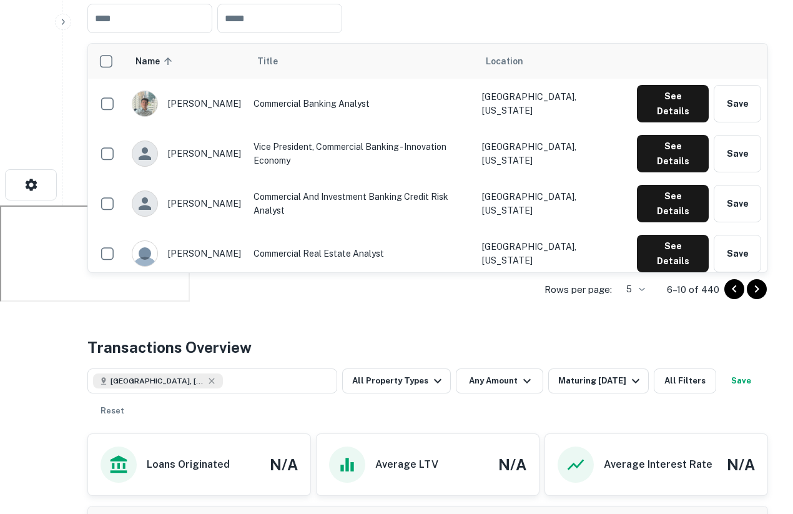
click at [739, 294] on icon "Go to previous page" at bounding box center [734, 289] width 15 height 15
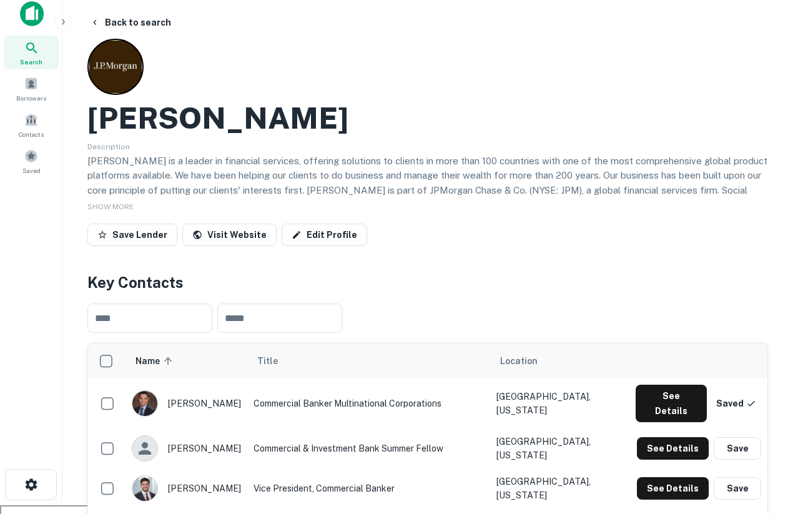
scroll to position [0, 0]
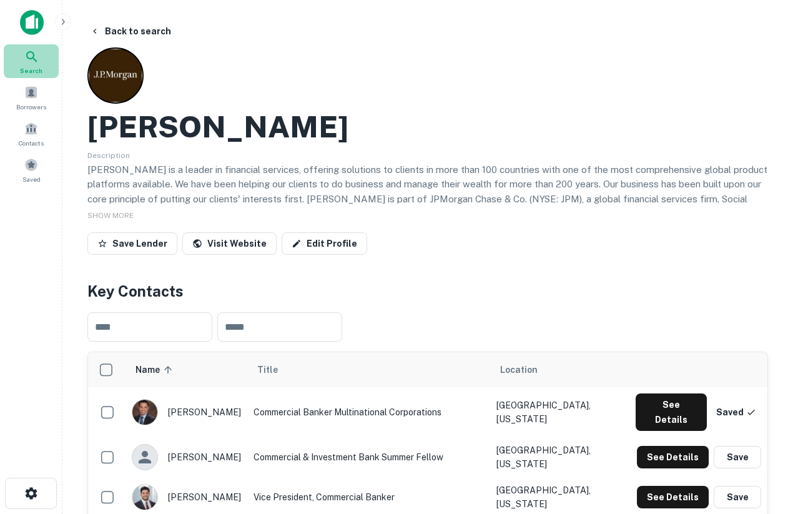
click at [30, 59] on icon at bounding box center [31, 56] width 15 height 15
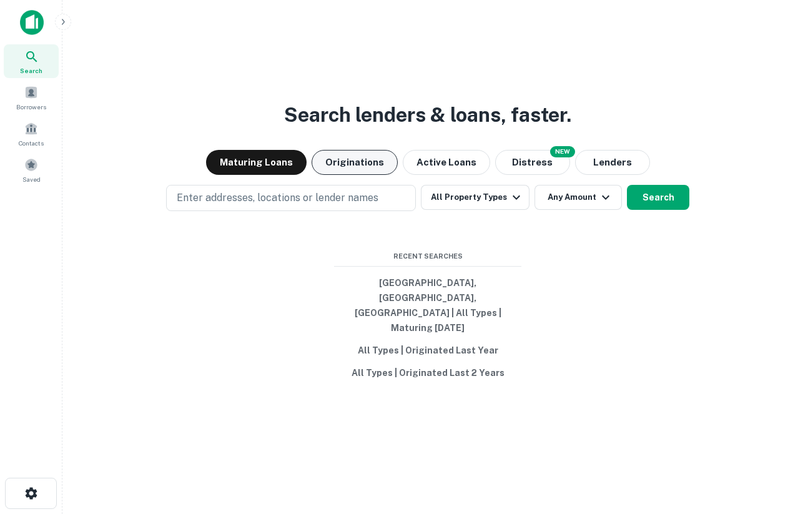
click at [350, 175] on button "Originations" at bounding box center [355, 162] width 86 height 25
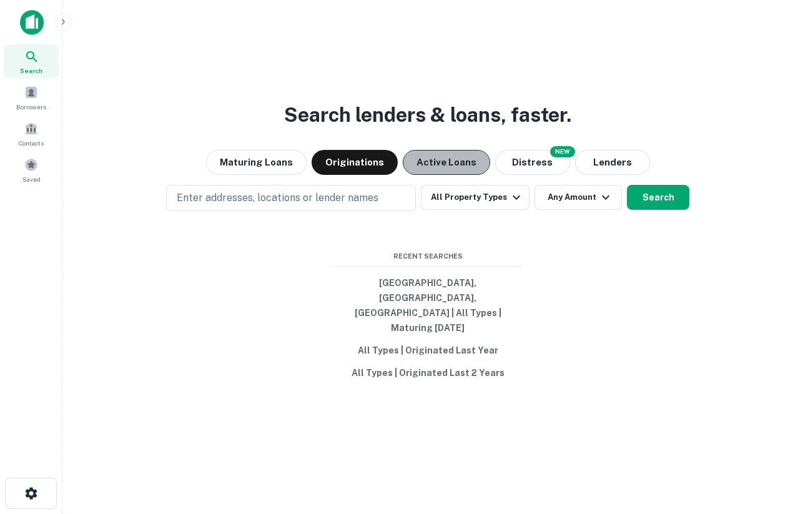
click at [432, 175] on button "Active Loans" at bounding box center [446, 162] width 87 height 25
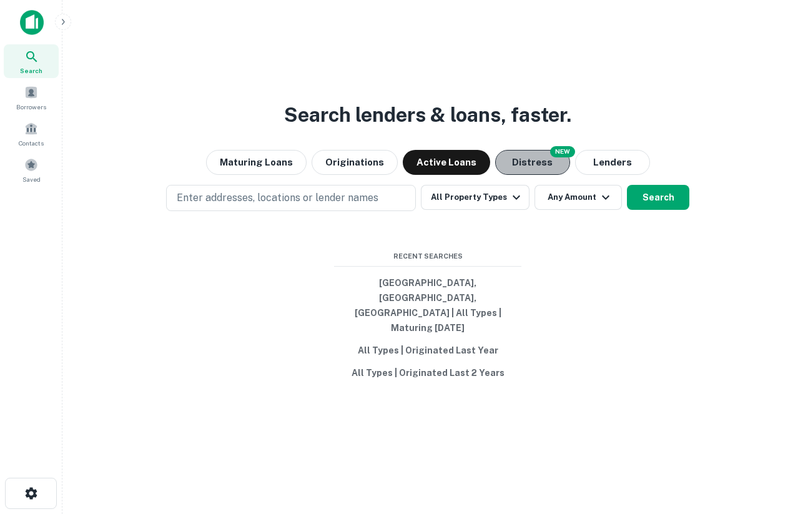
click at [560, 175] on button "Distress" at bounding box center [532, 162] width 75 height 25
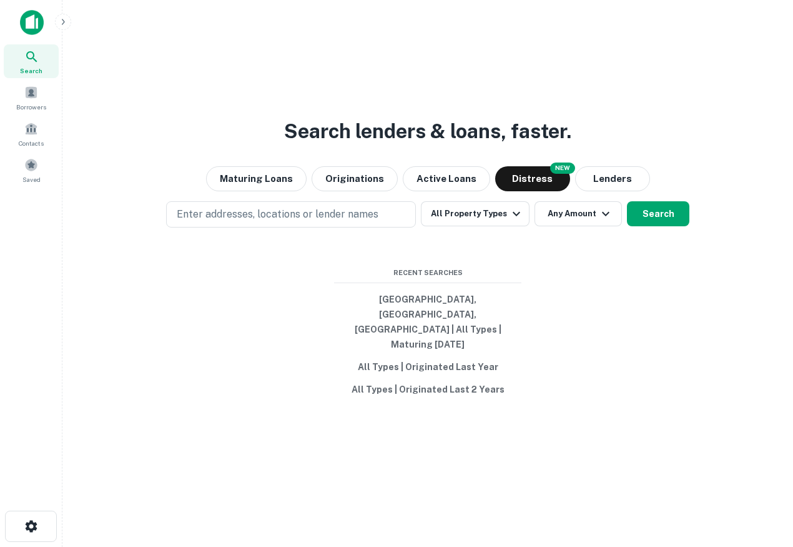
click at [36, 59] on icon at bounding box center [31, 56] width 15 height 15
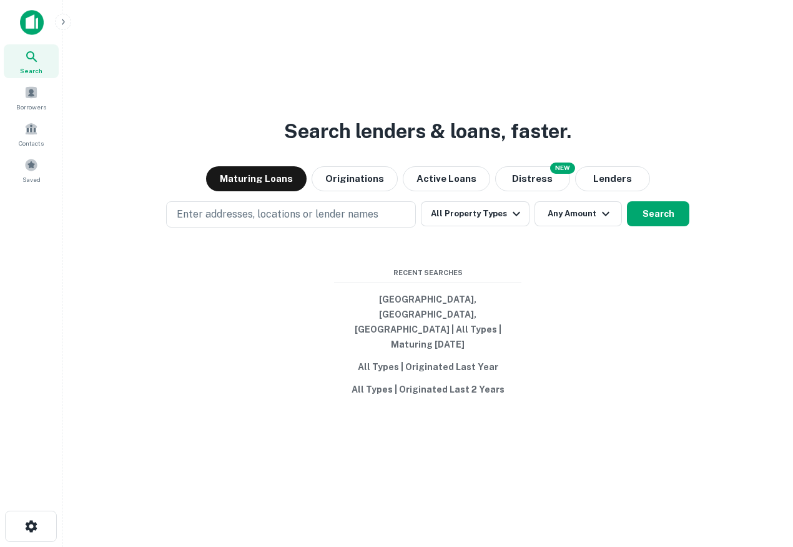
click at [62, 27] on button "button" at bounding box center [63, 22] width 16 height 16
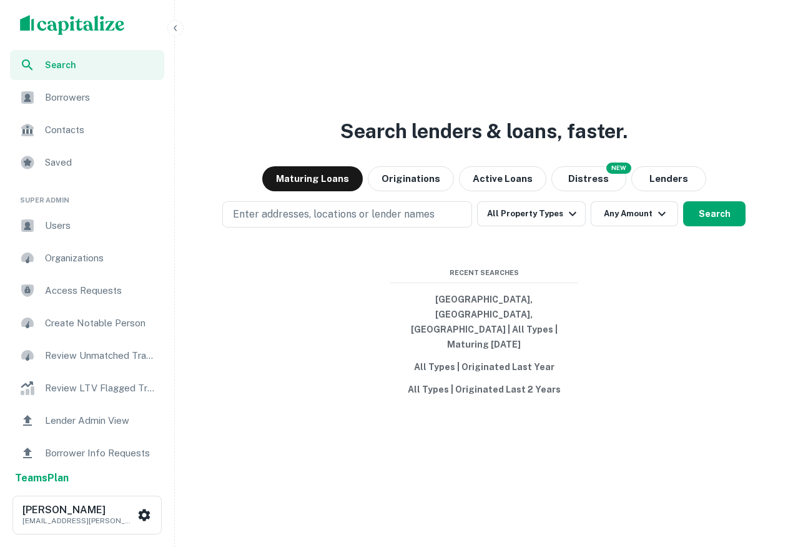
click at [72, 219] on span "Users" at bounding box center [101, 225] width 112 height 15
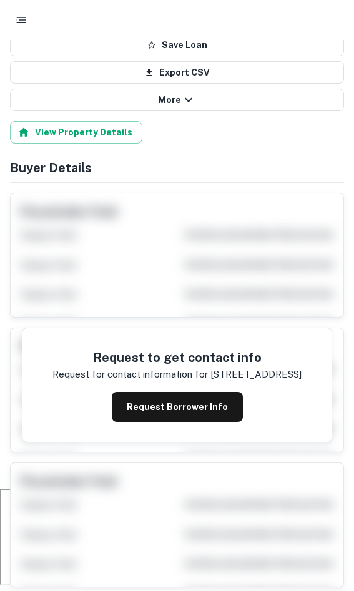
scroll to position [112, 0]
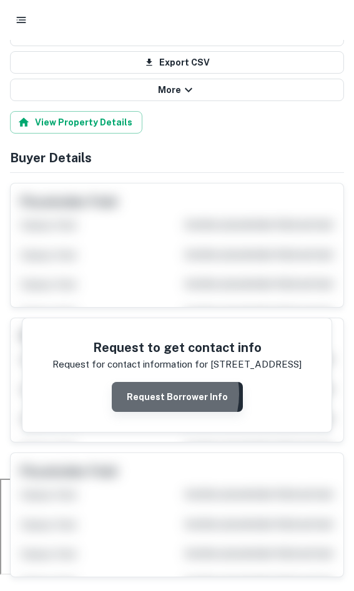
click at [156, 408] on button "Request Borrower Info" at bounding box center [177, 397] width 131 height 30
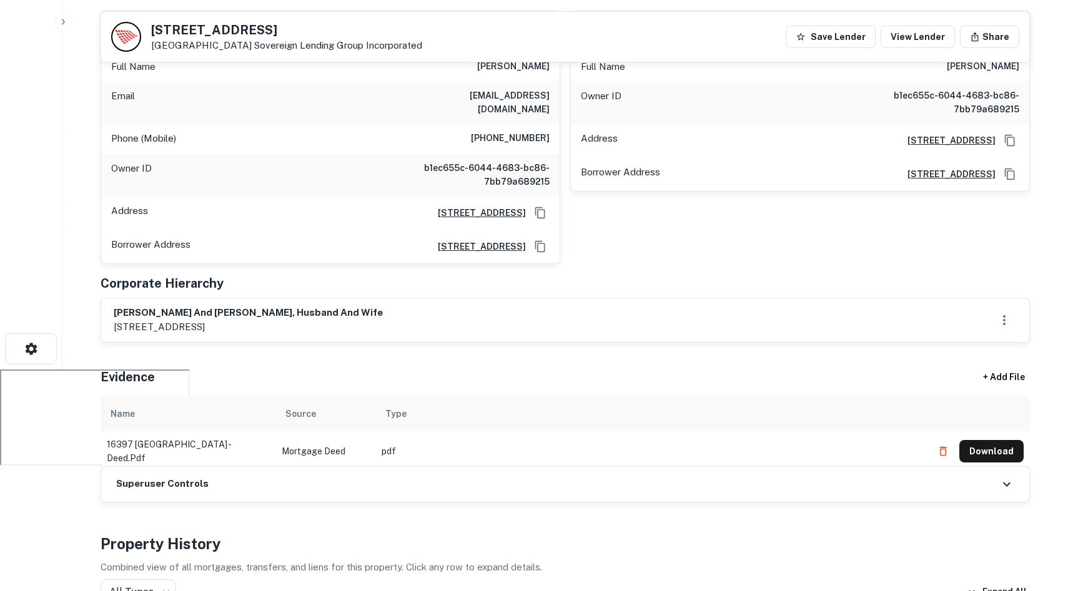
scroll to position [0, 0]
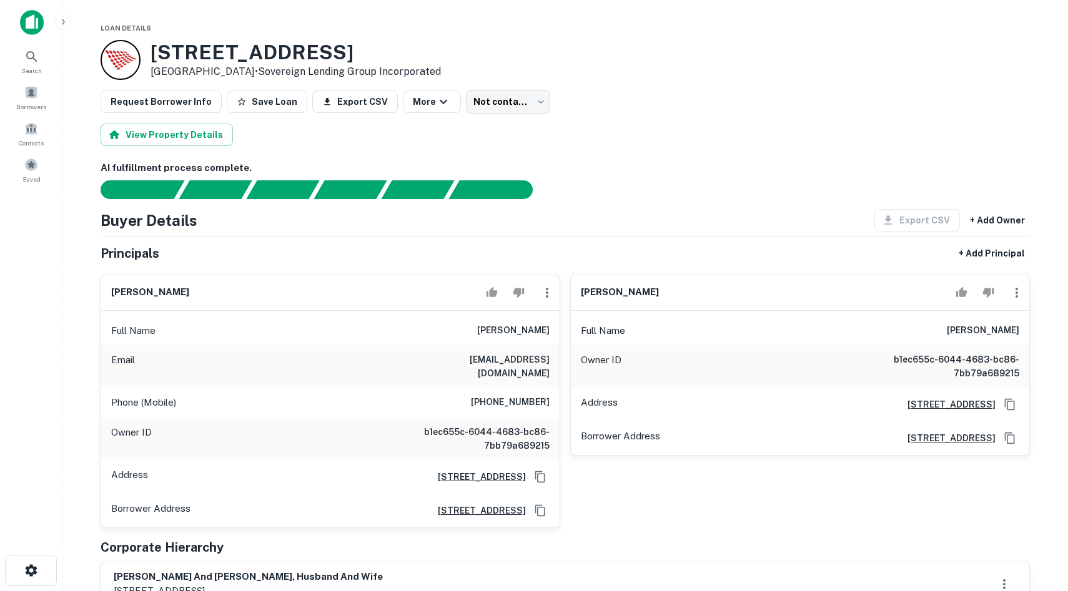
click at [31, 31] on img at bounding box center [32, 22] width 24 height 25
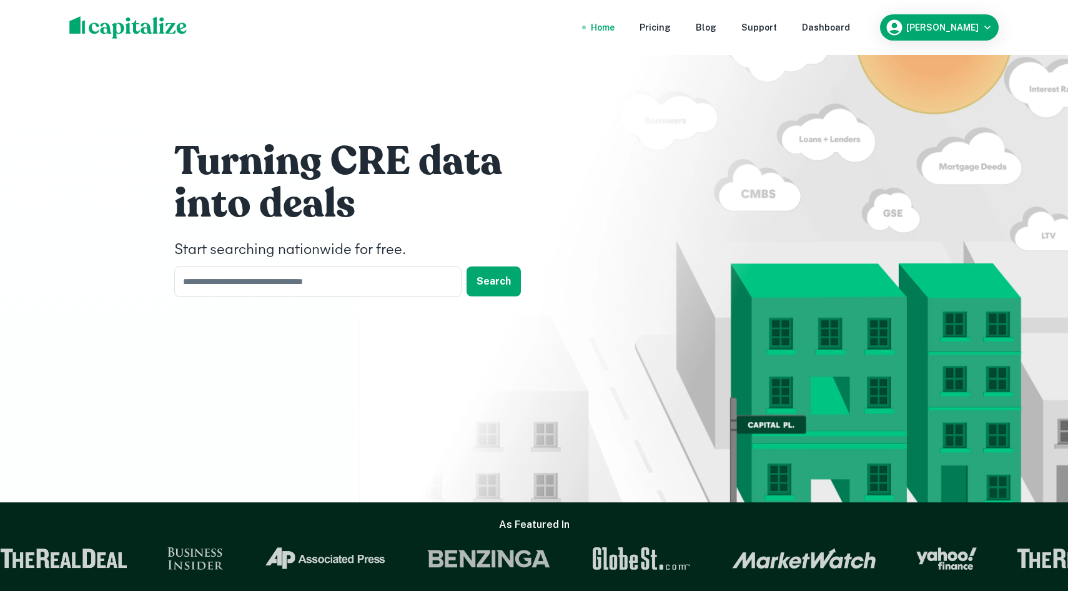
click at [113, 33] on img at bounding box center [128, 27] width 118 height 22
click at [354, 21] on div "Dashboard" at bounding box center [826, 28] width 48 height 14
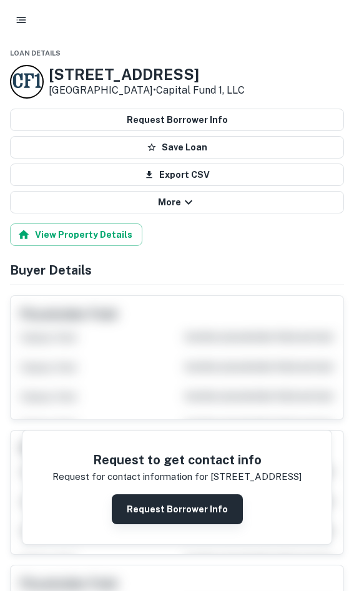
click at [184, 520] on button "Request Borrower Info" at bounding box center [177, 510] width 131 height 30
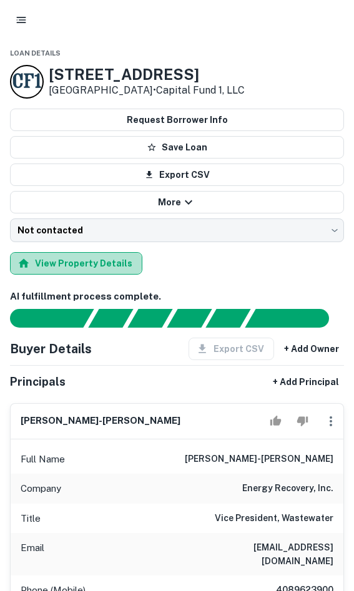
click at [91, 261] on button "View Property Details" at bounding box center [76, 263] width 132 height 22
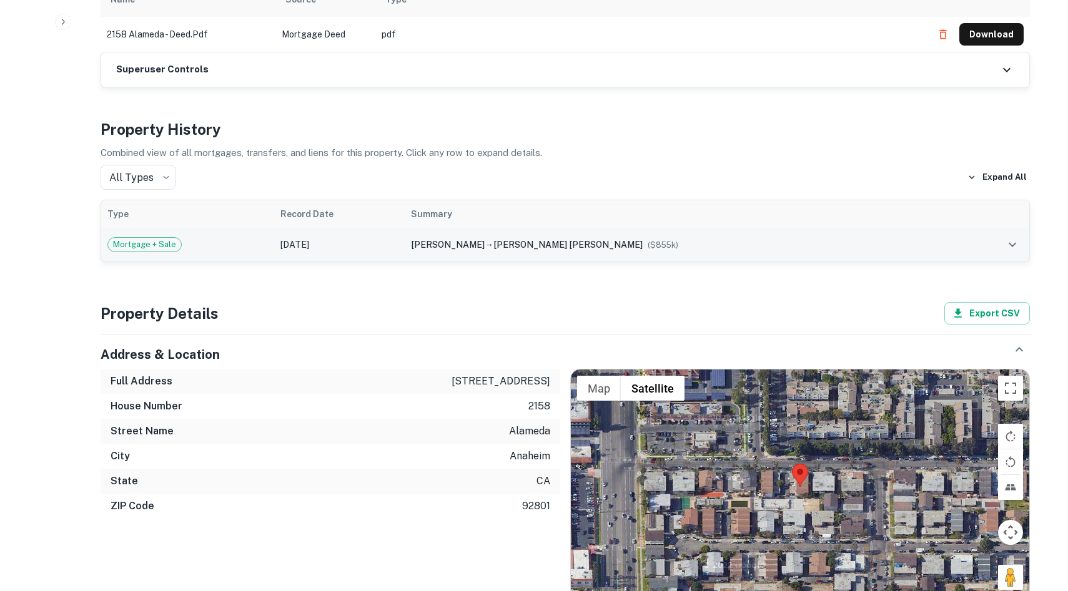
scroll to position [733, 0]
